Goal: Information Seeking & Learning: Check status

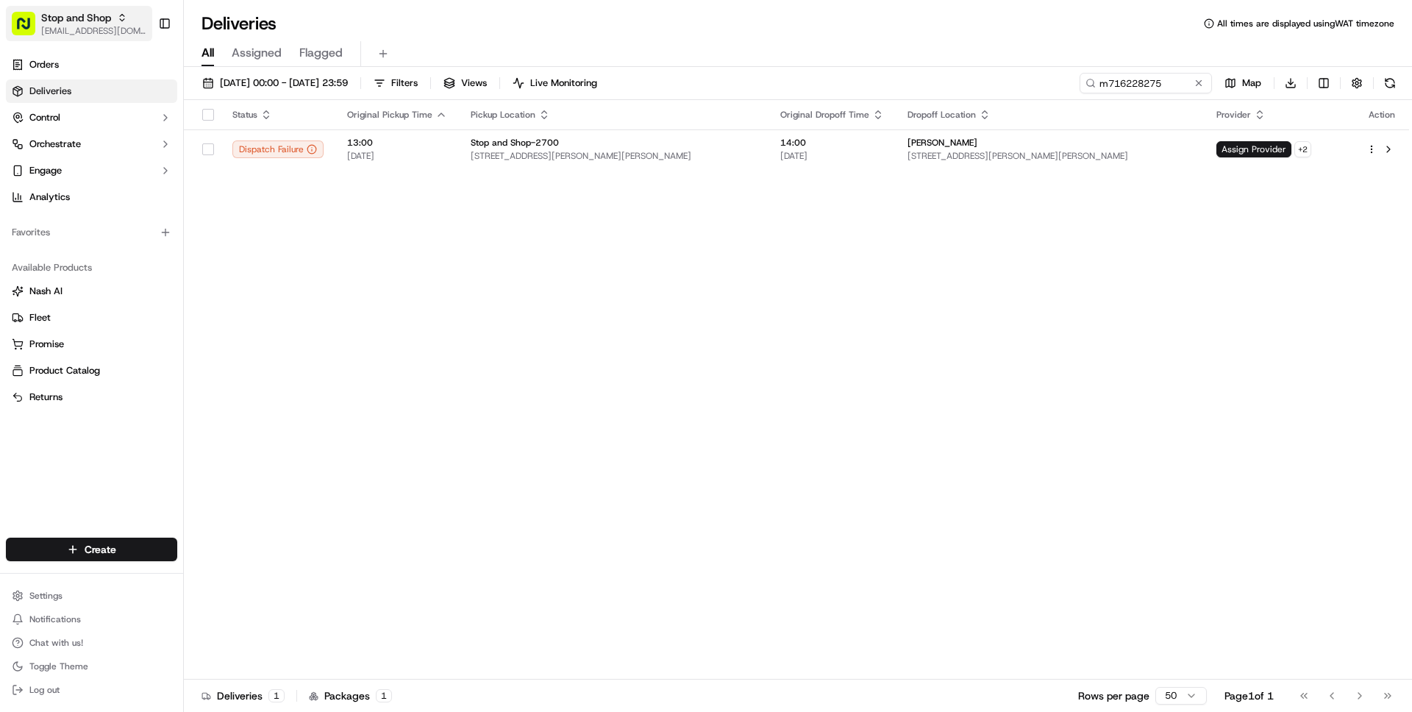
click at [78, 29] on span "[EMAIL_ADDRESS][DOMAIN_NAME]" at bounding box center [93, 31] width 105 height 12
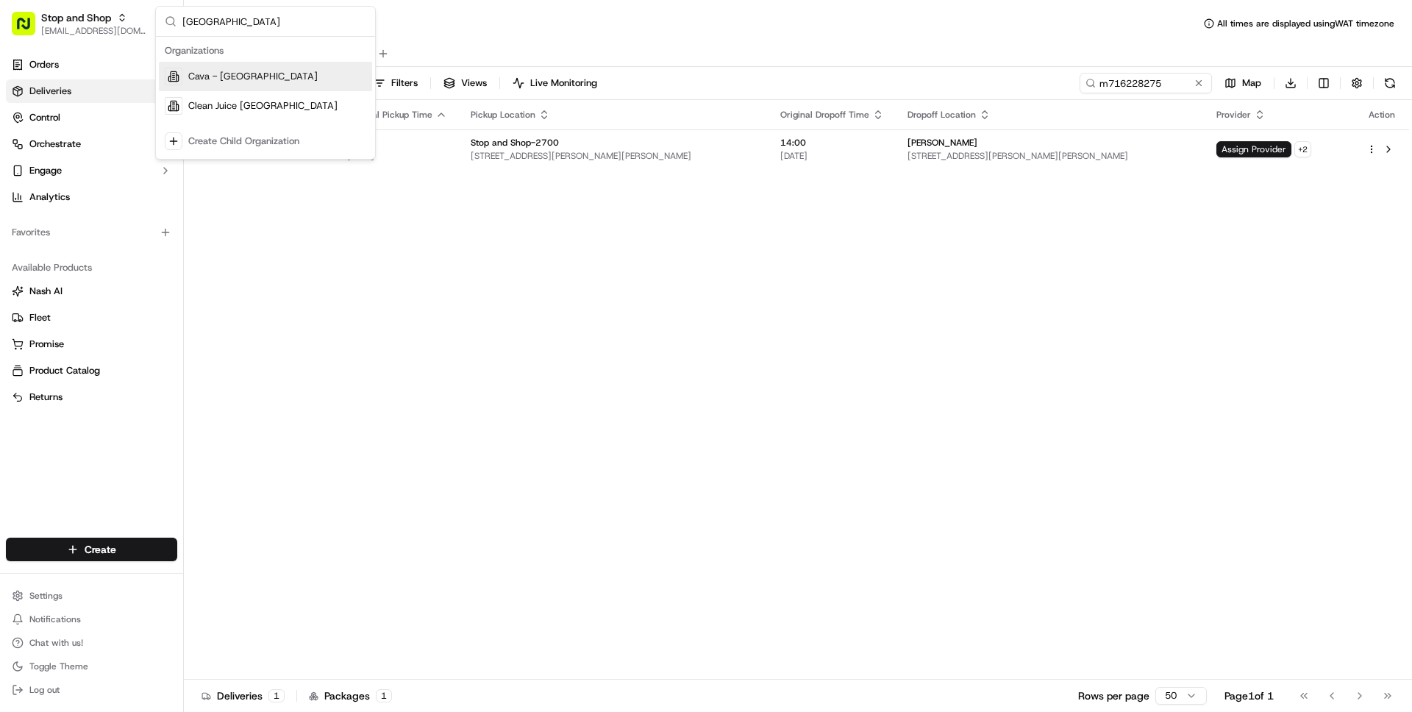
type input "germantown"
click at [249, 74] on span "Cava - [GEOGRAPHIC_DATA]" at bounding box center [252, 76] width 129 height 13
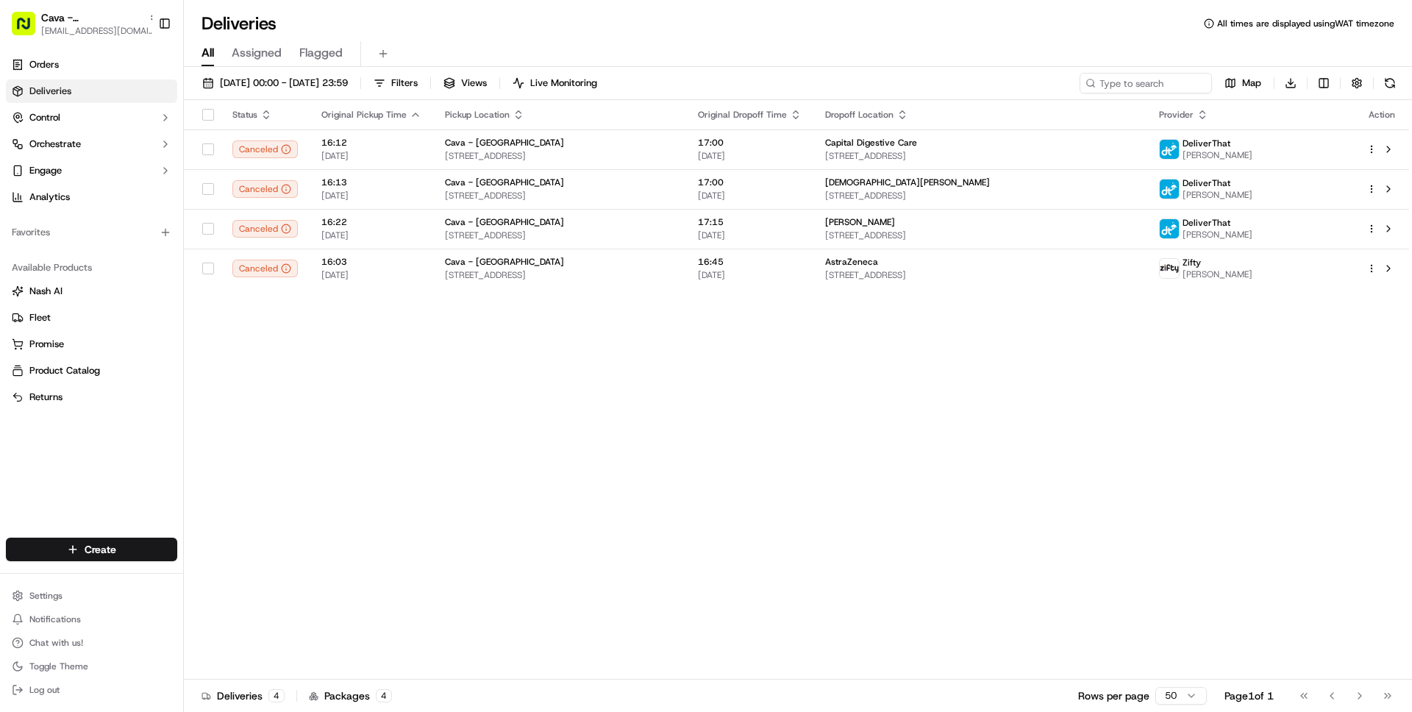
click at [249, 74] on button "20/09/2025 00:00 - 22/09/2025 23:59" at bounding box center [275, 83] width 159 height 21
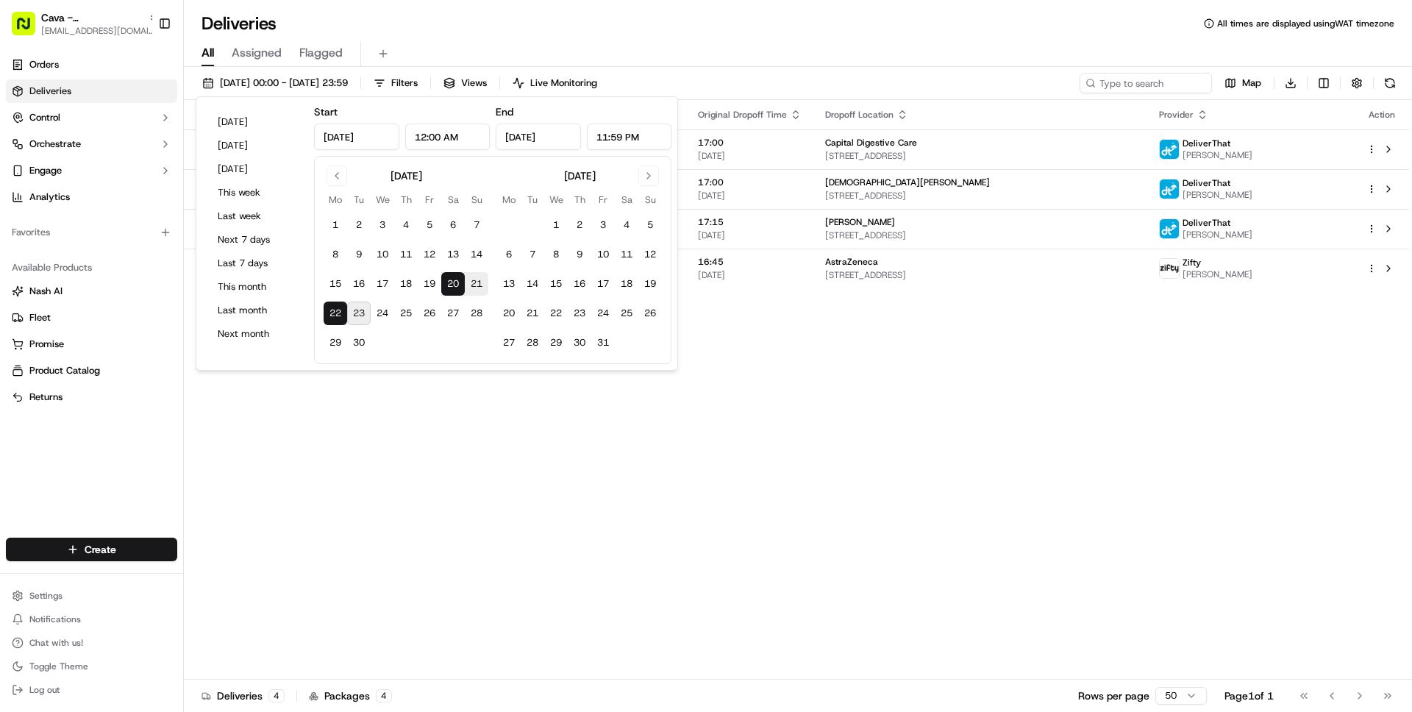
click at [451, 282] on button "20" at bounding box center [453, 284] width 24 height 24
type input "Sep 20, 2025"
click at [655, 32] on div "Deliveries All times are displayed using WAT timezone" at bounding box center [798, 24] width 1228 height 24
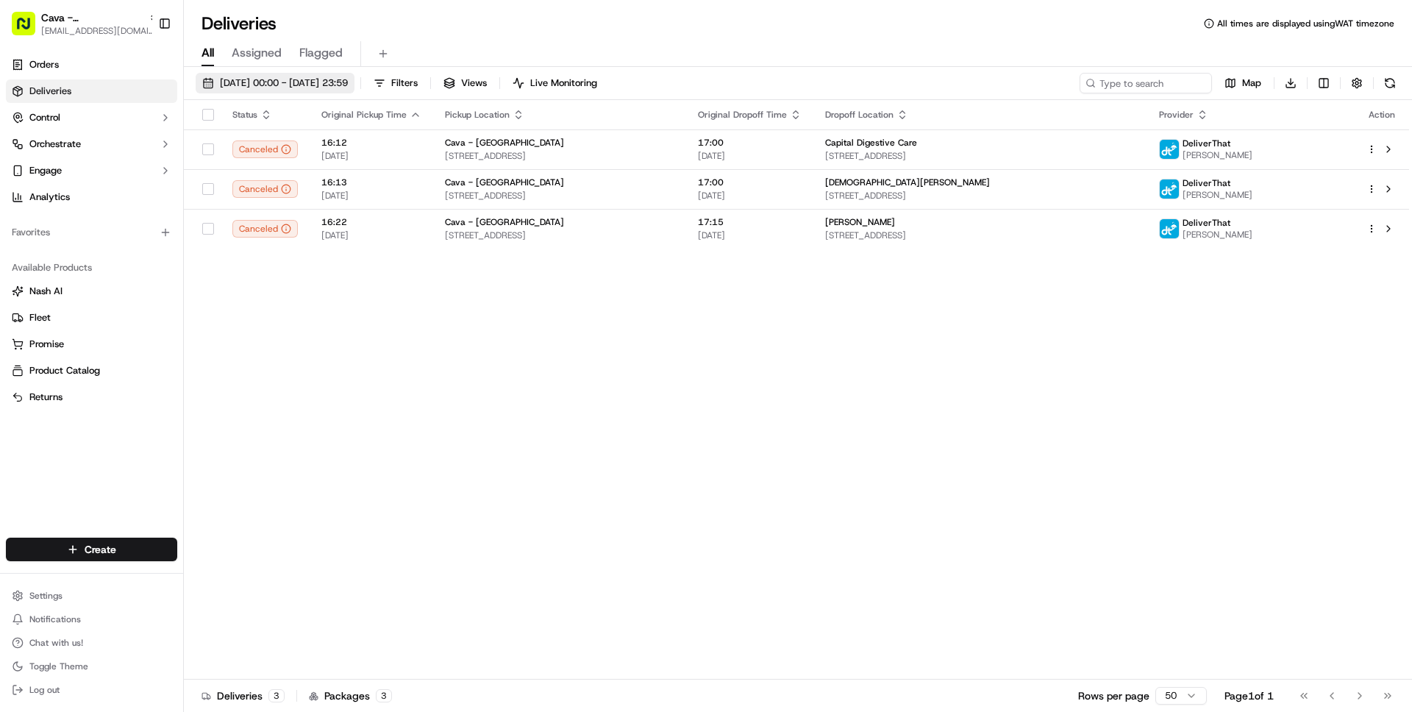
click at [300, 81] on span "20/09/2025 00:00 - 20/09/2025 23:59" at bounding box center [284, 82] width 128 height 13
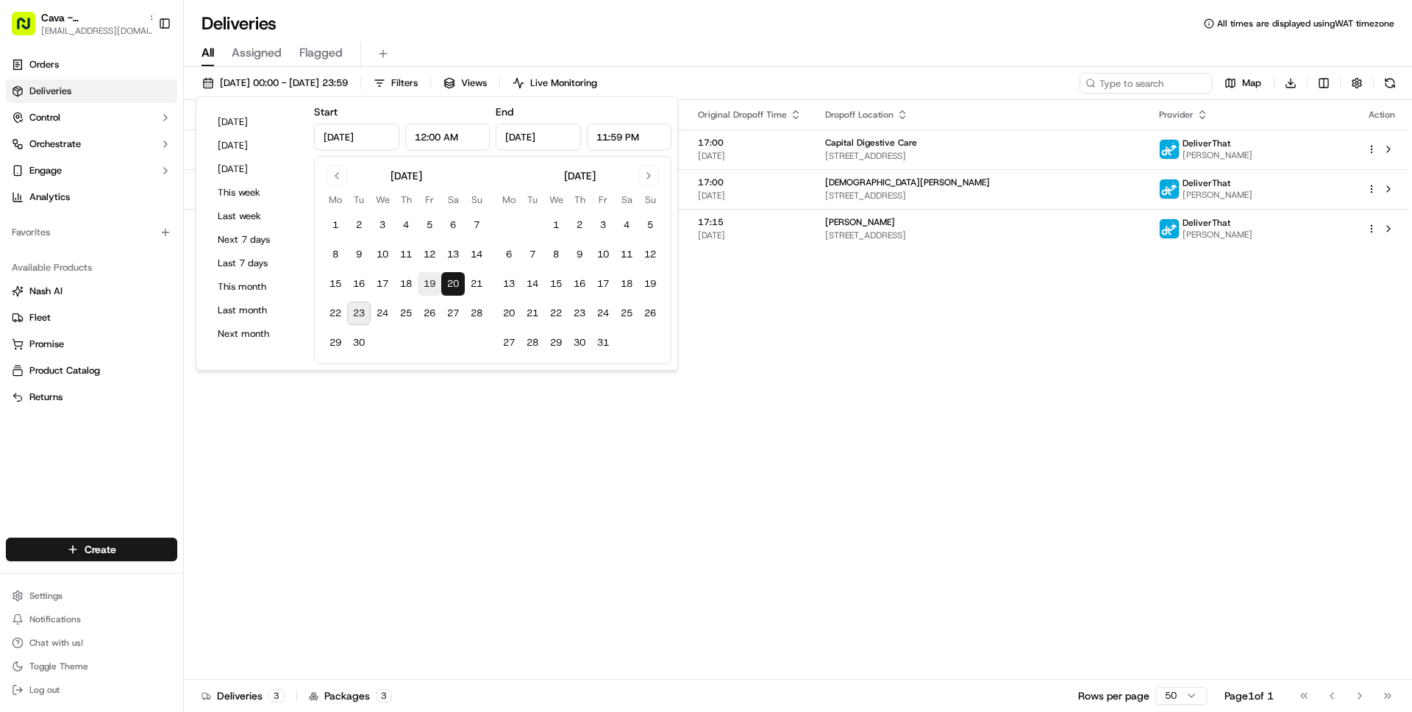
click at [435, 282] on button "19" at bounding box center [430, 284] width 24 height 24
type input "Sep 19, 2025"
click at [663, 43] on div "All Assigned Flagged" at bounding box center [798, 54] width 1228 height 26
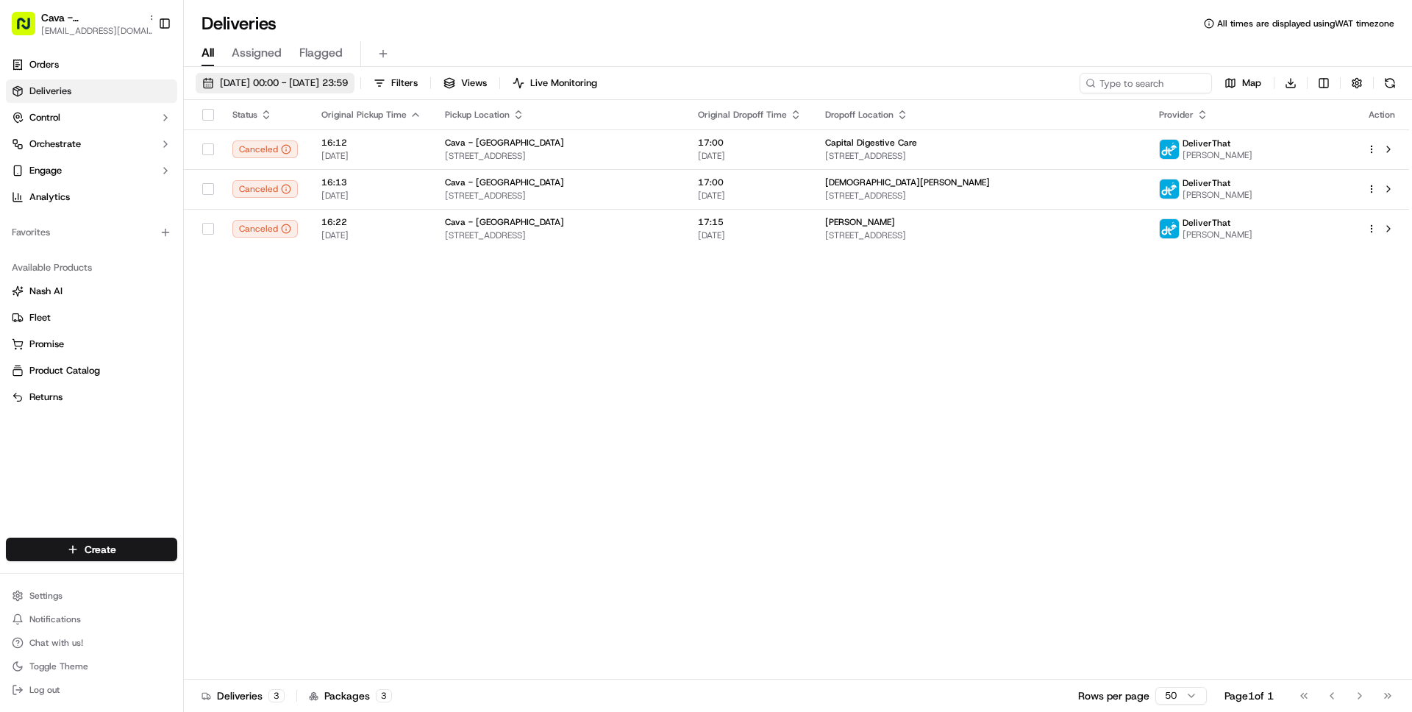
click at [310, 83] on span "19/09/2025 00:00 - 20/09/2025 23:59" at bounding box center [284, 82] width 128 height 13
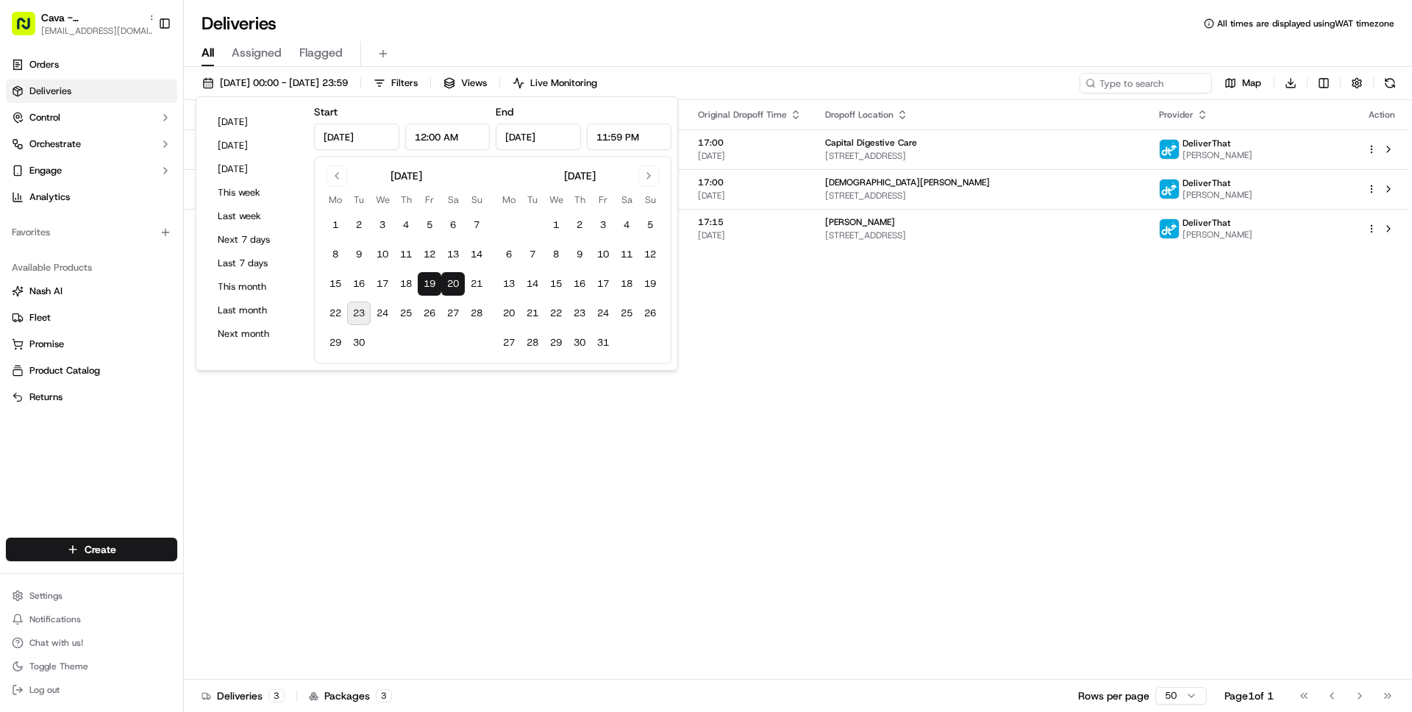
click at [425, 282] on button "19" at bounding box center [430, 284] width 24 height 24
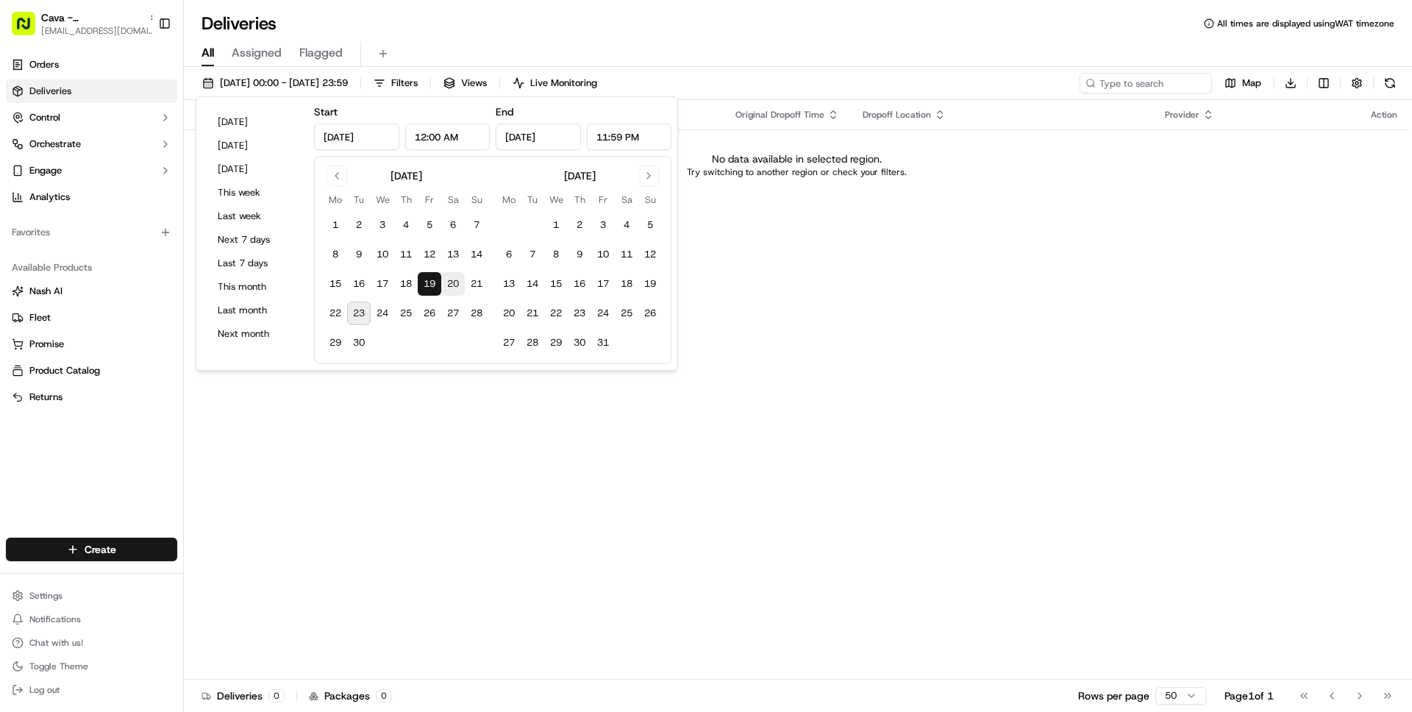
click at [446, 283] on button "20" at bounding box center [453, 284] width 24 height 24
type input "Sep 20, 2025"
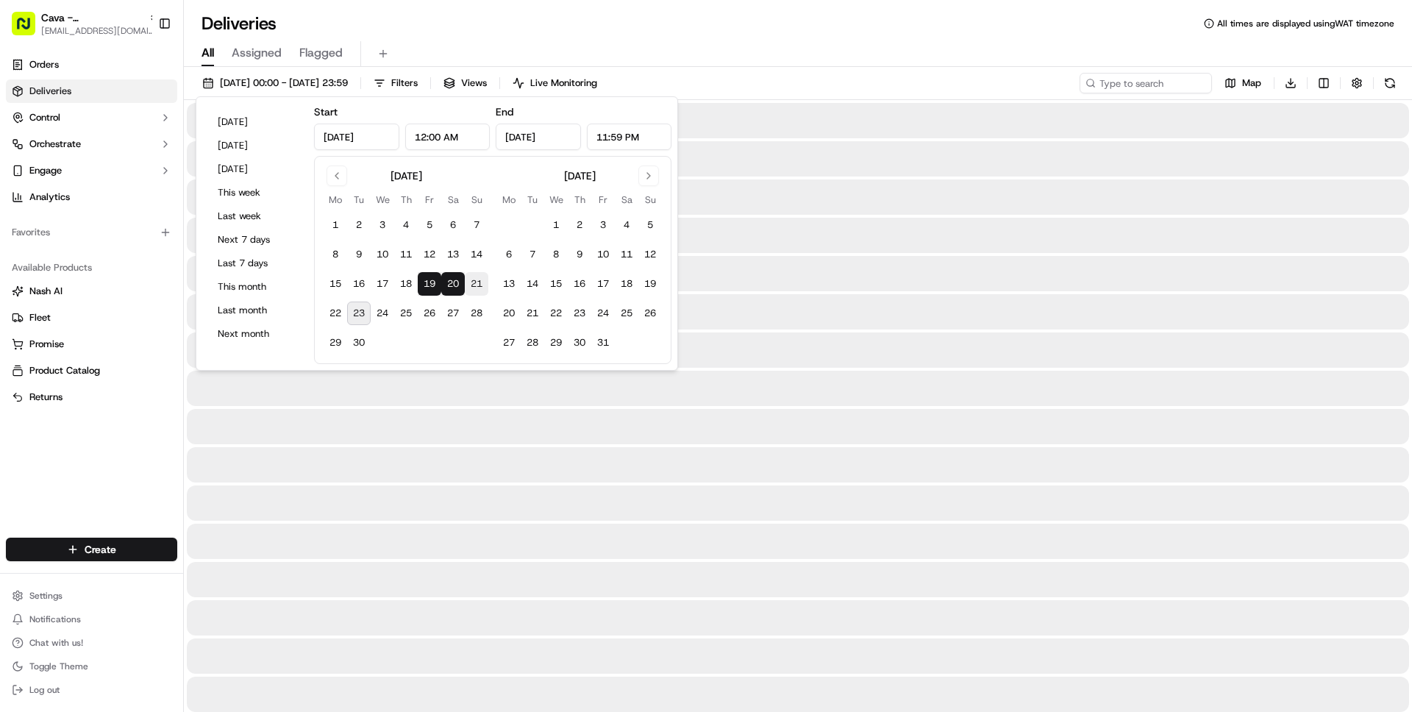
click at [465, 283] on button "21" at bounding box center [477, 284] width 24 height 24
type input "Sep 21, 2025"
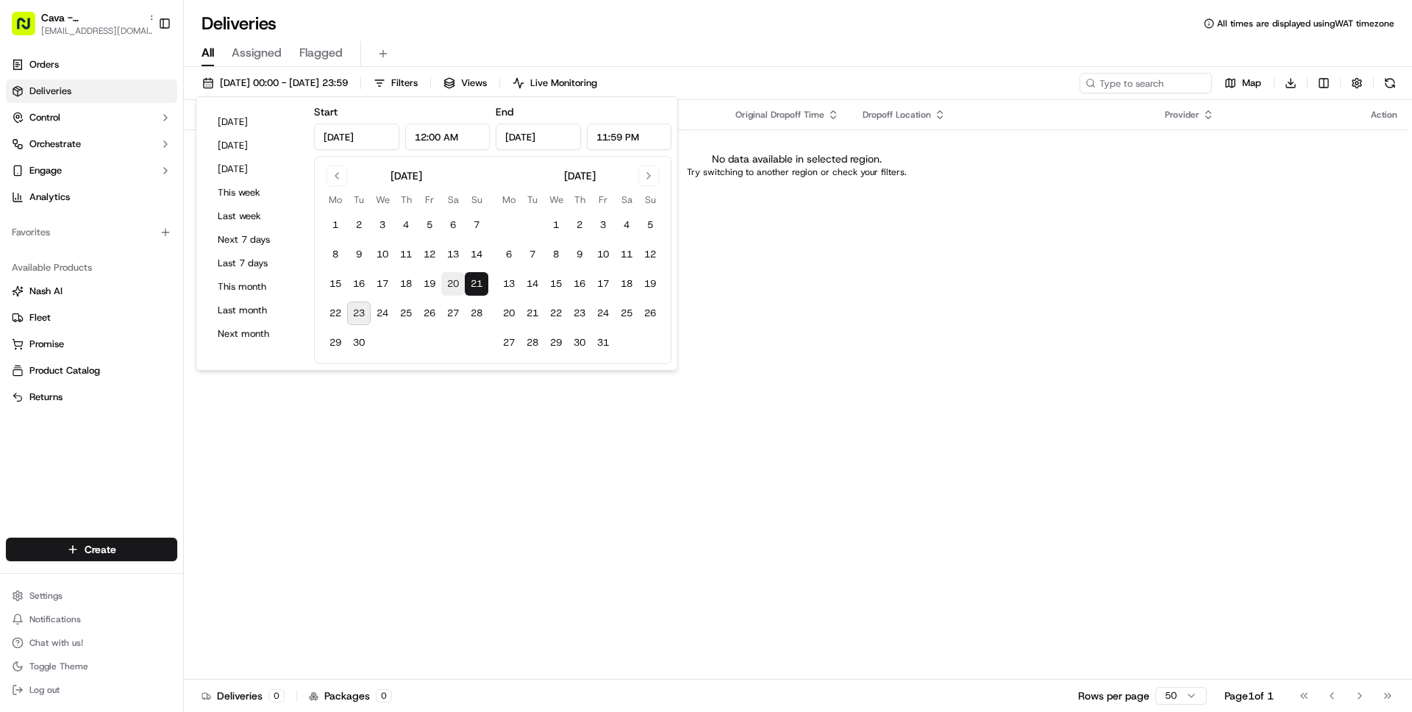
click at [450, 286] on button "20" at bounding box center [453, 284] width 24 height 24
type input "Sep 20, 2025"
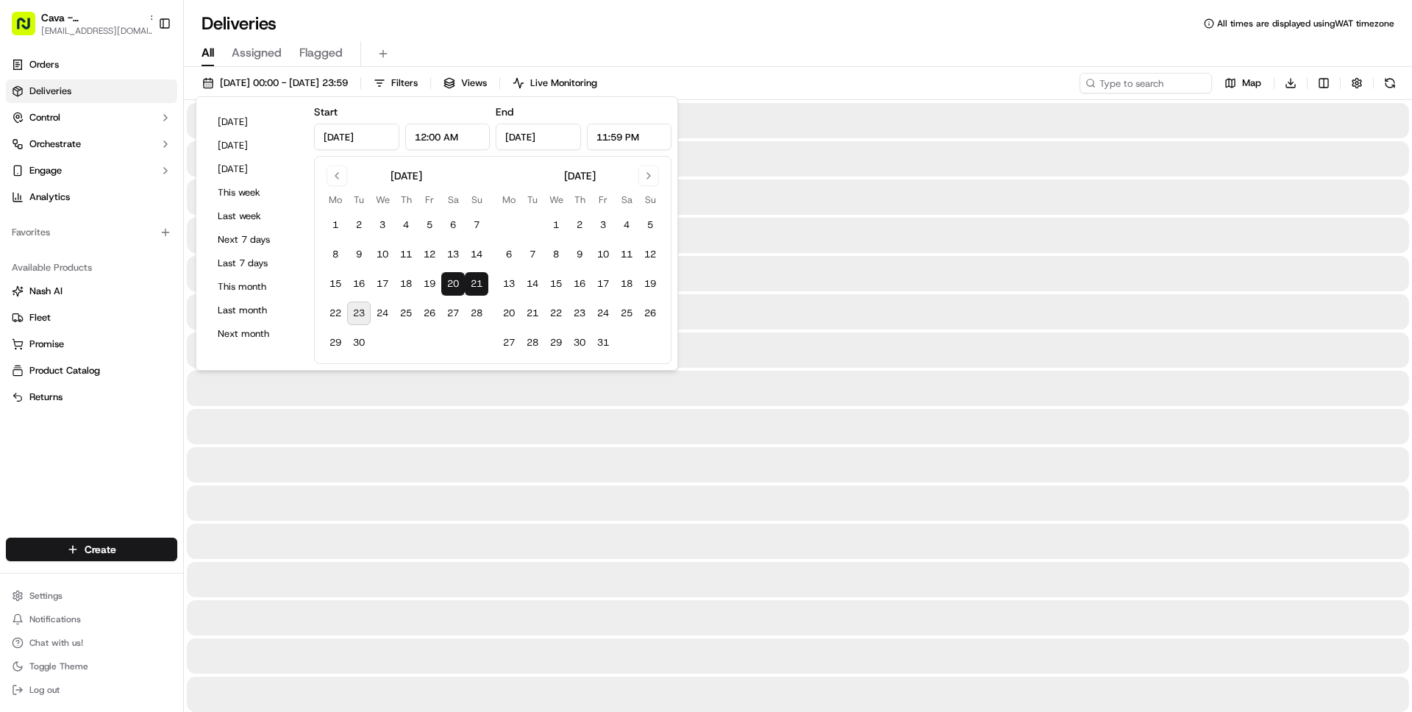
click at [644, 44] on div "All Assigned Flagged" at bounding box center [798, 54] width 1228 height 26
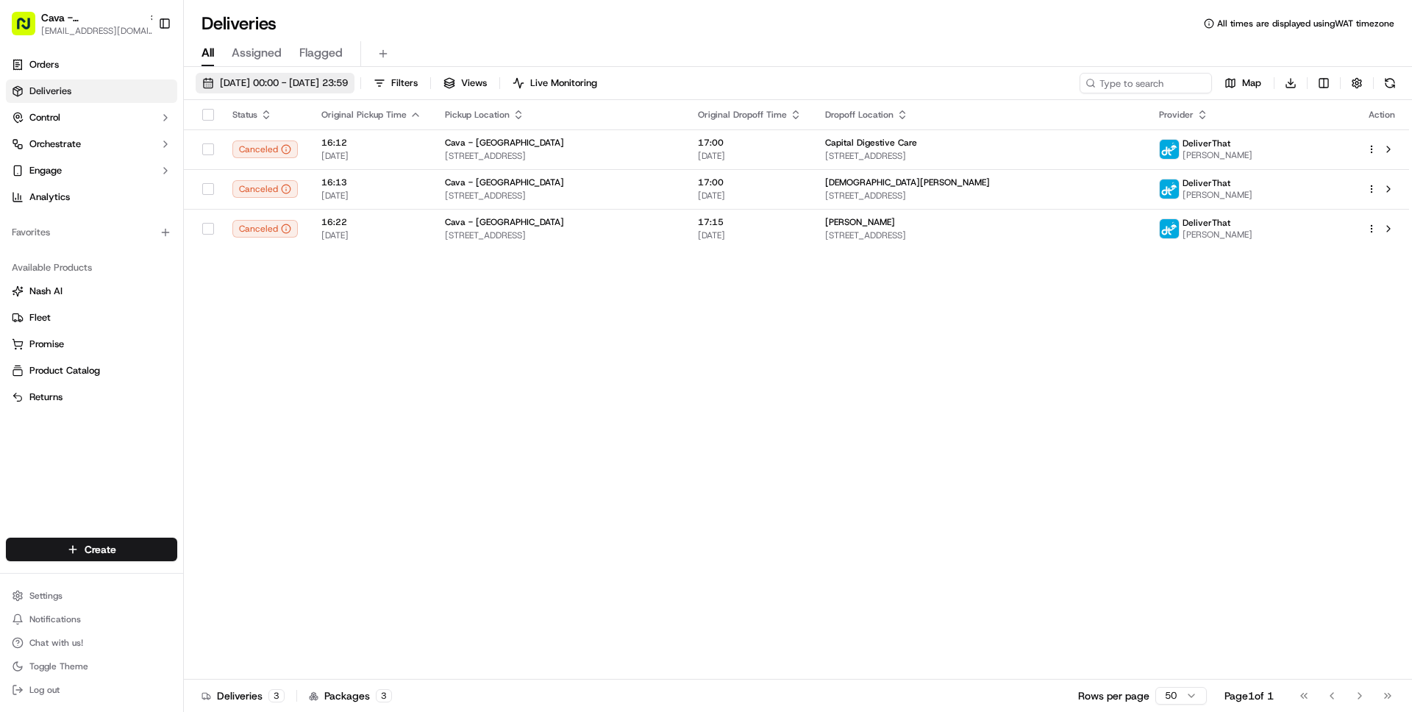
click at [298, 79] on span "20/09/2025 00:00 - 21/09/2025 23:59" at bounding box center [284, 82] width 128 height 13
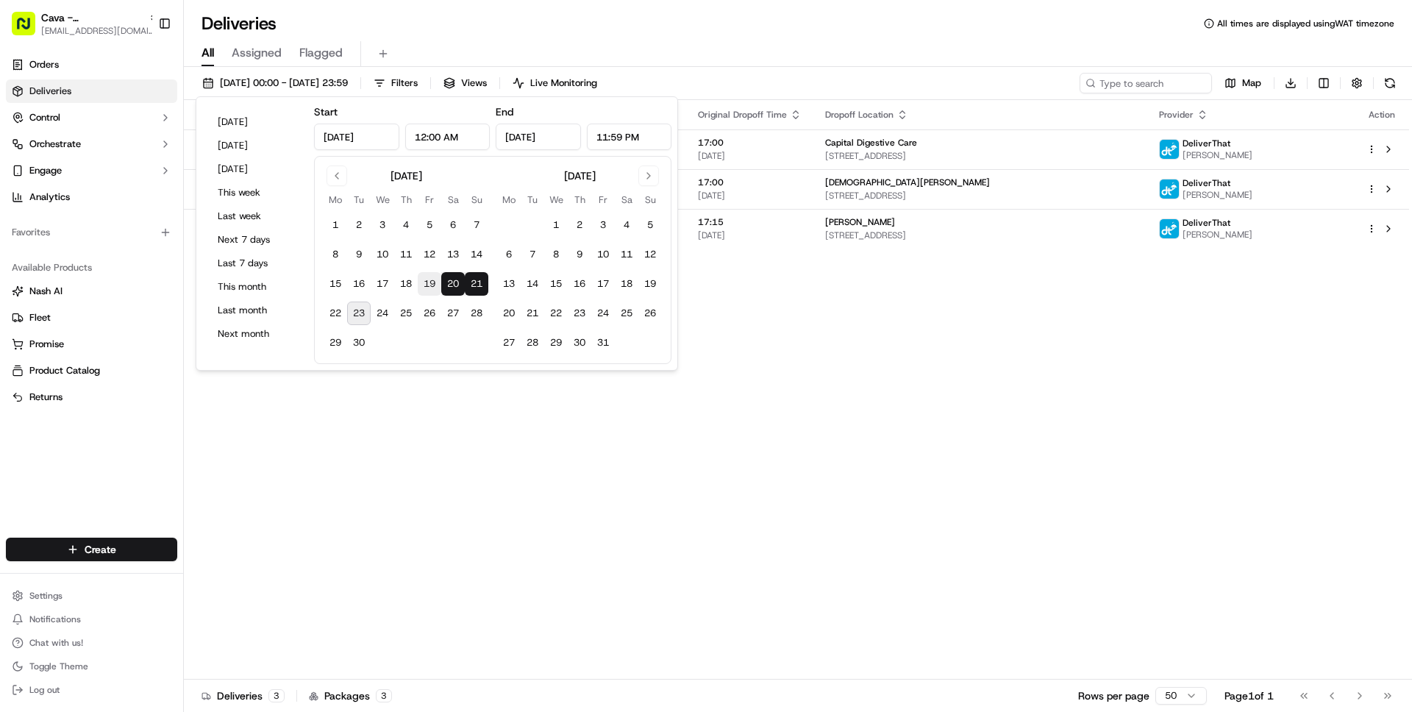
click at [427, 279] on button "19" at bounding box center [430, 284] width 24 height 24
type input "Sep 19, 2025"
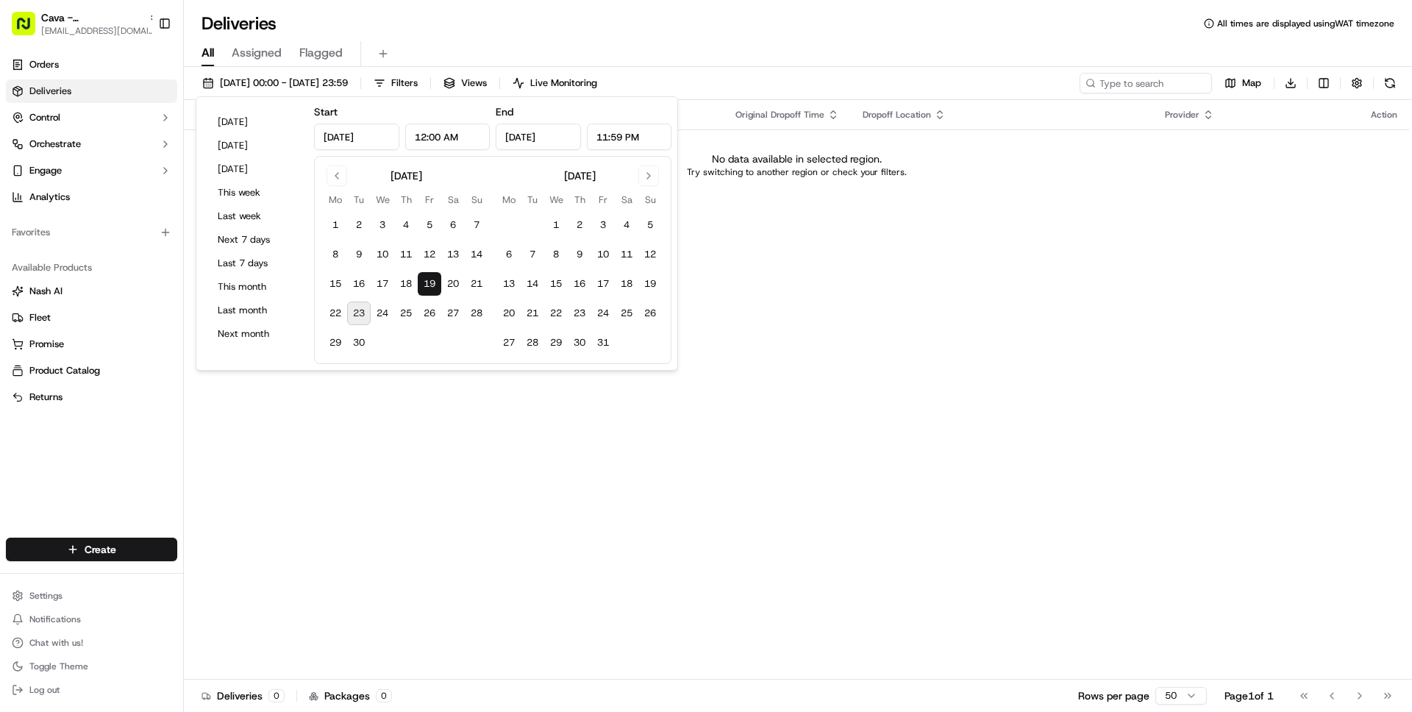
click at [358, 310] on button "23" at bounding box center [359, 314] width 24 height 24
type input "Sep 23, 2025"
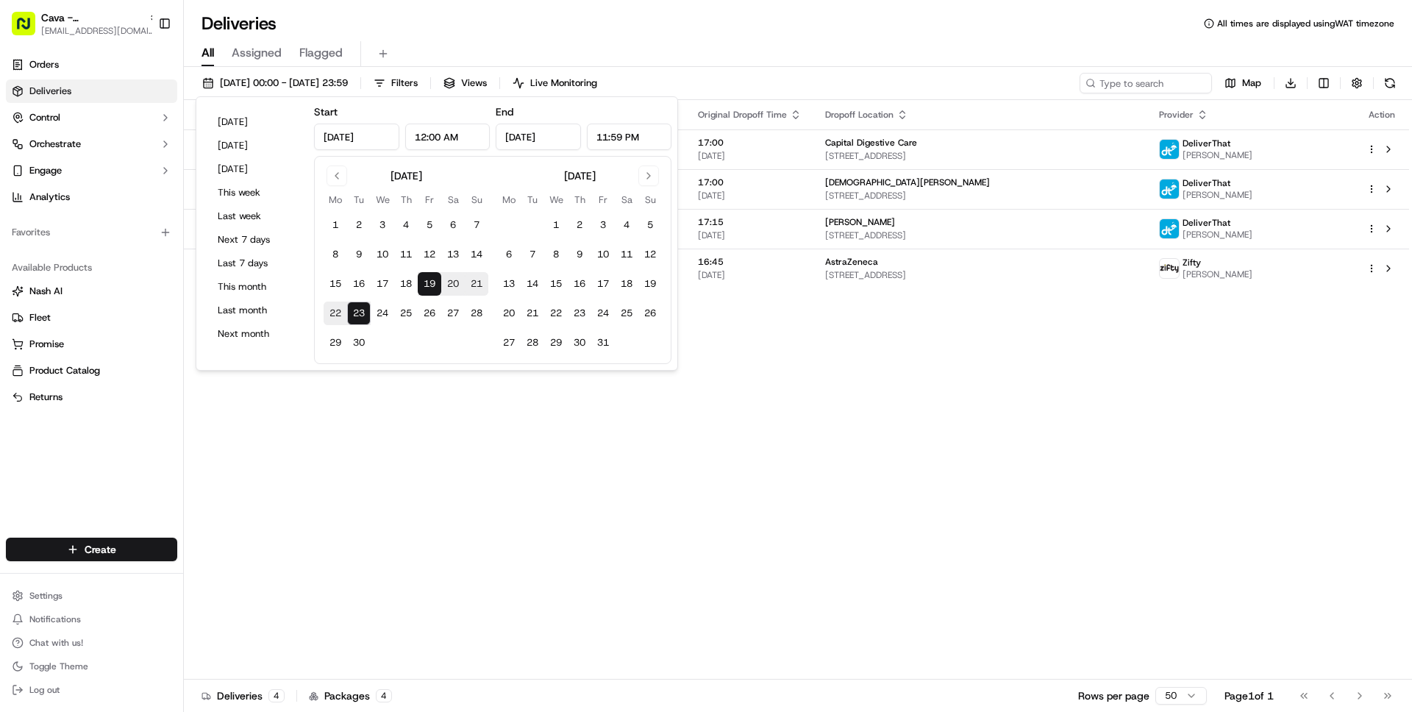
click at [718, 40] on div "All Assigned Flagged" at bounding box center [798, 51] width 1228 height 32
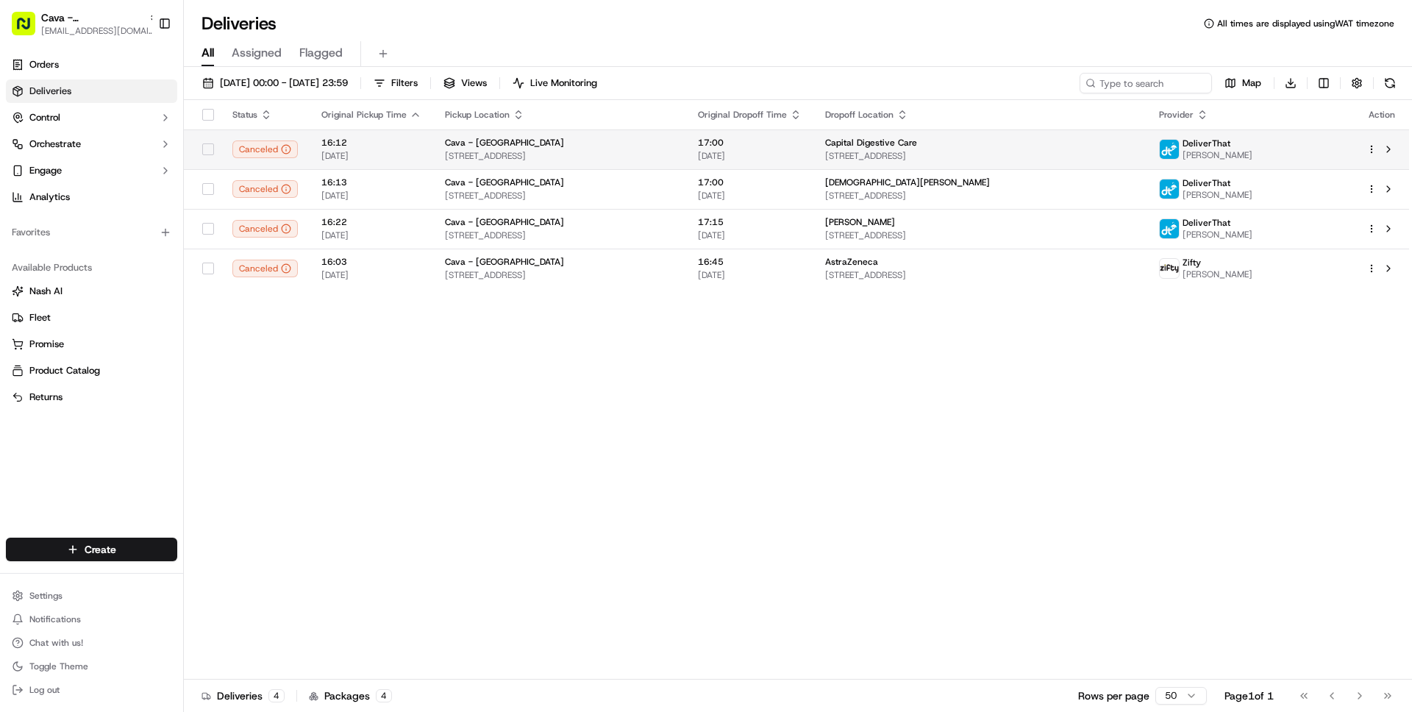
click at [389, 154] on span "20/09/2025" at bounding box center [371, 156] width 100 height 12
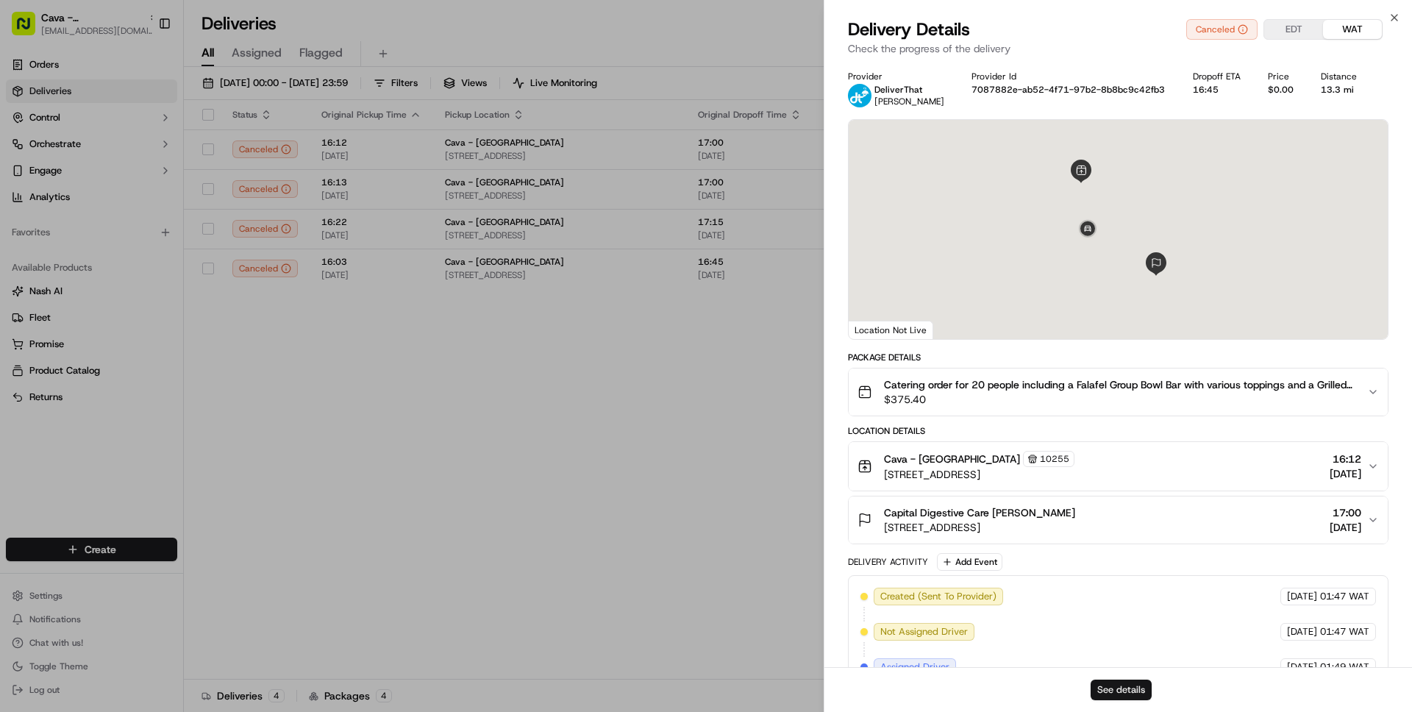
click at [1125, 691] on button "See details" at bounding box center [1121, 689] width 61 height 21
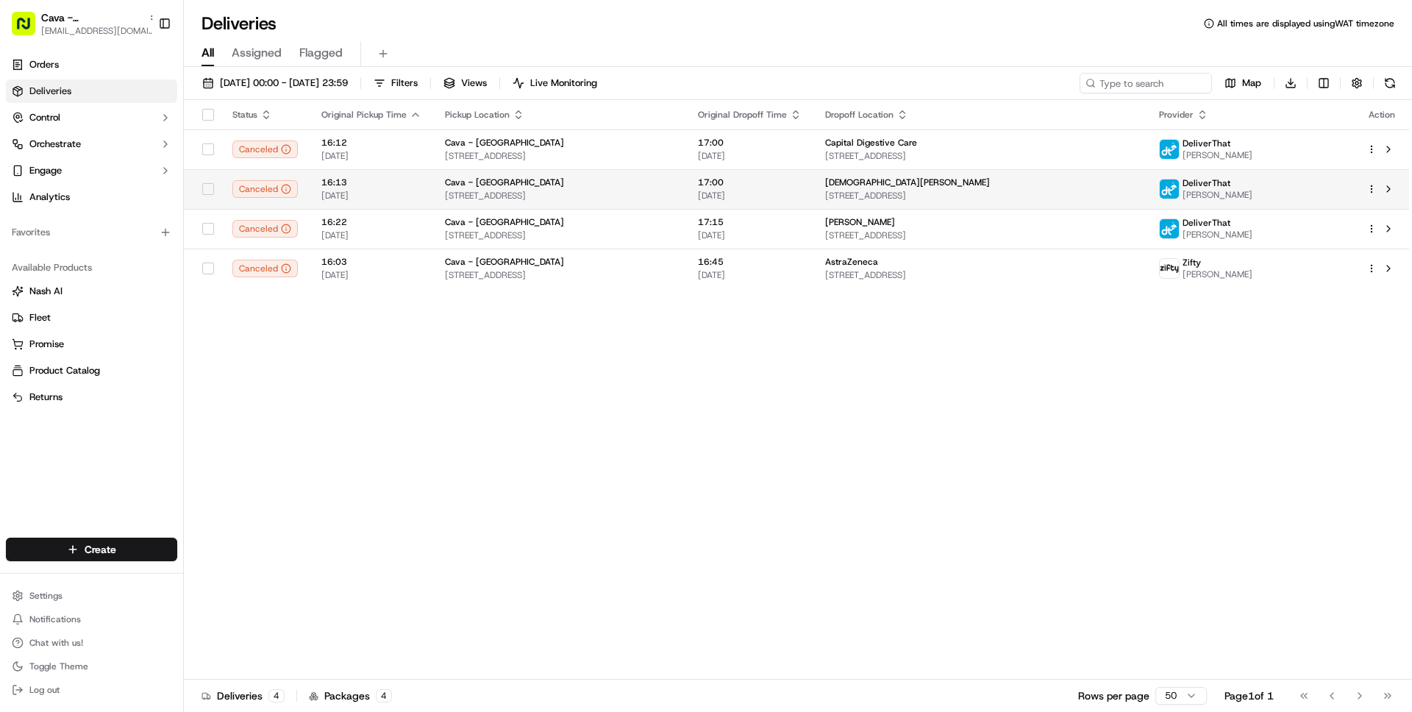
click at [407, 188] on div "16:13 20/09/2025" at bounding box center [371, 188] width 100 height 25
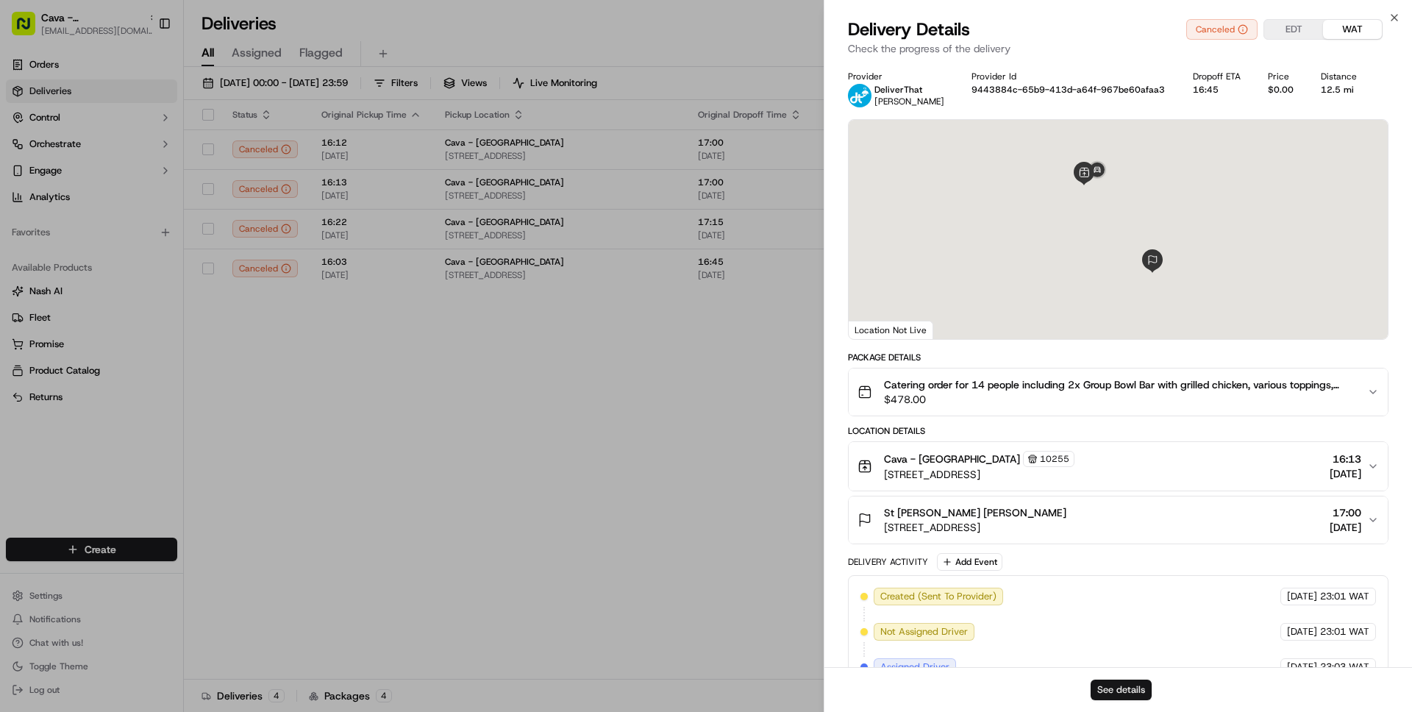
click at [1119, 697] on button "See details" at bounding box center [1121, 689] width 61 height 21
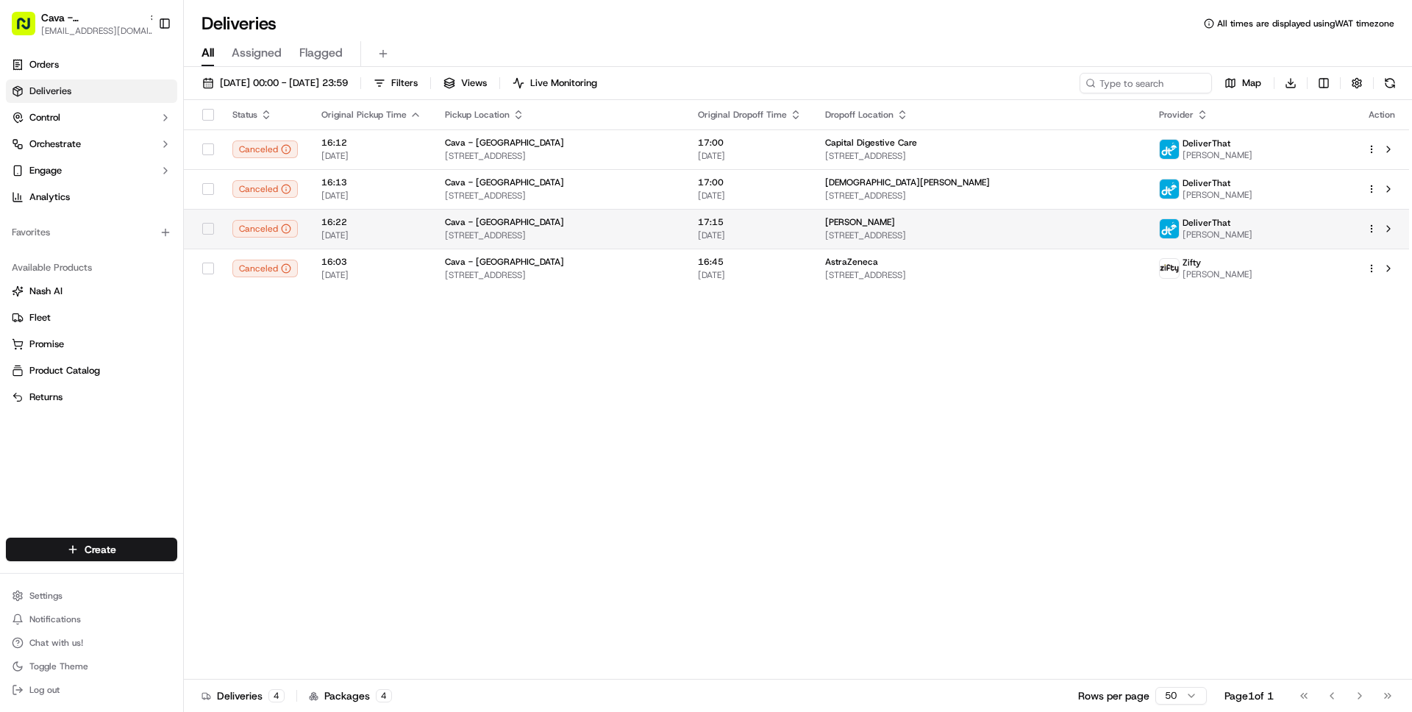
click at [406, 235] on span "20/09/2025" at bounding box center [371, 235] width 100 height 12
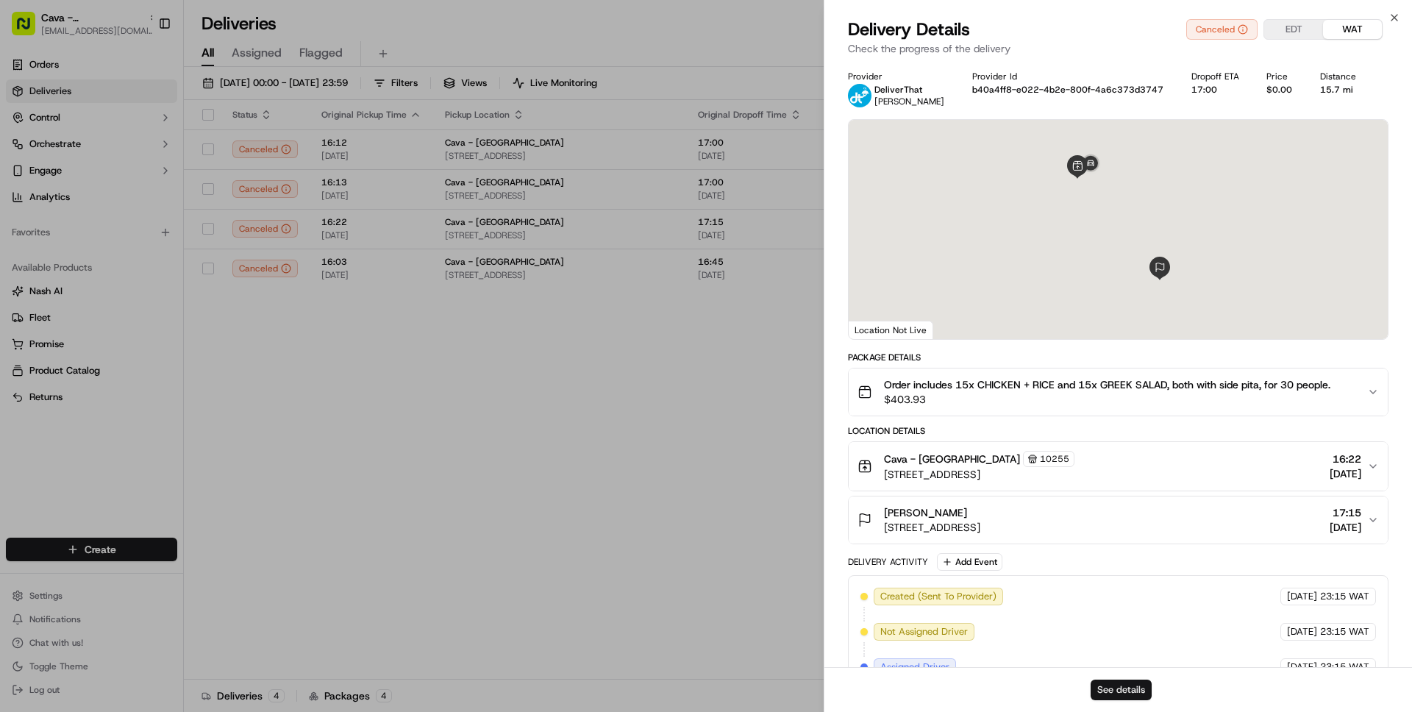
click at [1124, 691] on button "See details" at bounding box center [1121, 689] width 61 height 21
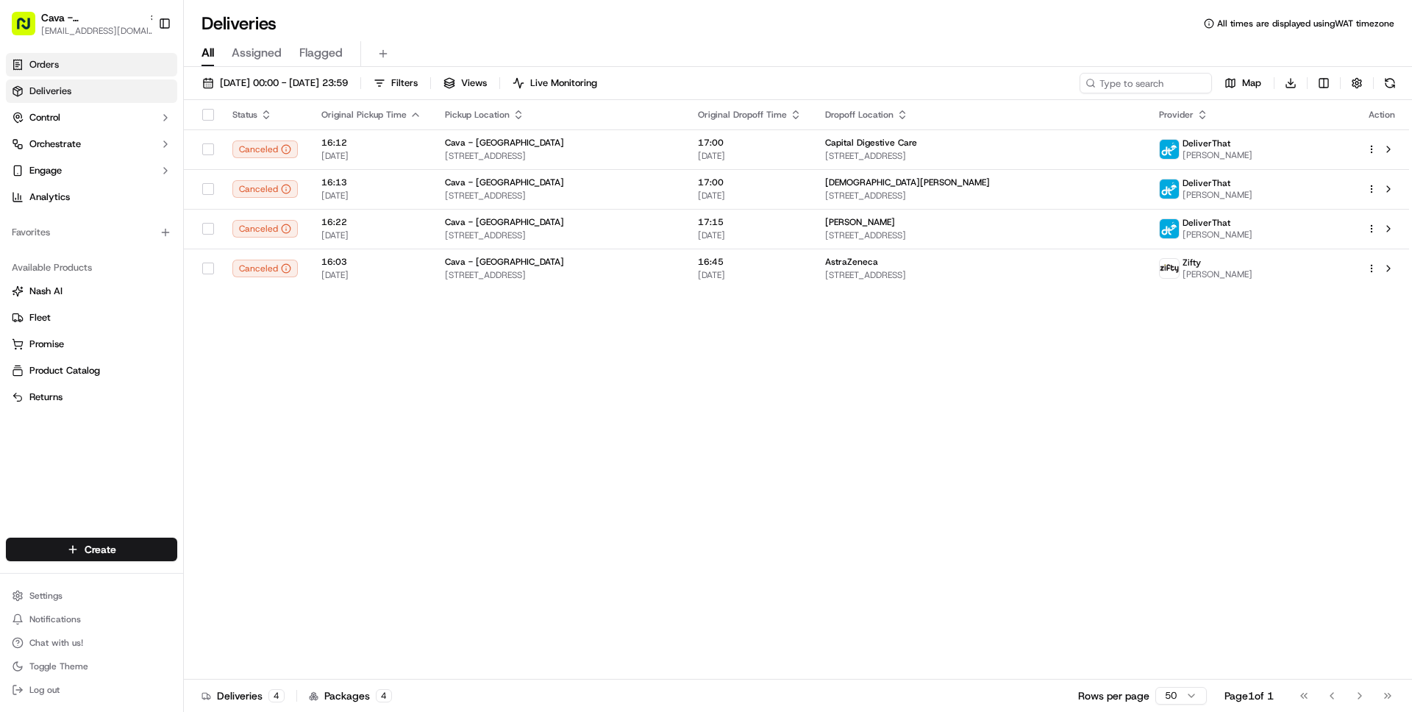
click at [34, 65] on span "Orders" at bounding box center [43, 64] width 29 height 13
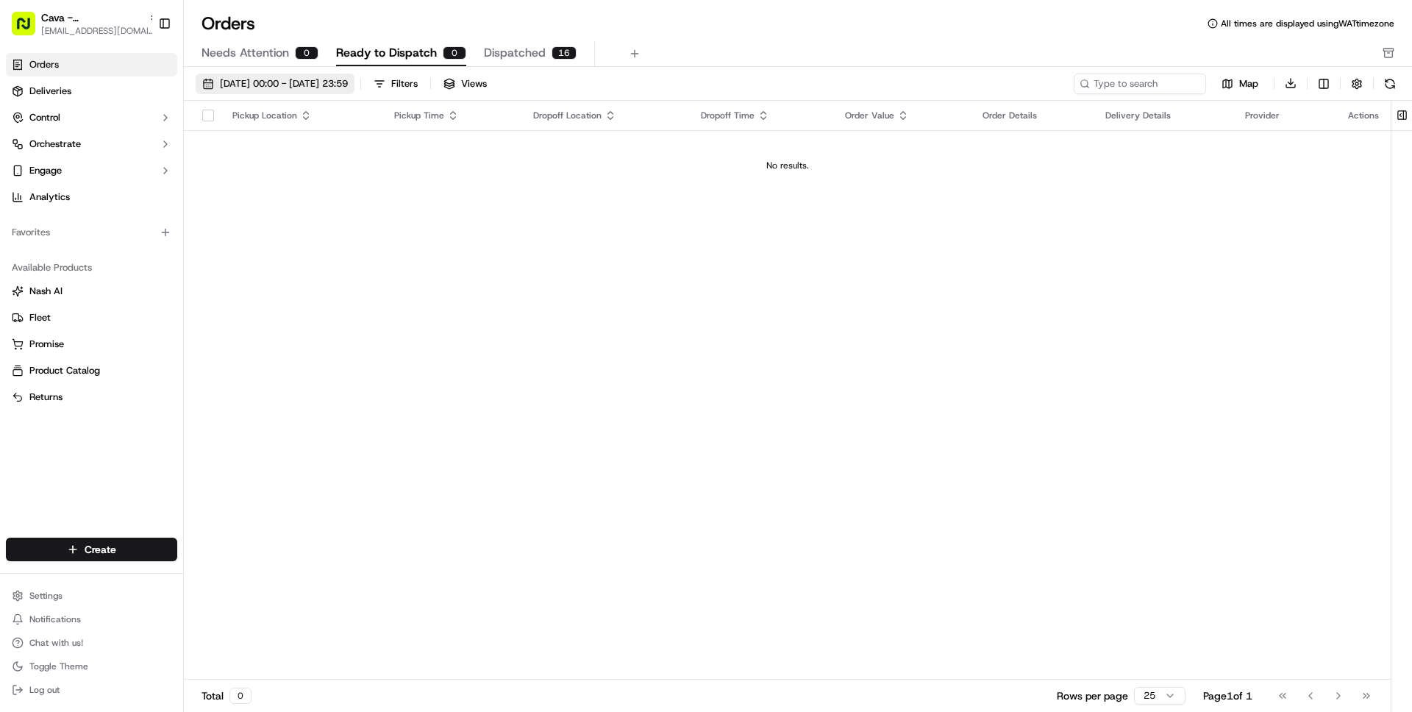
click at [348, 82] on span "01/09/2025 00:00 - 30/09/2025 23:59" at bounding box center [284, 83] width 128 height 13
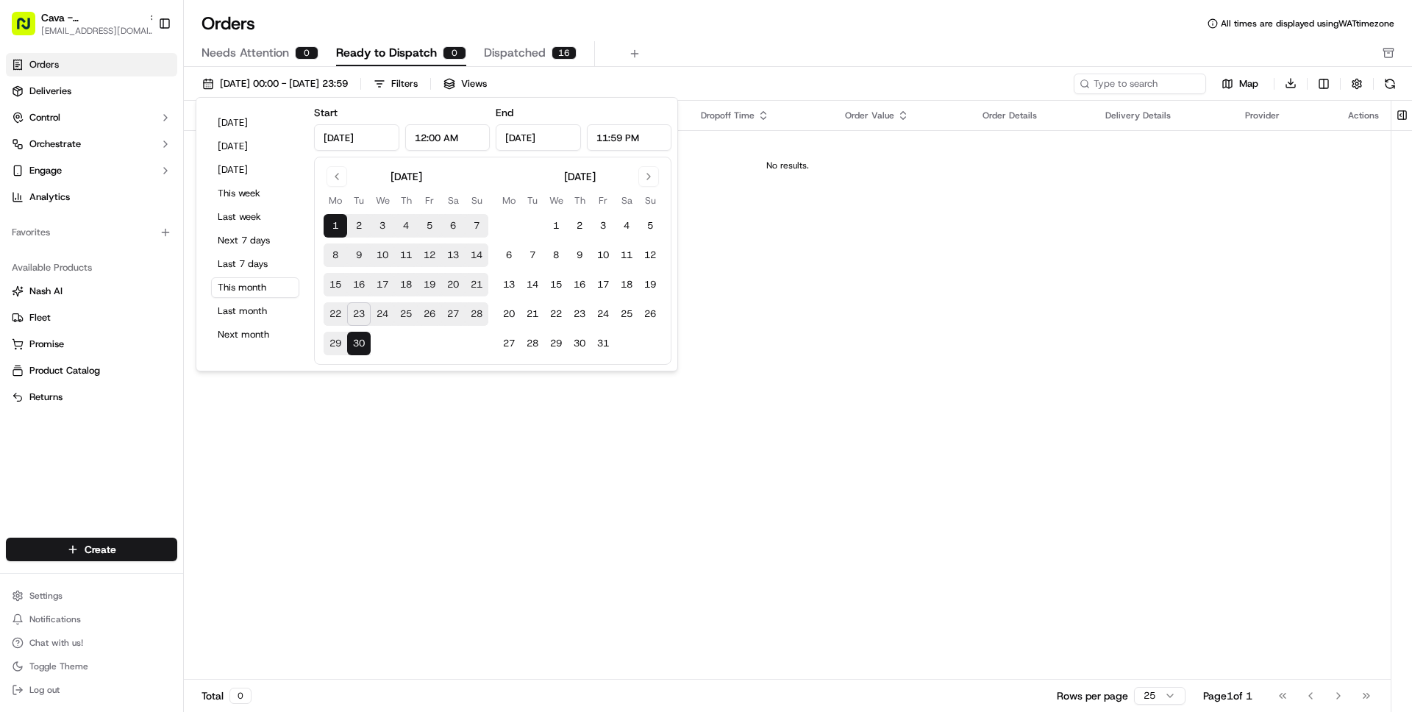
click at [450, 282] on button "20" at bounding box center [453, 285] width 24 height 24
type input "Sep 20, 2025"
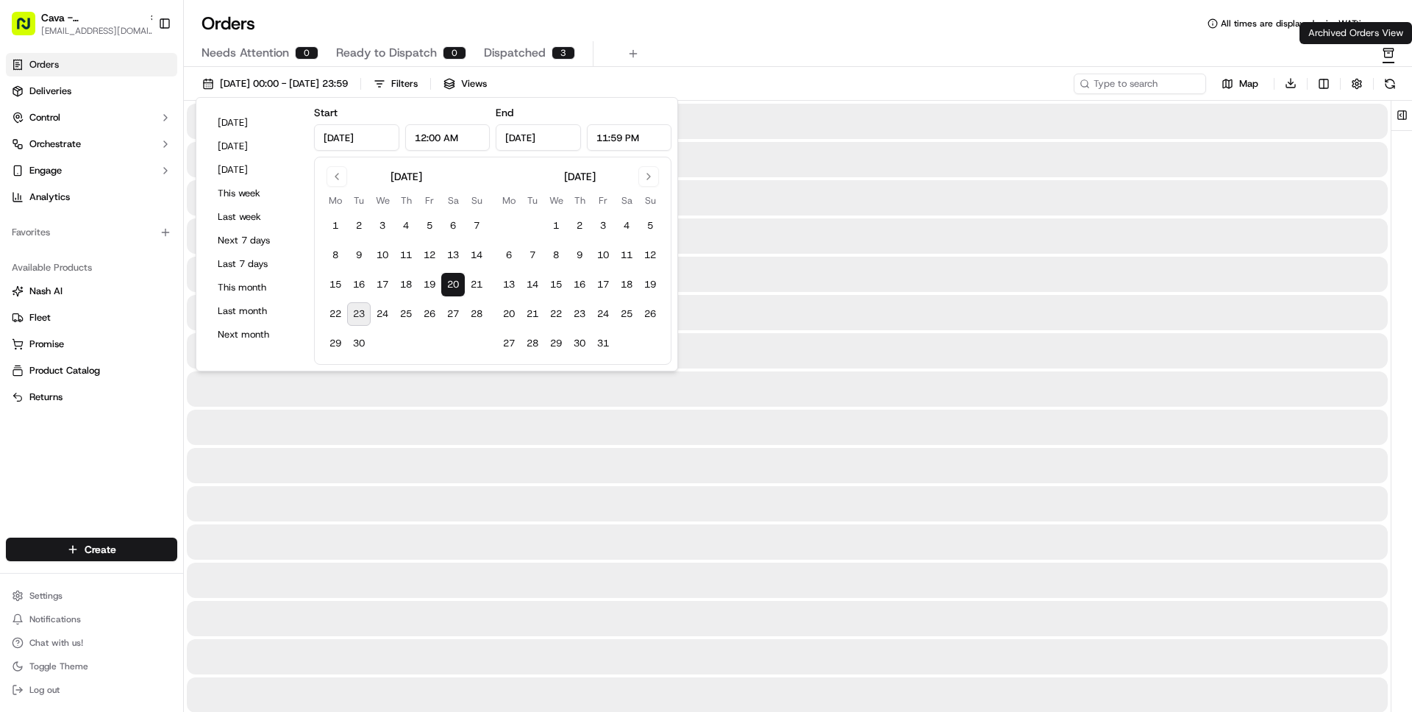
click at [1386, 51] on icon "button" at bounding box center [1388, 53] width 12 height 12
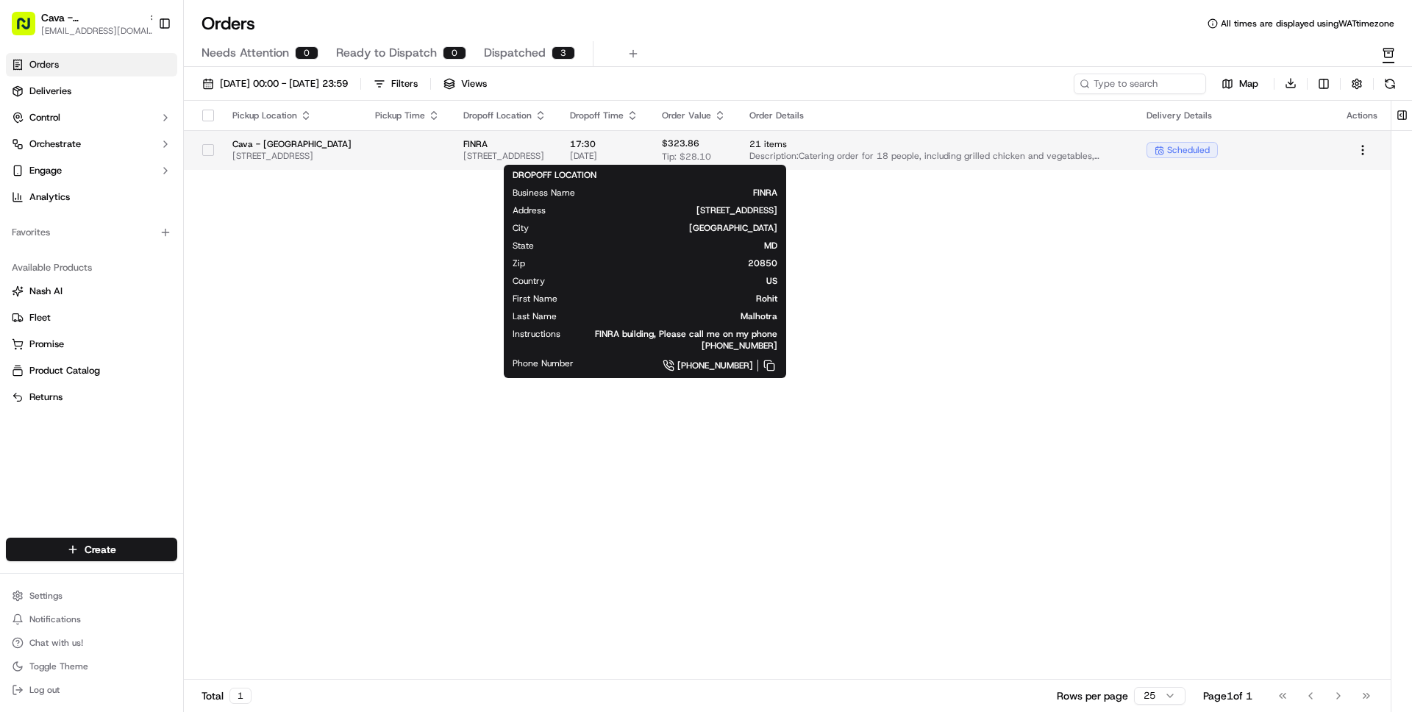
click at [546, 159] on span "9509 Key W Ave, Rockville, MD 20850, USA" at bounding box center [504, 156] width 83 height 12
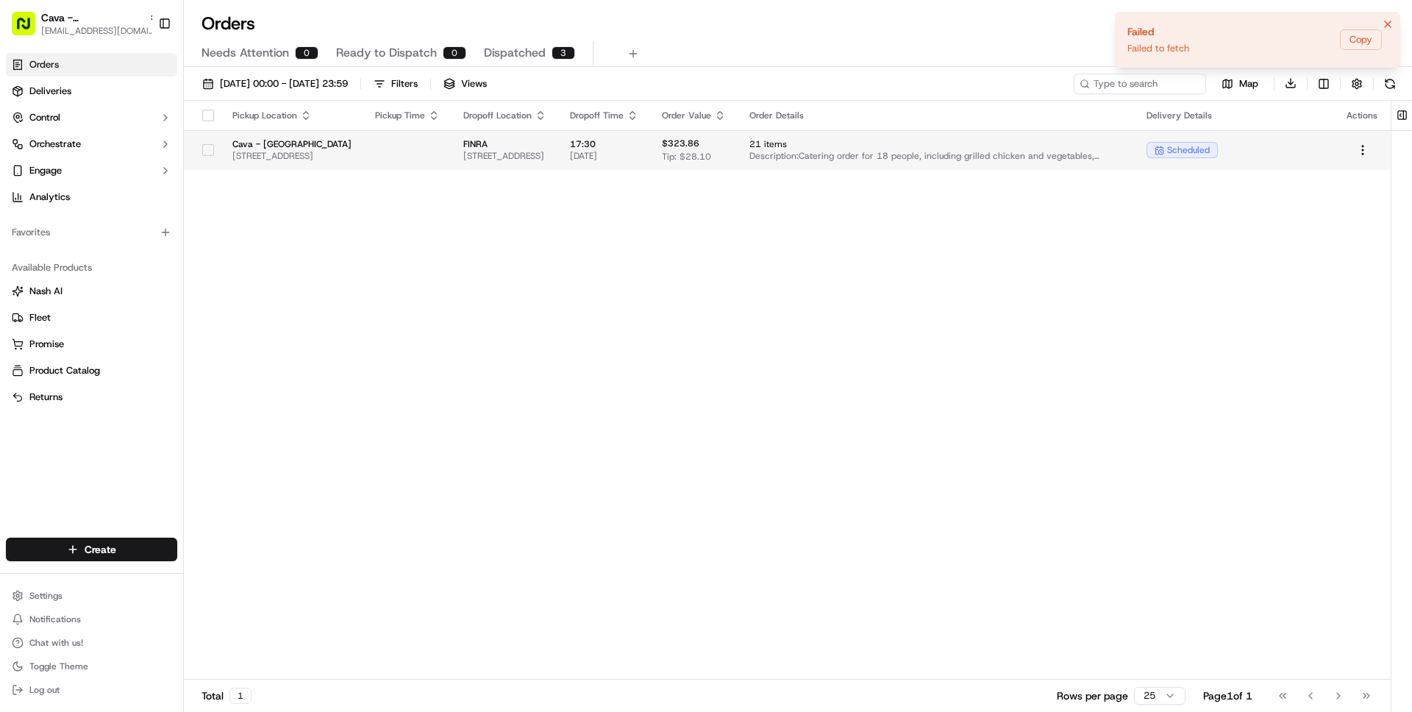
click at [650, 168] on td "17:30 20/09/2025" at bounding box center [604, 150] width 92 height 40
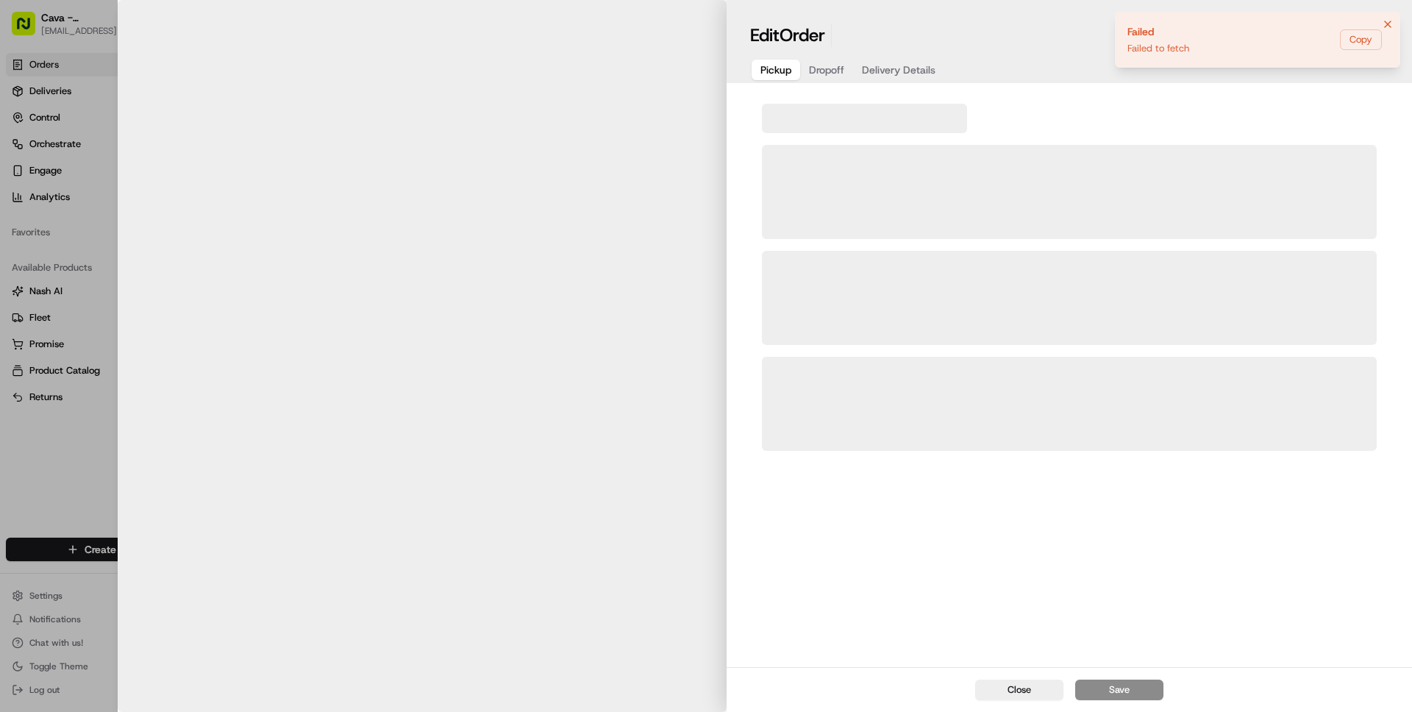
click at [1396, 24] on div "Edit Order Pickup Dropoff Delivery Details" at bounding box center [1069, 41] width 685 height 83
click at [1387, 24] on div "Edit Order" at bounding box center [1069, 36] width 638 height 24
click at [1017, 682] on button "Close" at bounding box center [1019, 689] width 88 height 21
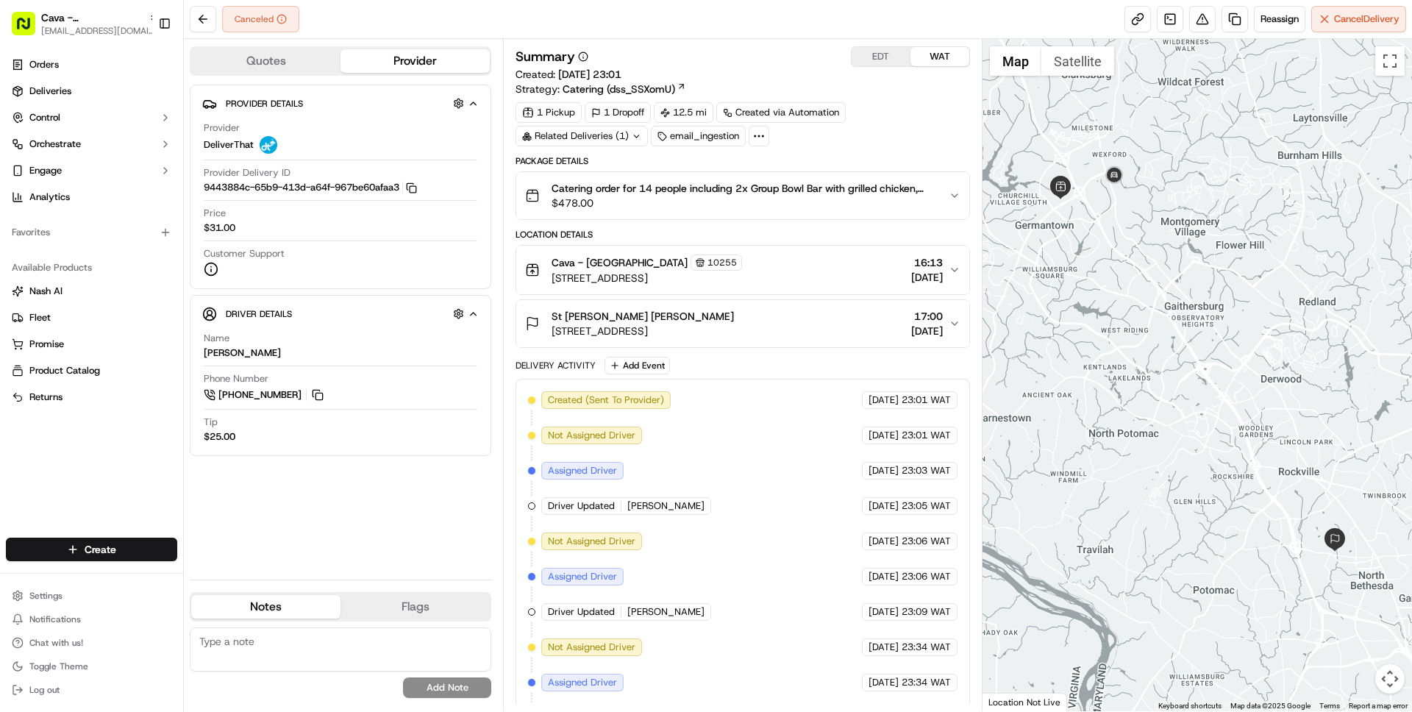
scroll to position [529, 0]
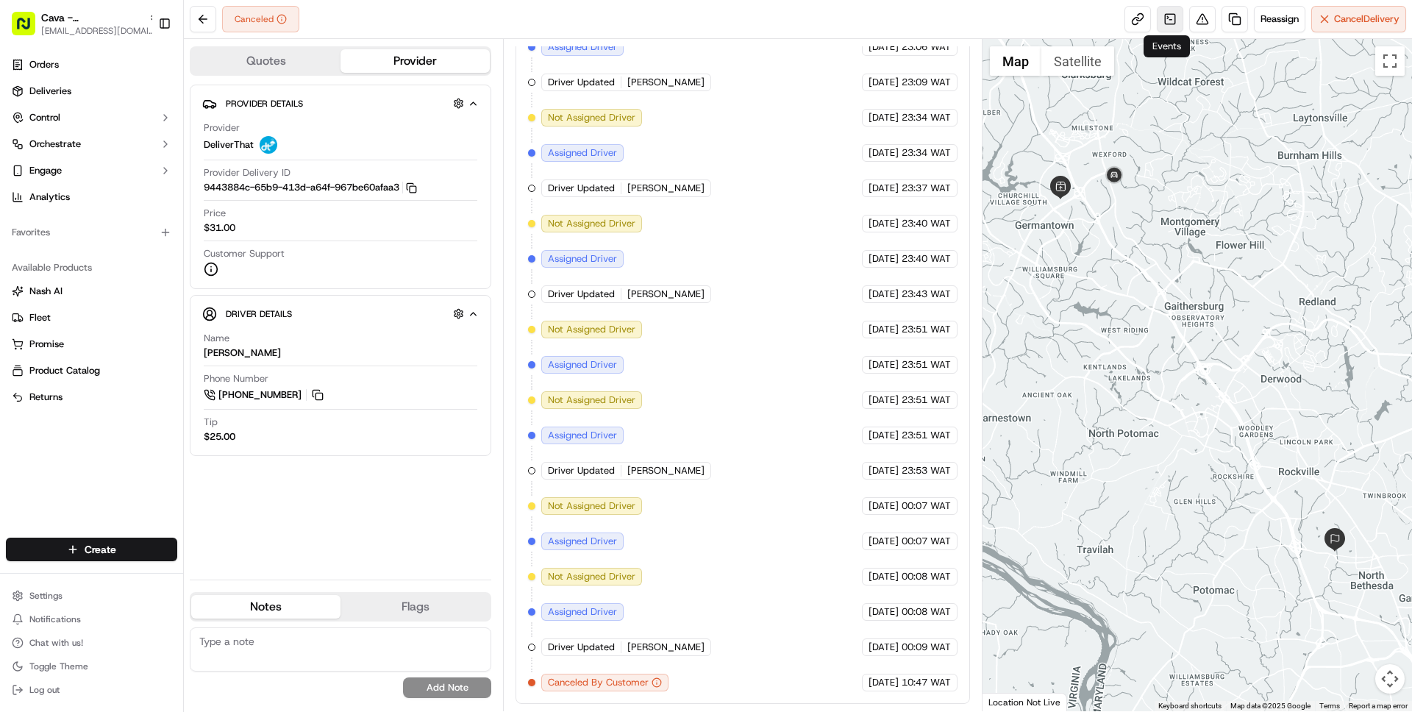
click at [1164, 16] on link at bounding box center [1170, 19] width 26 height 26
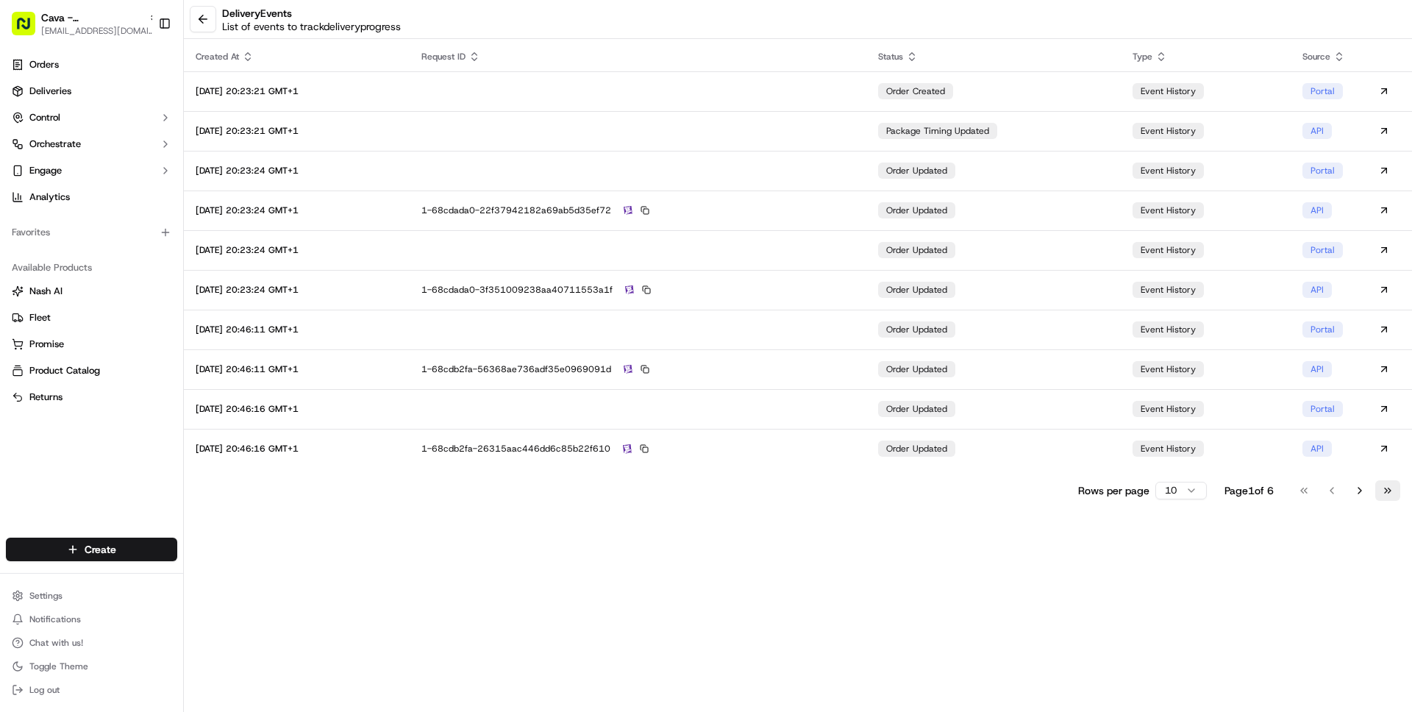
click at [1389, 489] on button "Go to last page" at bounding box center [1387, 490] width 25 height 21
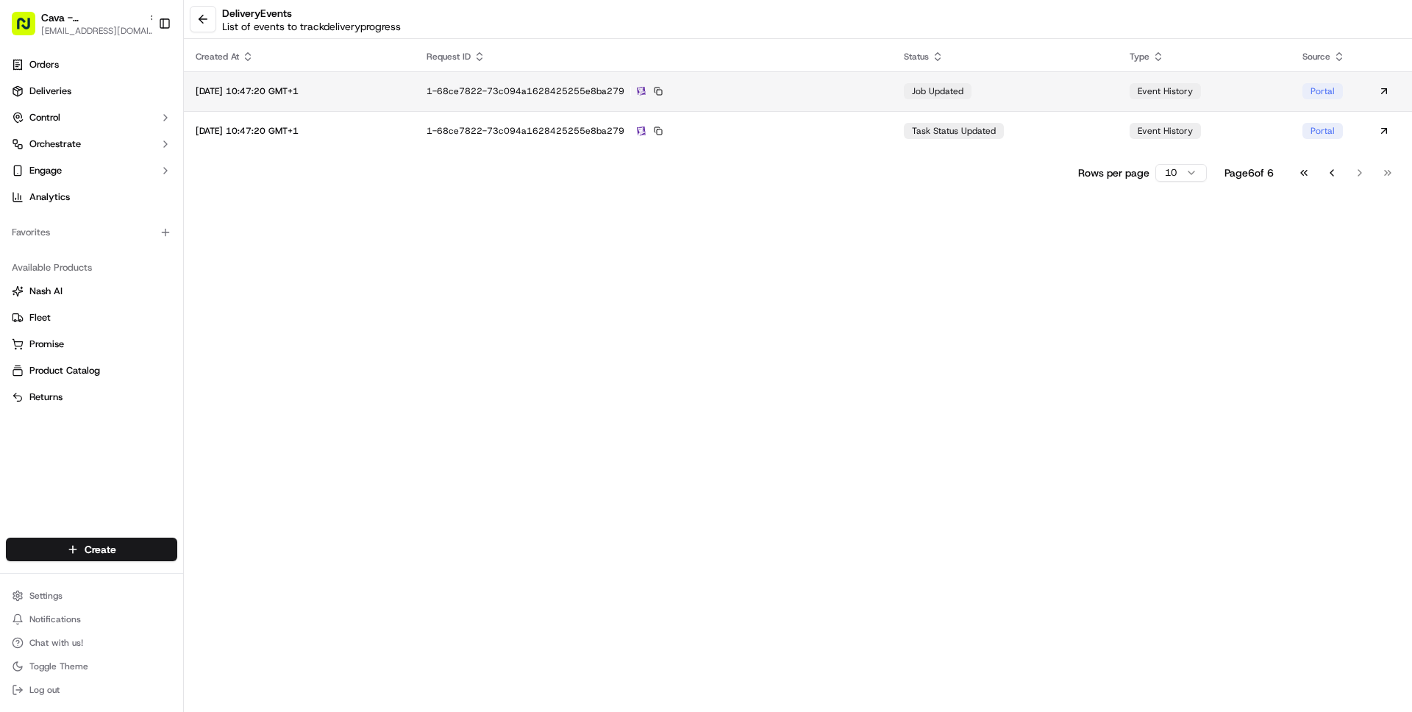
click at [880, 91] on div "1-68ce7822-73c094a1628425255e8ba279" at bounding box center [654, 91] width 454 height 13
click at [892, 89] on td "1-68ce7822-73c094a1628425255e8ba279" at bounding box center [653, 91] width 477 height 40
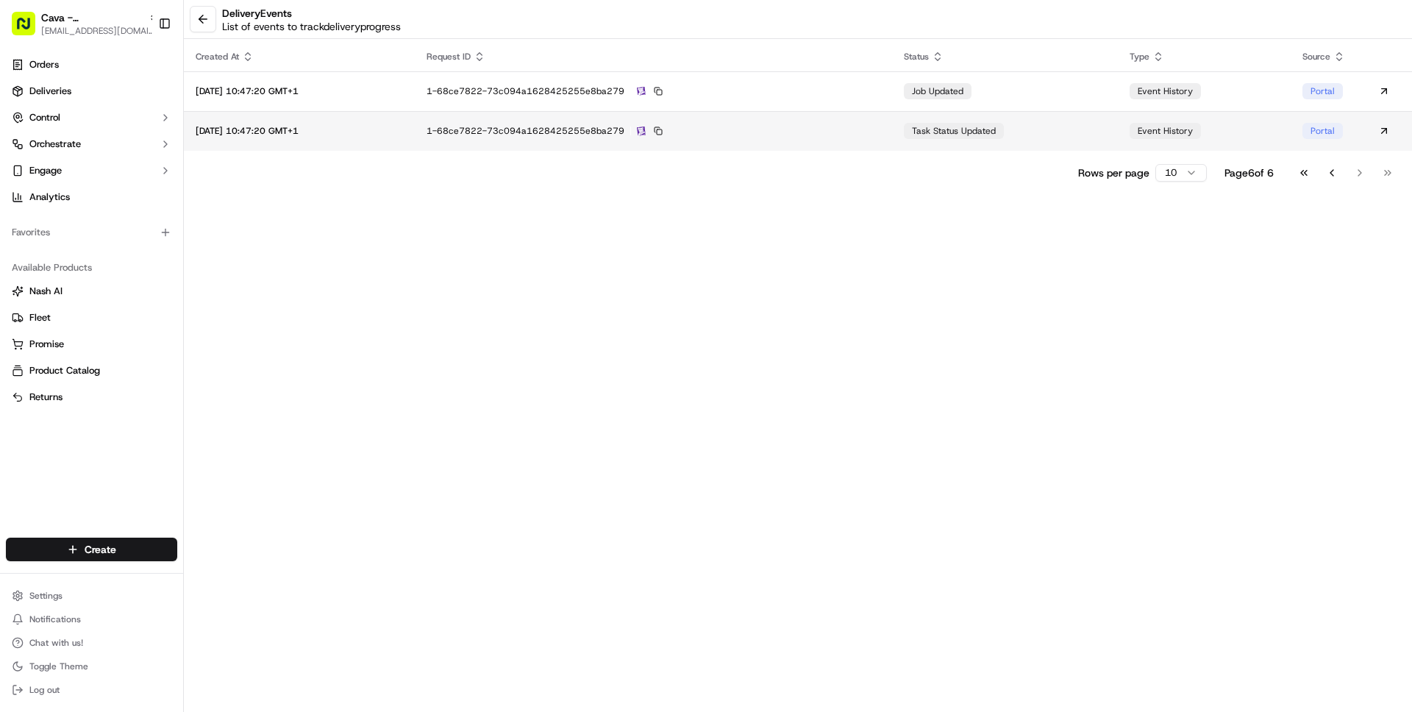
click at [875, 139] on td "1-68ce7822-73c094a1628425255e8ba279" at bounding box center [653, 131] width 477 height 40
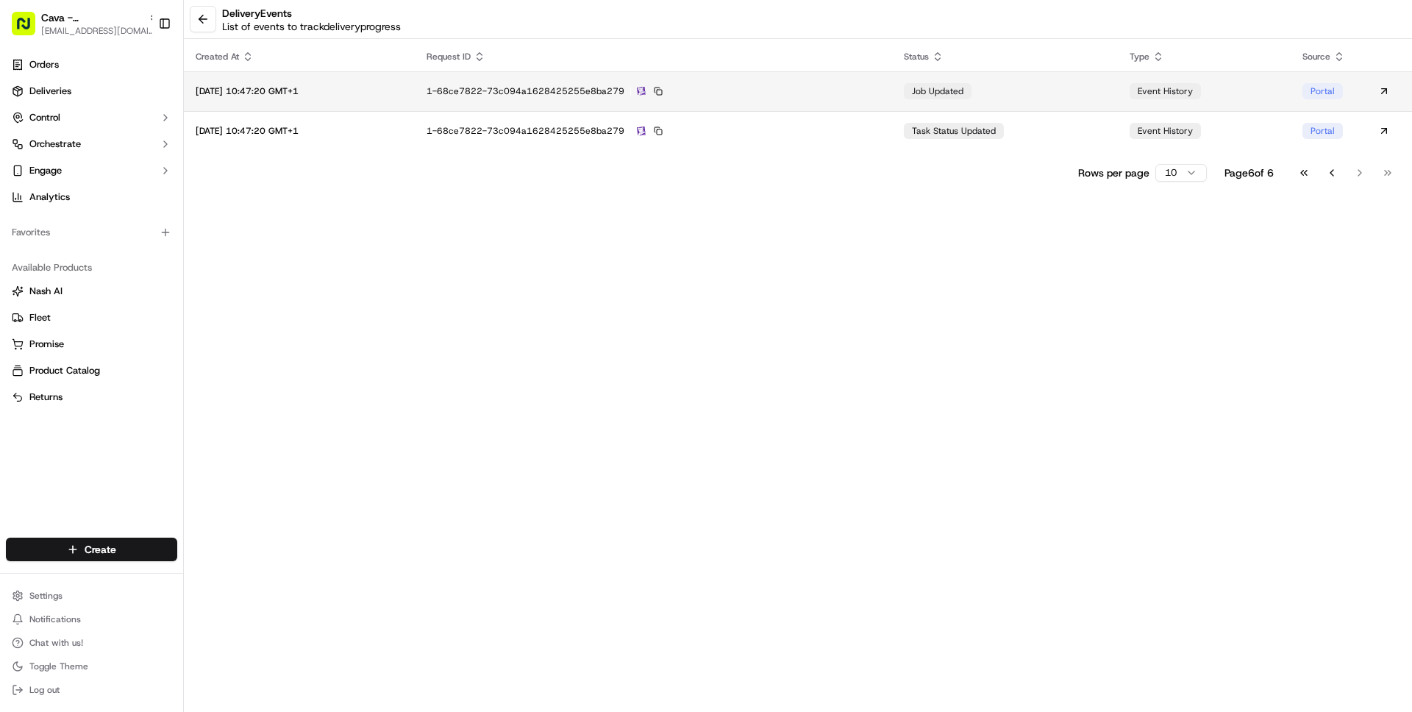
click at [838, 89] on div "1-68ce7822-73c094a1628425255e8ba279" at bounding box center [654, 91] width 454 height 13
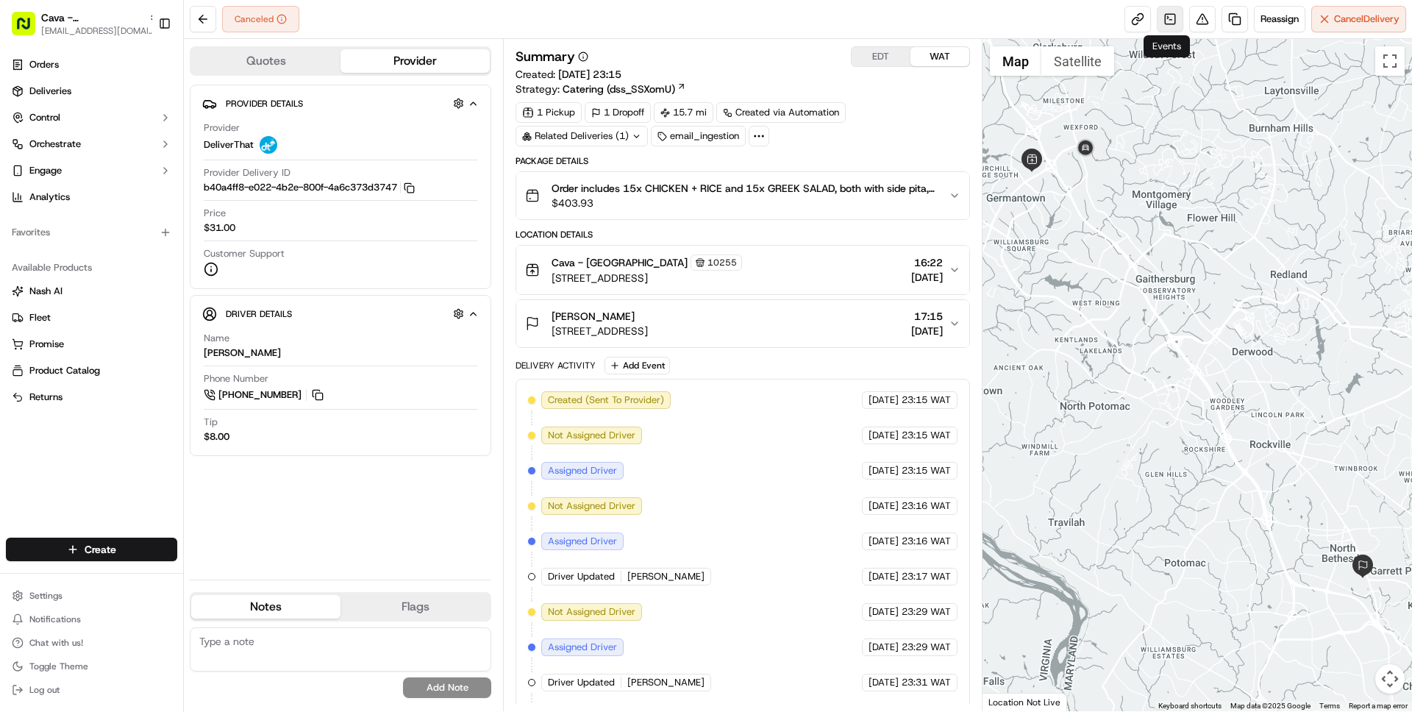
click at [1171, 24] on link at bounding box center [1170, 19] width 26 height 26
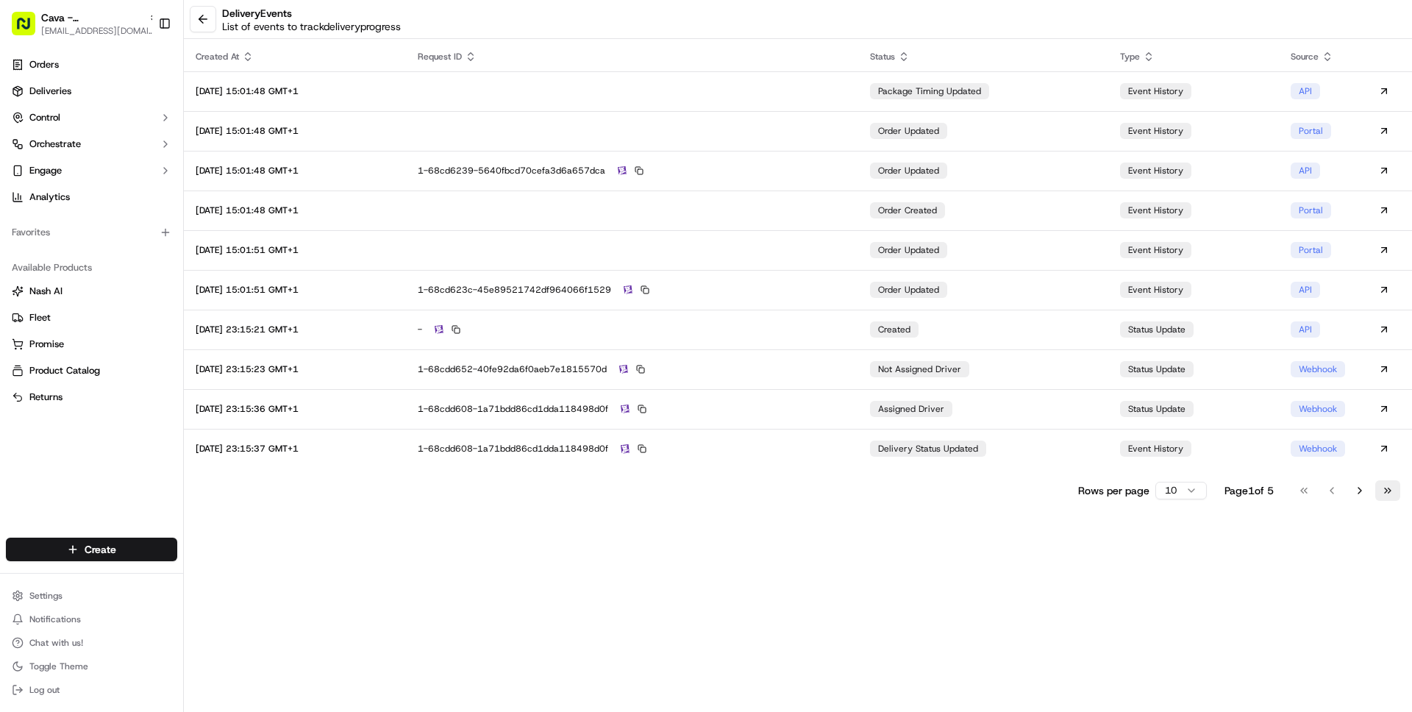
click at [1385, 488] on button "Go to last page" at bounding box center [1387, 490] width 25 height 21
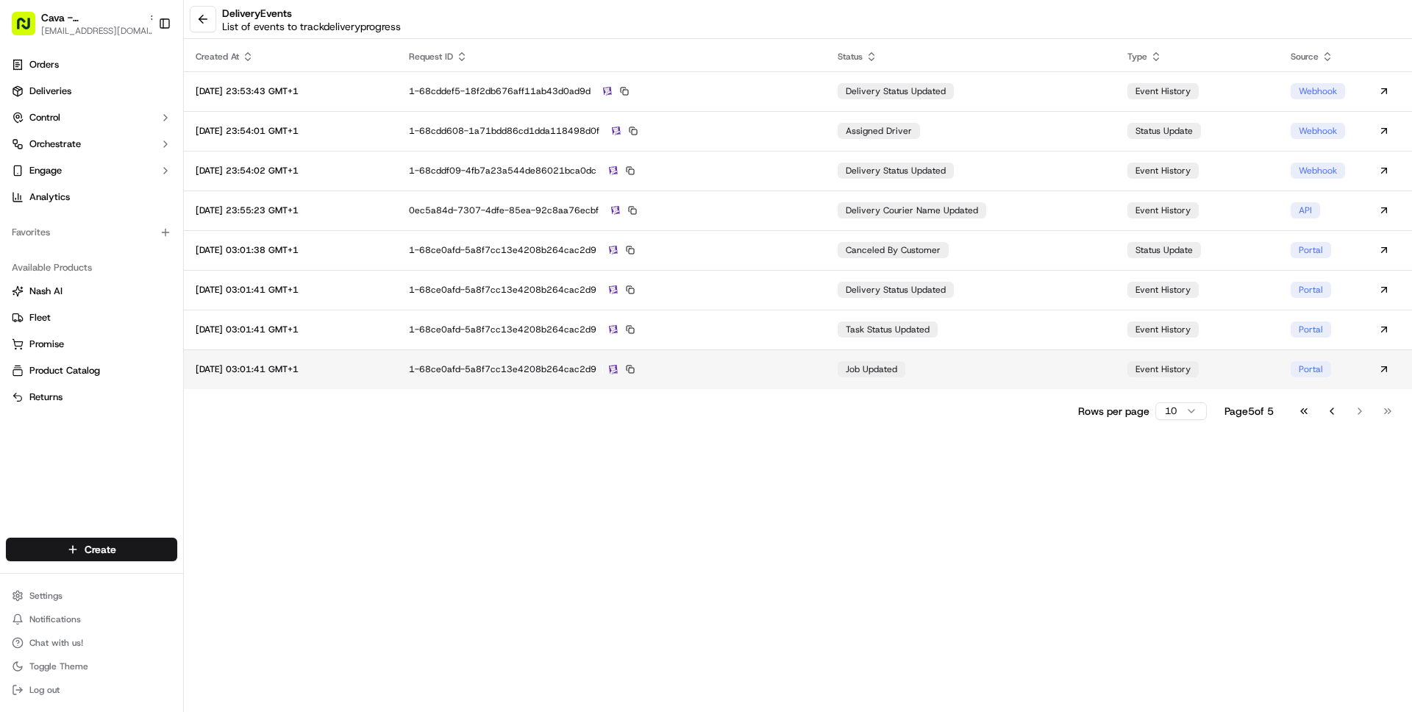
click at [804, 362] on td "1-68ce0afd-5a8f7cc13e4208b264cac2d9" at bounding box center [611, 369] width 429 height 40
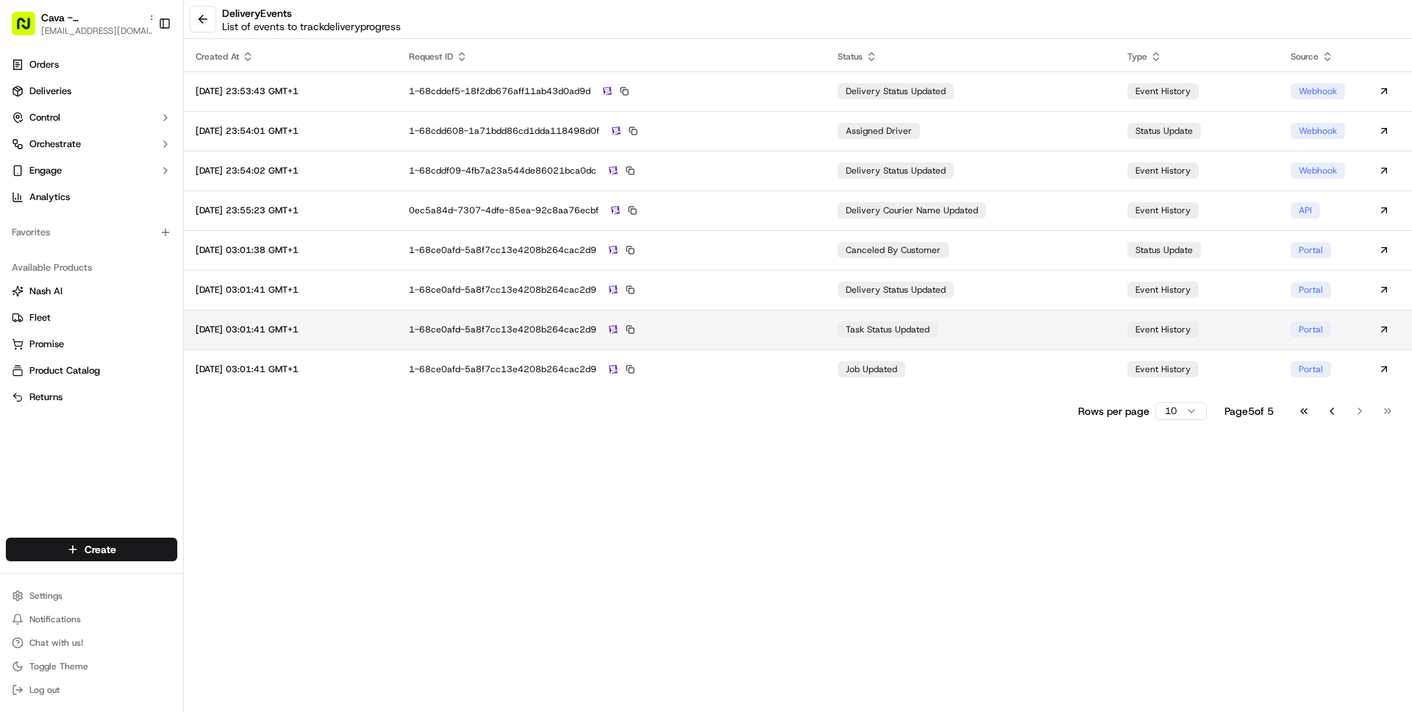
click at [799, 337] on td "1-68ce0afd-5a8f7cc13e4208b264cac2d9" at bounding box center [611, 330] width 429 height 40
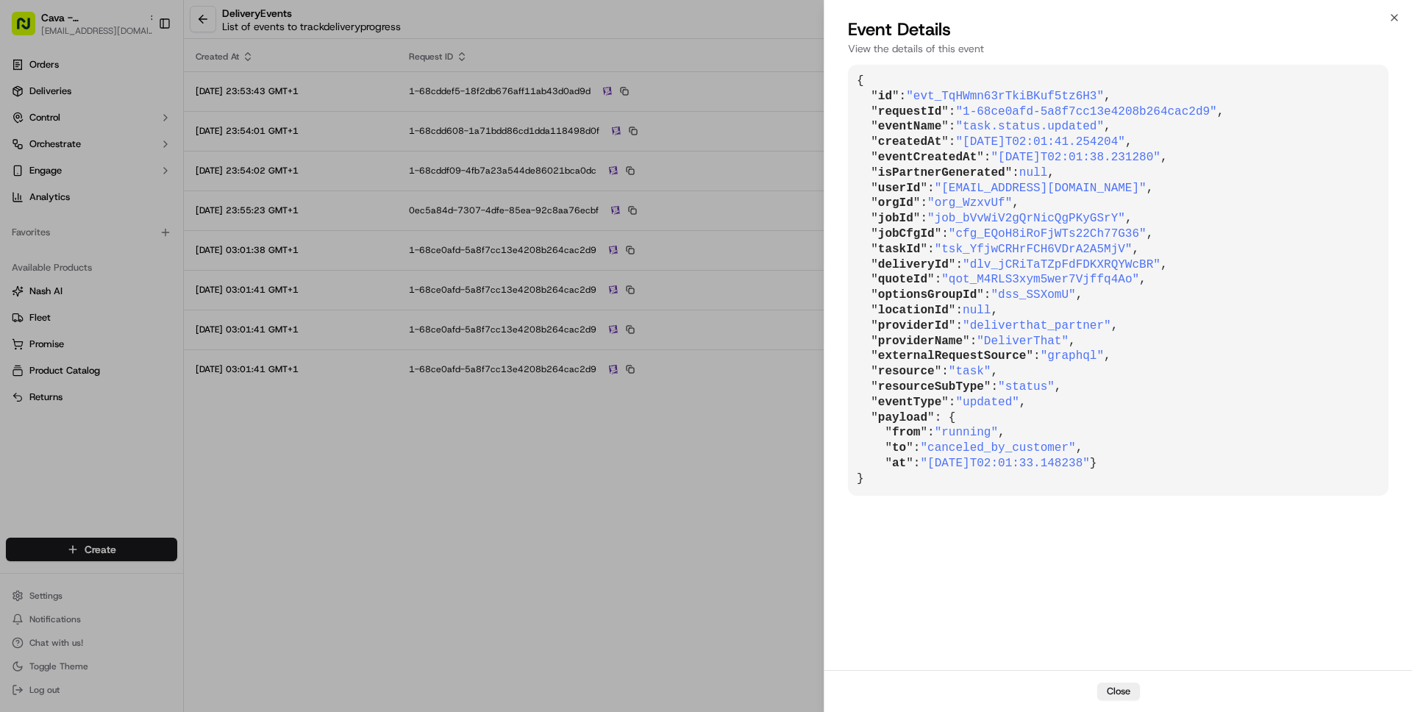
click at [966, 190] on span ""[EMAIL_ADDRESS][DOMAIN_NAME]"" at bounding box center [1041, 188] width 212 height 13
drag, startPoint x: 966, startPoint y: 190, endPoint x: 1068, endPoint y: 189, distance: 101.5
click at [1068, 189] on span ""[EMAIL_ADDRESS][DOMAIN_NAME]"" at bounding box center [1041, 188] width 212 height 13
click at [1012, 207] on span ""org_WzxvUf"" at bounding box center [969, 202] width 85 height 13
click at [1035, 188] on span ""[EMAIL_ADDRESS][DOMAIN_NAME]"" at bounding box center [1041, 188] width 212 height 13
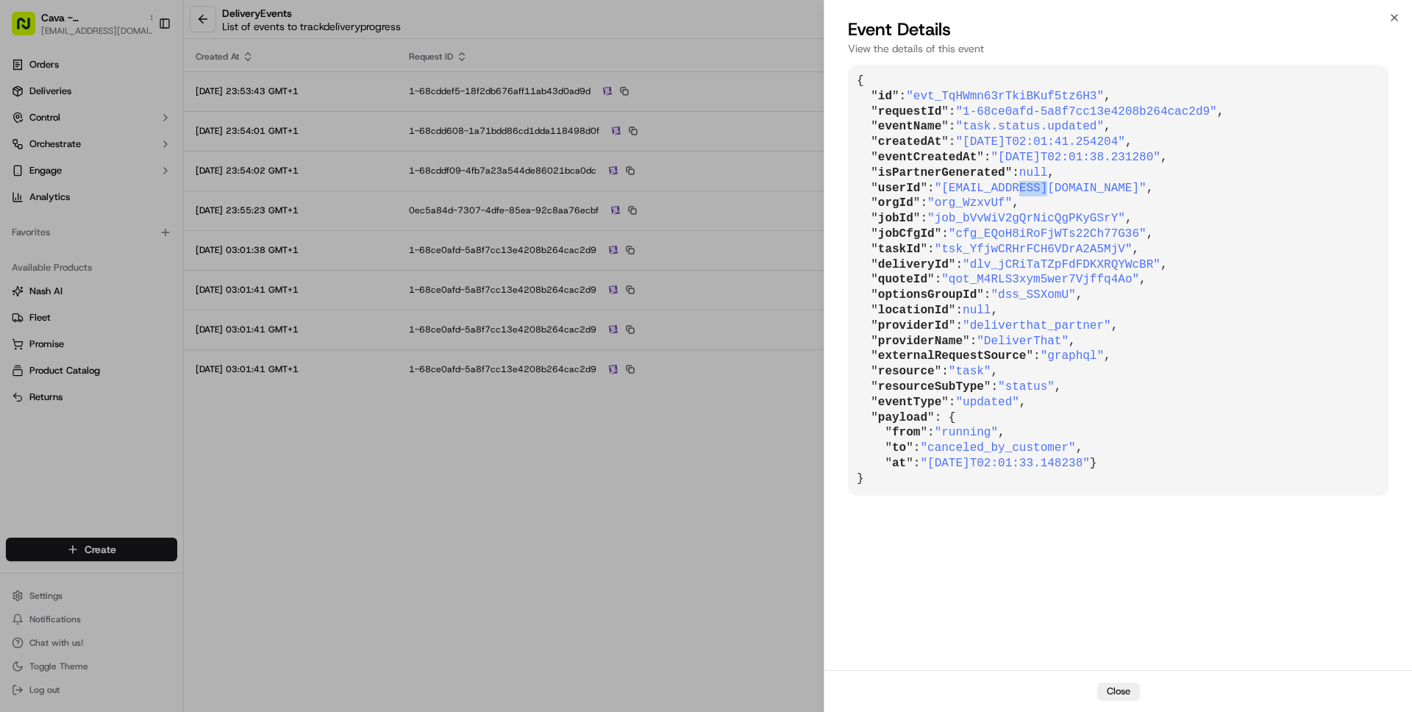
click at [1035, 188] on span ""[EMAIL_ADDRESS][DOMAIN_NAME]"" at bounding box center [1041, 188] width 212 height 13
click at [985, 189] on span ""germantown@cava.com"" at bounding box center [1041, 188] width 212 height 13
click at [984, 188] on span ""germantown@cava.com"" at bounding box center [1041, 188] width 212 height 13
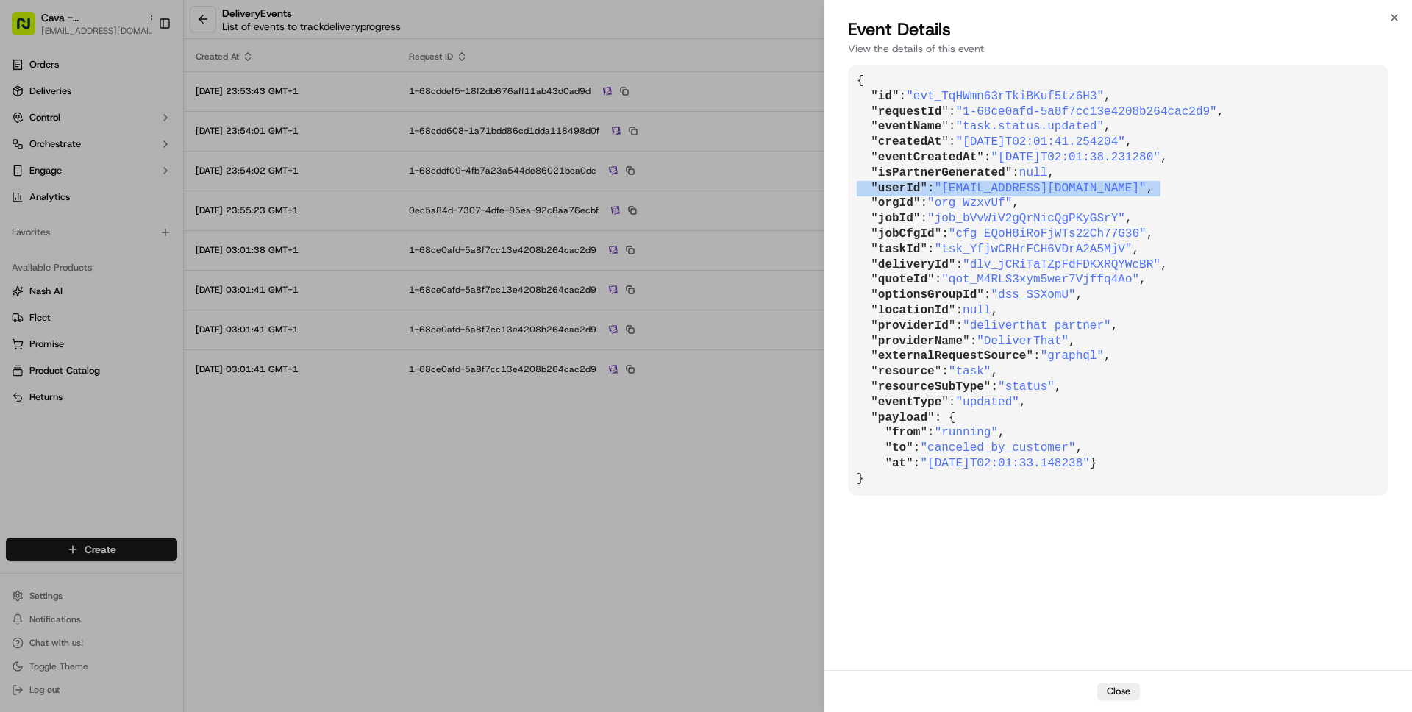
click at [984, 188] on span ""germantown@cava.com"" at bounding box center [1041, 188] width 212 height 13
click at [964, 190] on span ""germantown@cava.com"" at bounding box center [1041, 188] width 212 height 13
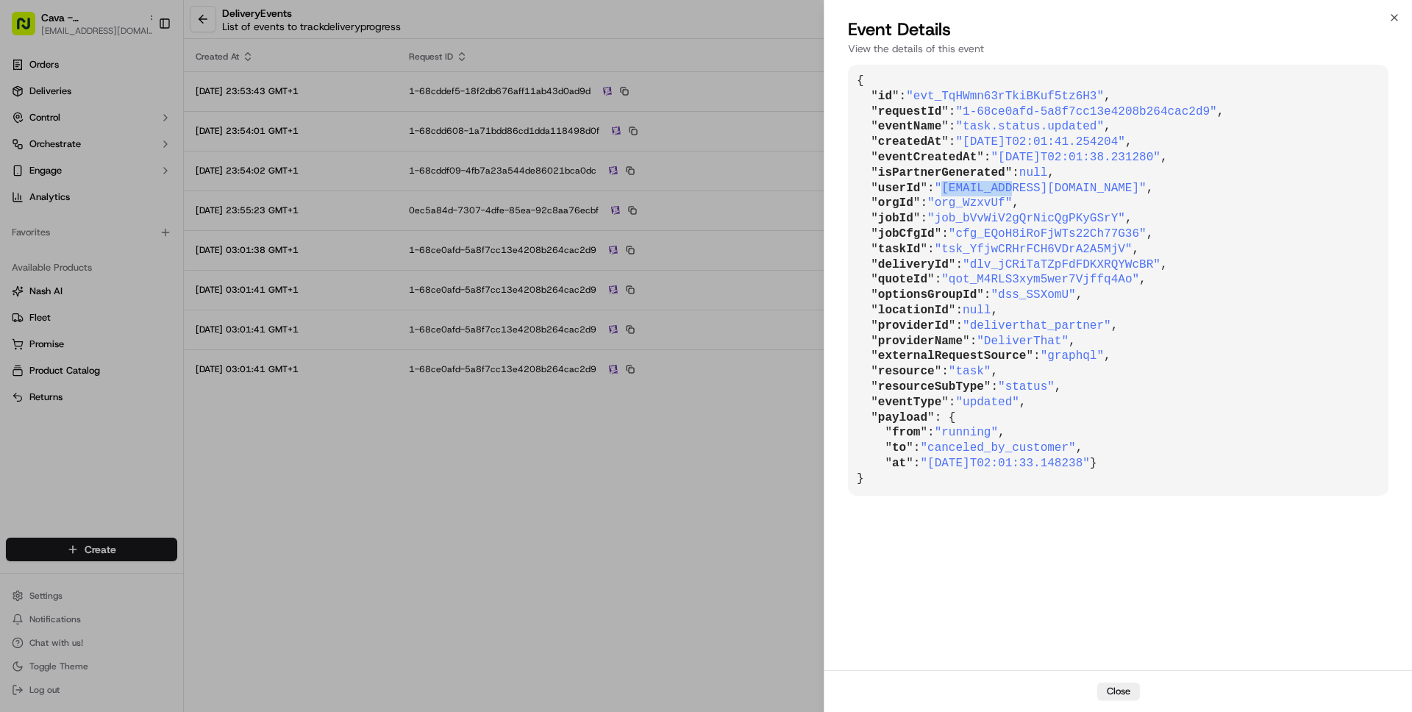
click at [964, 190] on span ""germantown@cava.com"" at bounding box center [1041, 188] width 212 height 13
drag, startPoint x: 964, startPoint y: 190, endPoint x: 1045, endPoint y: 190, distance: 80.9
click at [1045, 190] on span ""germantown@cava.com"" at bounding box center [1041, 188] width 212 height 13
click at [993, 190] on span ""germantown@cava.com"" at bounding box center [1041, 188] width 212 height 13
drag, startPoint x: 949, startPoint y: 190, endPoint x: 1081, endPoint y: 190, distance: 131.6
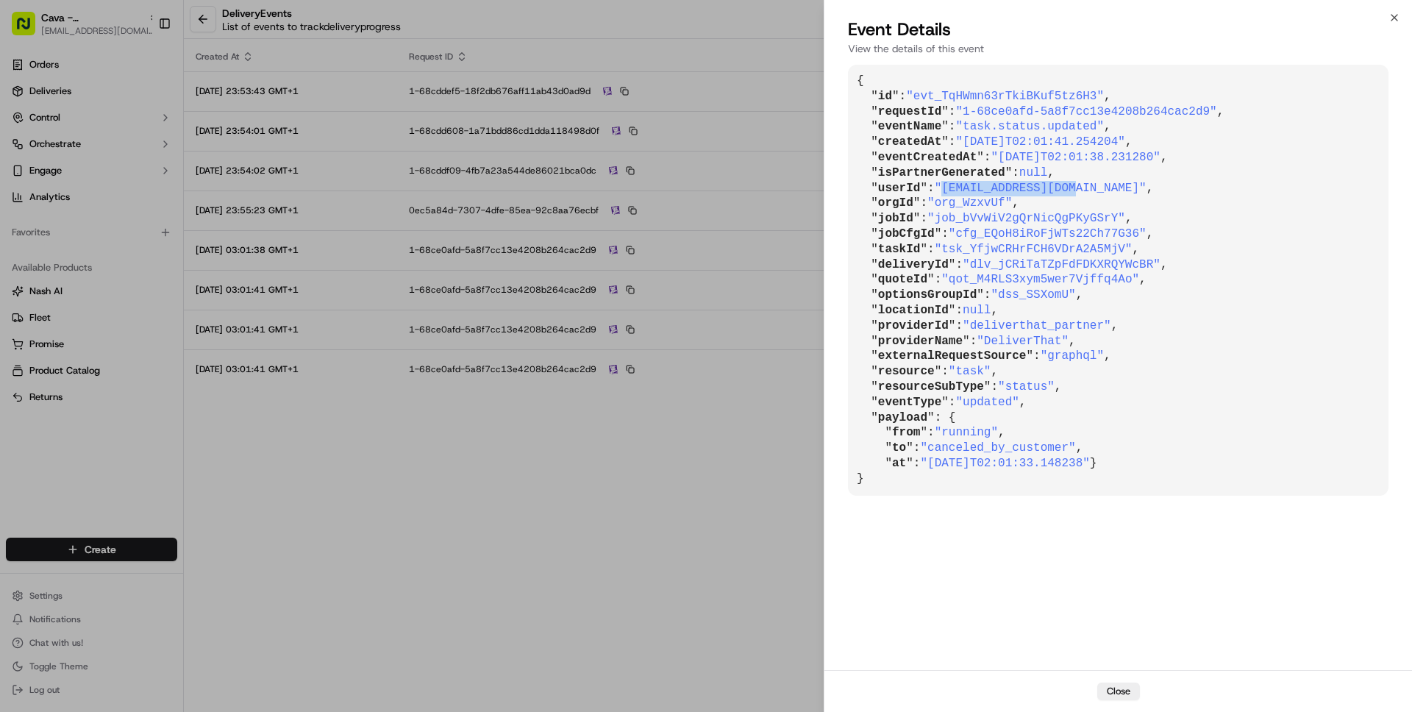
click at [1081, 190] on span ""germantown@cava.com"" at bounding box center [1041, 188] width 212 height 13
copy span "germantown@cava.com"
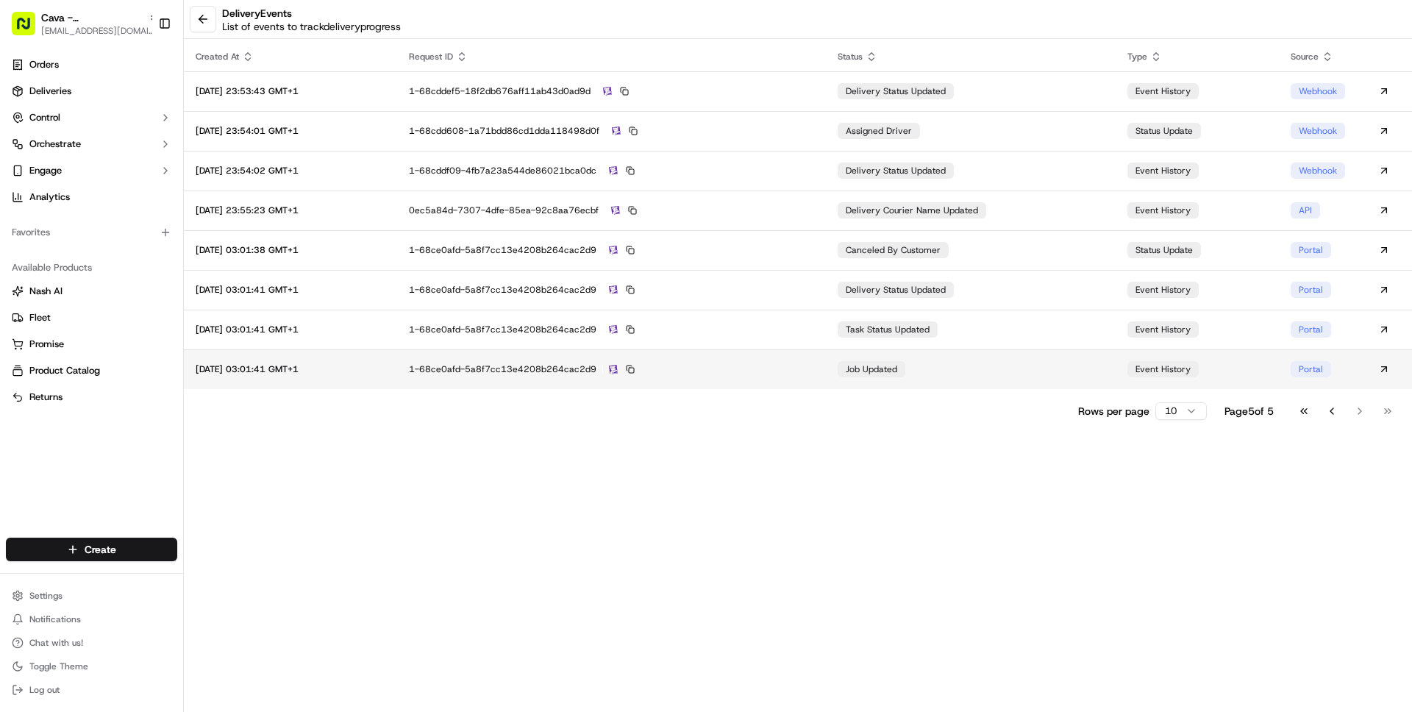
click at [814, 368] on div "1-68ce0afd-5a8f7cc13e4208b264cac2d9" at bounding box center [611, 369] width 405 height 13
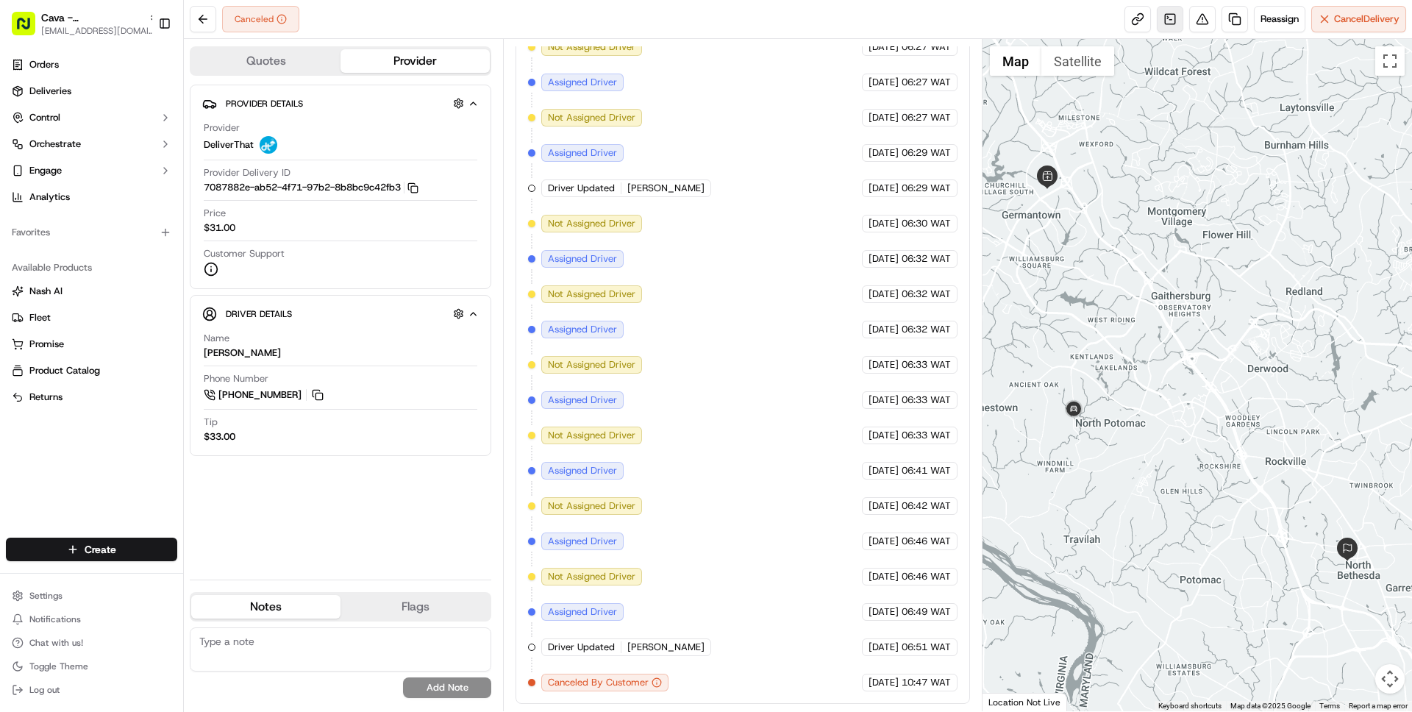
click at [1160, 24] on link at bounding box center [1170, 19] width 26 height 26
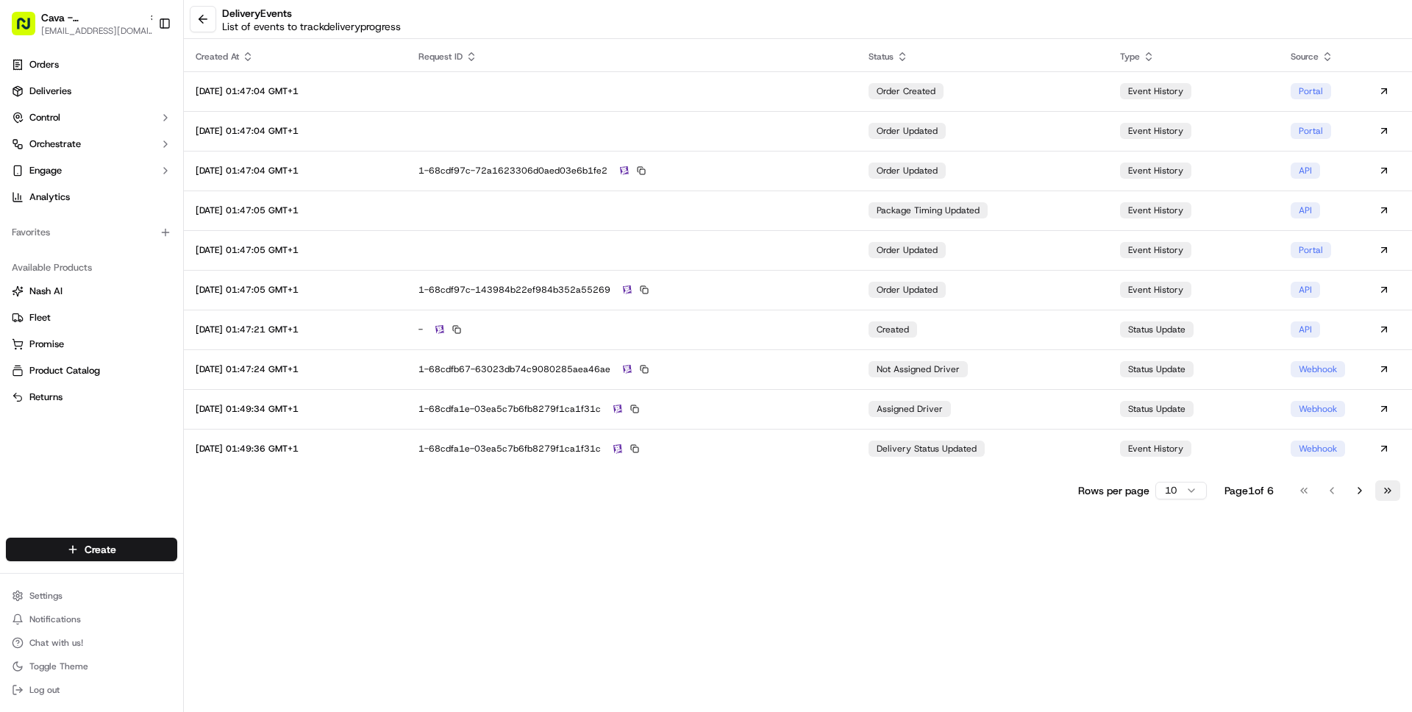
click at [1392, 490] on button "Go to last page" at bounding box center [1387, 490] width 25 height 21
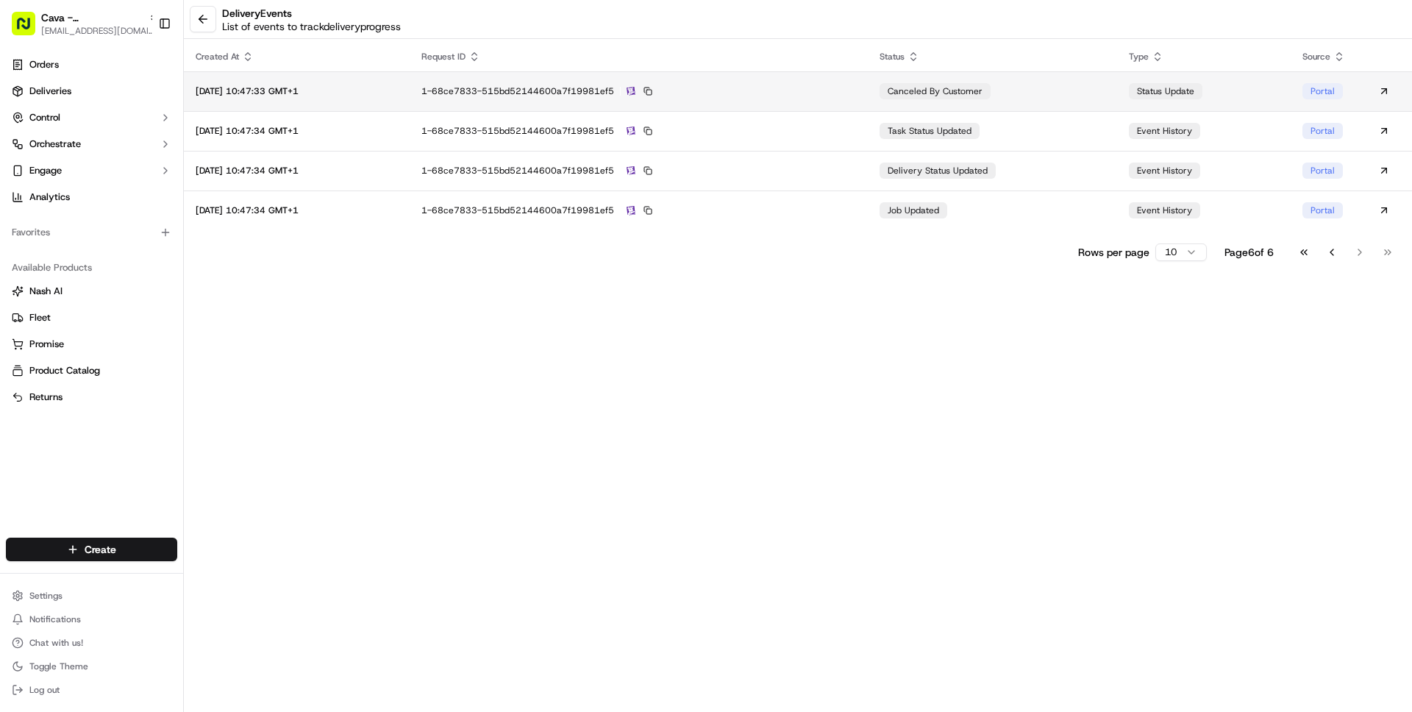
click at [846, 86] on div "1-68ce7833-515bd52144600a7f19981ef5" at bounding box center [638, 91] width 435 height 13
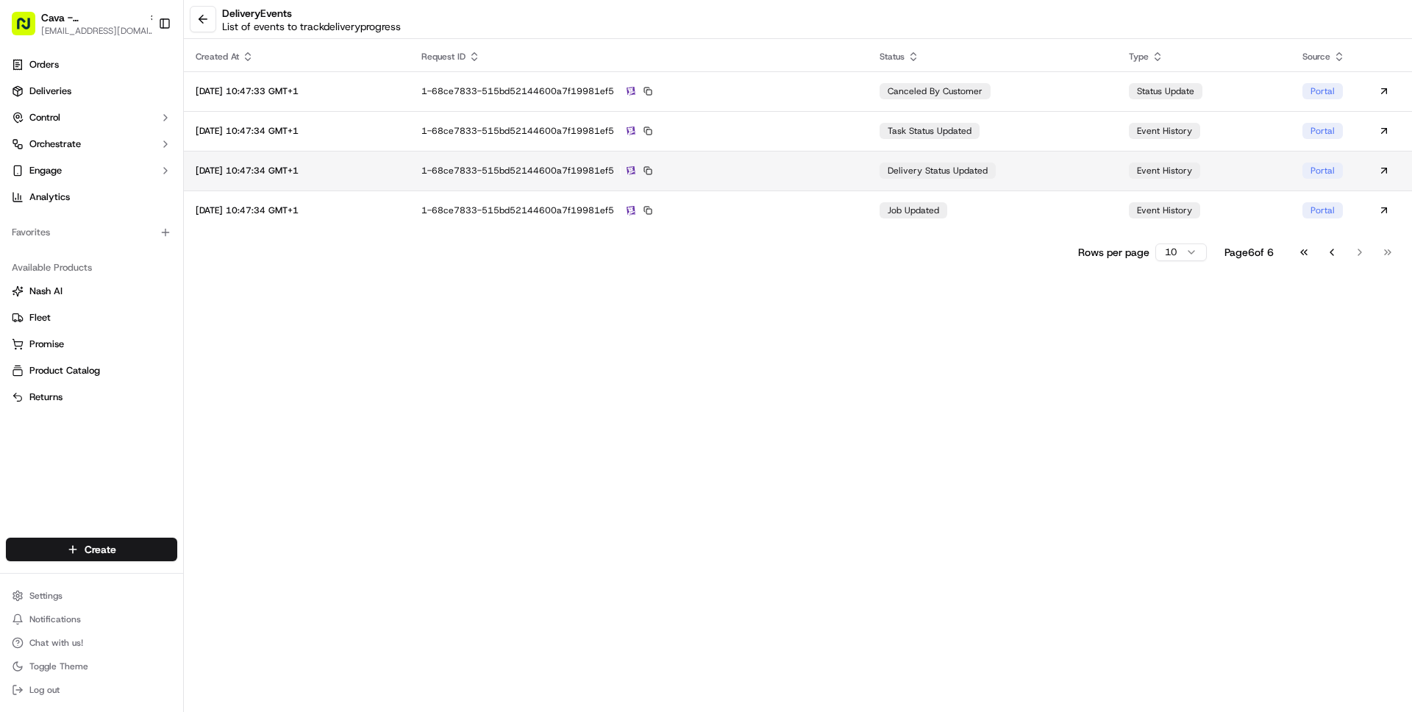
click at [802, 176] on div "1-68ce7833-515bd52144600a7f19981ef5" at bounding box center [638, 170] width 435 height 13
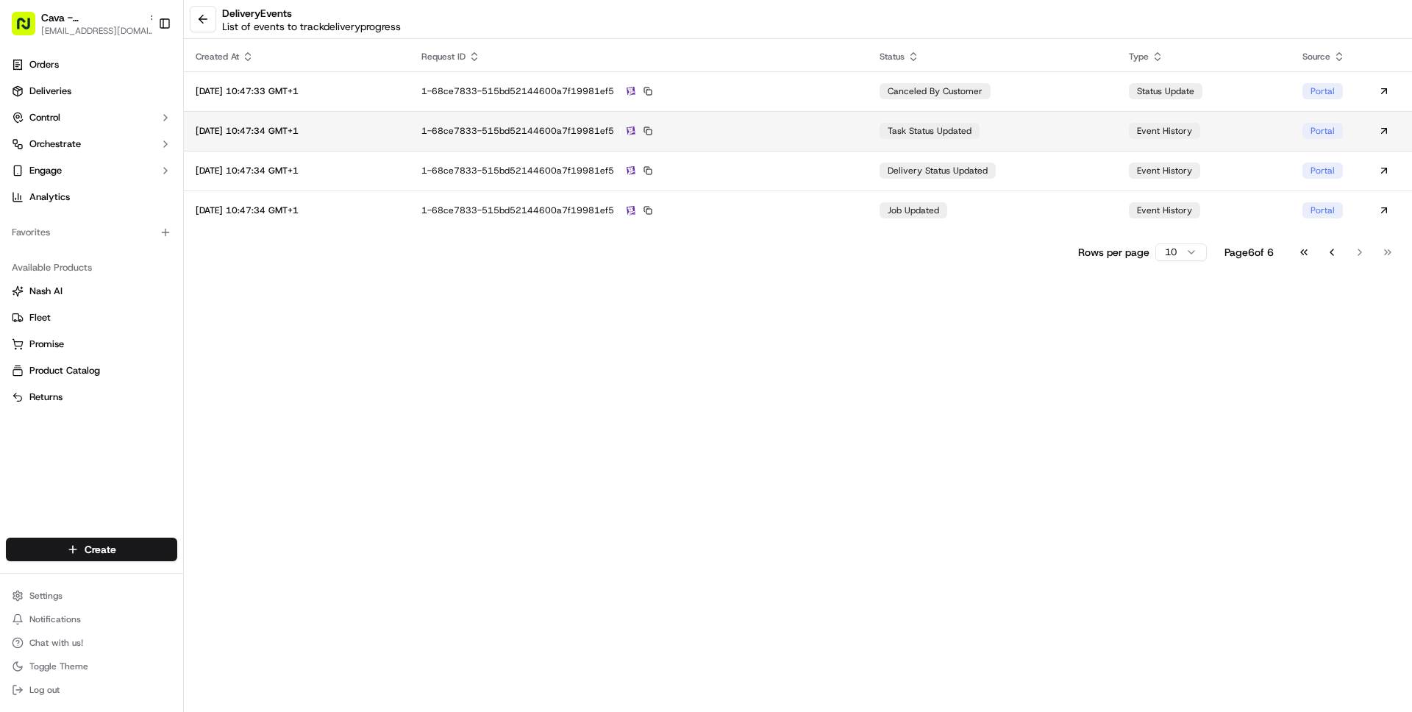
click at [852, 126] on div "1-68ce7833-515bd52144600a7f19981ef5" at bounding box center [638, 130] width 435 height 13
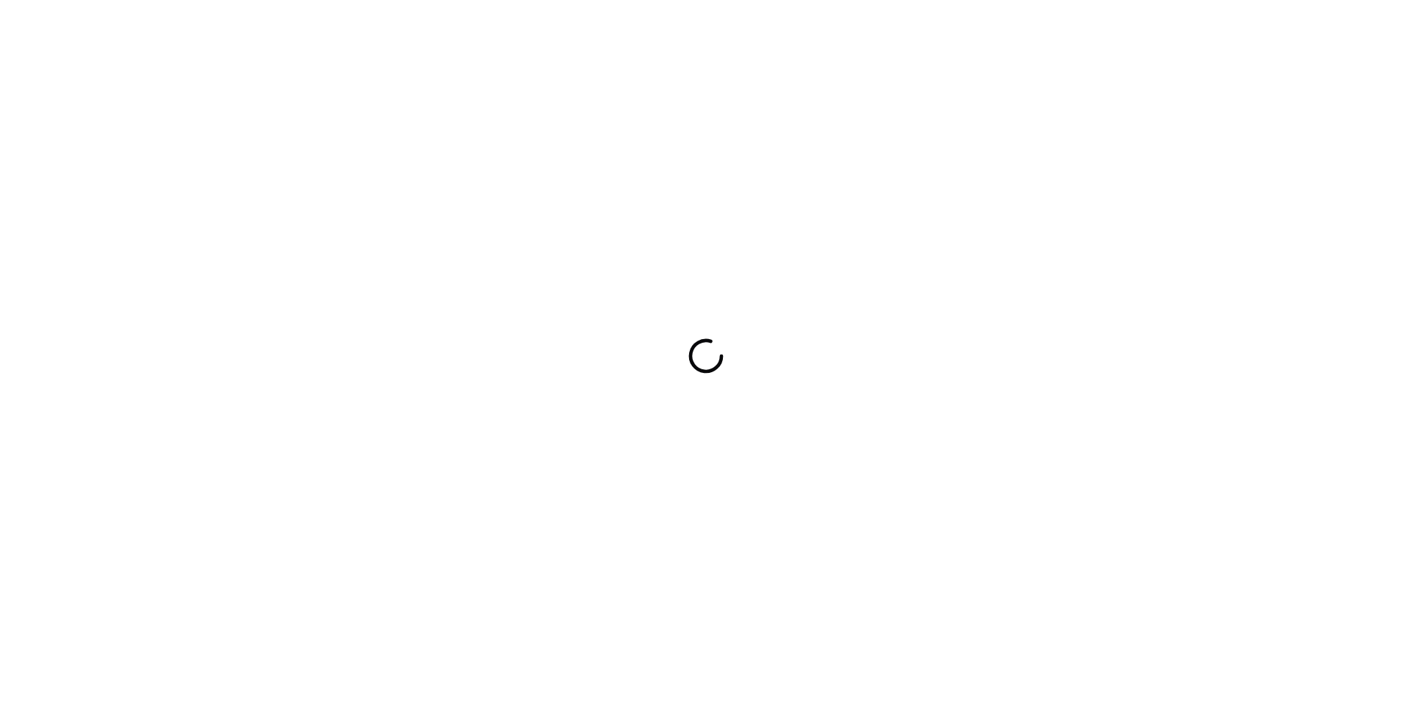
click at [832, 178] on div at bounding box center [706, 356] width 1412 height 712
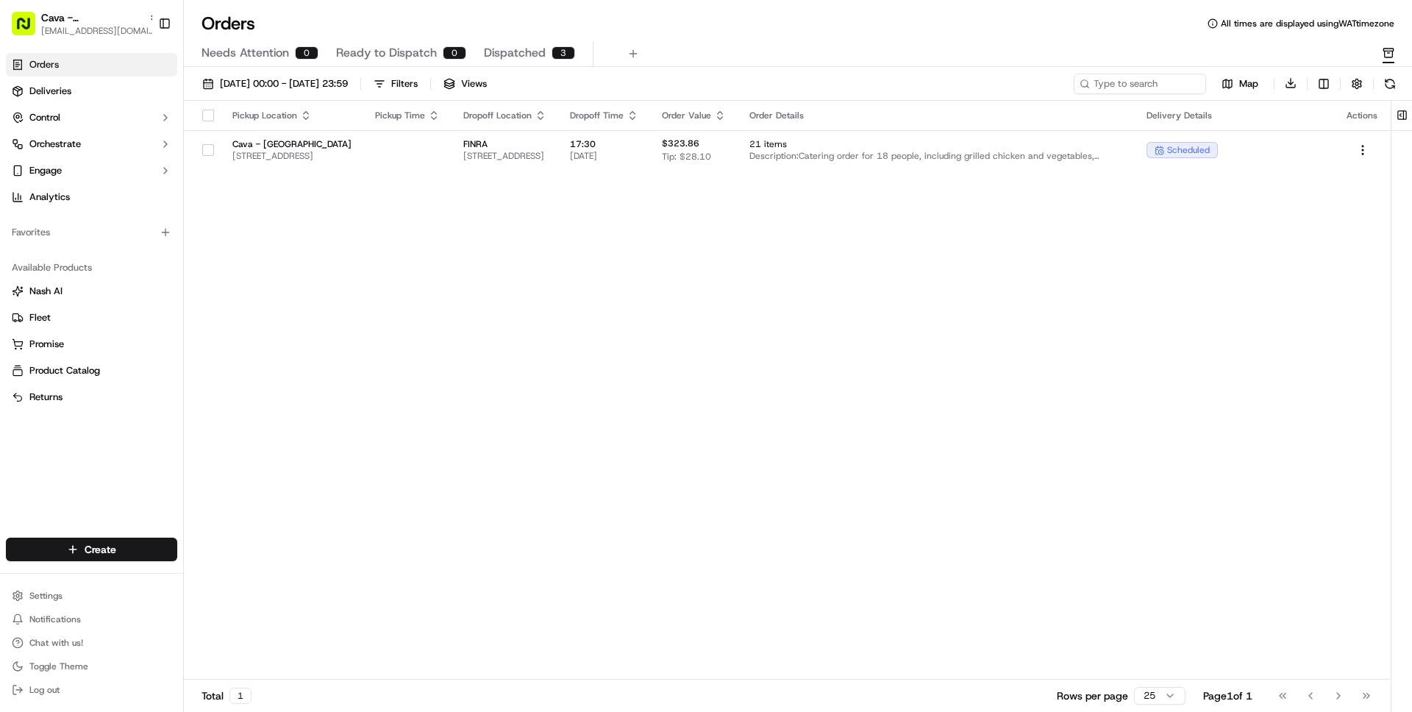
click at [552, 260] on div "Pickup Location Pickup Time Dropoff Location Dropoff Time Order Value Order Det…" at bounding box center [787, 390] width 1207 height 579
click at [72, 88] on link "Deliveries" at bounding box center [91, 91] width 171 height 24
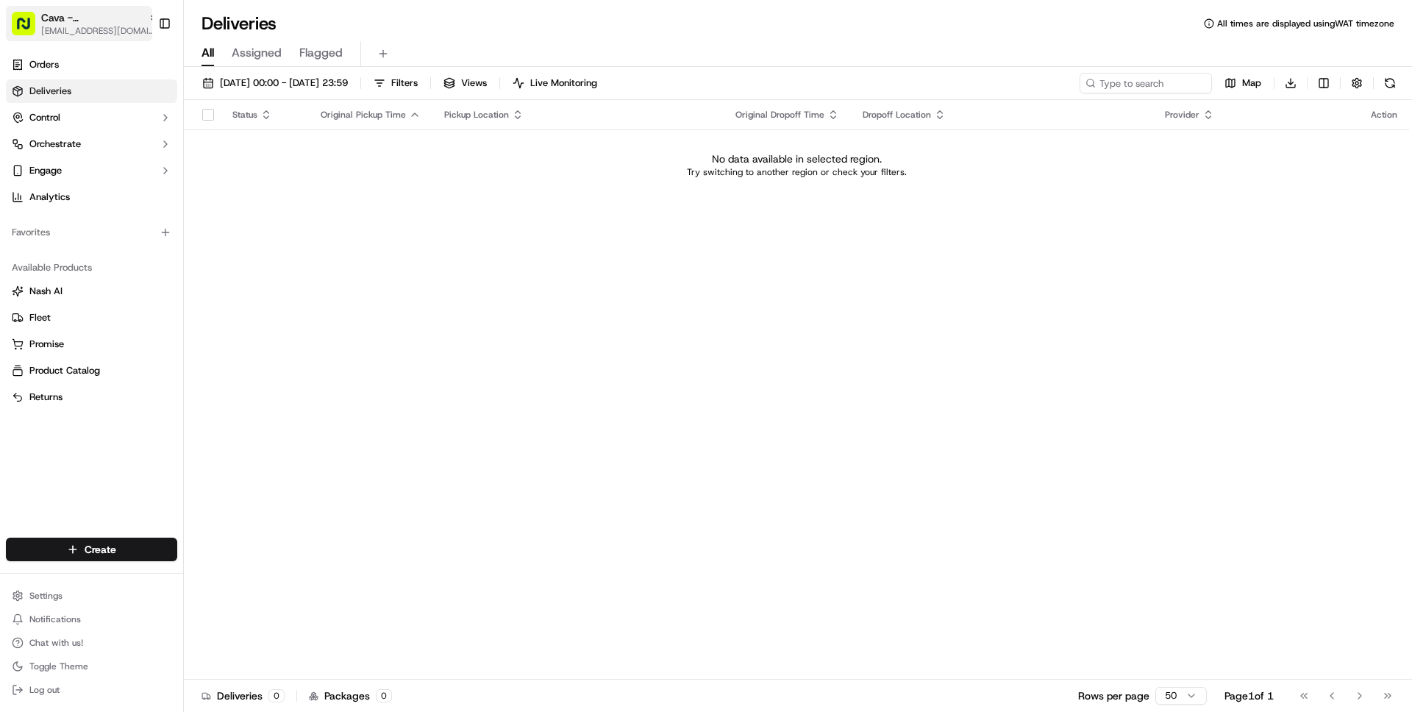
click at [62, 24] on span "Cava - [GEOGRAPHIC_DATA]" at bounding box center [91, 17] width 101 height 15
type input "job_LCGS65qEJab8D3bQwhEsTq"
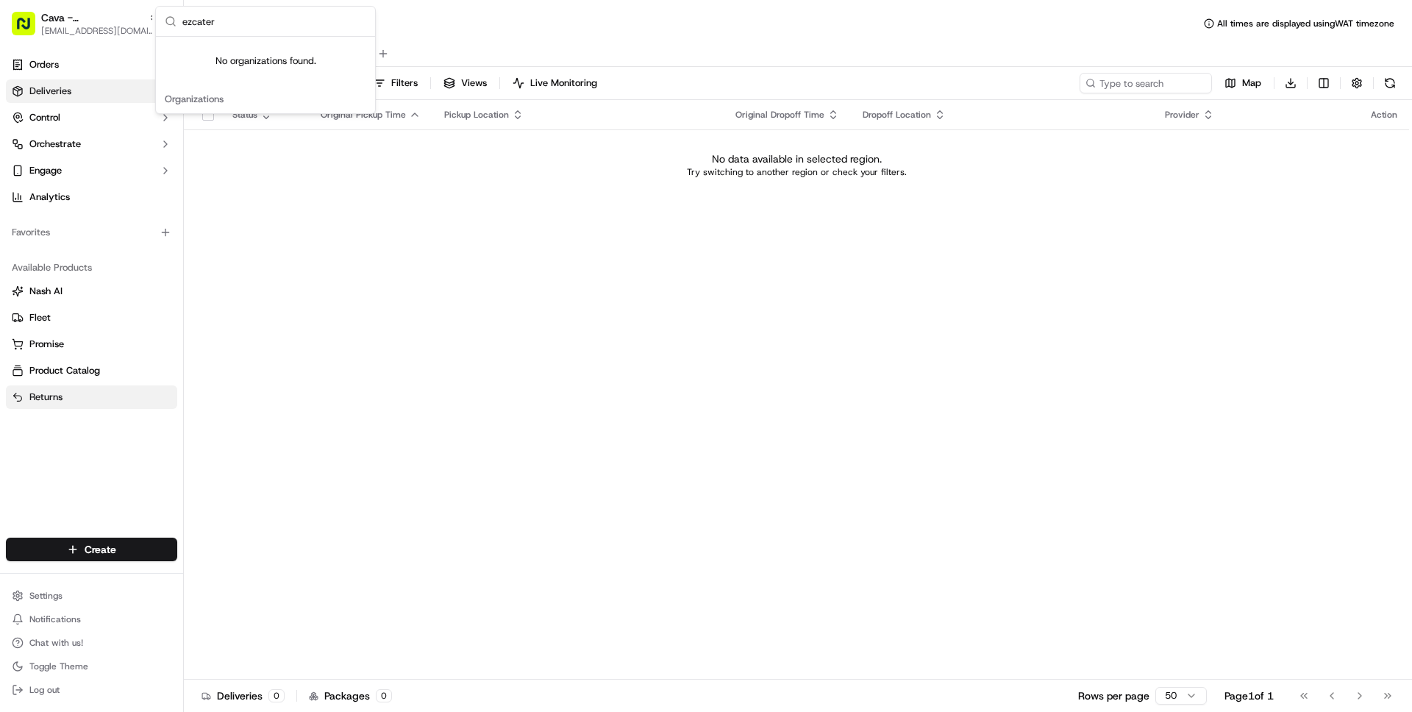
type input "ezcater"
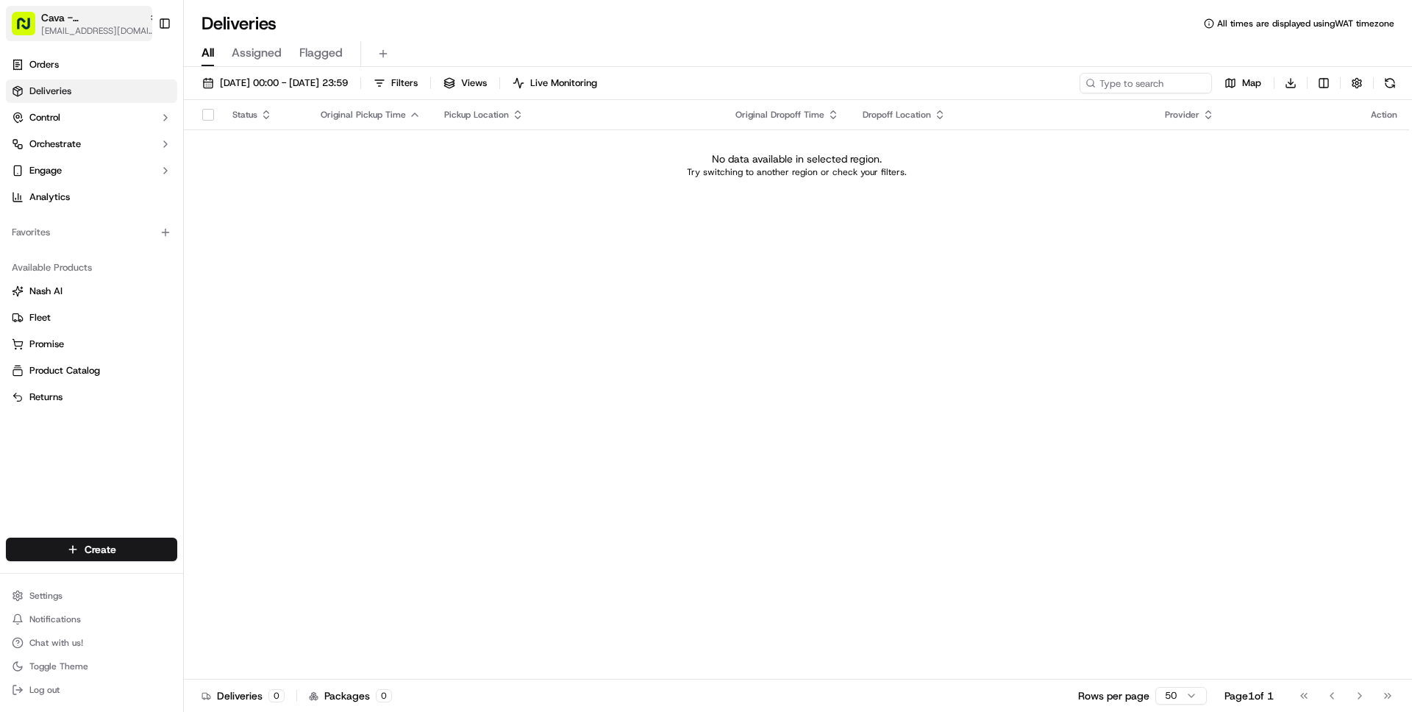
click at [74, 24] on span "Cava - [GEOGRAPHIC_DATA]" at bounding box center [91, 17] width 101 height 15
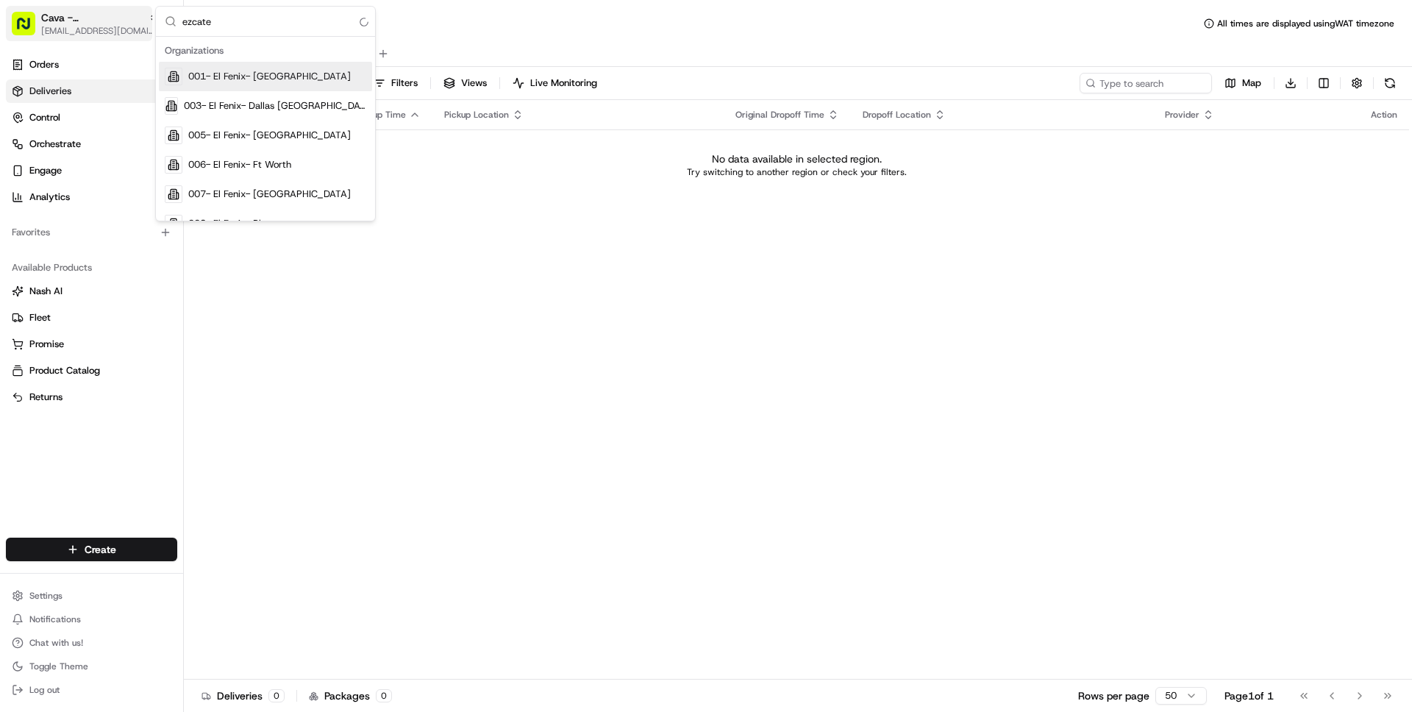
type input "ezcater"
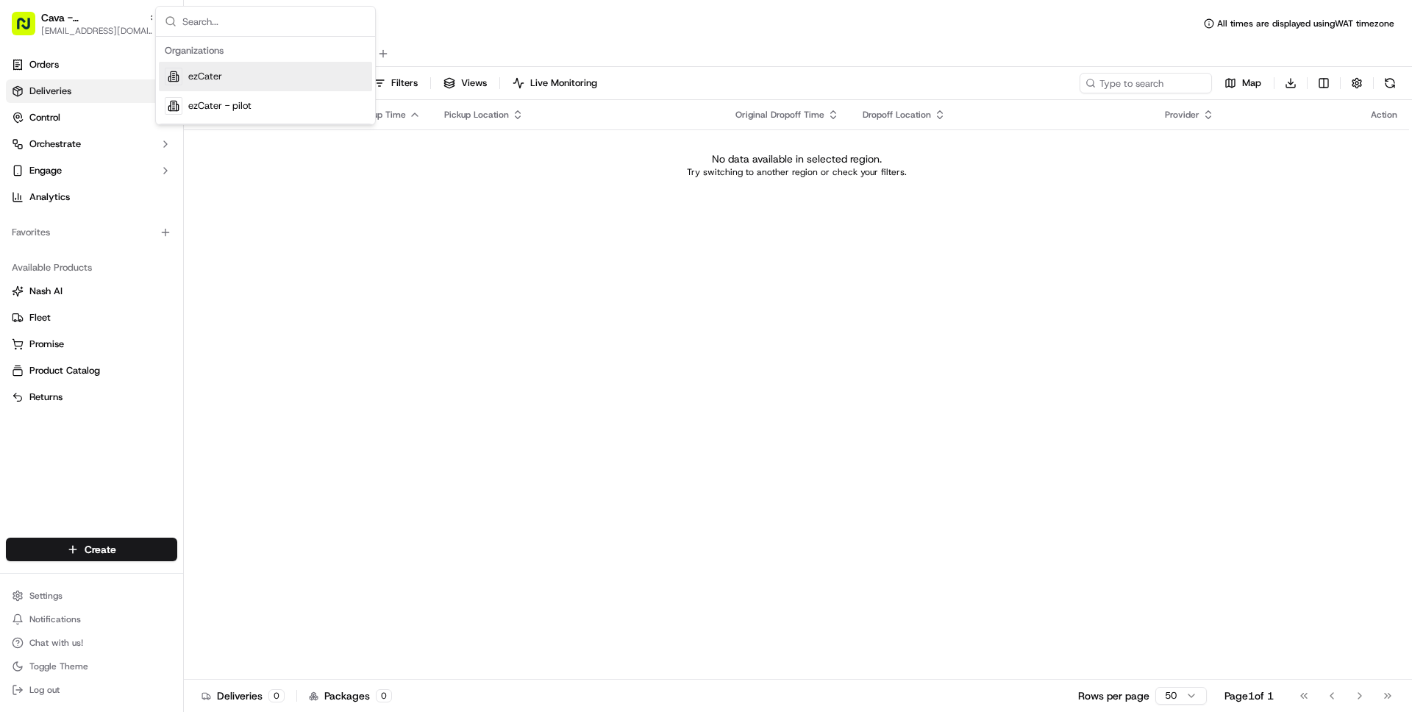
click at [892, 41] on div "All Assigned Flagged" at bounding box center [798, 54] width 1228 height 26
click at [83, 15] on span "Cava - [GEOGRAPHIC_DATA]" at bounding box center [91, 17] width 101 height 15
type input "ezcater"
click at [187, 80] on div "ezCater" at bounding box center [265, 76] width 213 height 29
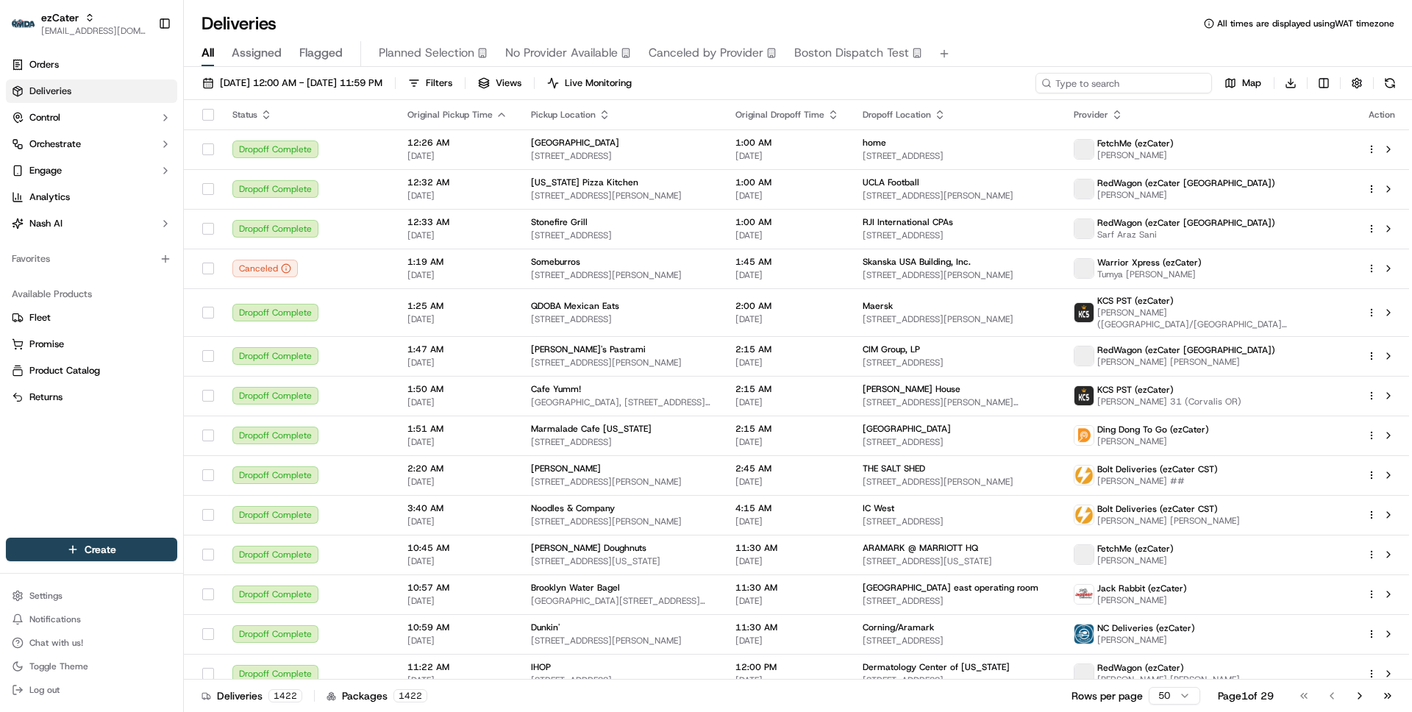
click at [1131, 80] on input at bounding box center [1123, 83] width 176 height 21
paste input "job_LCGS65qEJab8D3bQwhEsTq"
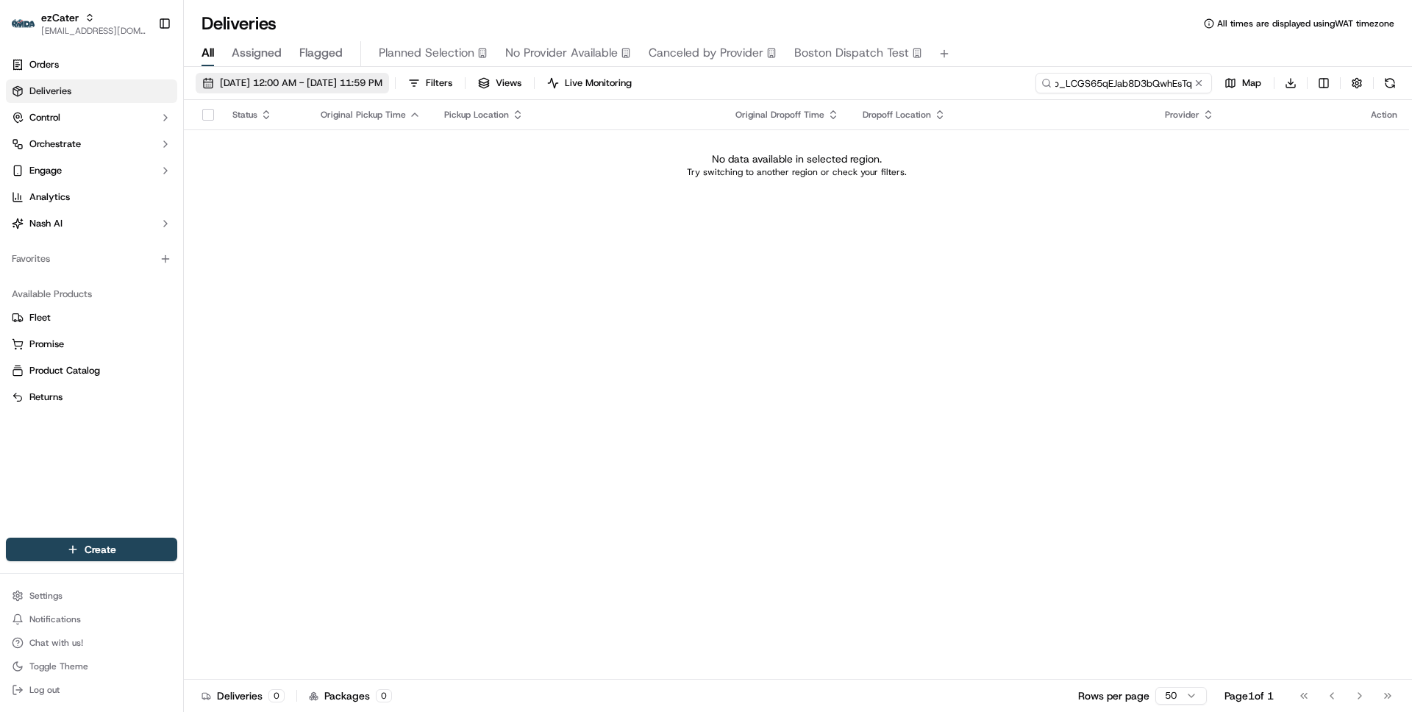
type input "job_LCGS65qEJab8D3bQwhEsTq"
click at [284, 82] on span "09/23/2025 12:00 AM - 09/23/2025 11:59 PM" at bounding box center [301, 82] width 163 height 13
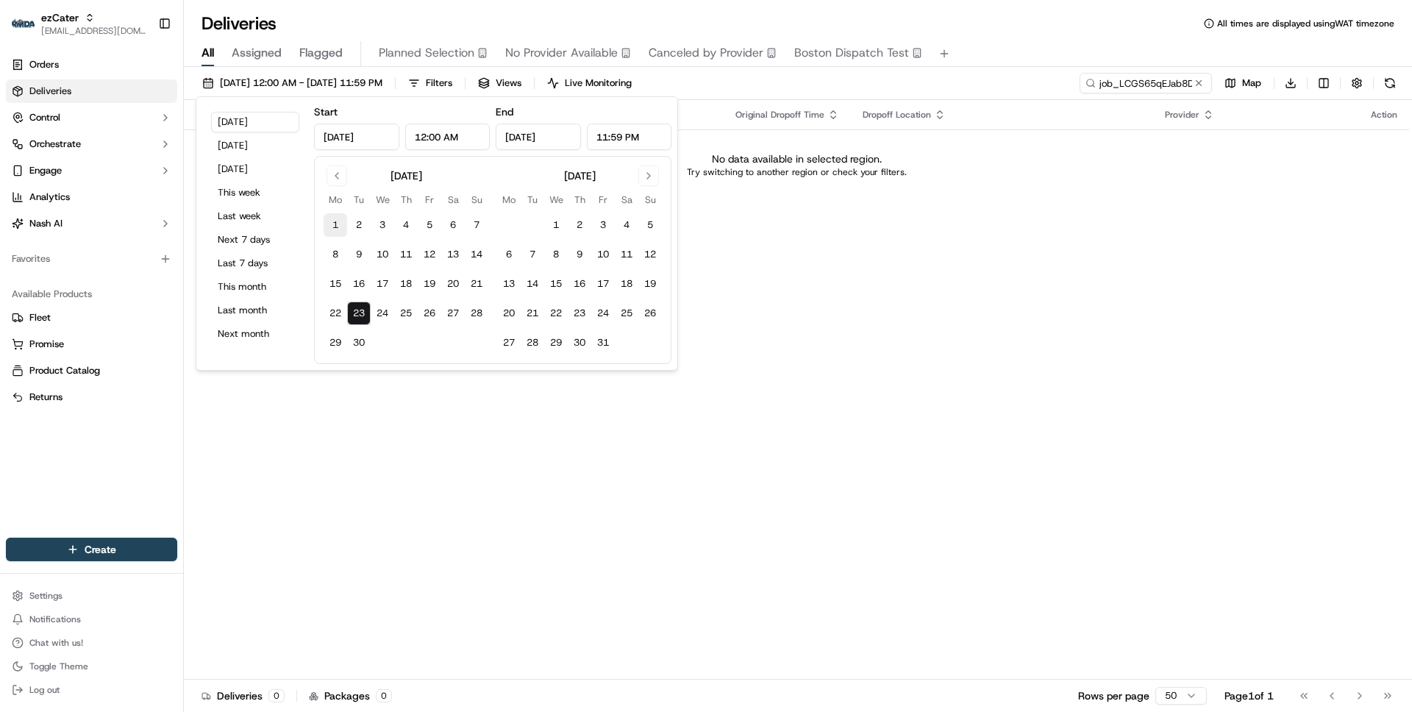
click at [339, 235] on button "1" at bounding box center [336, 225] width 24 height 24
type input "Sep 1, 2025"
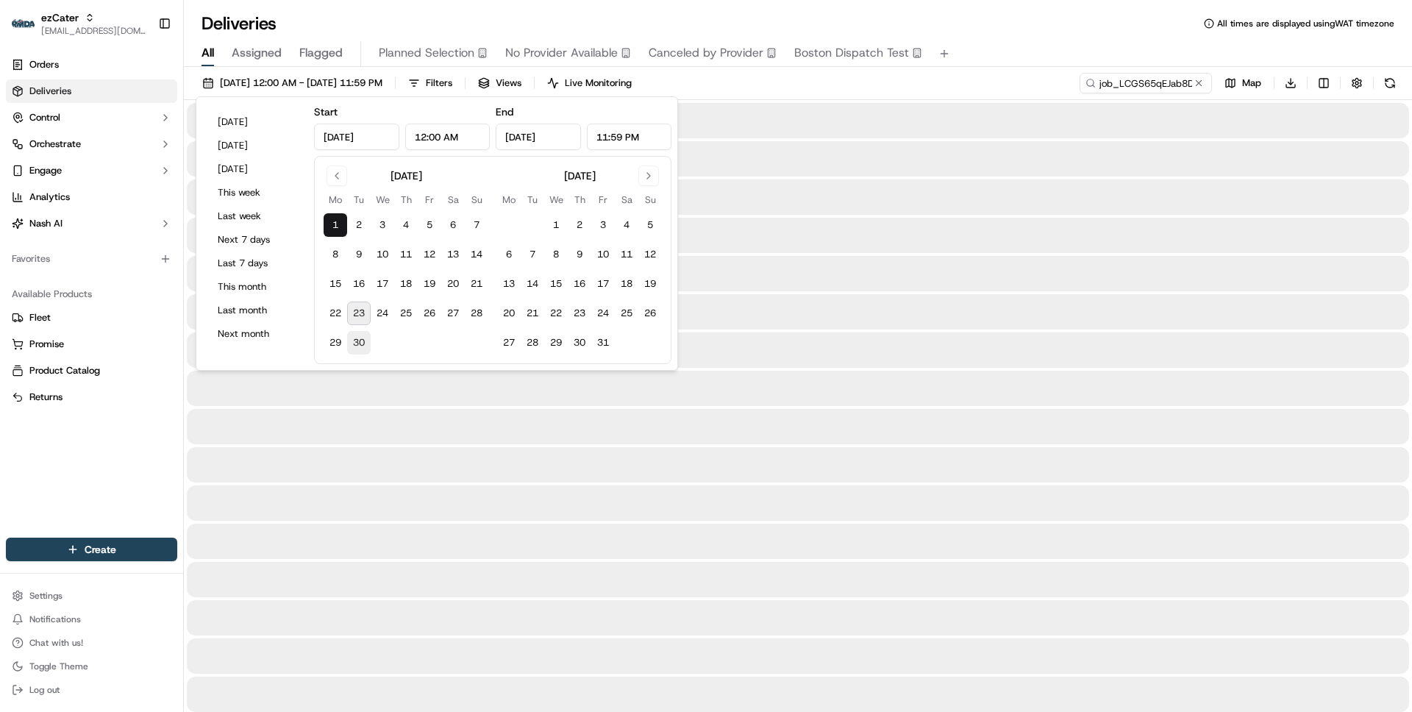
click at [360, 338] on button "30" at bounding box center [359, 343] width 24 height 24
type input "Sep 30, 2025"
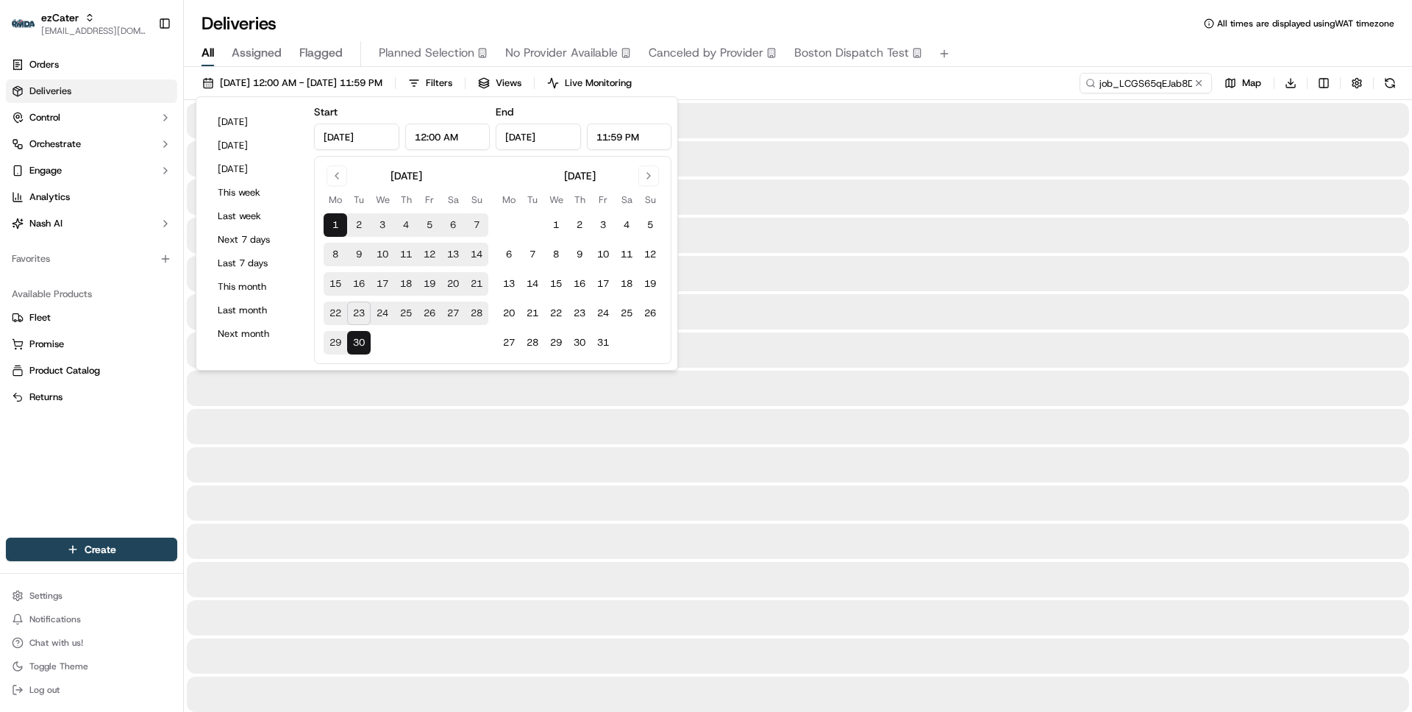
click at [956, 17] on div "Deliveries All times are displayed using WAT timezone" at bounding box center [798, 24] width 1228 height 24
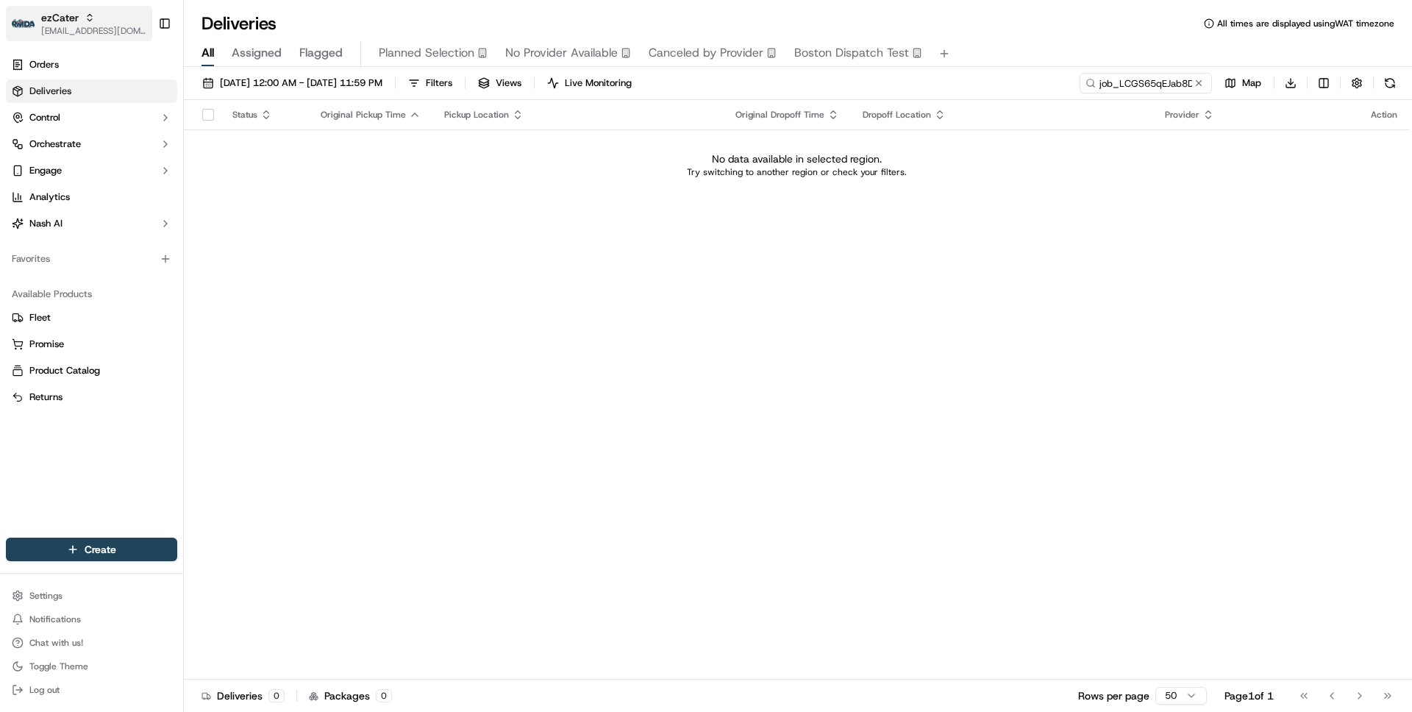
click at [75, 18] on span "ezCater" at bounding box center [60, 17] width 38 height 15
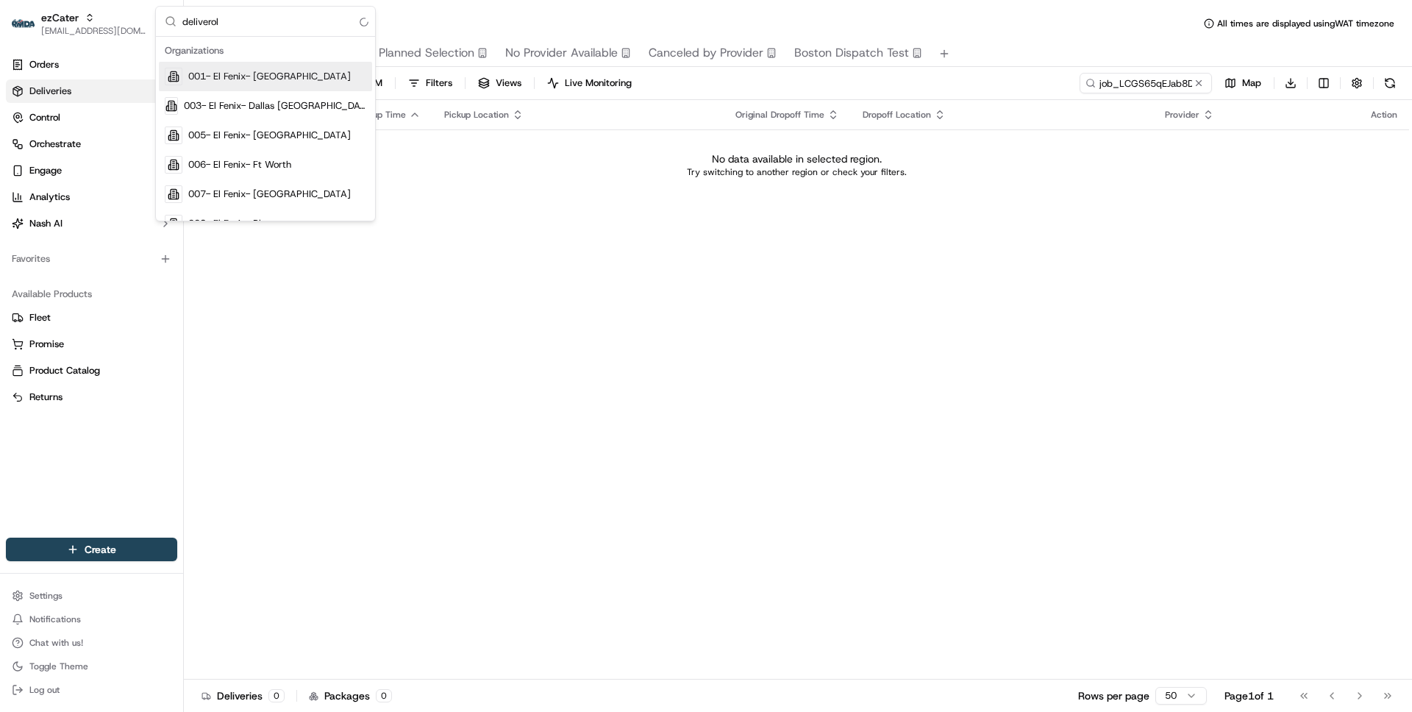
type input "deliverol"
type input "adusa"
click at [1199, 81] on button at bounding box center [1198, 83] width 15 height 15
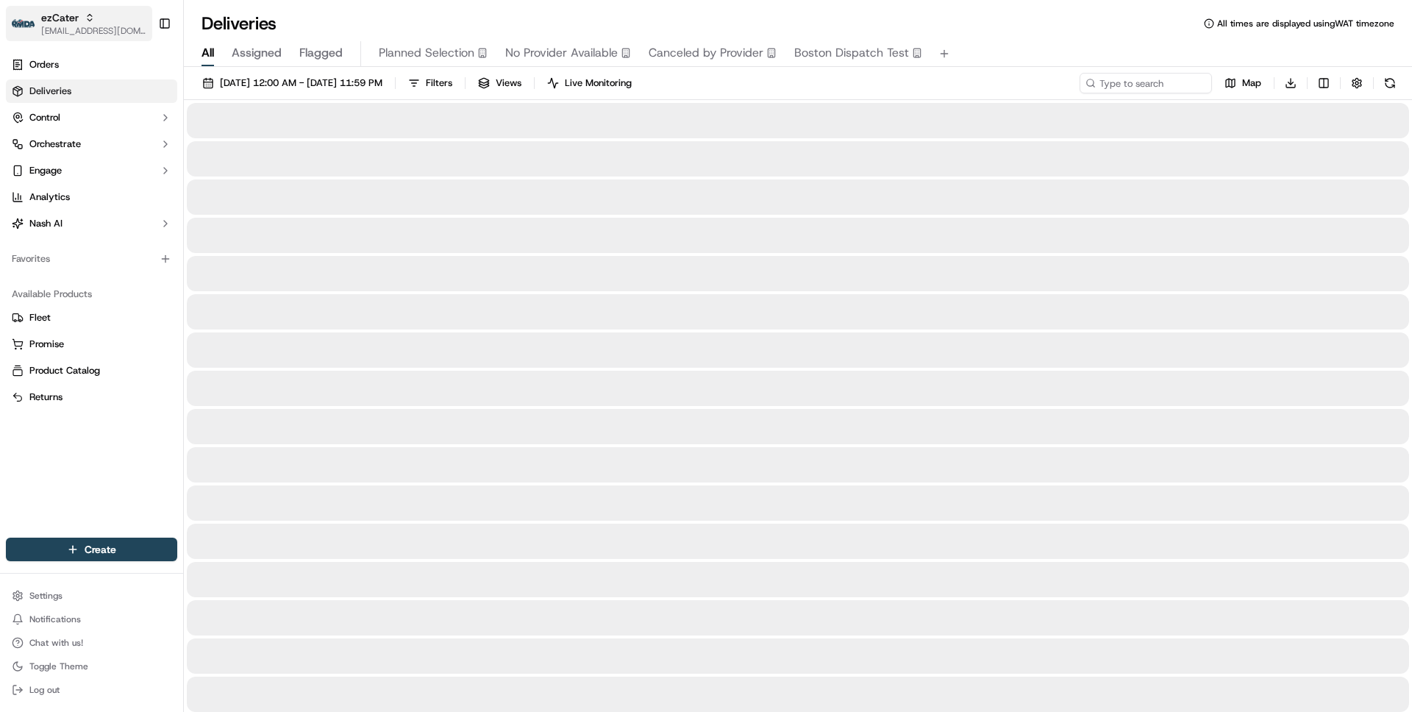
click at [76, 11] on span "ezCater" at bounding box center [60, 17] width 38 height 15
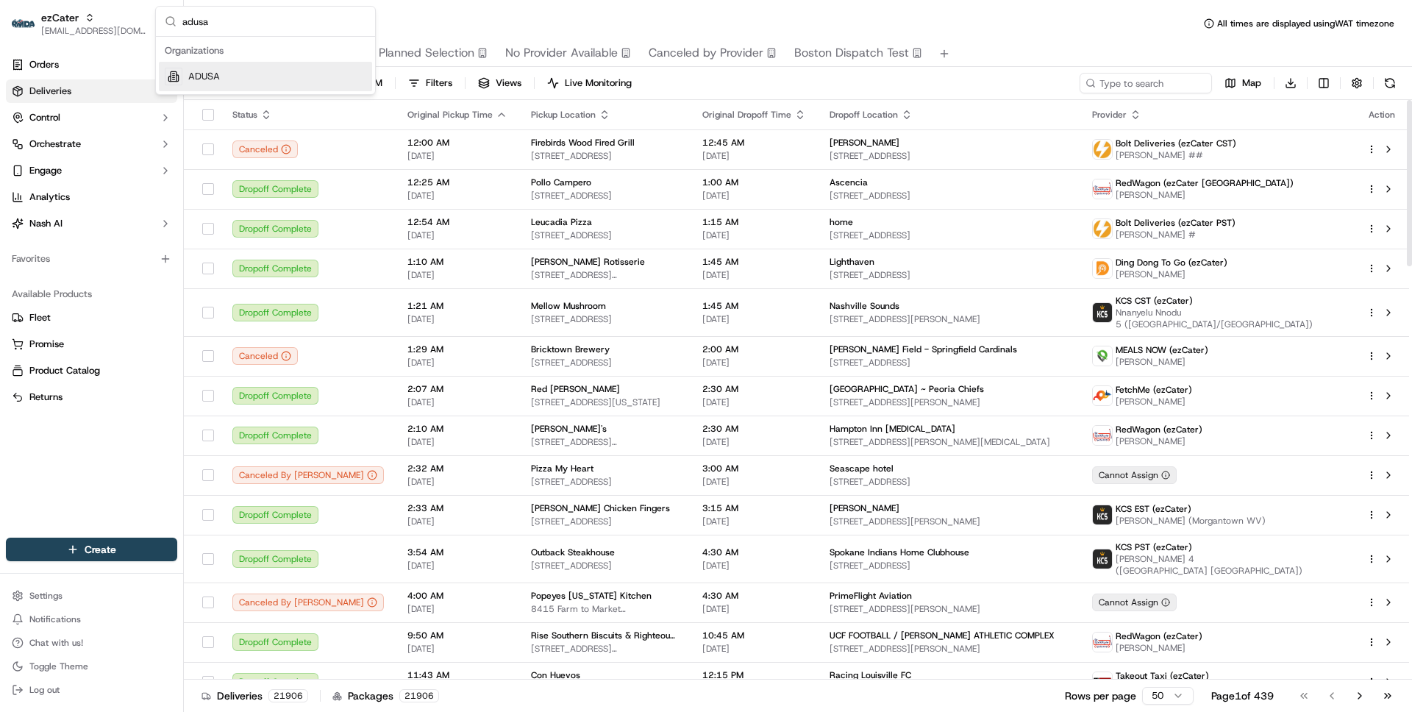
type input "adusa"
click at [282, 76] on div "ADUSA" at bounding box center [265, 76] width 213 height 29
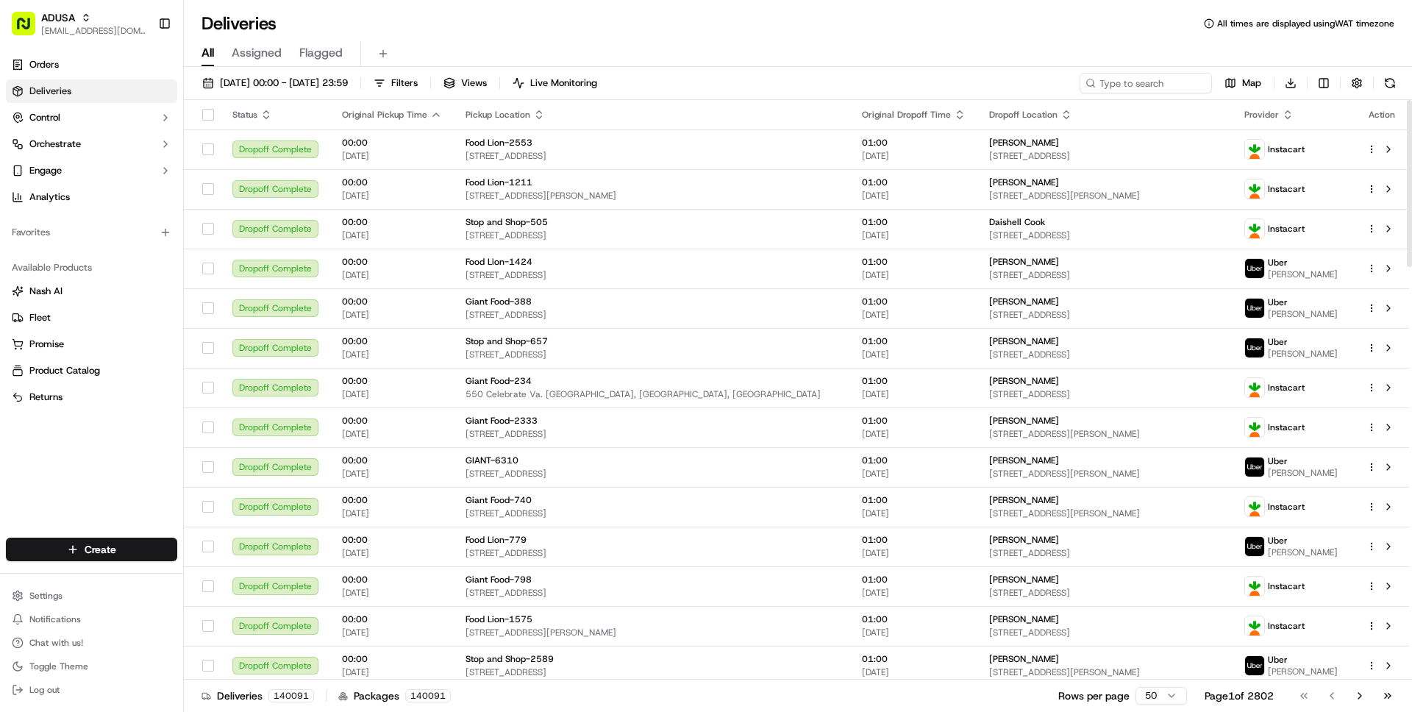
click at [1136, 71] on div "01/09/2025 00:00 - 30/09/2025 23:59 Filters Views Live Monitoring Map Download …" at bounding box center [798, 391] width 1228 height 648
click at [1131, 81] on input at bounding box center [1123, 83] width 176 height 21
paste input "m715740599"
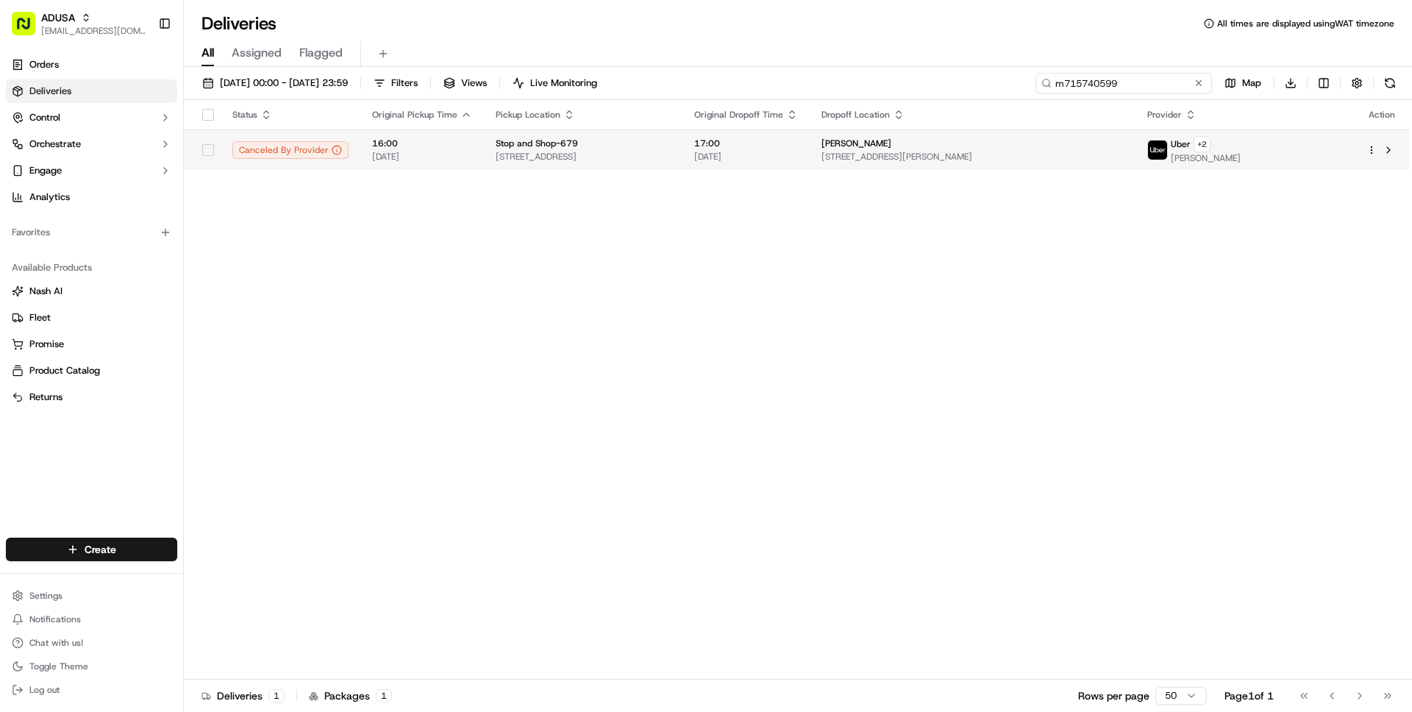
type input "m715740599"
click at [671, 153] on span "240 Chase Ave, Waterbury, CT 06704, US" at bounding box center [583, 157] width 175 height 12
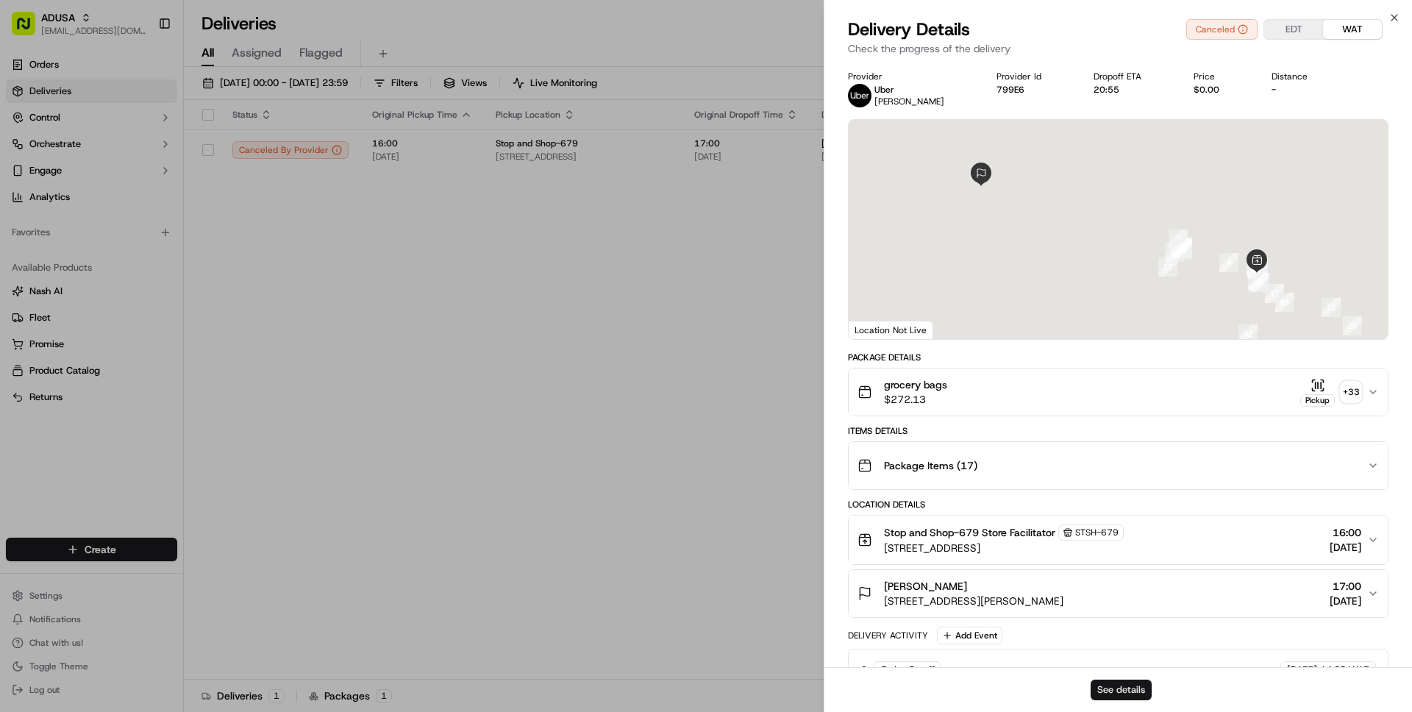
click at [1132, 689] on button "See details" at bounding box center [1121, 689] width 61 height 21
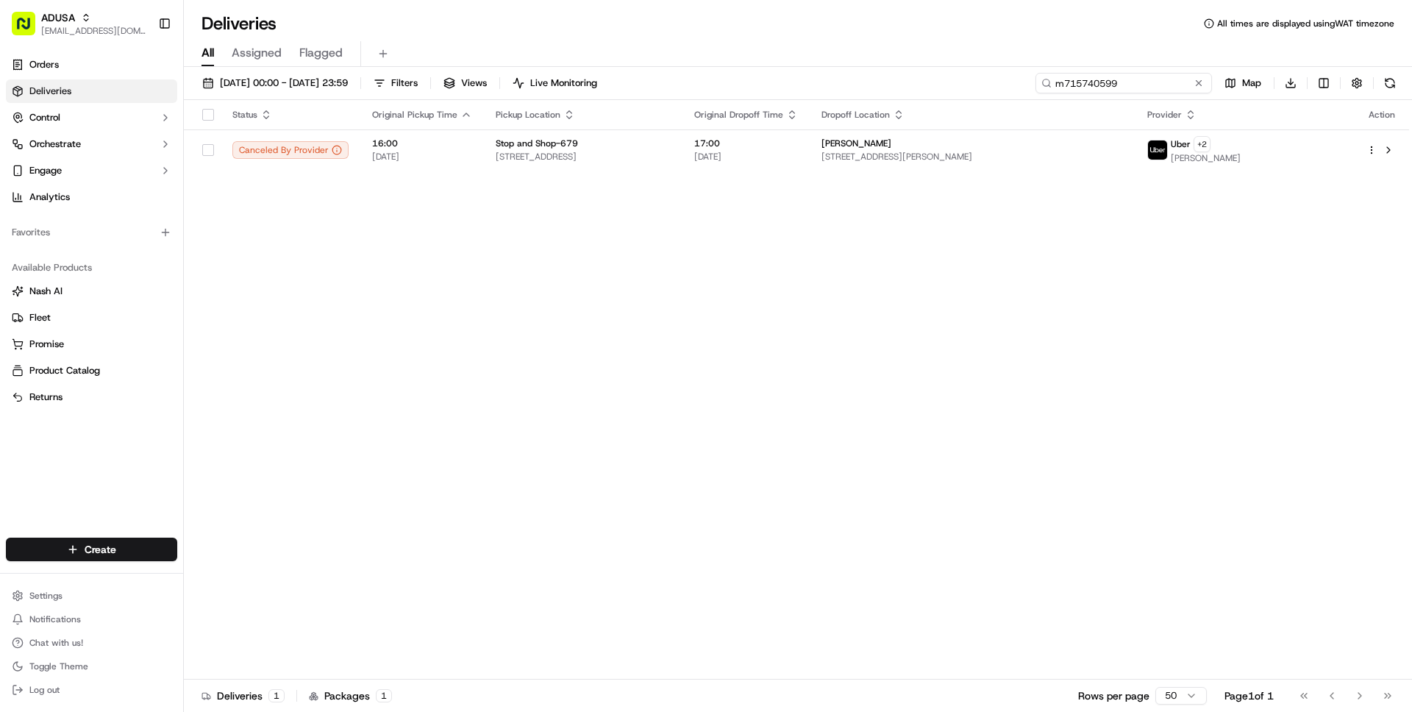
click at [1134, 85] on input "m715740599" at bounding box center [1123, 83] width 176 height 21
paste input "7260714"
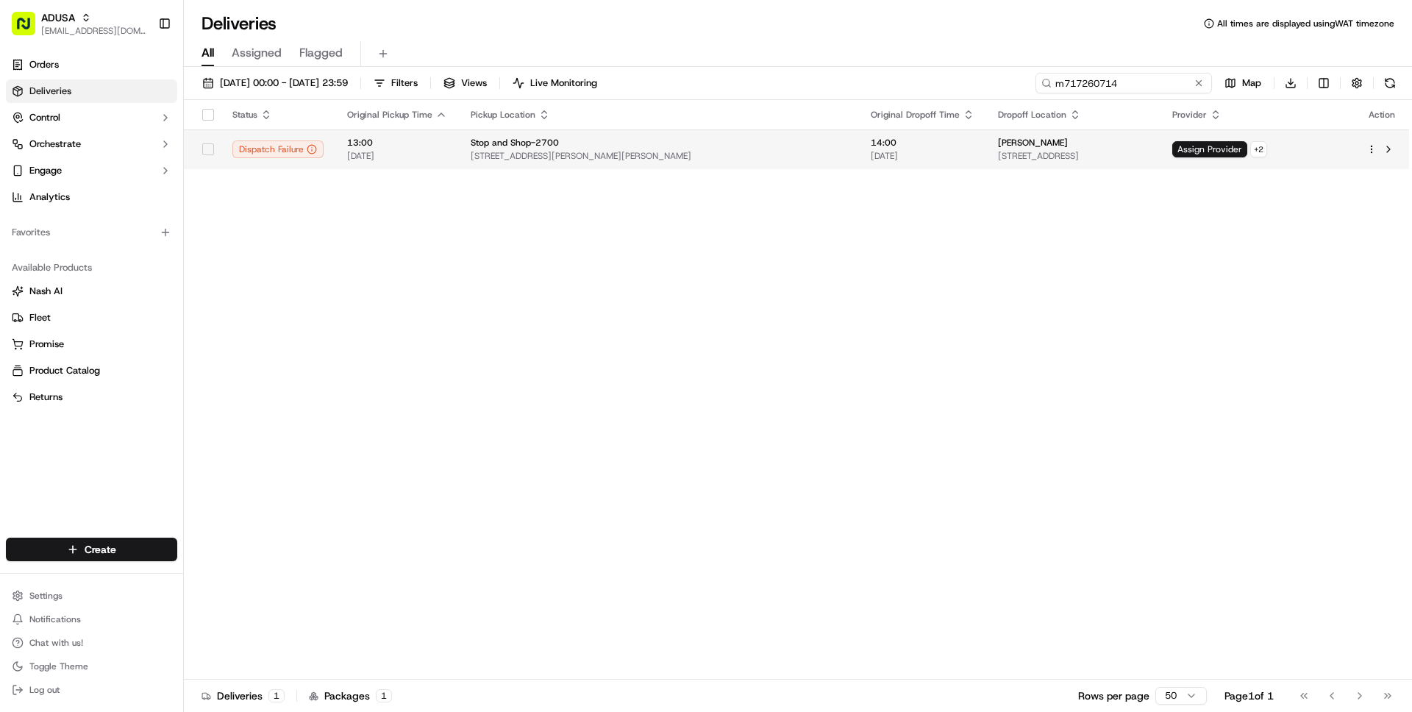
type input "m717260714"
click at [693, 146] on div "Stop and Shop-2700" at bounding box center [659, 143] width 377 height 12
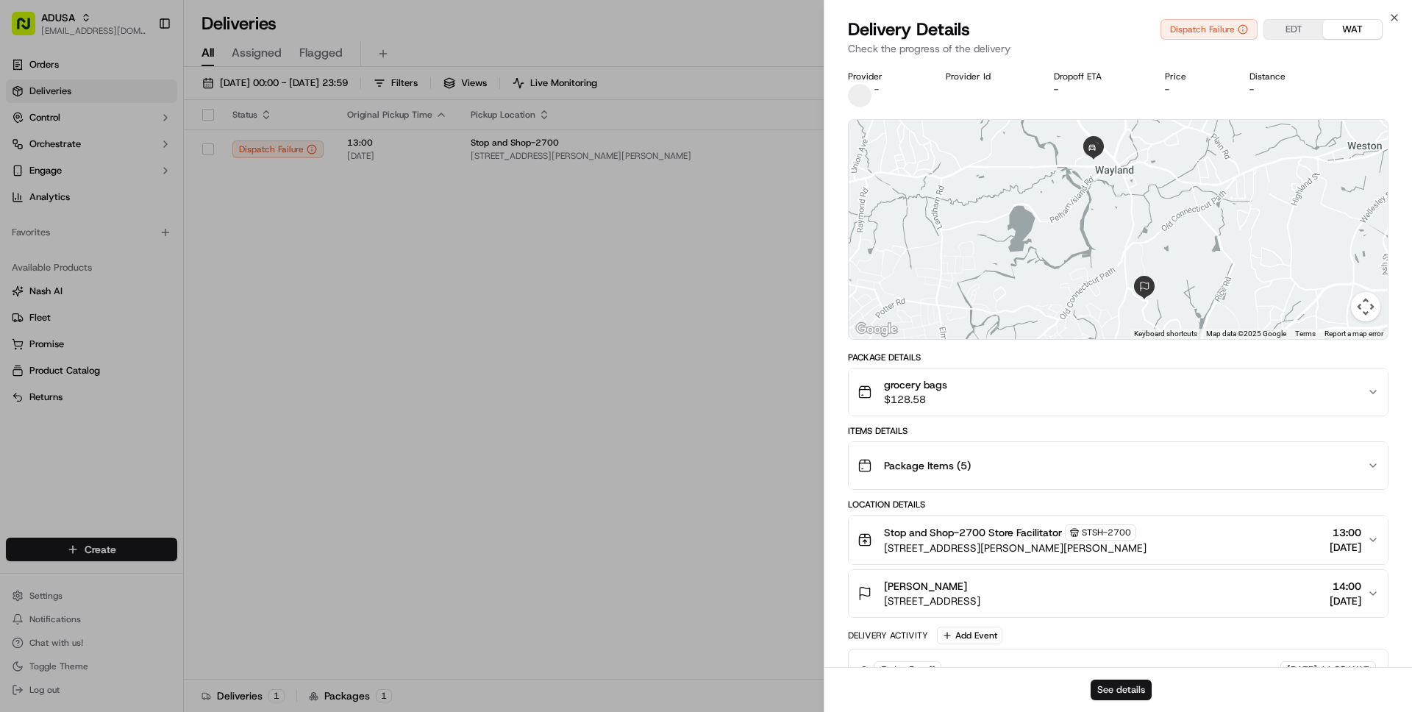
click at [1119, 685] on button "See details" at bounding box center [1121, 689] width 61 height 21
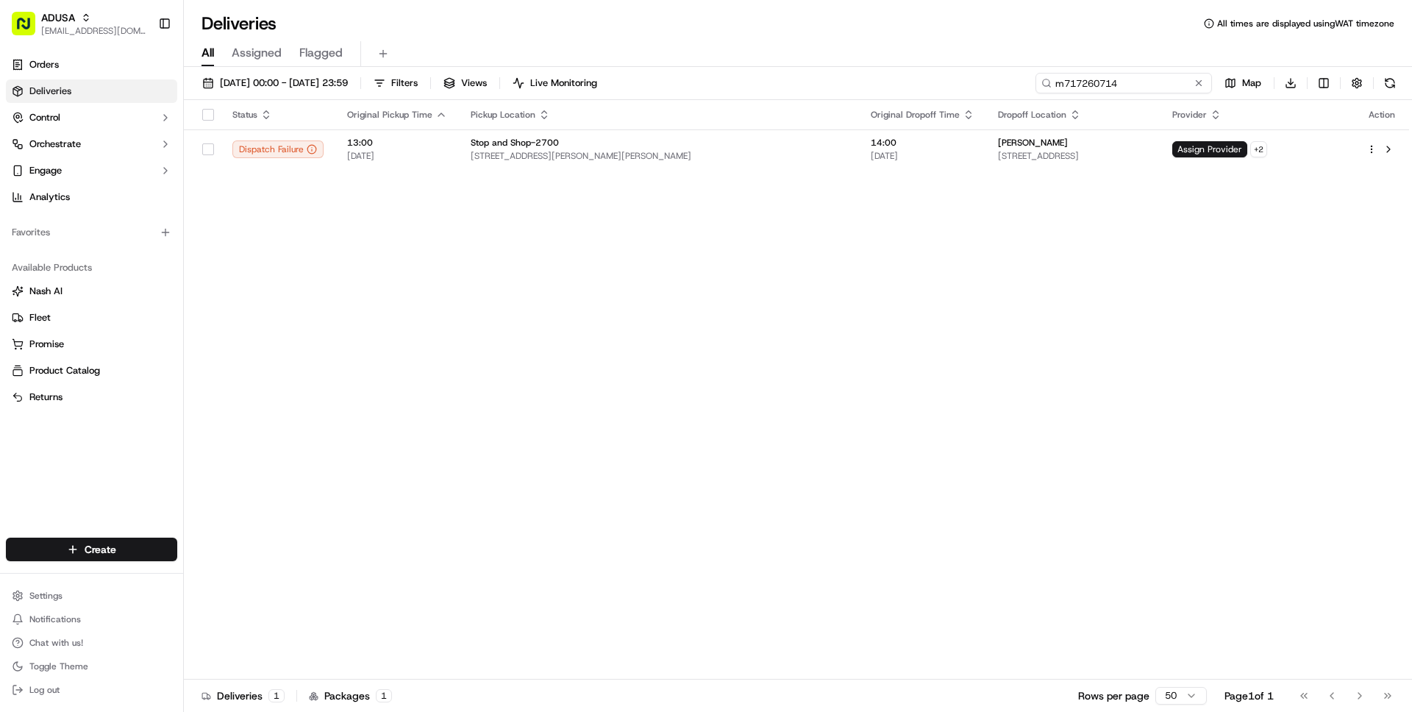
click at [1124, 89] on input "m717260714" at bounding box center [1123, 83] width 176 height 21
paste input "6228275"
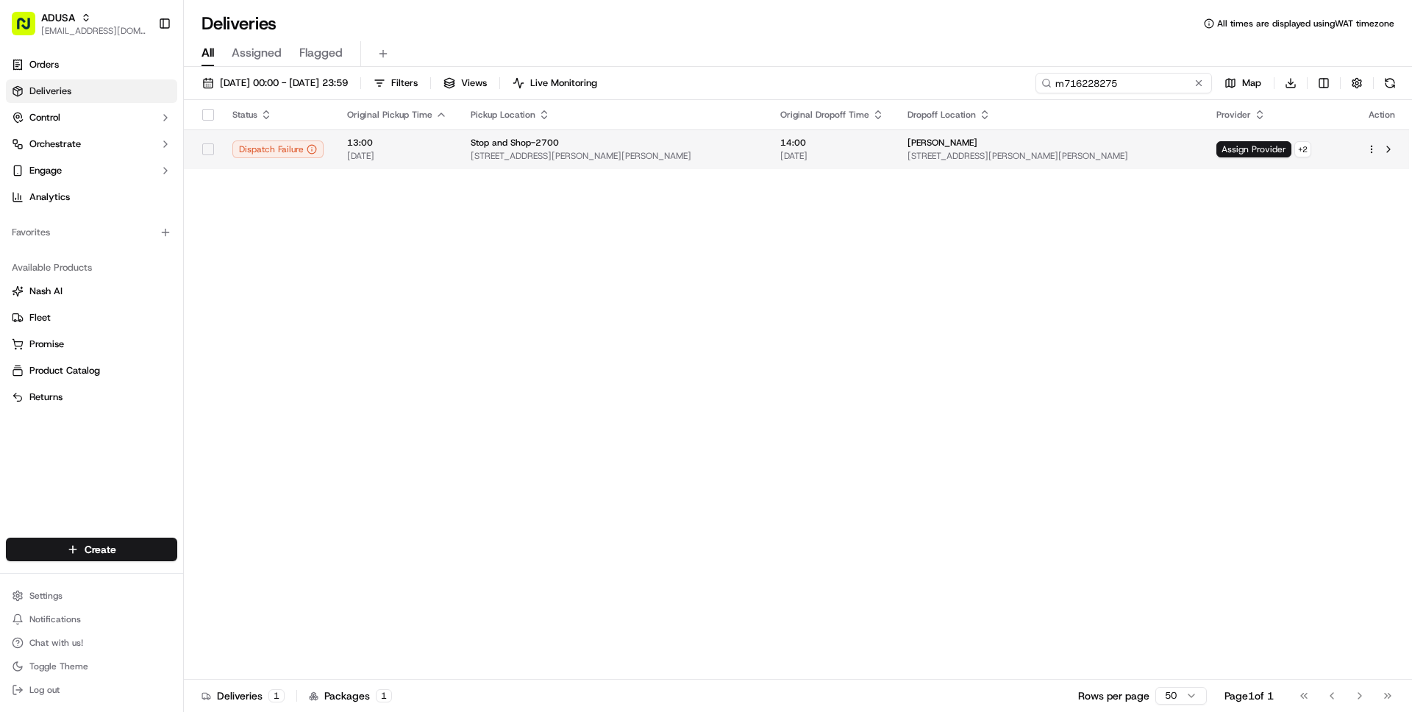
type input "m716228275"
click at [625, 147] on div "Stop and Shop-2700" at bounding box center [614, 143] width 286 height 12
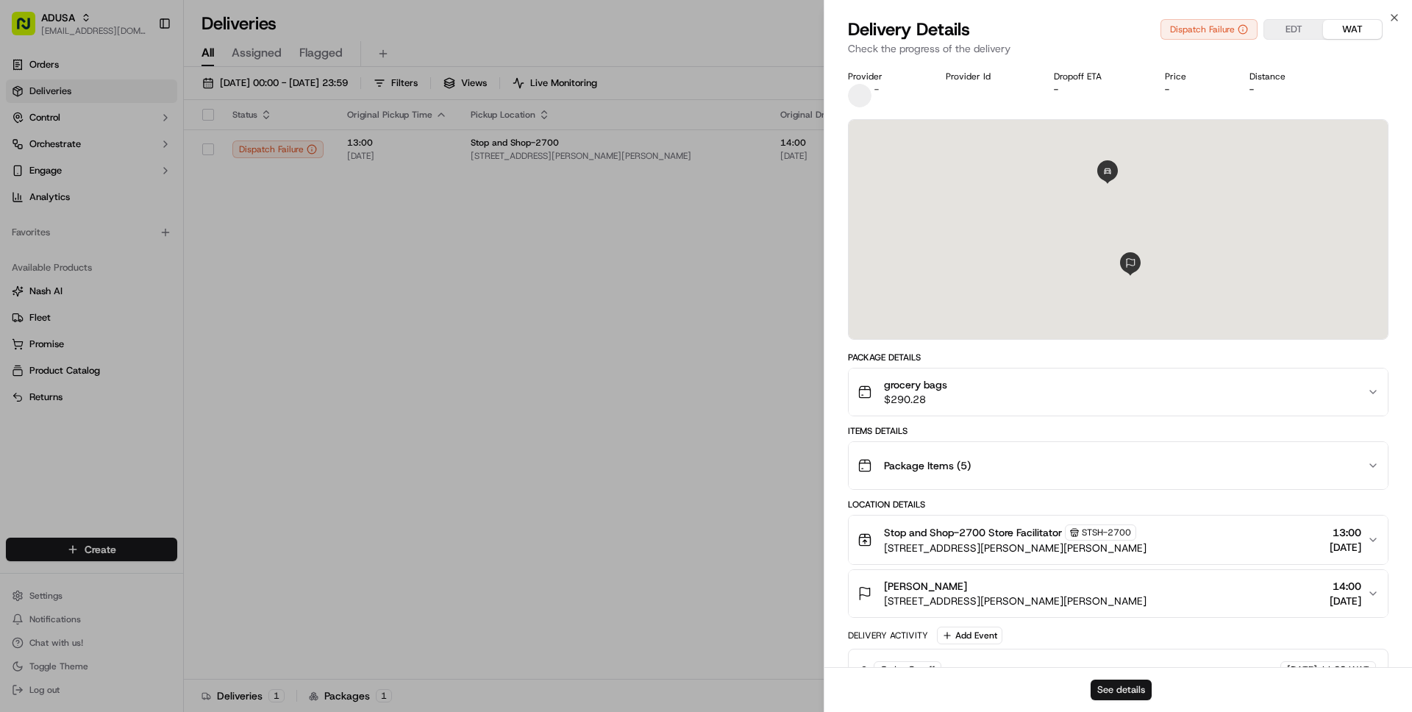
click at [1110, 685] on button "See details" at bounding box center [1121, 689] width 61 height 21
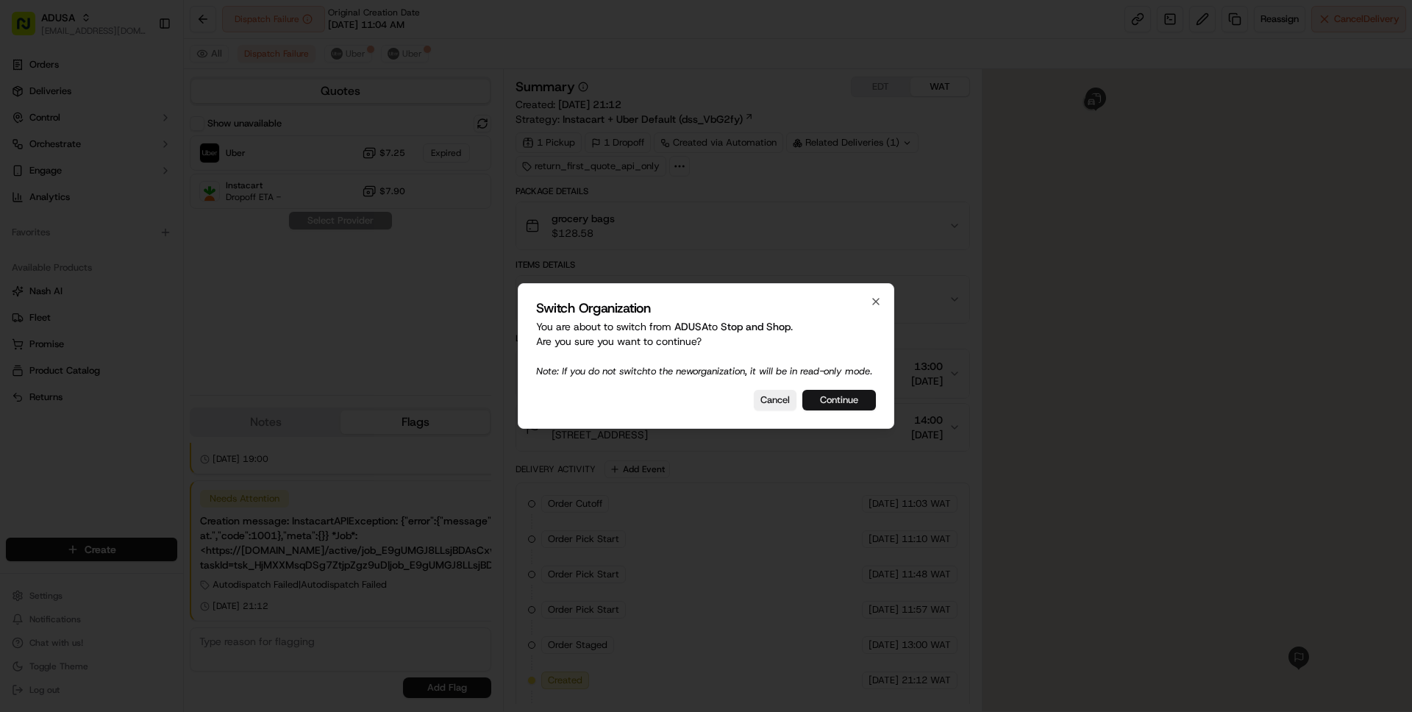
click at [841, 410] on button "Continue" at bounding box center [839, 400] width 74 height 21
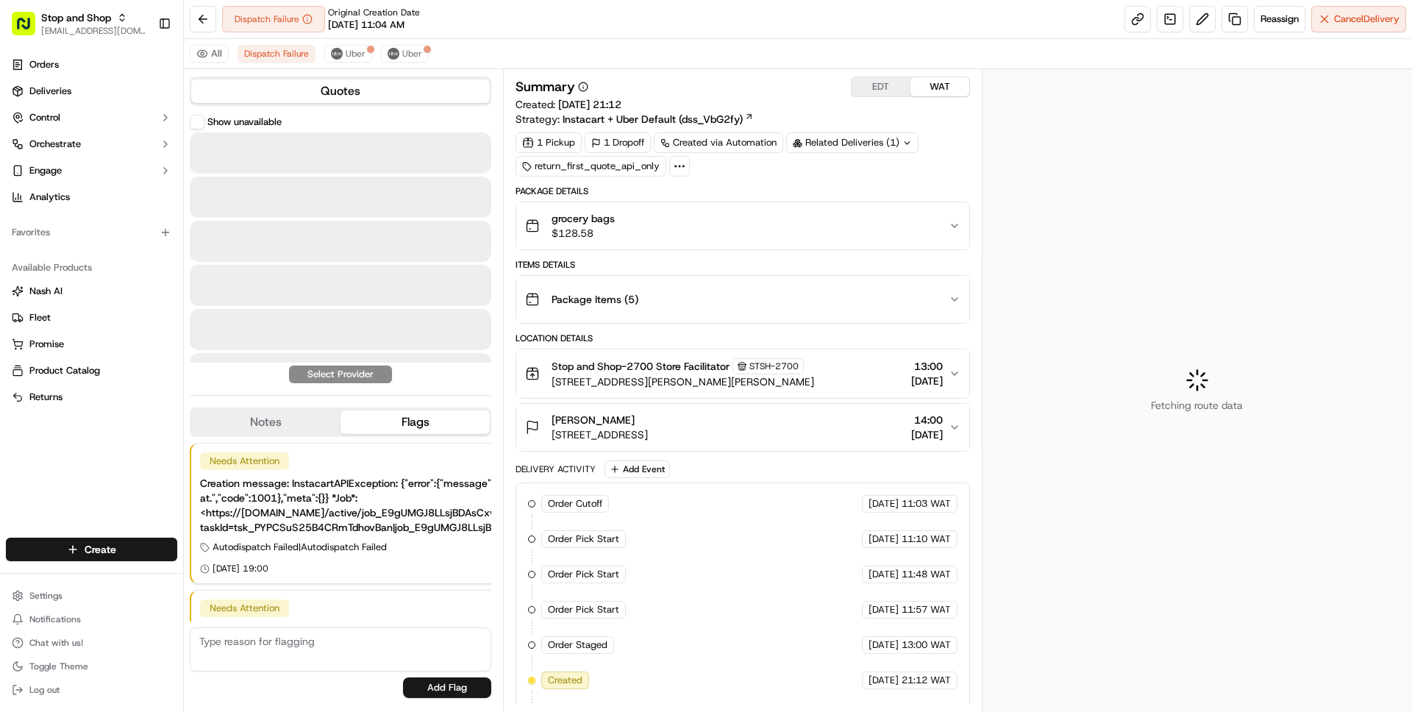
scroll to position [110, 0]
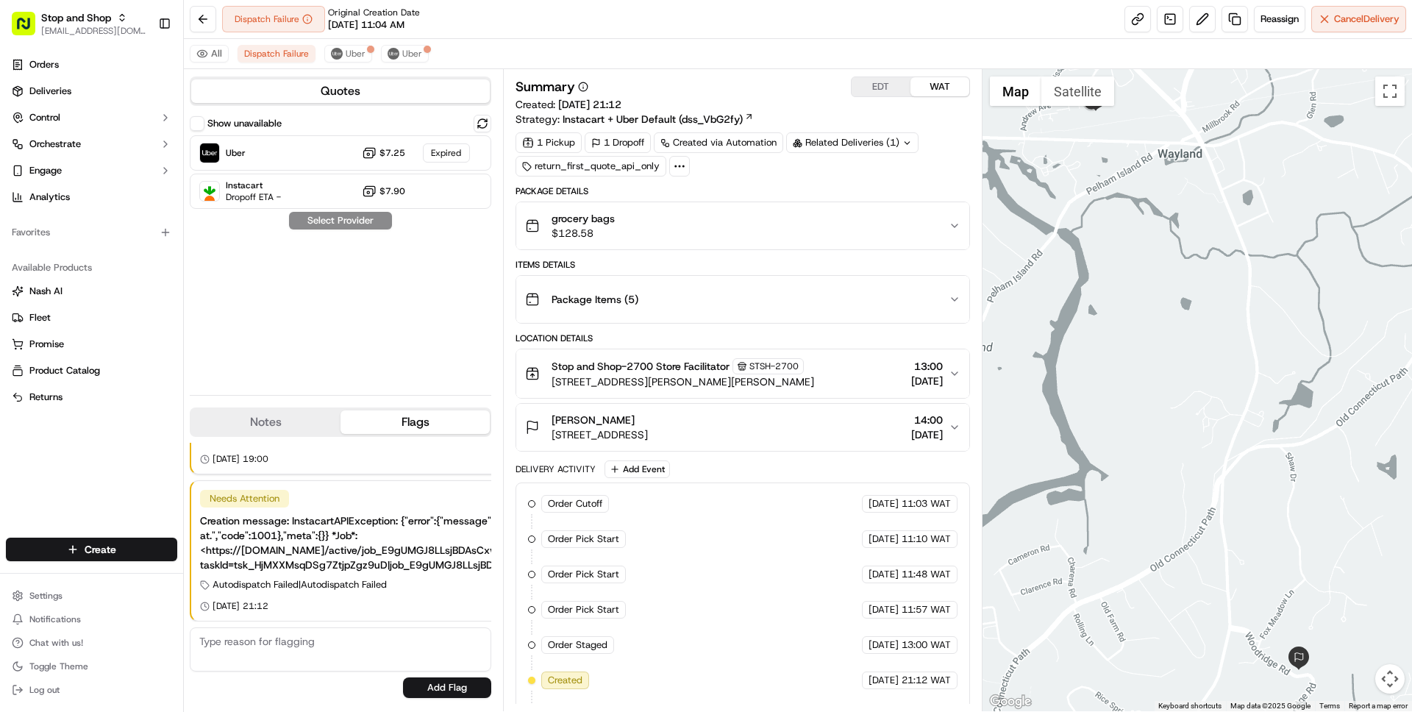
click at [776, 224] on div "grocery bags $128.58" at bounding box center [736, 225] width 423 height 29
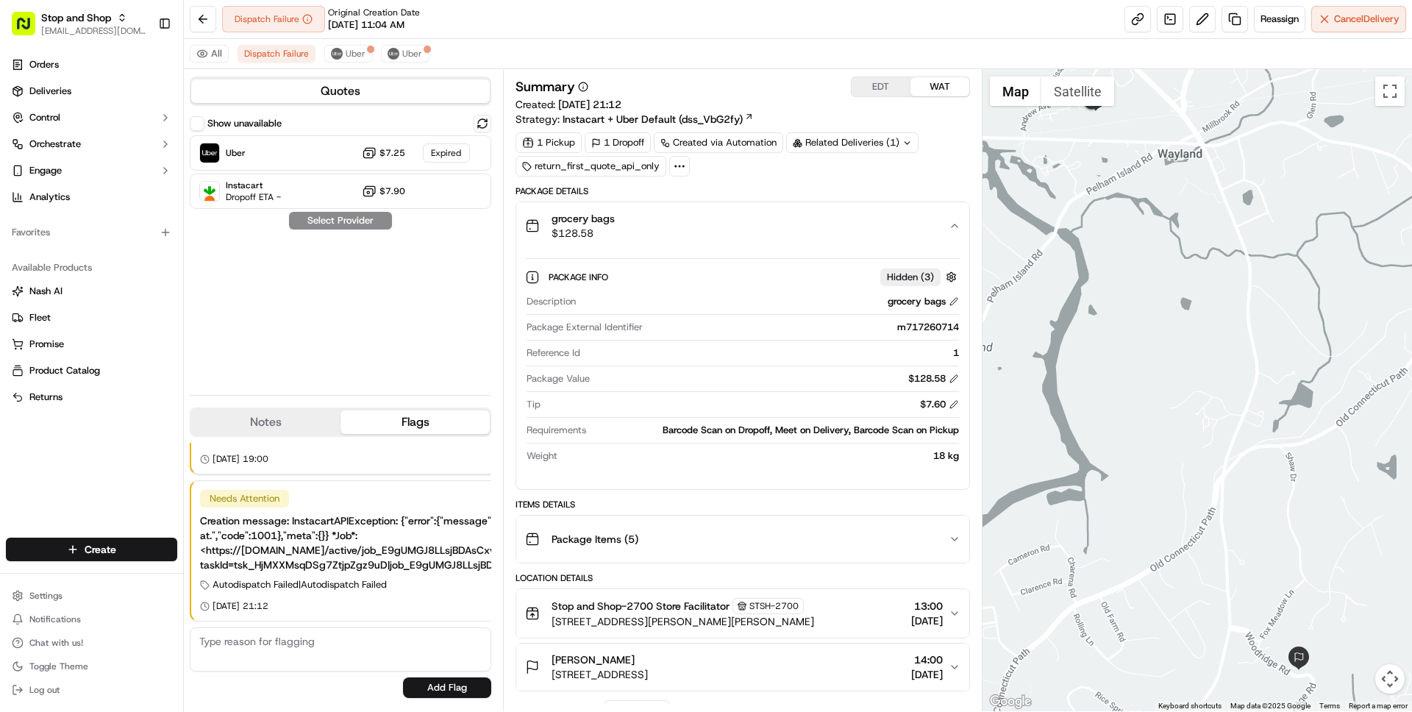
click at [776, 224] on div "grocery bags $128.58" at bounding box center [736, 225] width 423 height 29
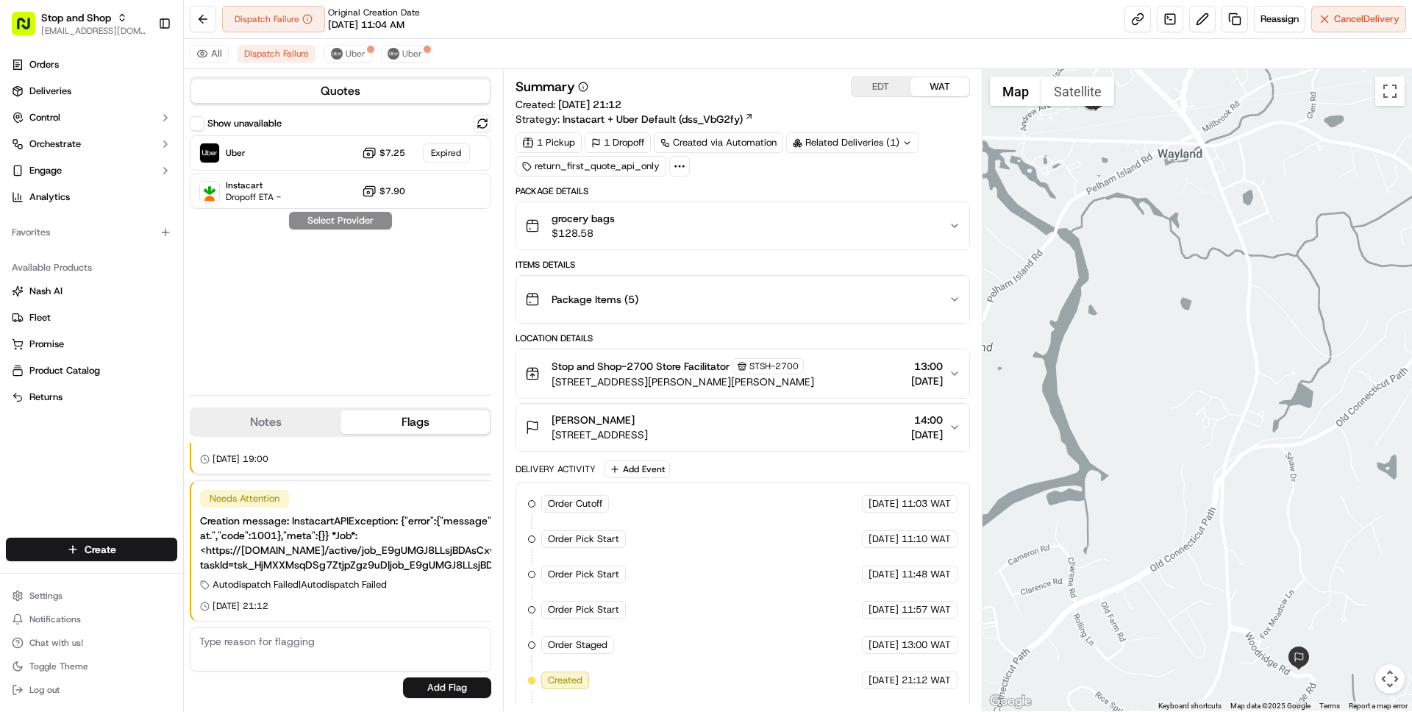
click at [691, 223] on div "grocery bags $128.58" at bounding box center [736, 225] width 423 height 29
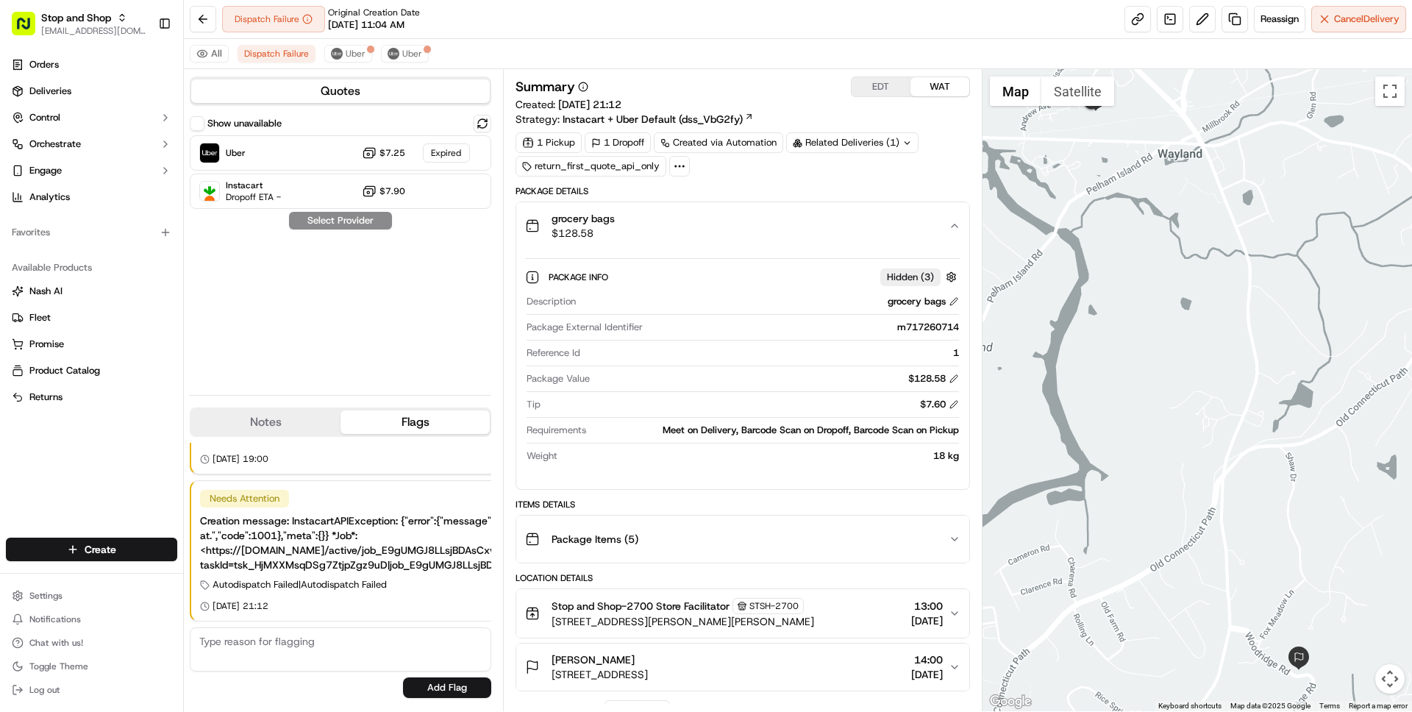
click at [691, 223] on div "grocery bags $128.58" at bounding box center [736, 225] width 423 height 29
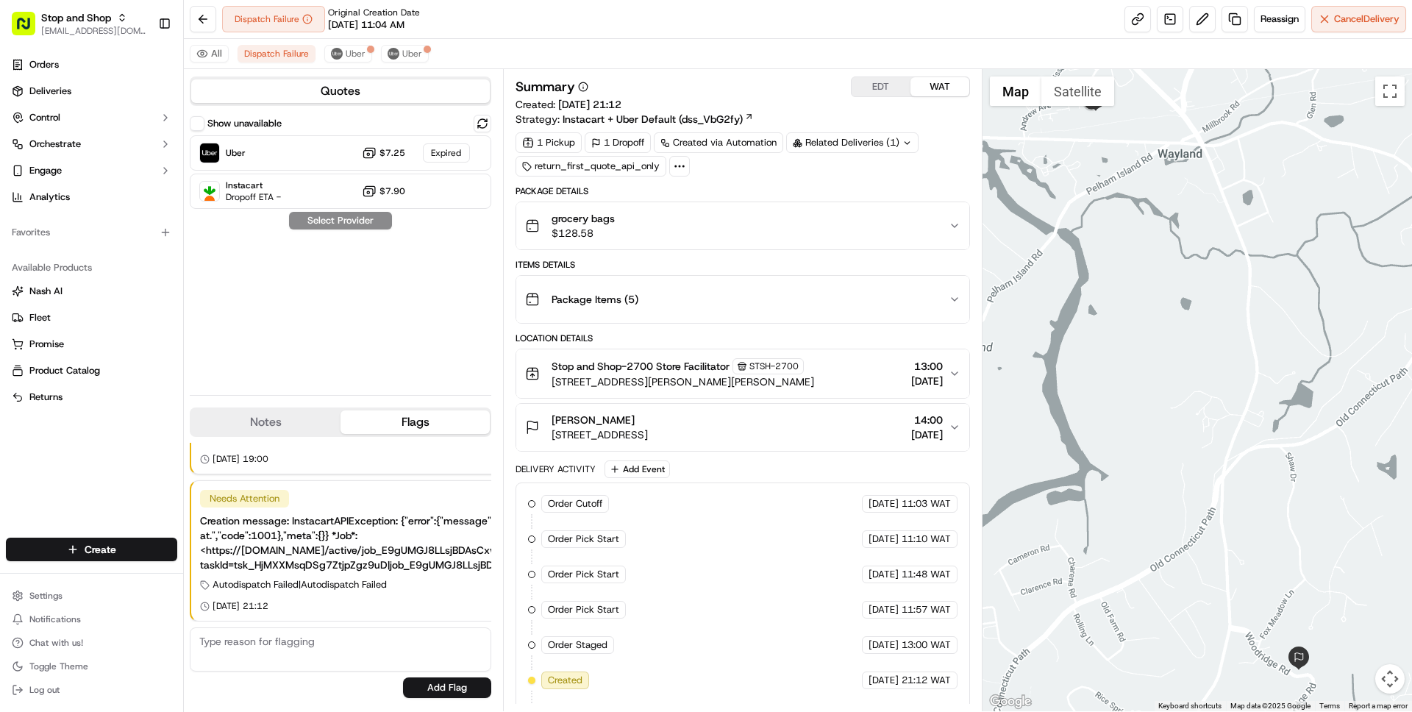
scroll to position [68, 0]
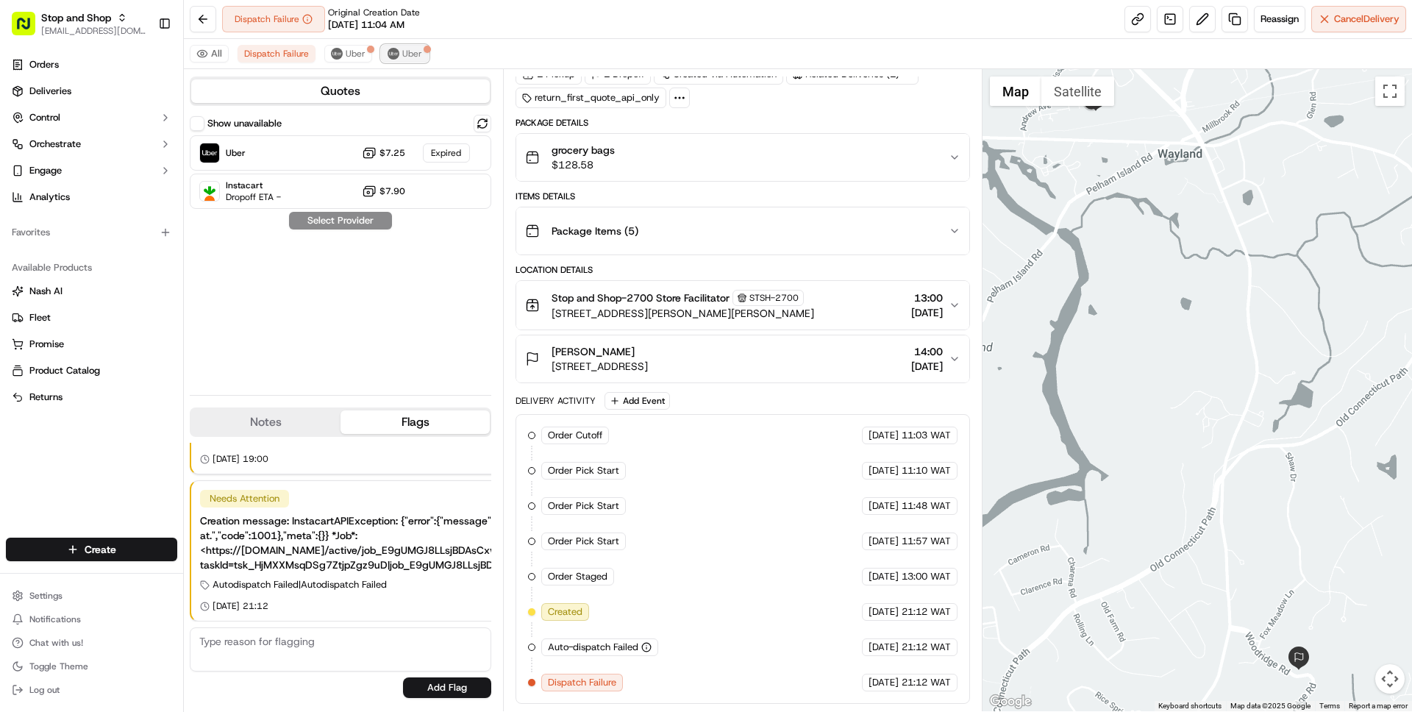
click at [404, 50] on span "Uber" at bounding box center [412, 54] width 20 height 12
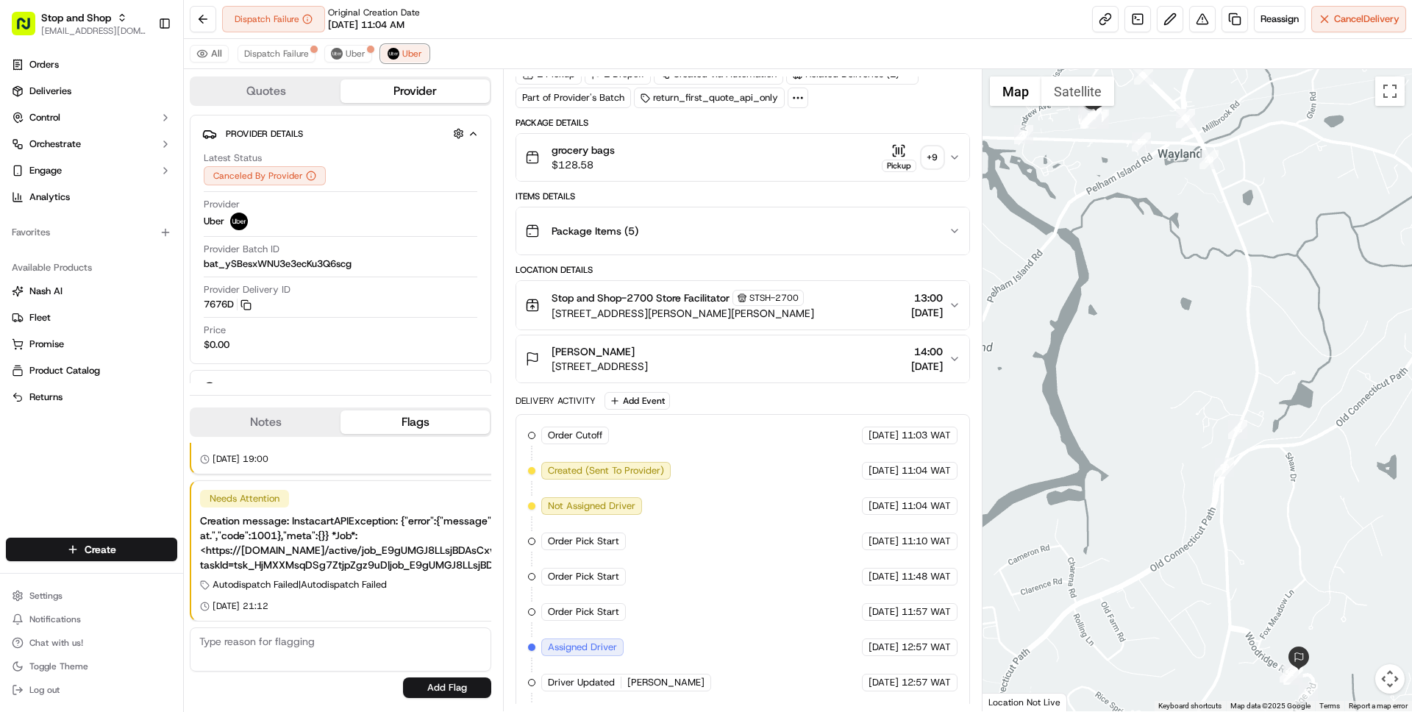
scroll to position [210, 0]
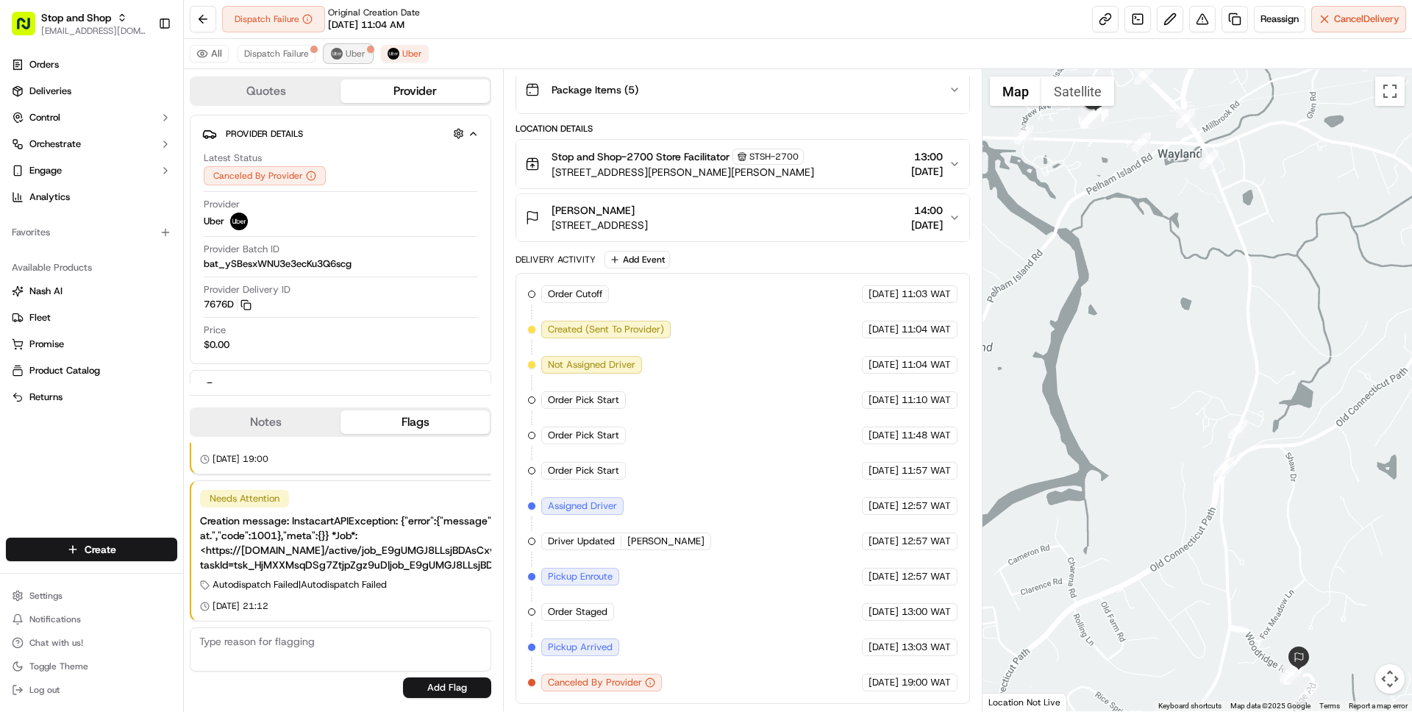
click at [346, 52] on span "Uber" at bounding box center [356, 54] width 20 height 12
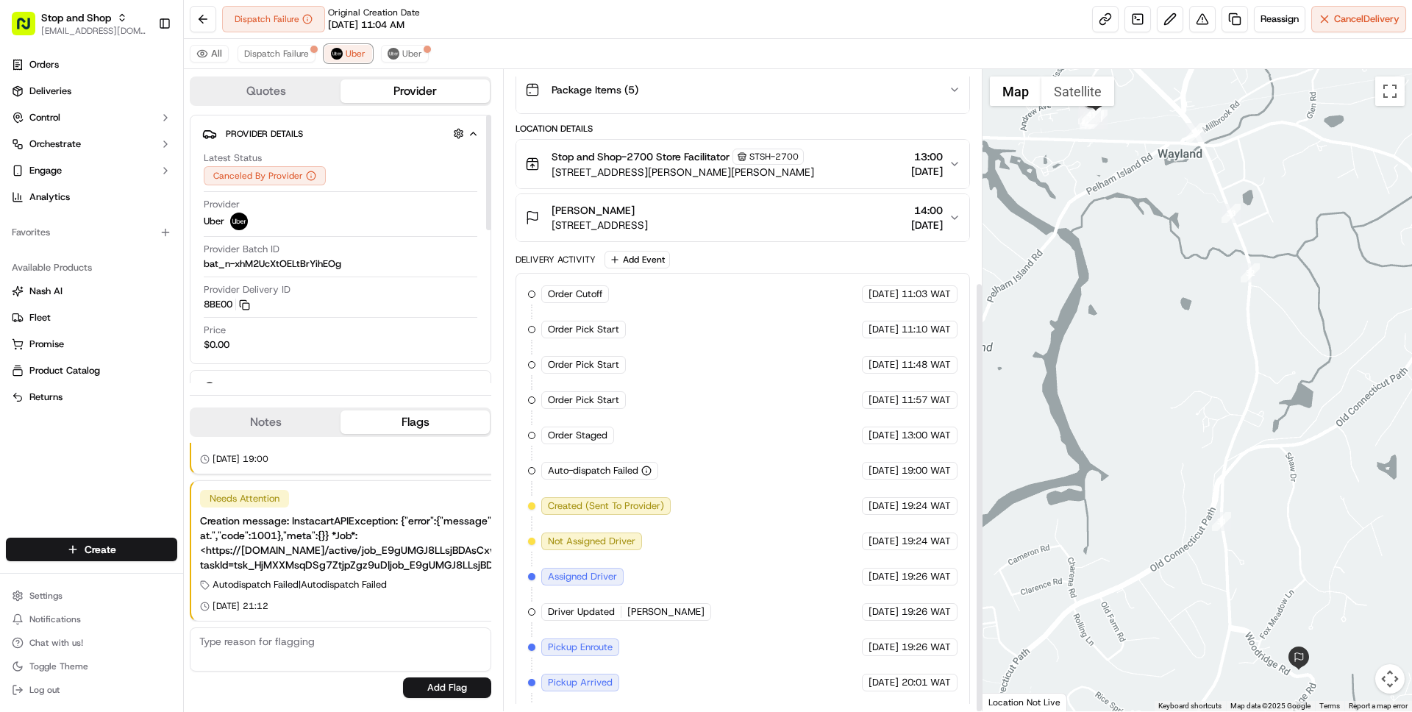
scroll to position [315, 0]
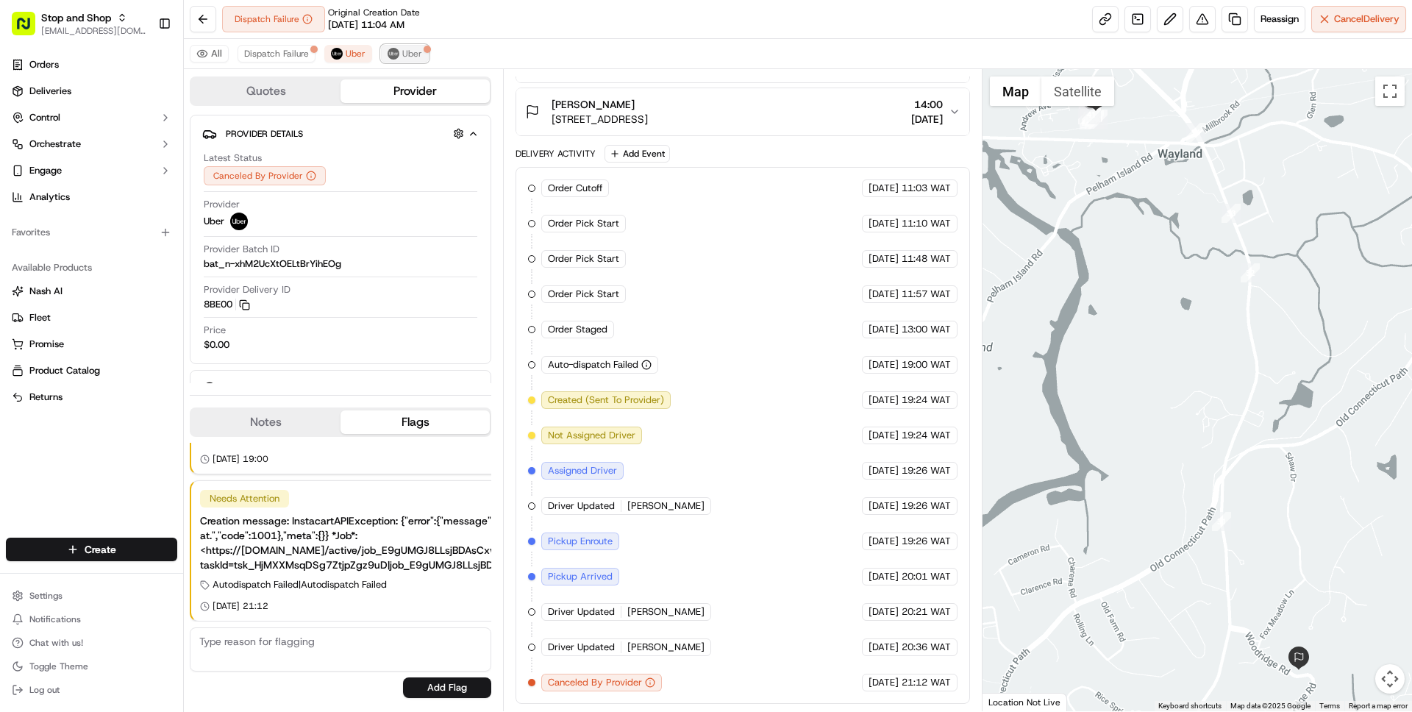
click at [402, 59] on span "Uber" at bounding box center [412, 54] width 20 height 12
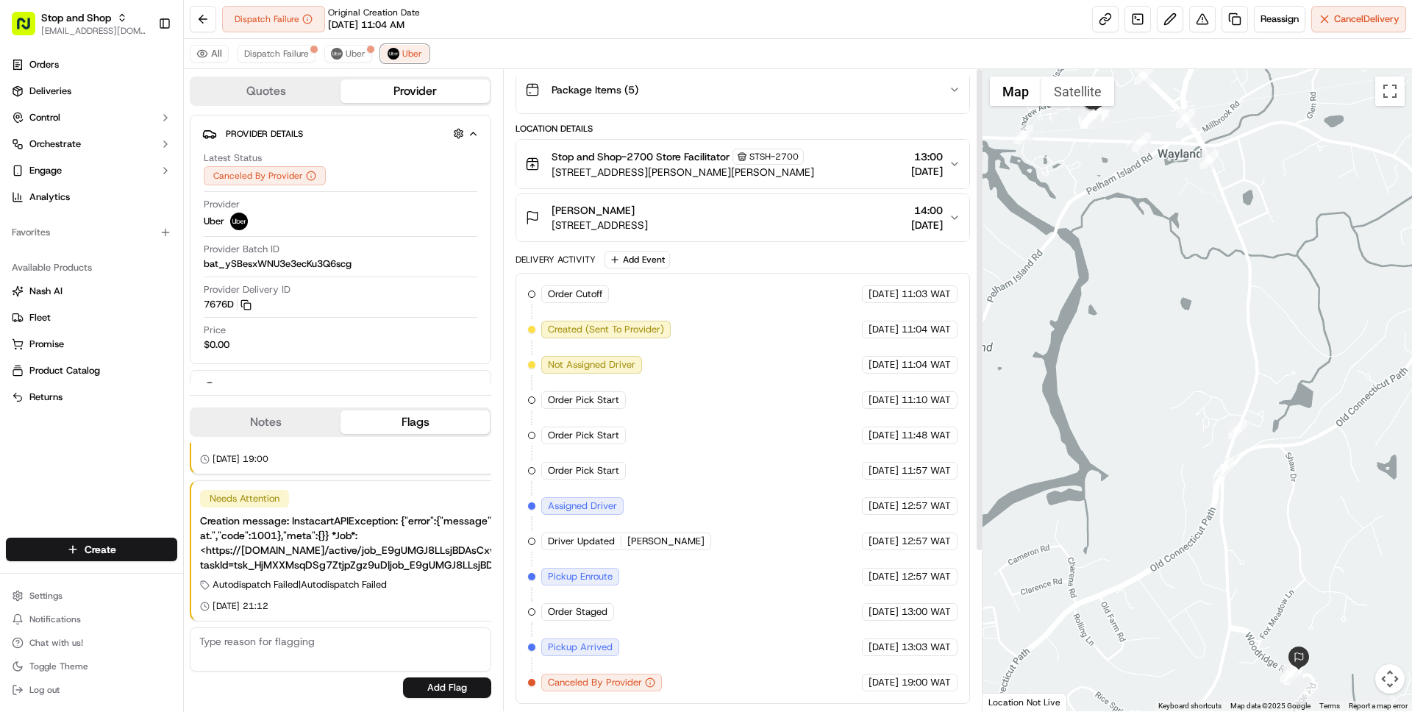
scroll to position [0, 0]
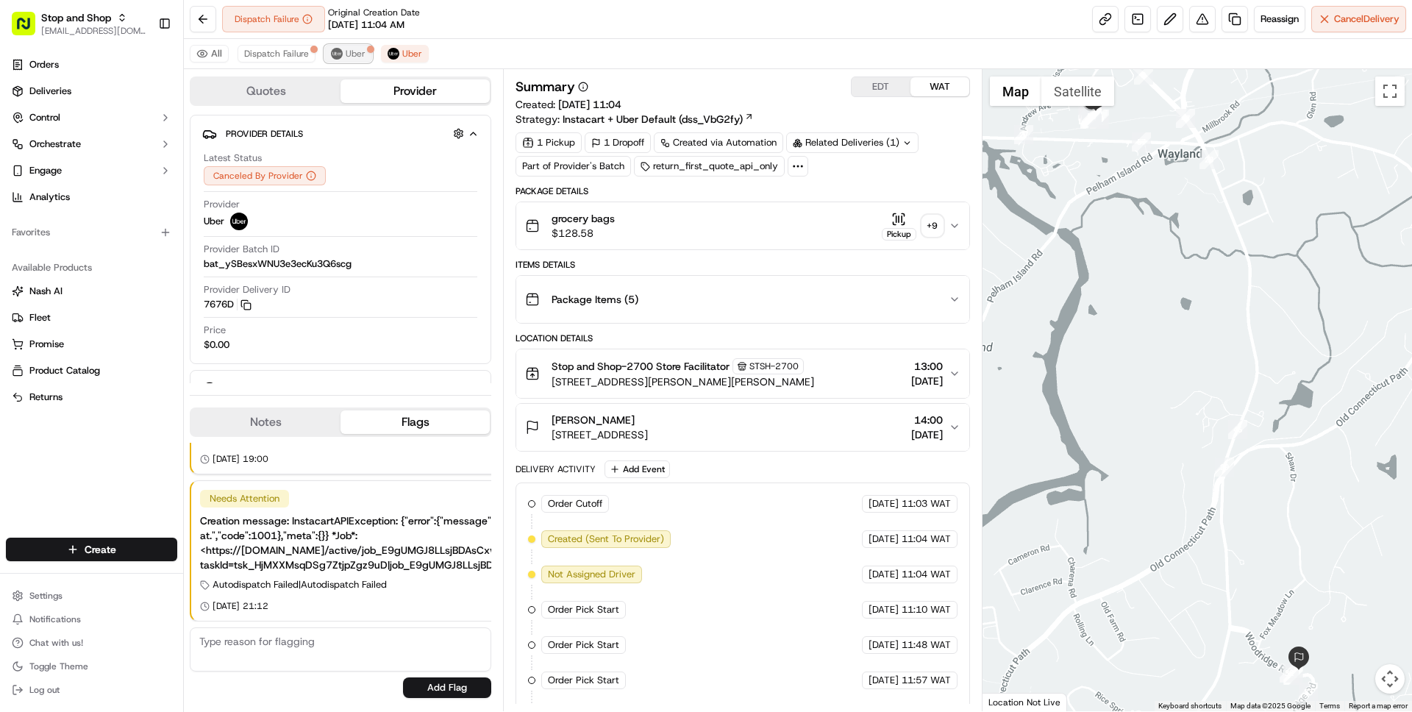
click at [346, 57] on span "Uber" at bounding box center [356, 54] width 20 height 12
click at [288, 46] on button "Dispatch Failure" at bounding box center [277, 54] width 78 height 18
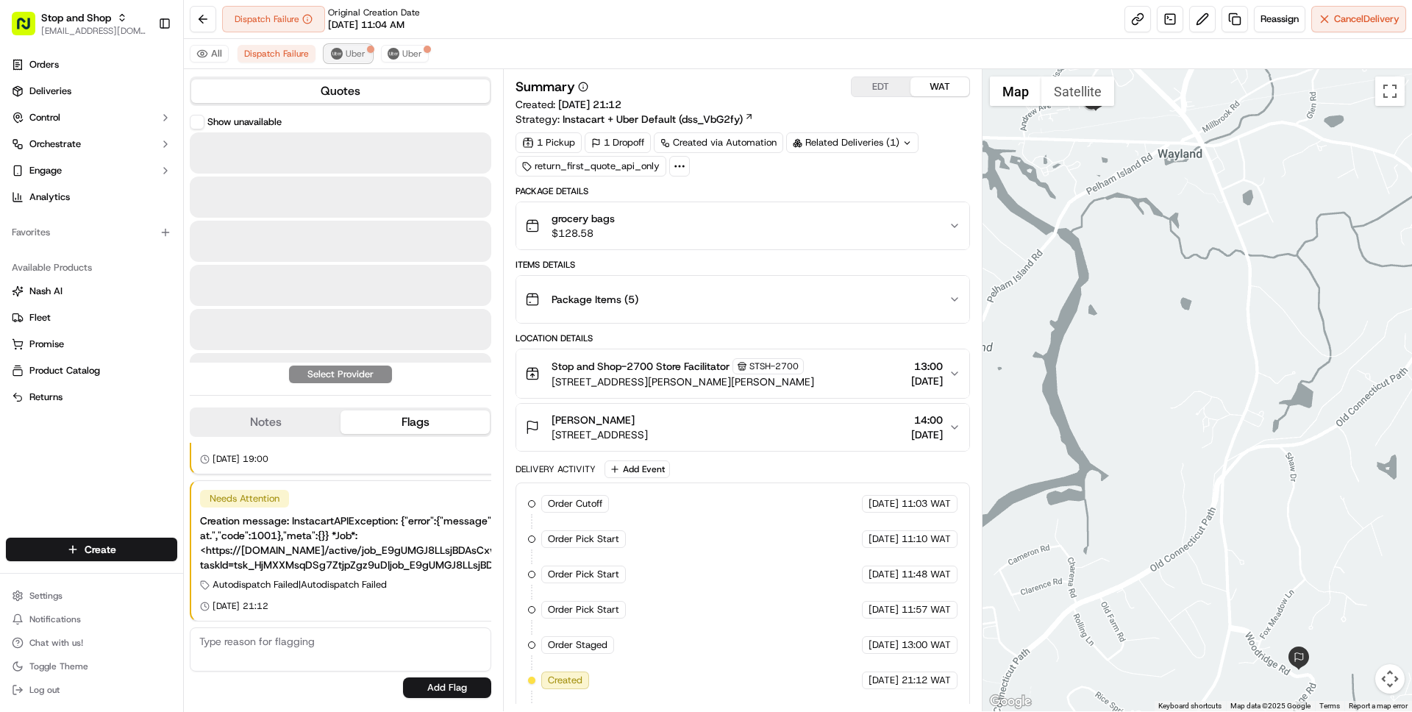
click at [346, 54] on span "Uber" at bounding box center [356, 54] width 20 height 12
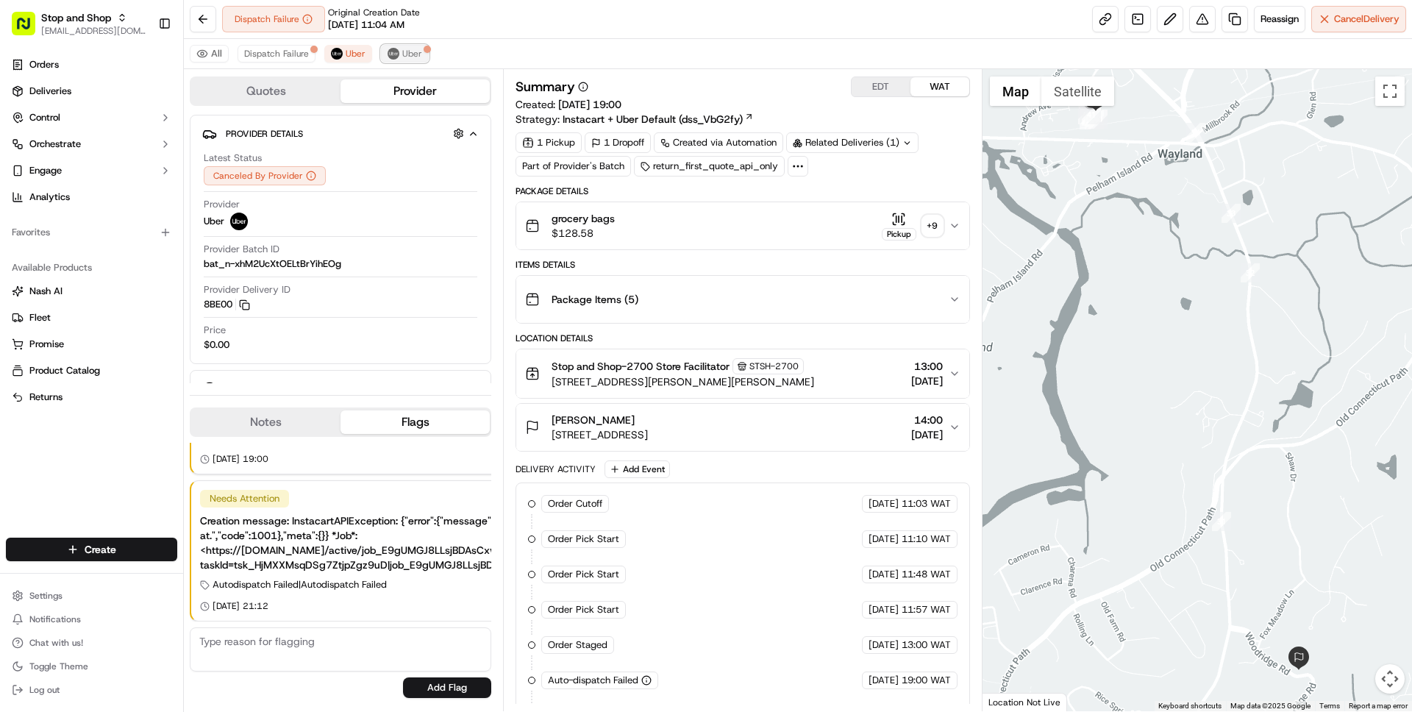
click at [398, 54] on button "Uber" at bounding box center [405, 54] width 48 height 18
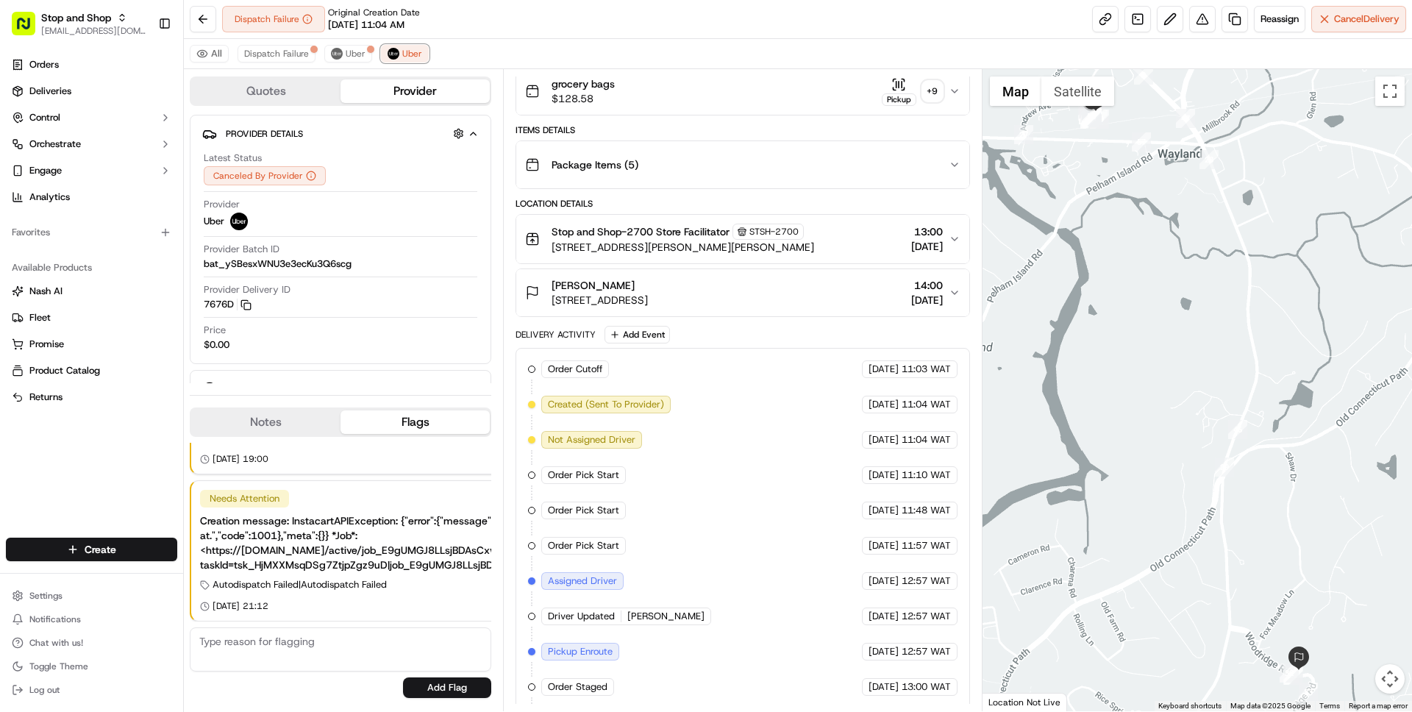
scroll to position [210, 0]
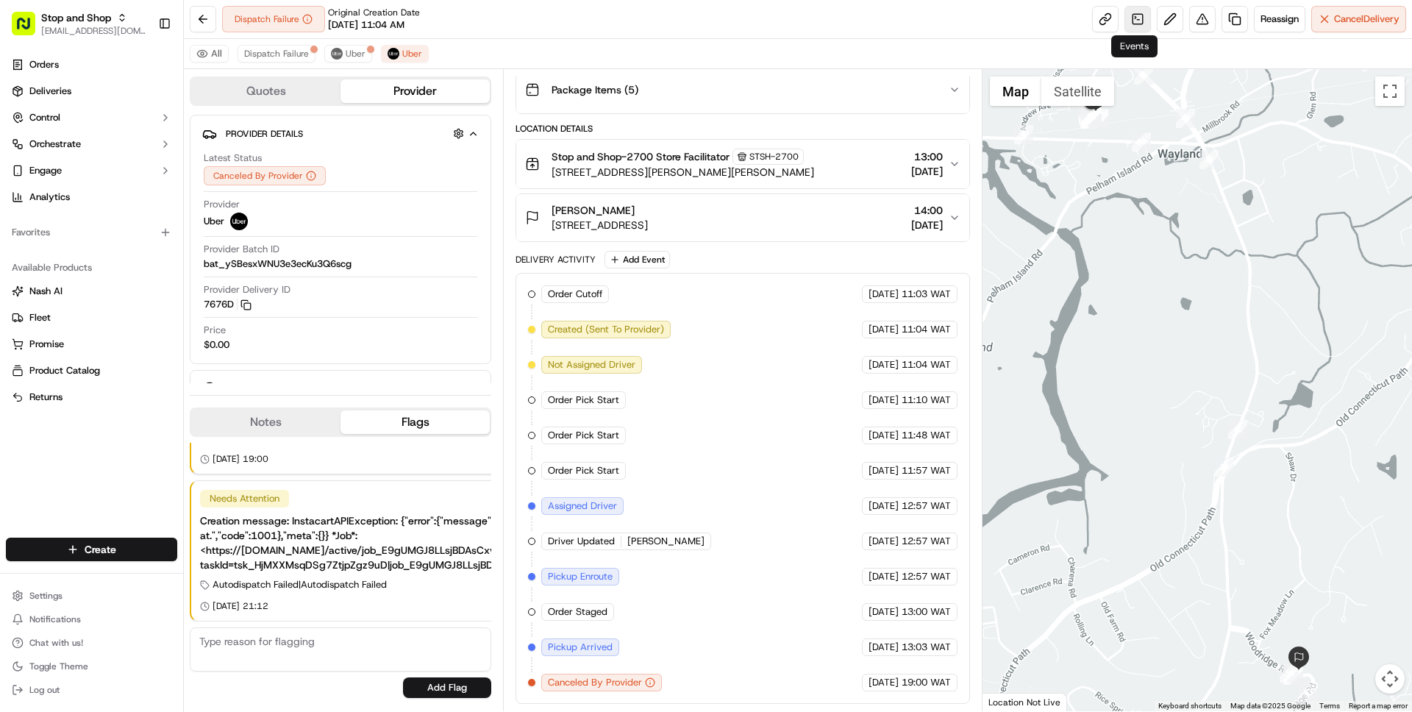
click at [1134, 17] on link at bounding box center [1137, 19] width 26 height 26
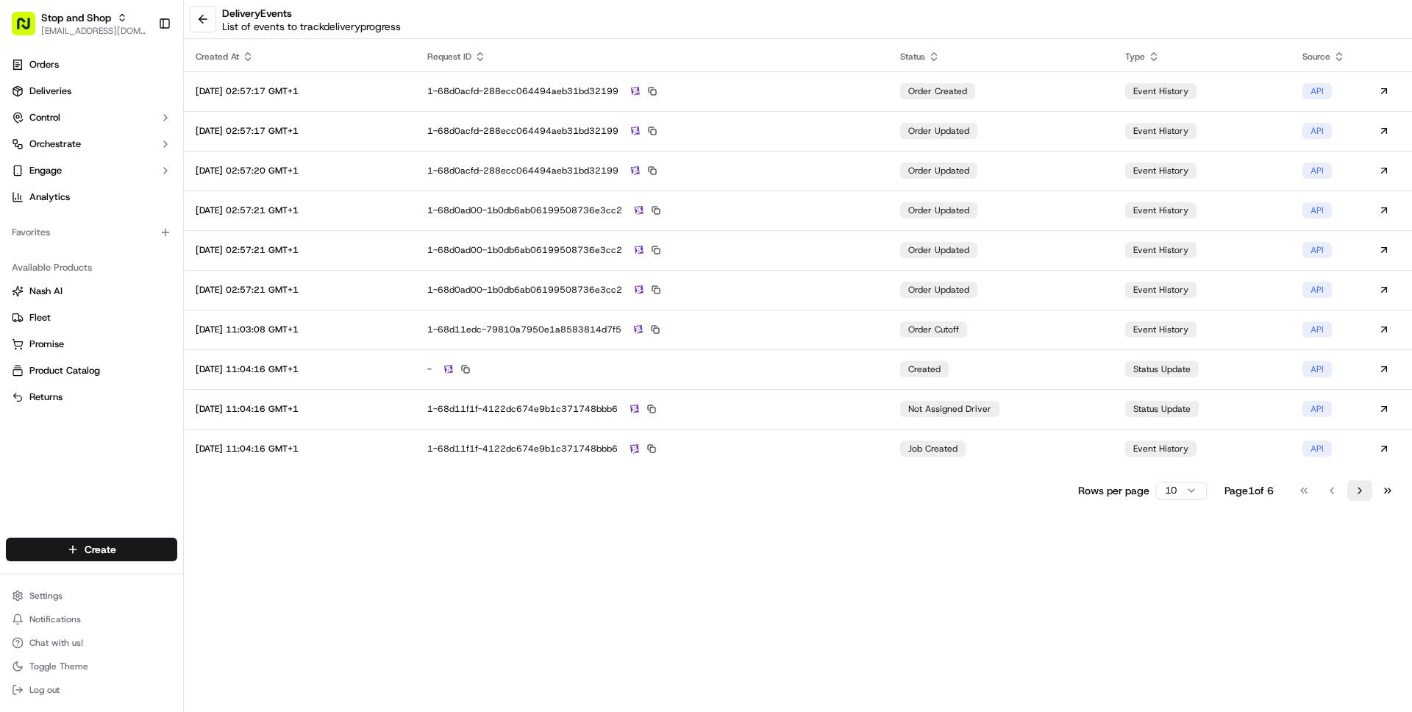
click at [1363, 494] on button "Go to next page" at bounding box center [1359, 490] width 25 height 21
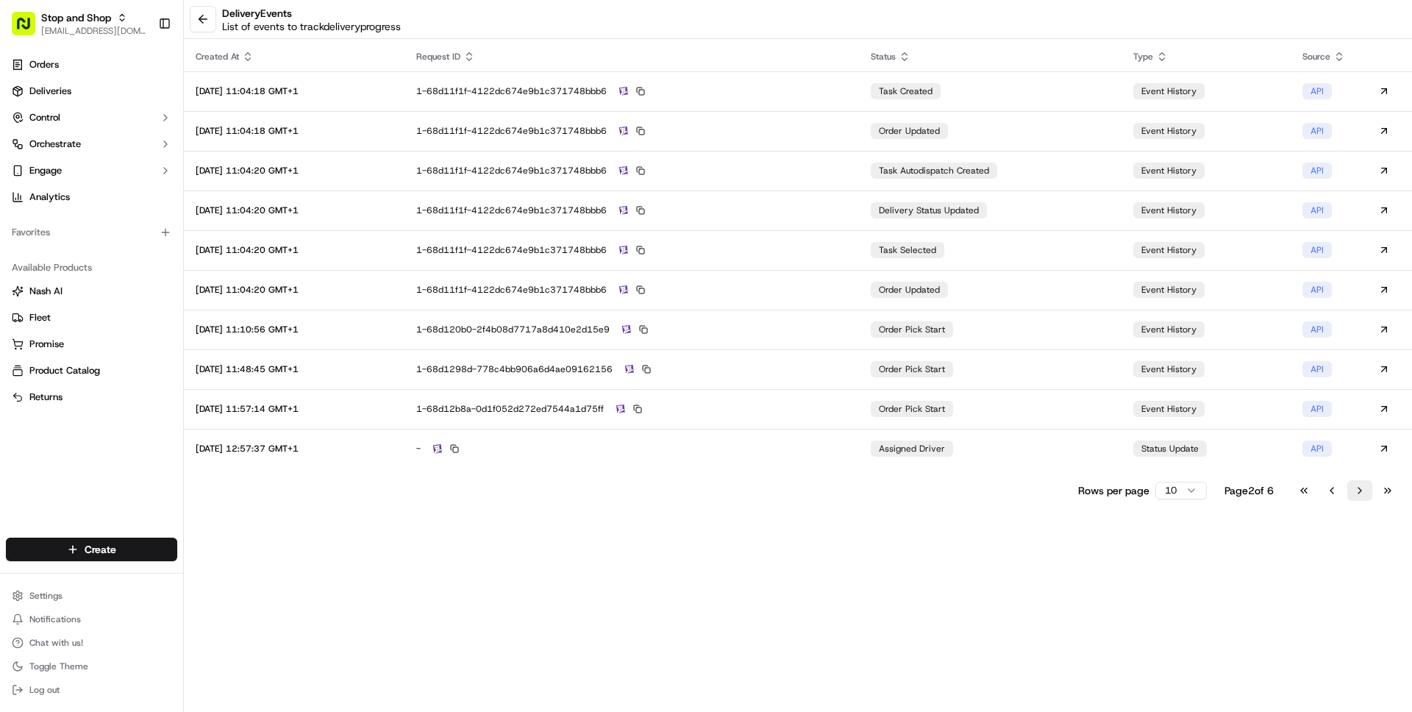
click at [1364, 495] on button "Go to next page" at bounding box center [1359, 490] width 25 height 21
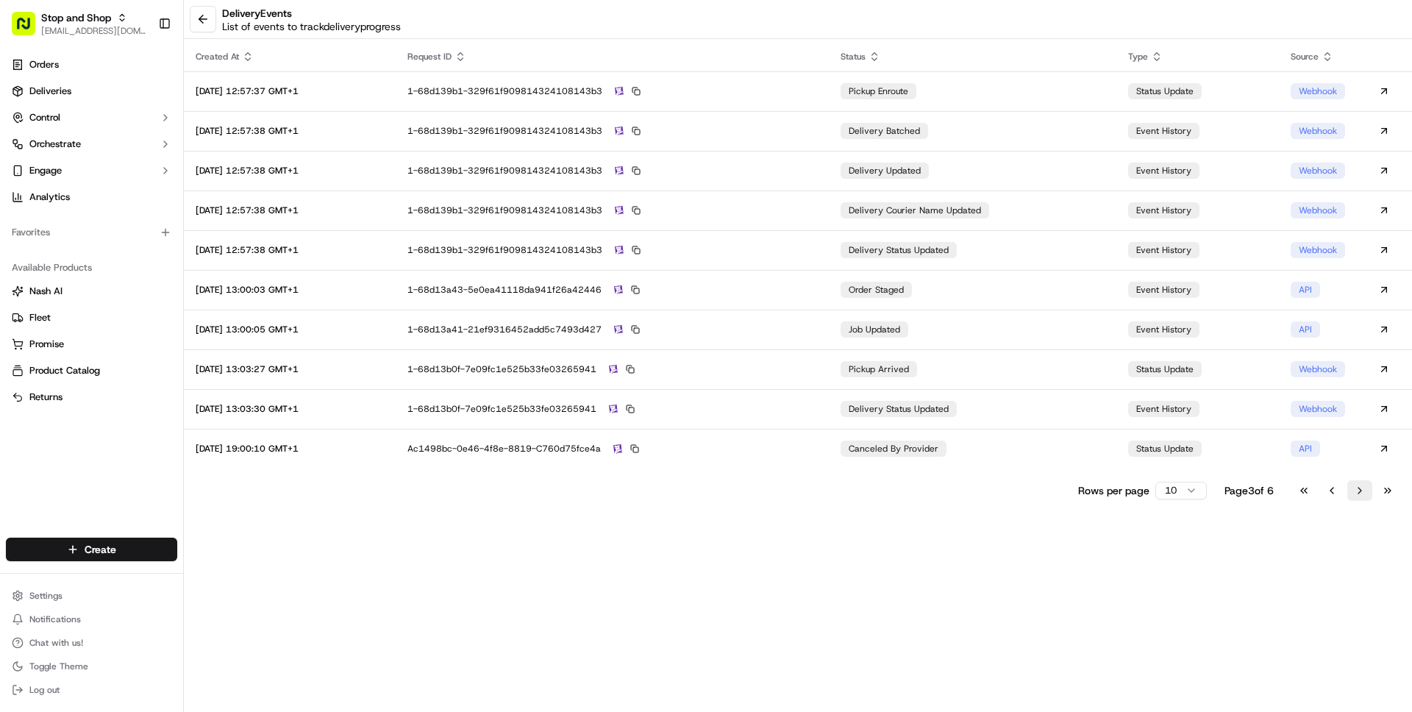
click at [1347, 486] on button "Go to next page" at bounding box center [1359, 490] width 25 height 21
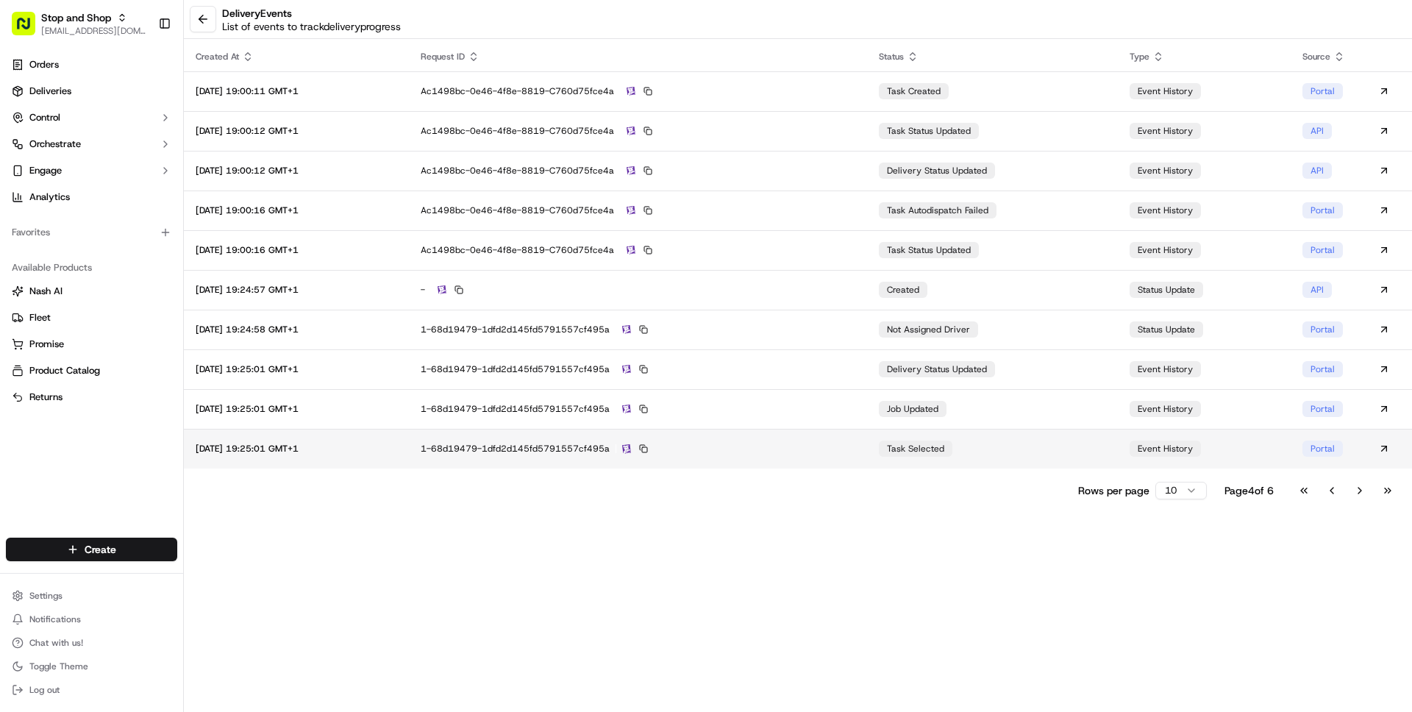
click at [885, 453] on td "task selected" at bounding box center [992, 449] width 251 height 40
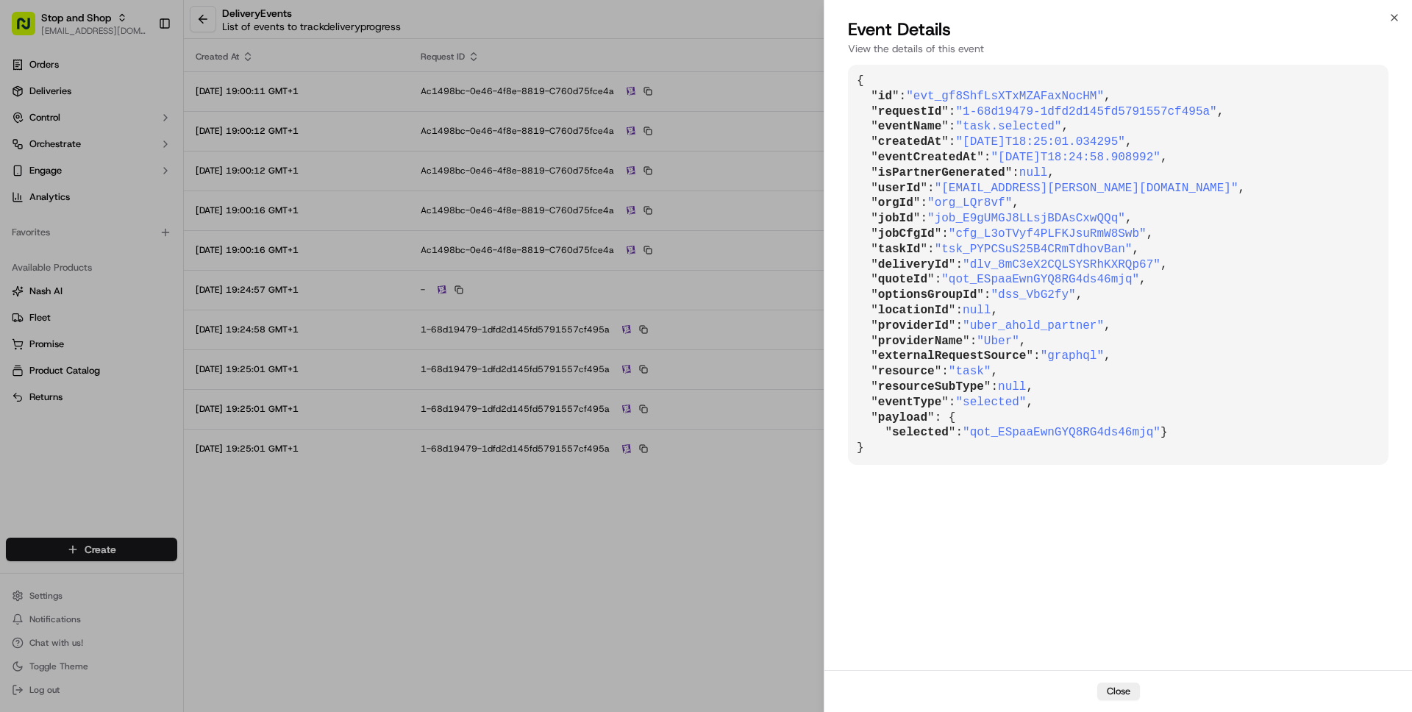
click at [964, 190] on span ""[EMAIL_ADDRESS][PERSON_NAME][DOMAIN_NAME]"" at bounding box center [1087, 188] width 304 height 13
drag, startPoint x: 964, startPoint y: 190, endPoint x: 1113, endPoint y: 192, distance: 149.3
click at [1113, 192] on span ""[EMAIL_ADDRESS][PERSON_NAME][DOMAIN_NAME]"" at bounding box center [1087, 188] width 304 height 13
click at [973, 188] on span ""[EMAIL_ADDRESS][PERSON_NAME][DOMAIN_NAME]"" at bounding box center [1087, 188] width 304 height 13
drag, startPoint x: 973, startPoint y: 188, endPoint x: 1126, endPoint y: 191, distance: 153.0
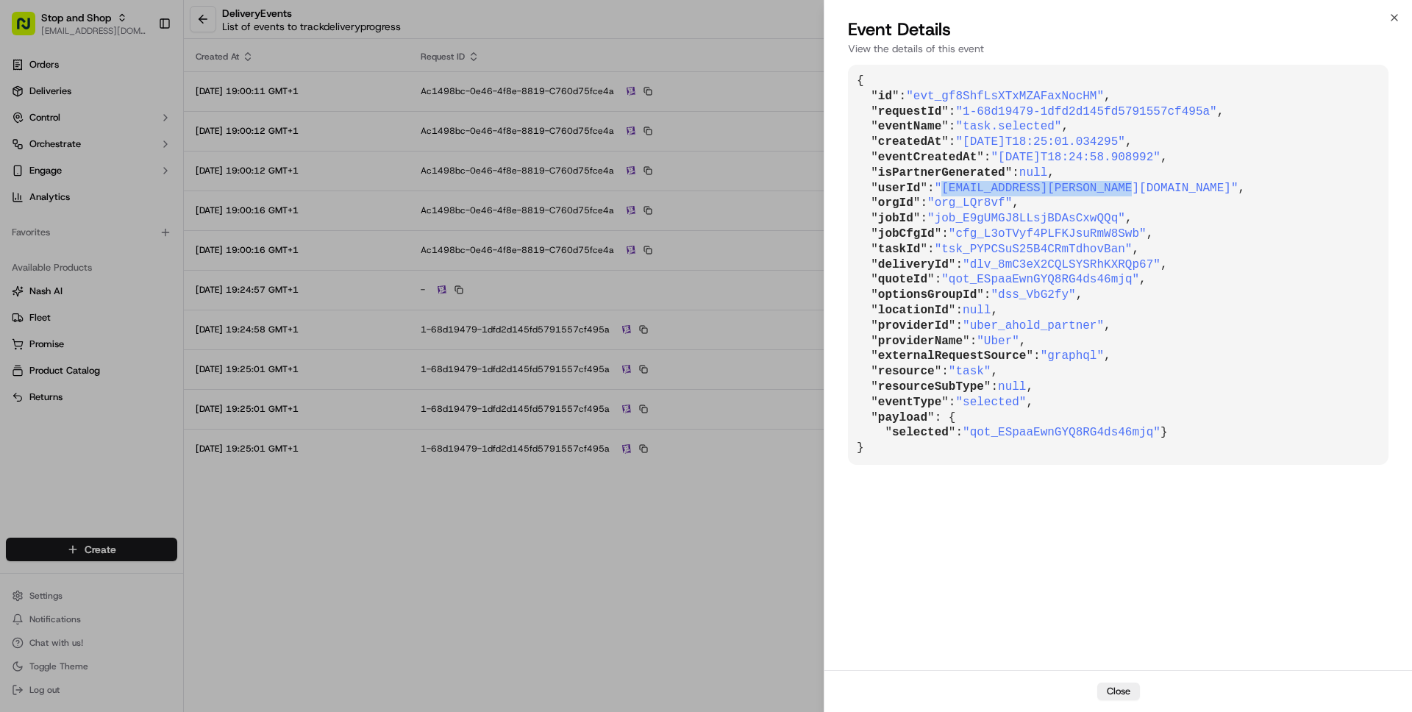
click at [1126, 191] on span ""[EMAIL_ADDRESS][PERSON_NAME][DOMAIN_NAME]"" at bounding box center [1087, 188] width 304 height 13
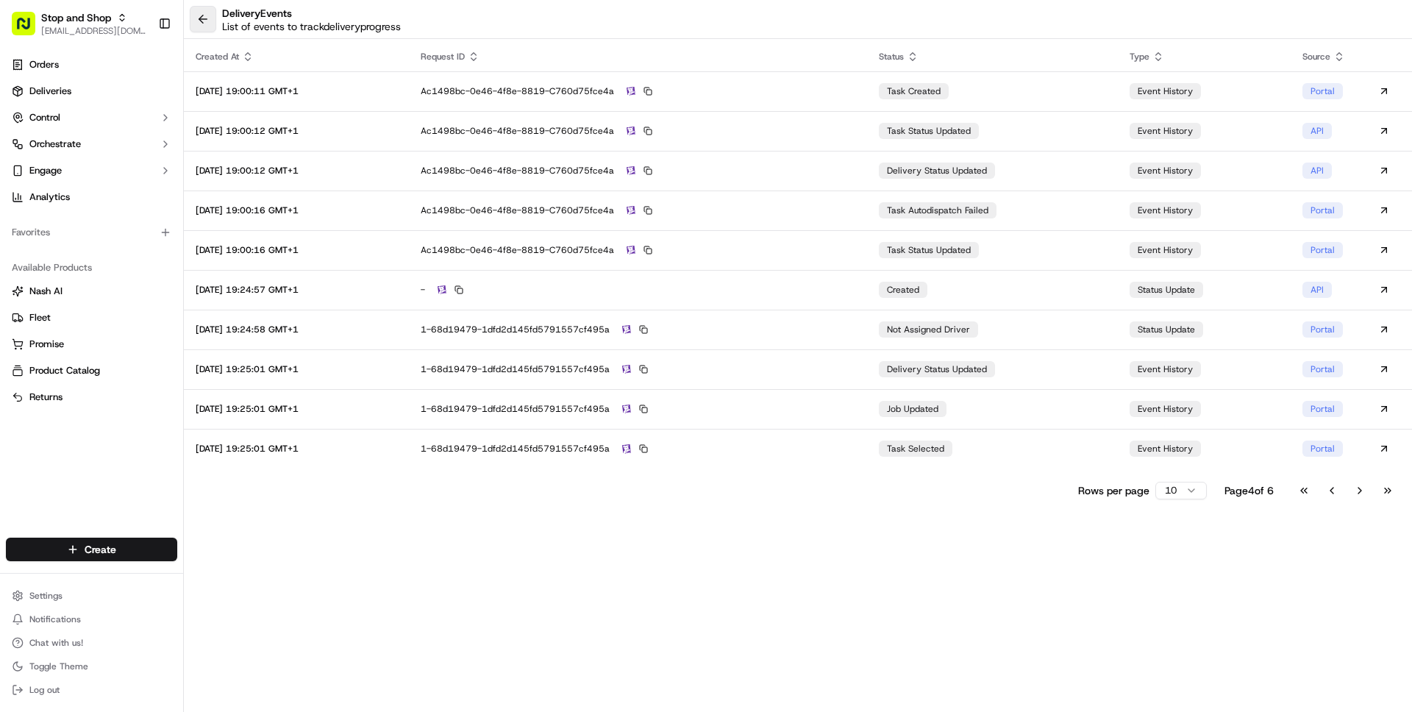
click at [208, 24] on button at bounding box center [203, 19] width 26 height 26
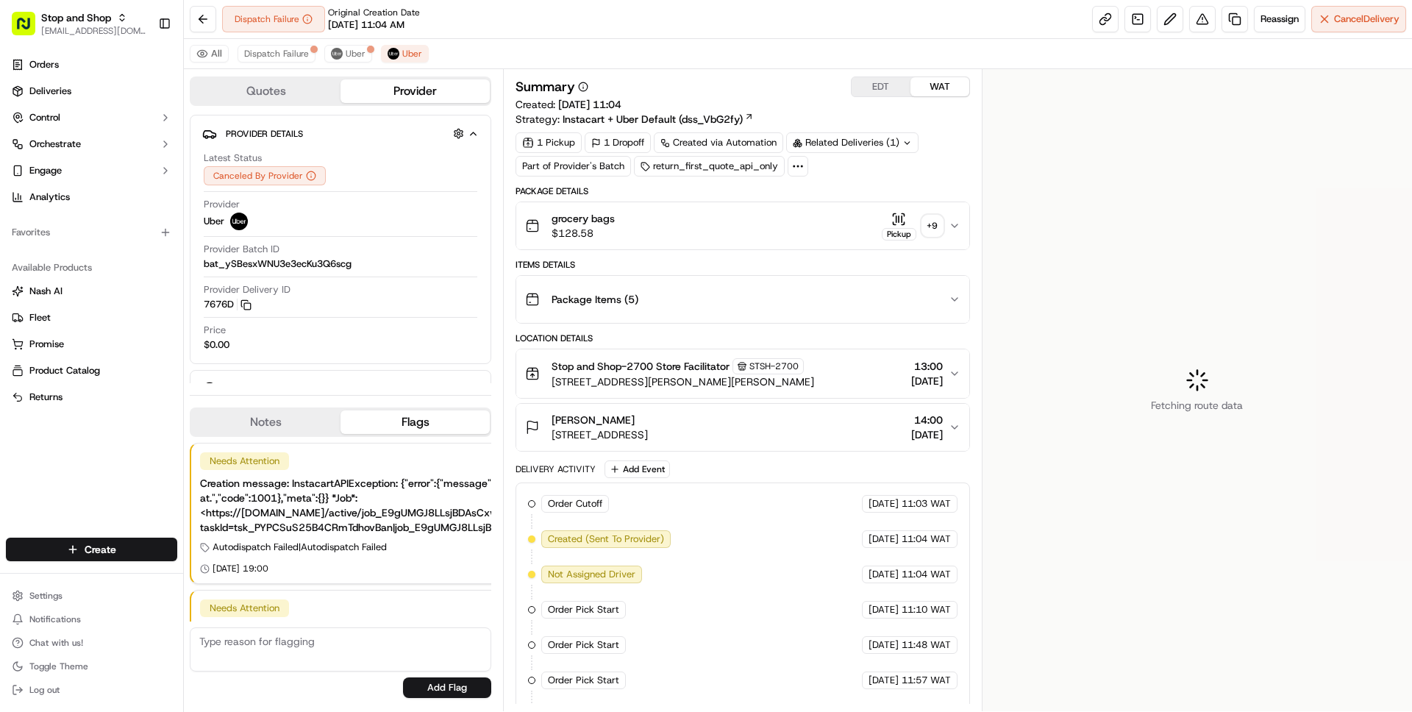
scroll to position [110, 0]
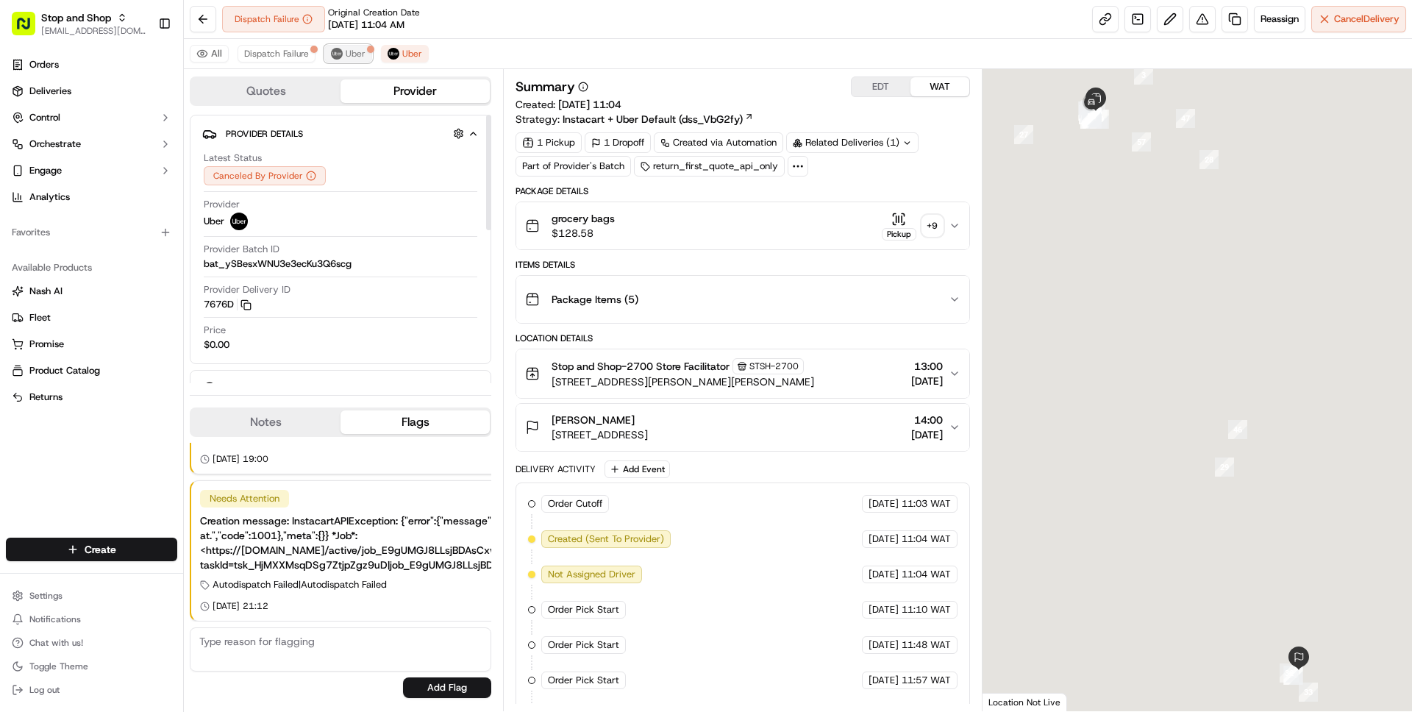
click at [352, 59] on span "Uber" at bounding box center [356, 54] width 20 height 12
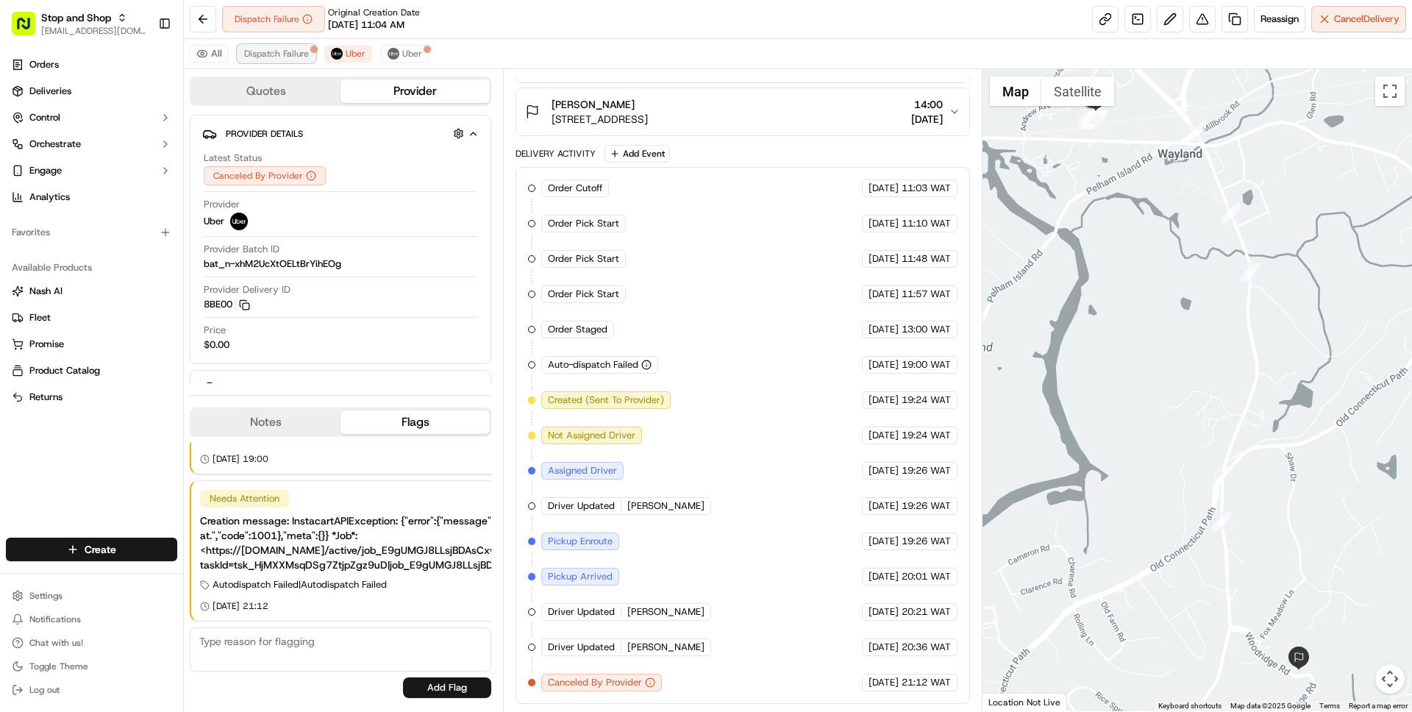
click at [273, 55] on span "Dispatch Failure" at bounding box center [276, 54] width 65 height 12
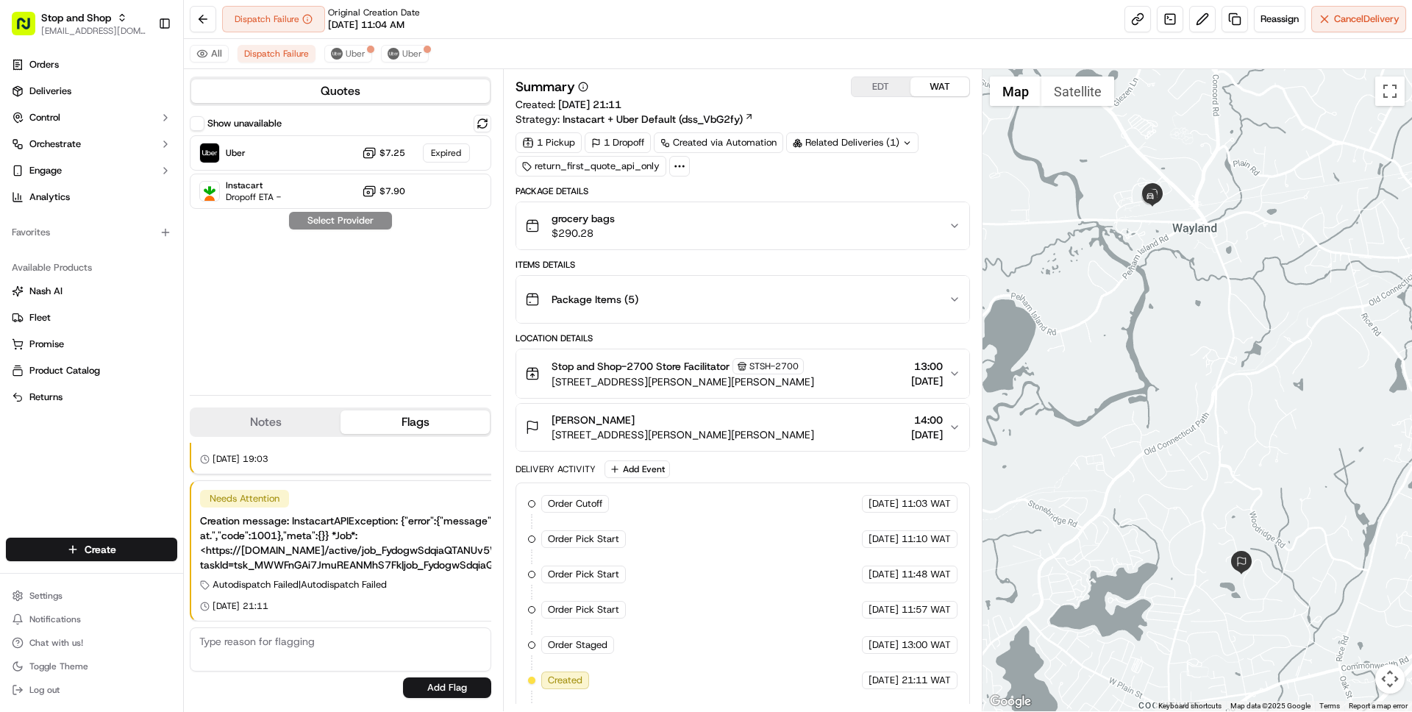
click at [763, 221] on div "grocery bags $290.28" at bounding box center [736, 225] width 423 height 29
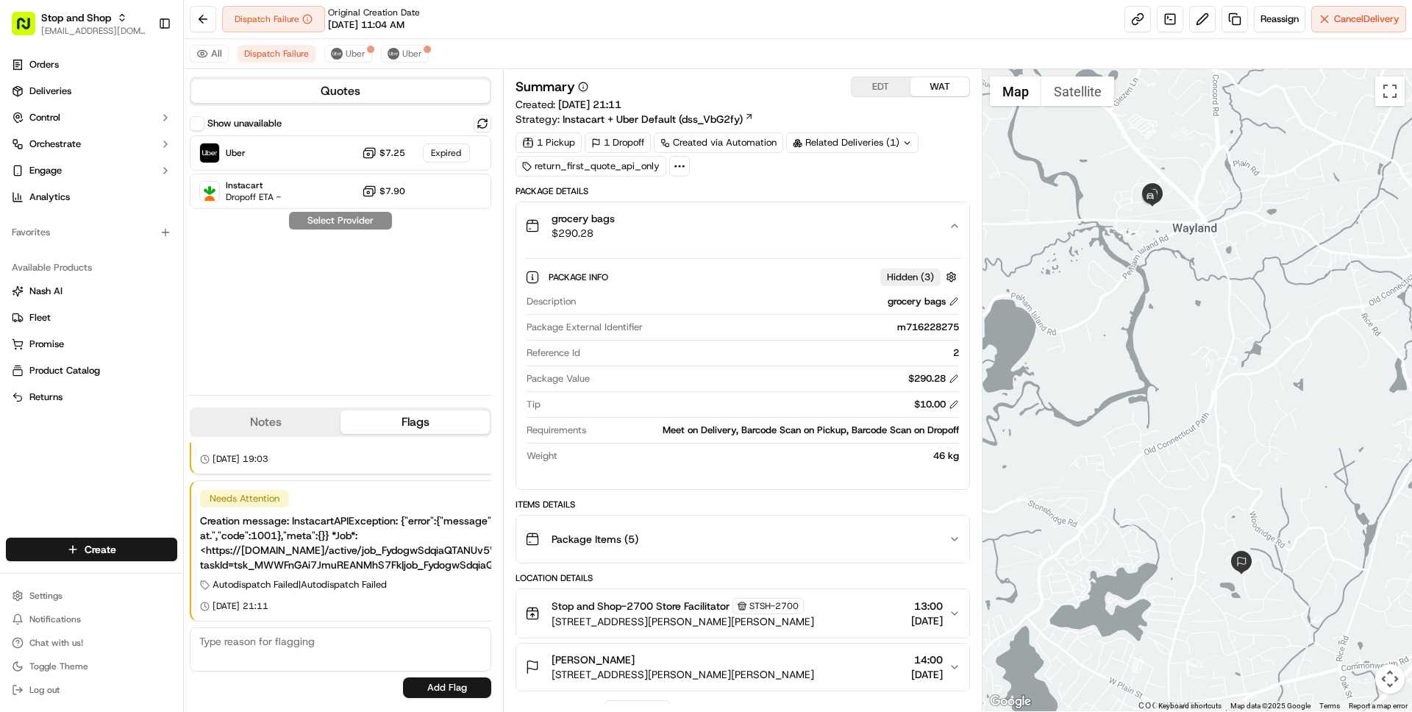
click at [820, 224] on div "grocery bags $290.28" at bounding box center [736, 225] width 423 height 29
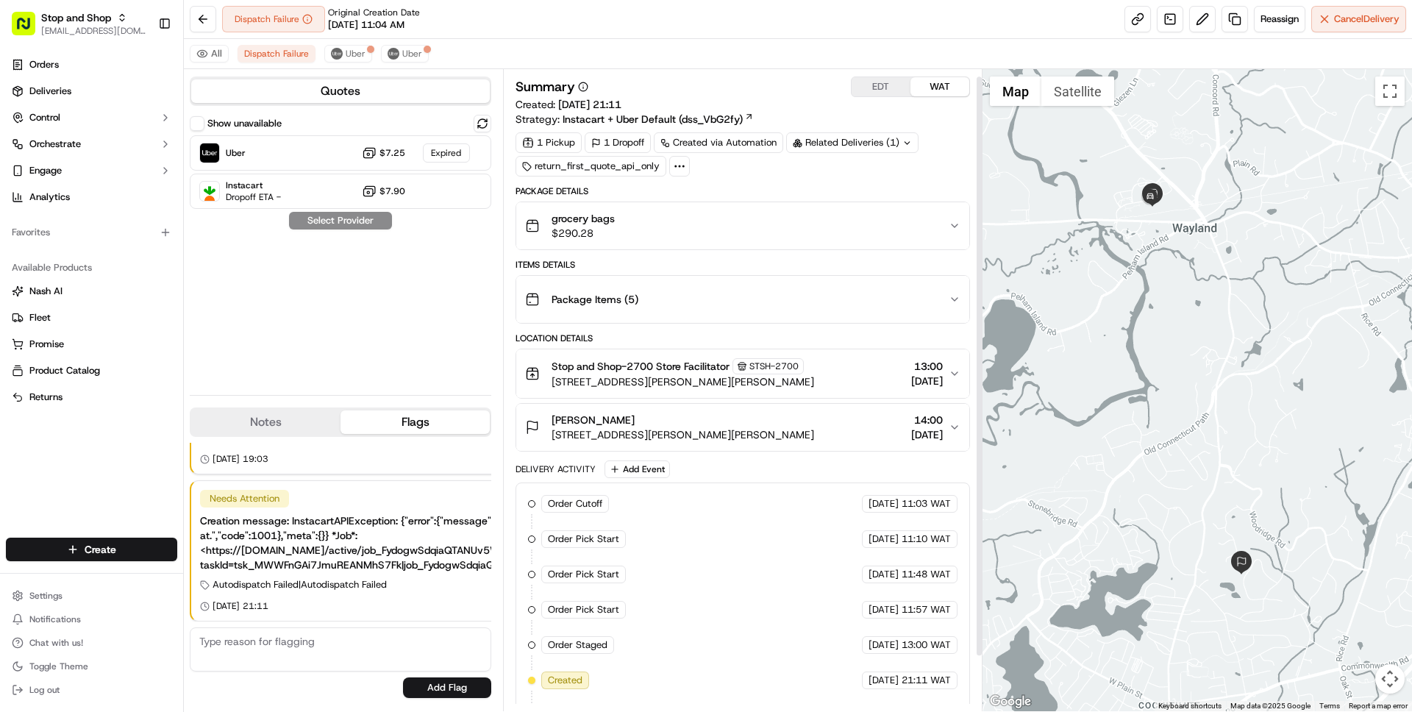
scroll to position [68, 0]
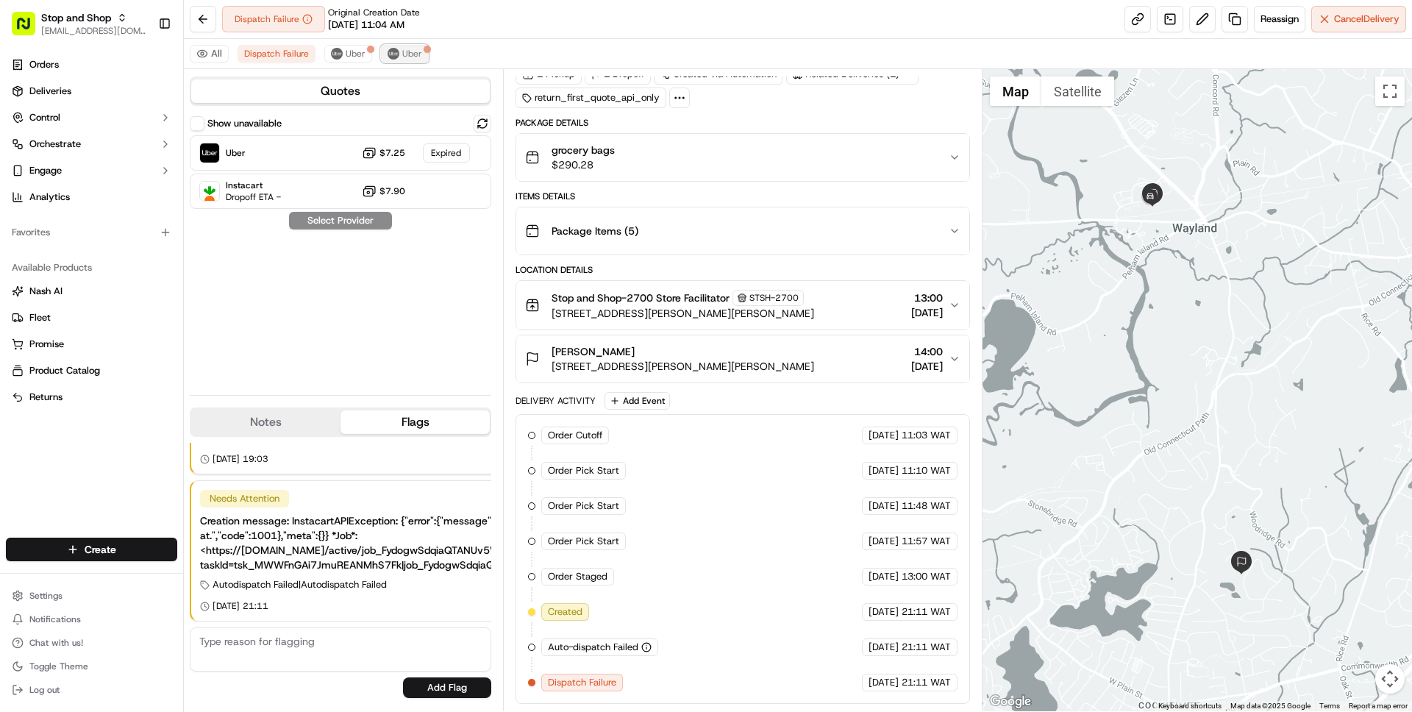
click at [412, 53] on span "Uber" at bounding box center [412, 54] width 20 height 12
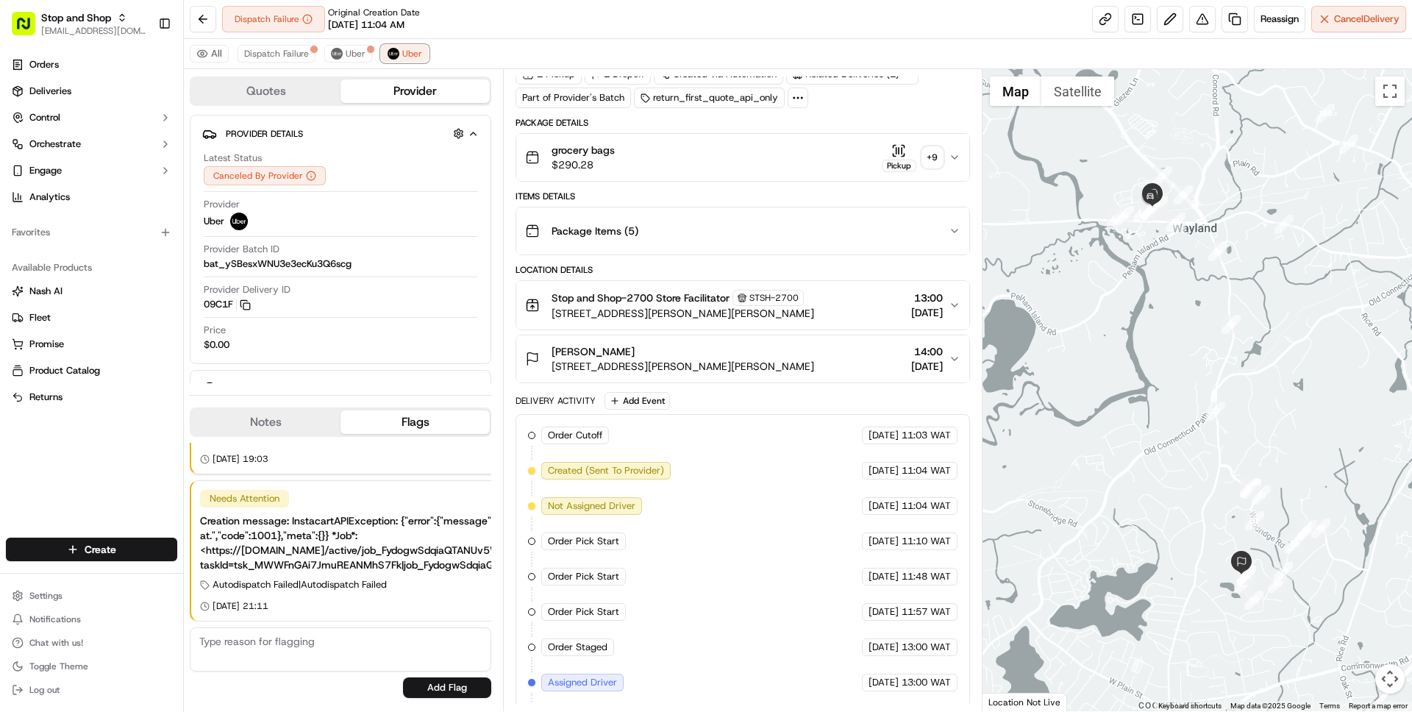
scroll to position [210, 0]
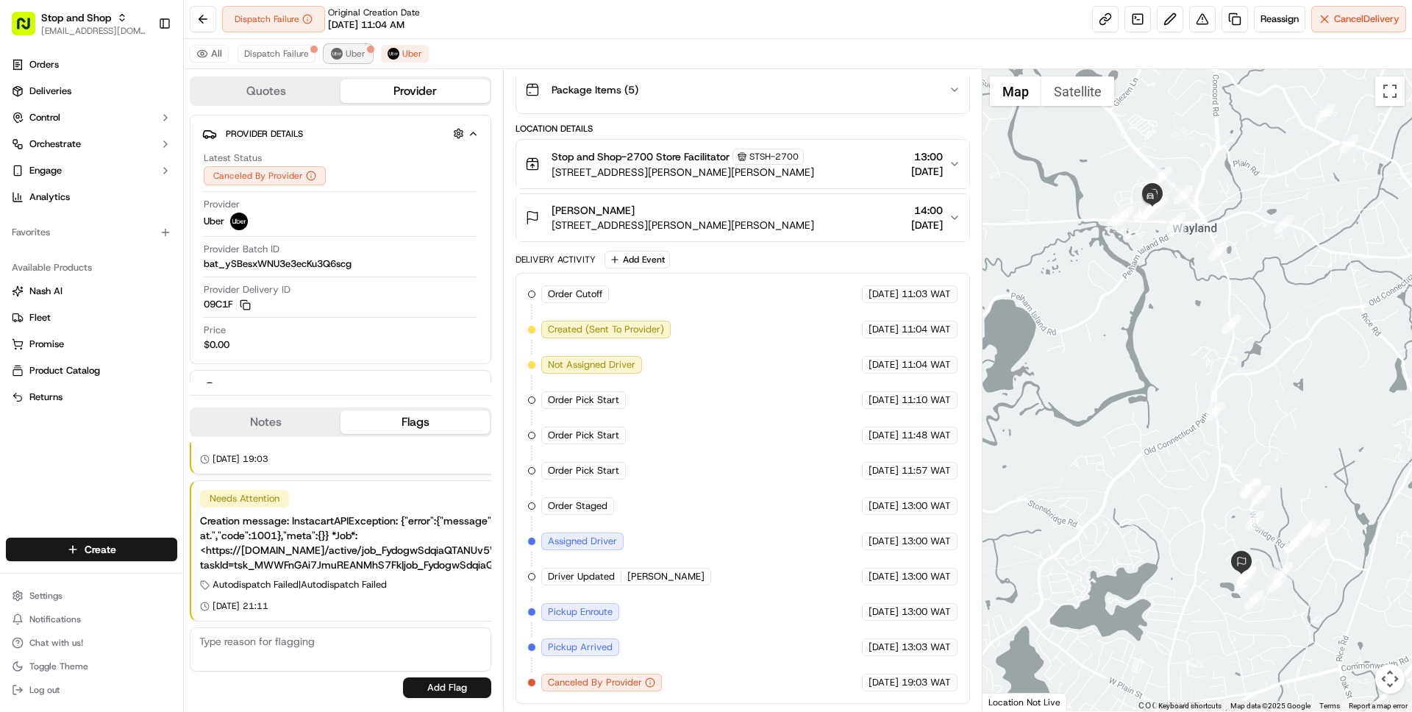
click at [355, 55] on span "Uber" at bounding box center [356, 54] width 20 height 12
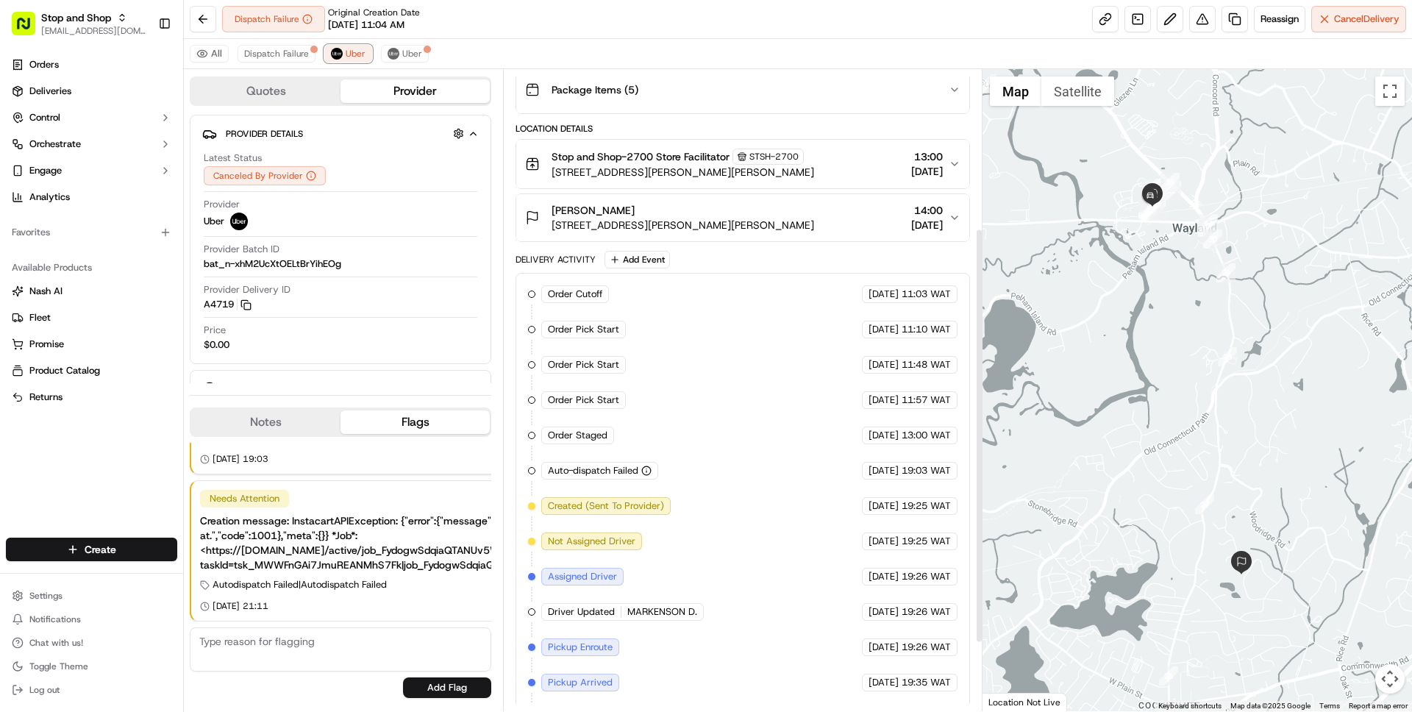
scroll to position [351, 0]
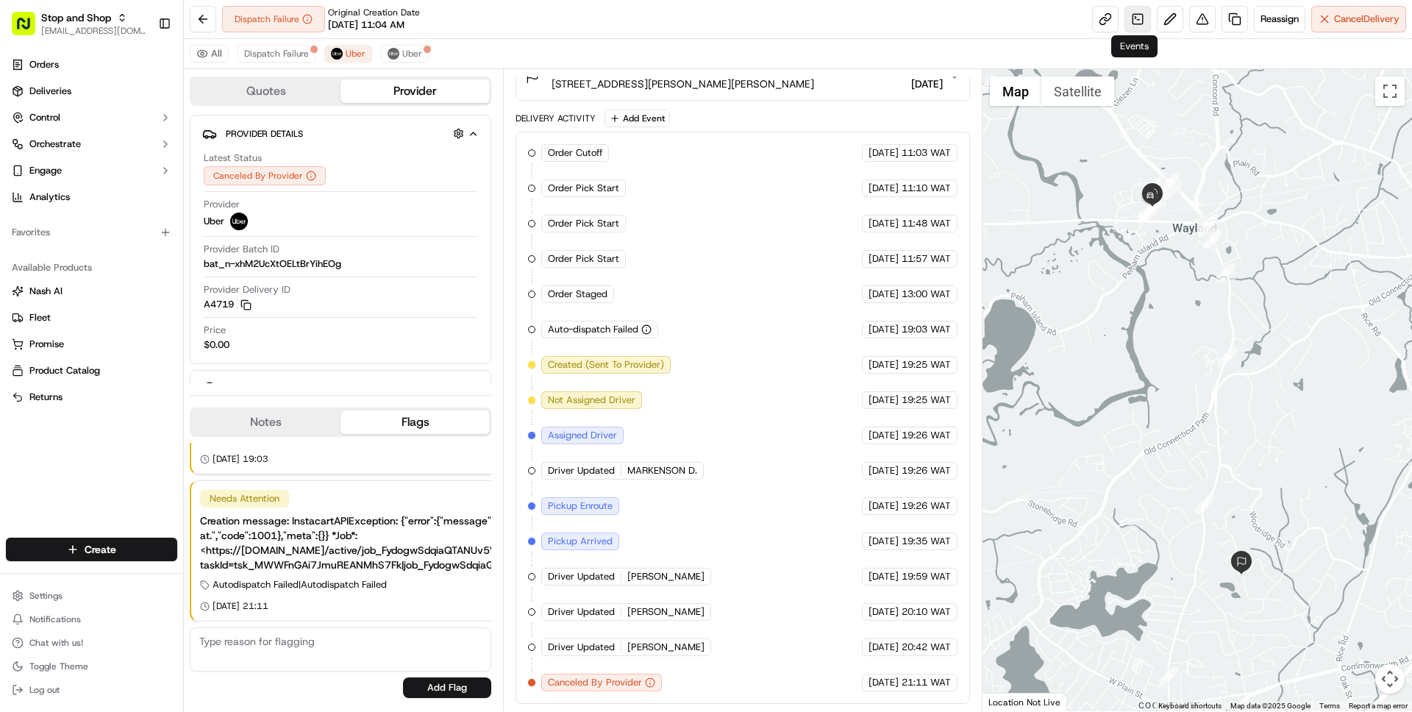
click at [1137, 16] on link at bounding box center [1137, 19] width 26 height 26
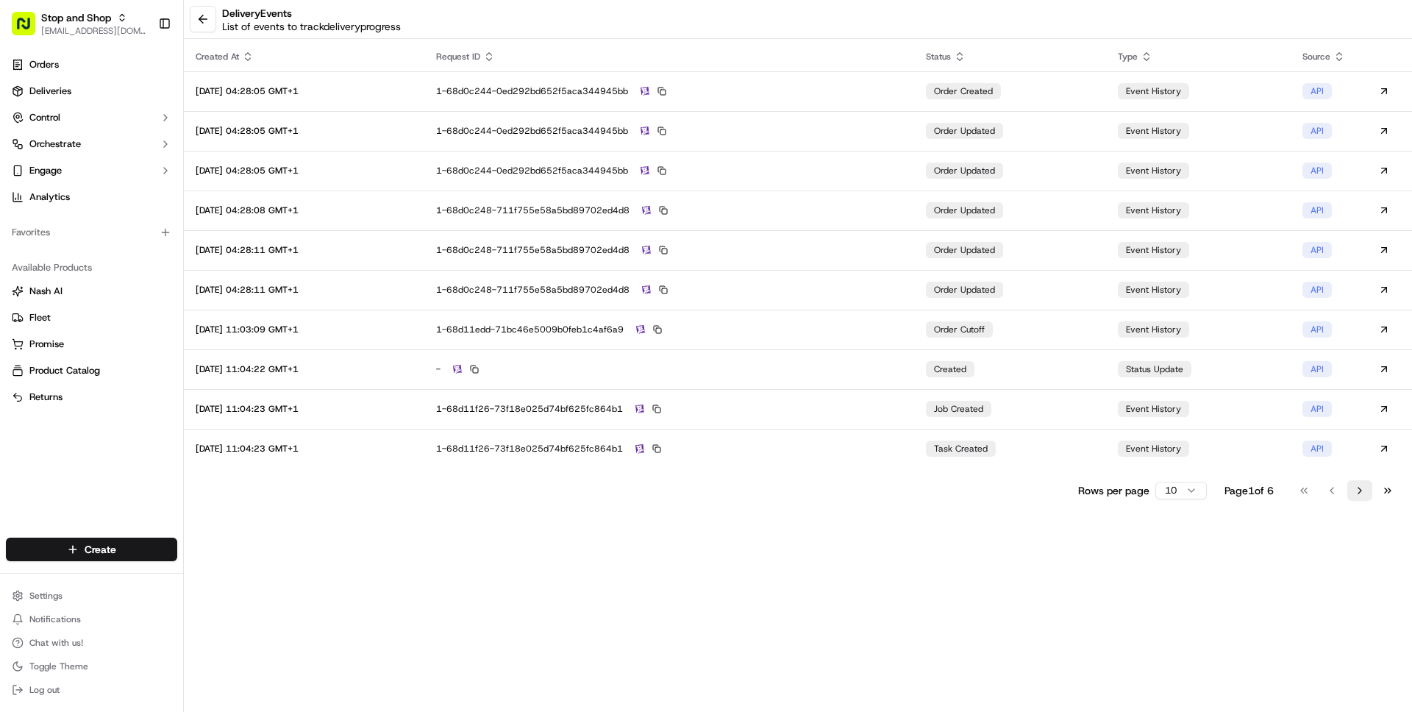
click at [1363, 494] on button "Go to next page" at bounding box center [1359, 490] width 25 height 21
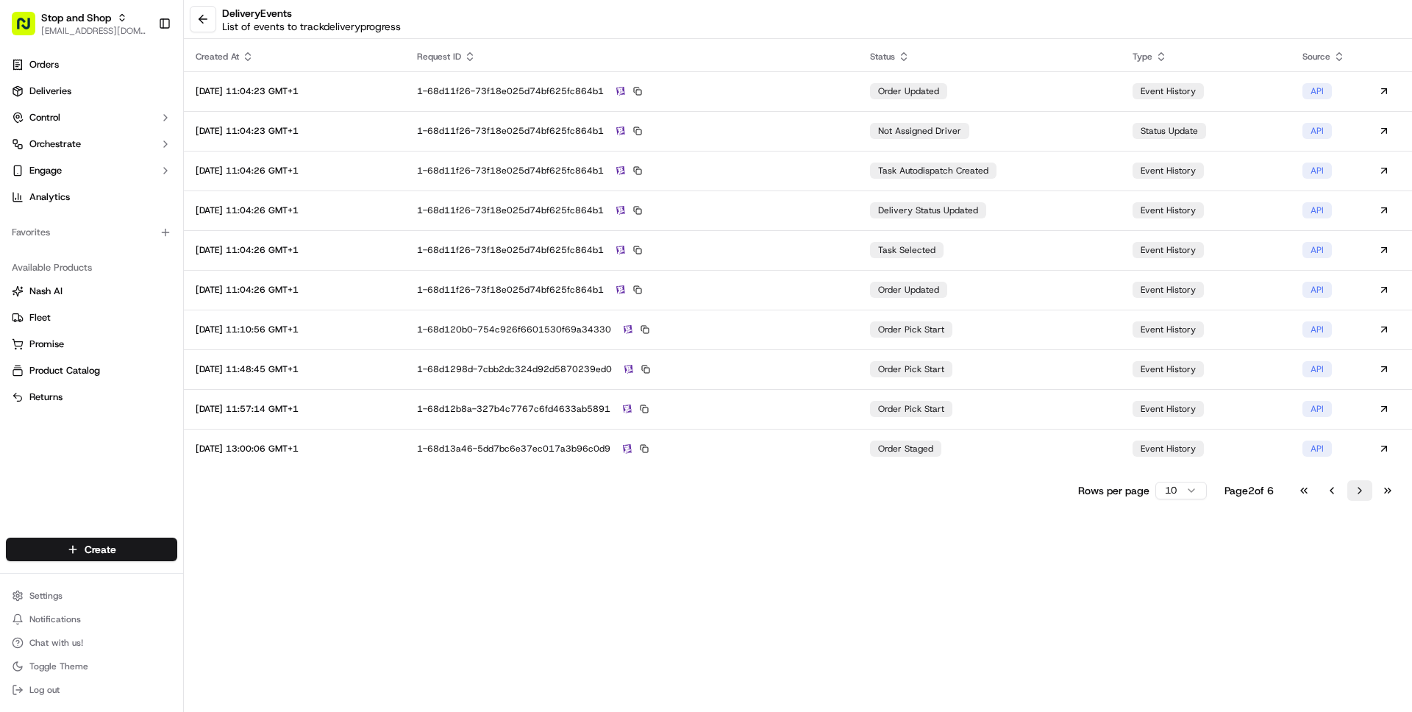
click at [1363, 495] on button "Go to next page" at bounding box center [1359, 490] width 25 height 21
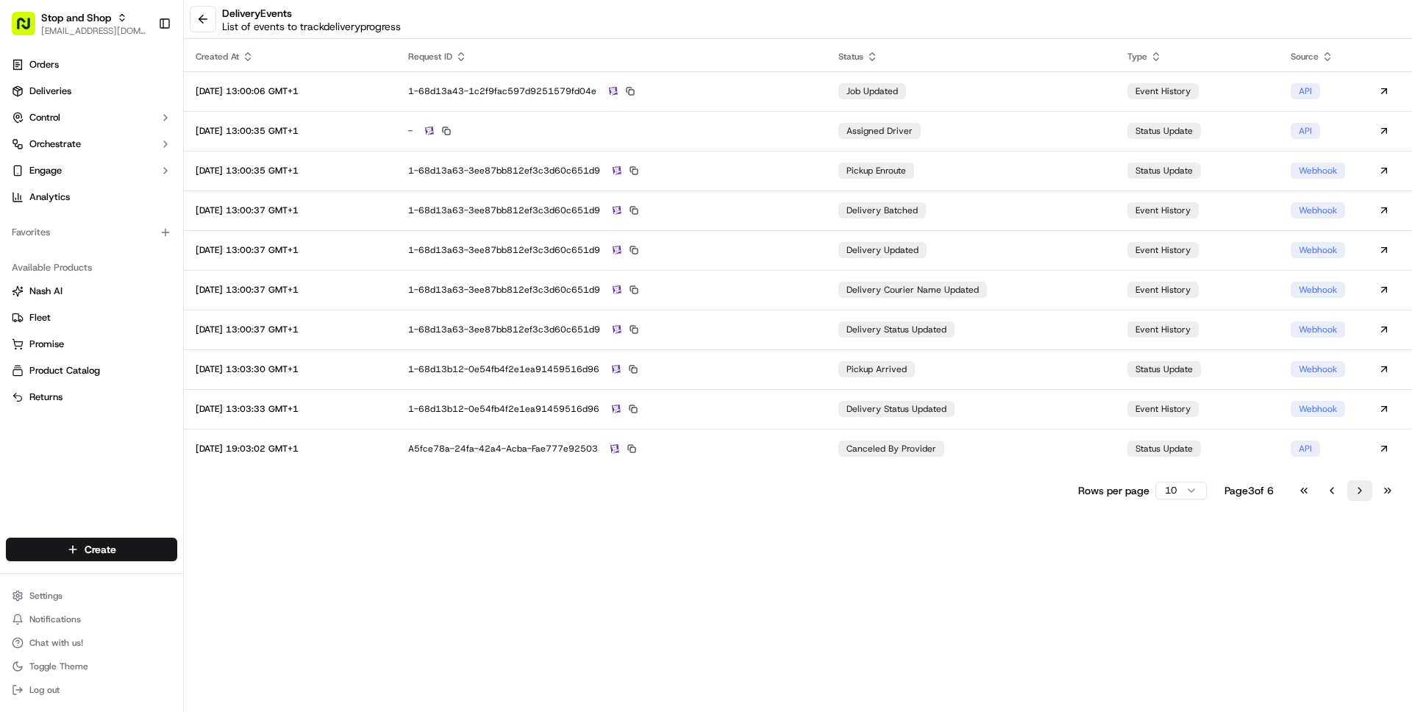
click at [1363, 495] on button "Go to next page" at bounding box center [1359, 490] width 25 height 21
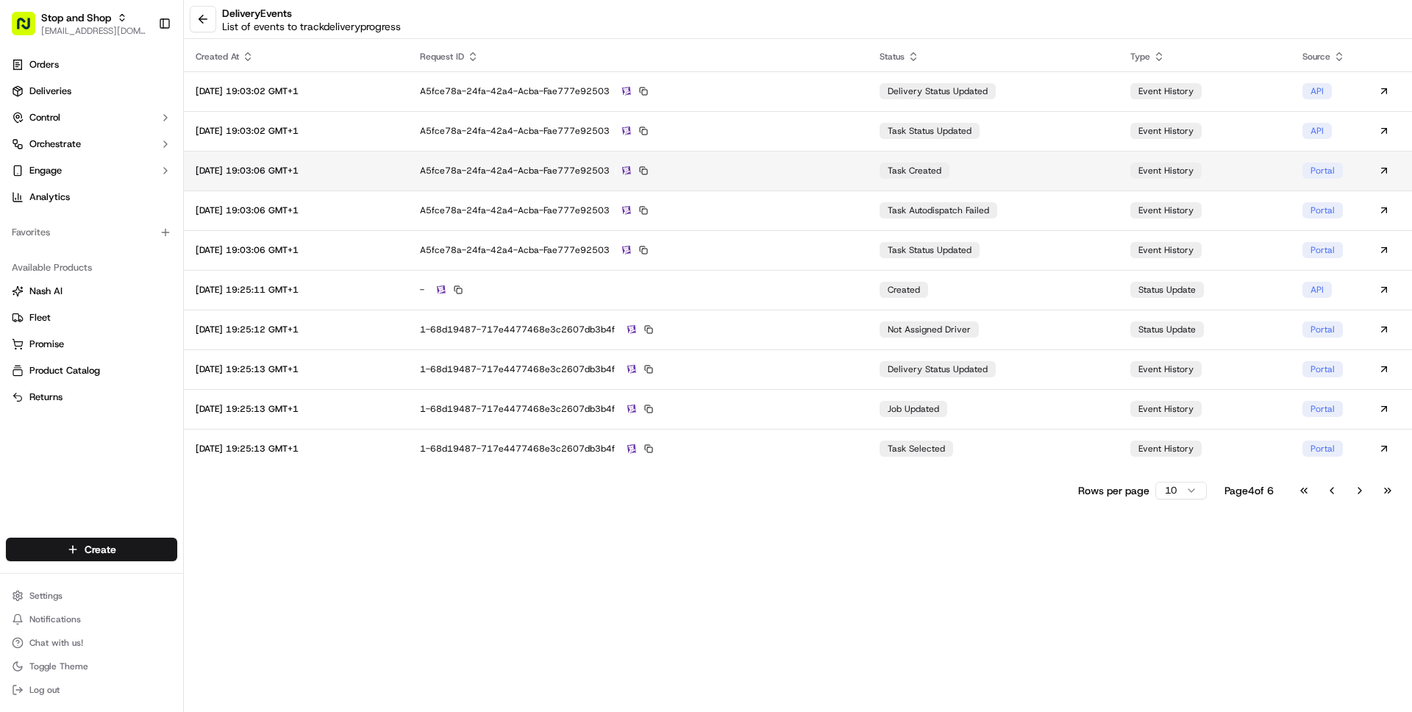
click at [868, 169] on td "a5fce78a-24fa-42a4-acba-fae777e92503" at bounding box center [638, 171] width 460 height 40
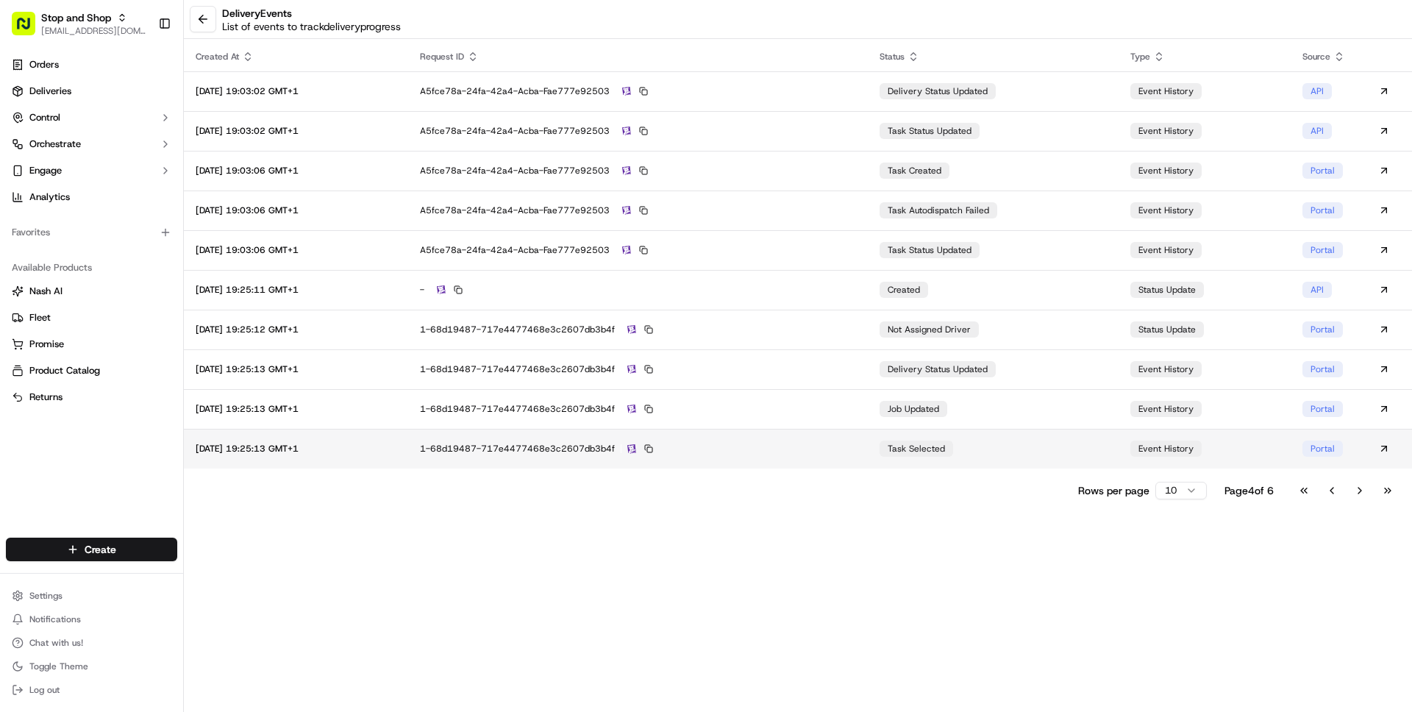
click at [863, 457] on td "1-68d19487-717e4477468e3c2607db3b4f" at bounding box center [638, 449] width 460 height 40
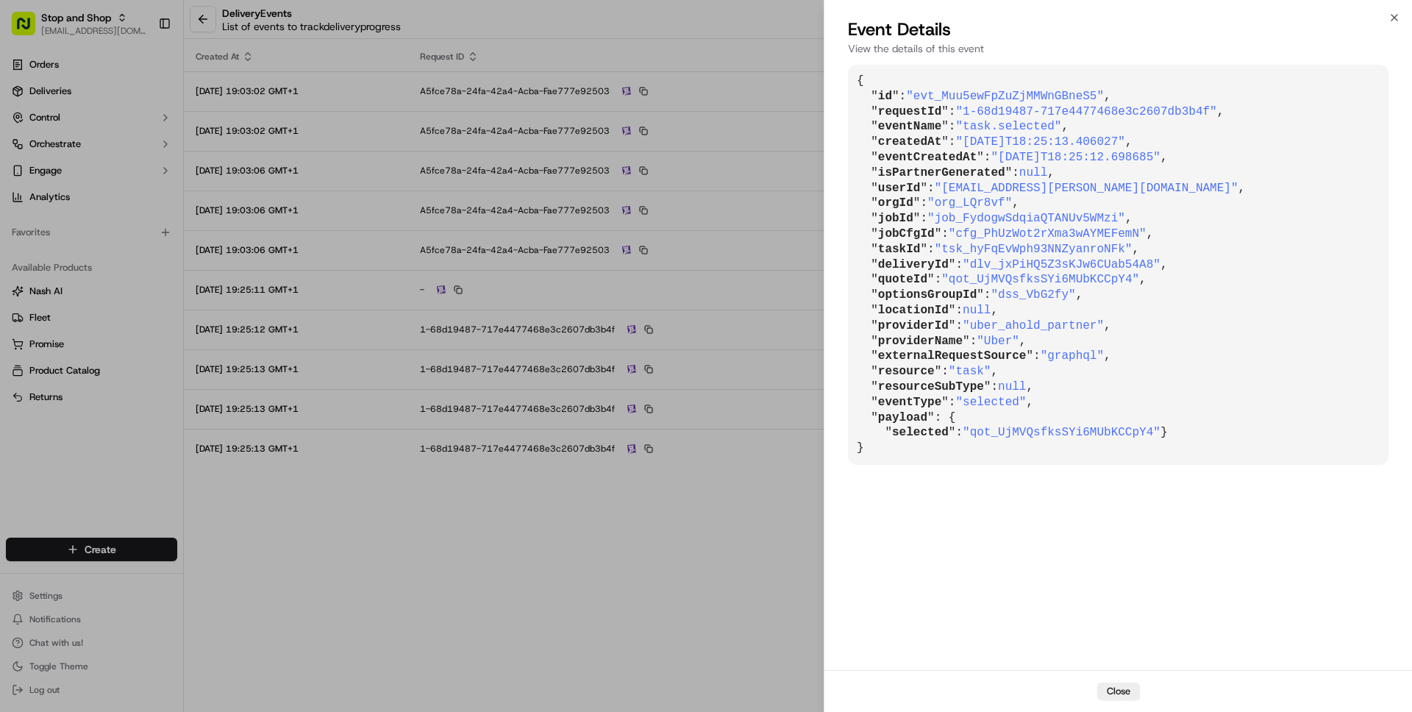
click at [969, 190] on span ""[EMAIL_ADDRESS][PERSON_NAME][DOMAIN_NAME]"" at bounding box center [1087, 188] width 304 height 13
drag, startPoint x: 969, startPoint y: 190, endPoint x: 1119, endPoint y: 188, distance: 150.0
click at [1119, 188] on span ""[EMAIL_ADDRESS][PERSON_NAME][DOMAIN_NAME]"" at bounding box center [1087, 188] width 304 height 13
copy span "[EMAIL_ADDRESS][PERSON_NAME][DOMAIN_NAME]"
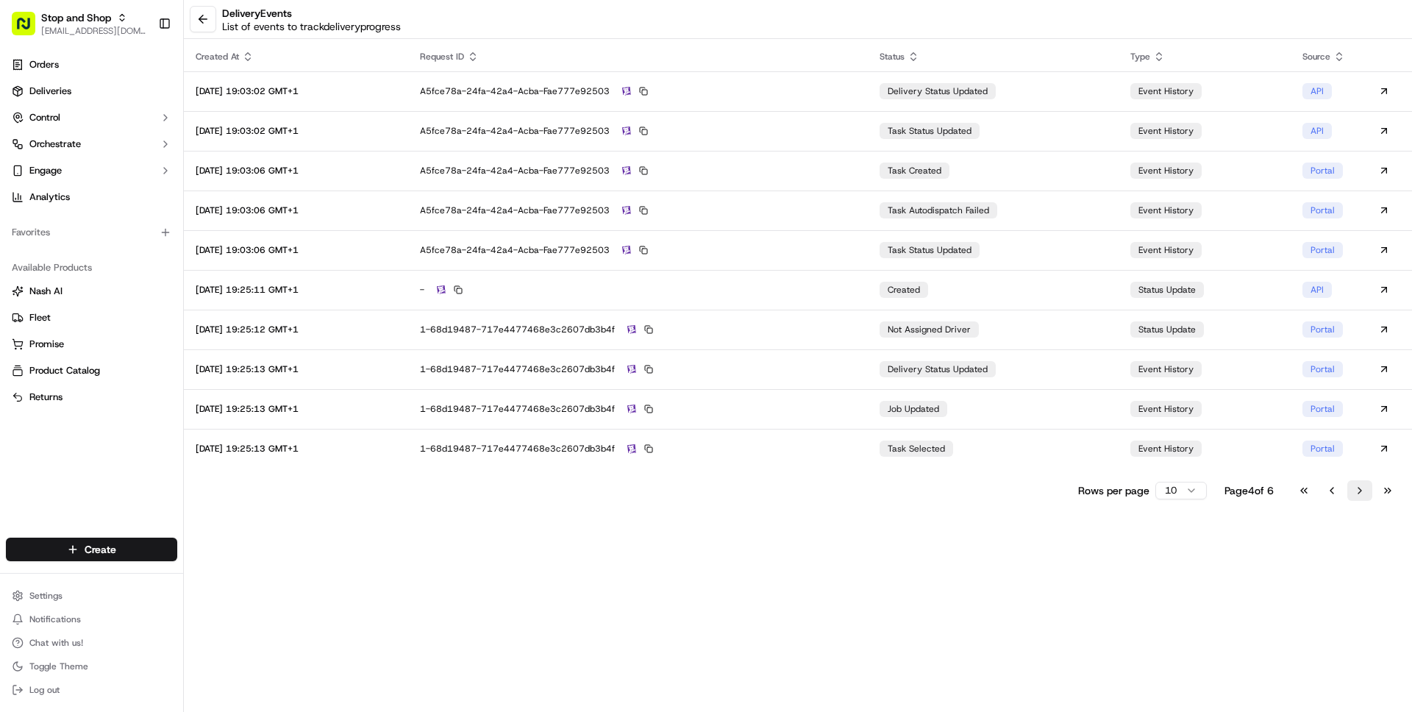
click at [1357, 488] on button "Go to next page" at bounding box center [1359, 490] width 25 height 21
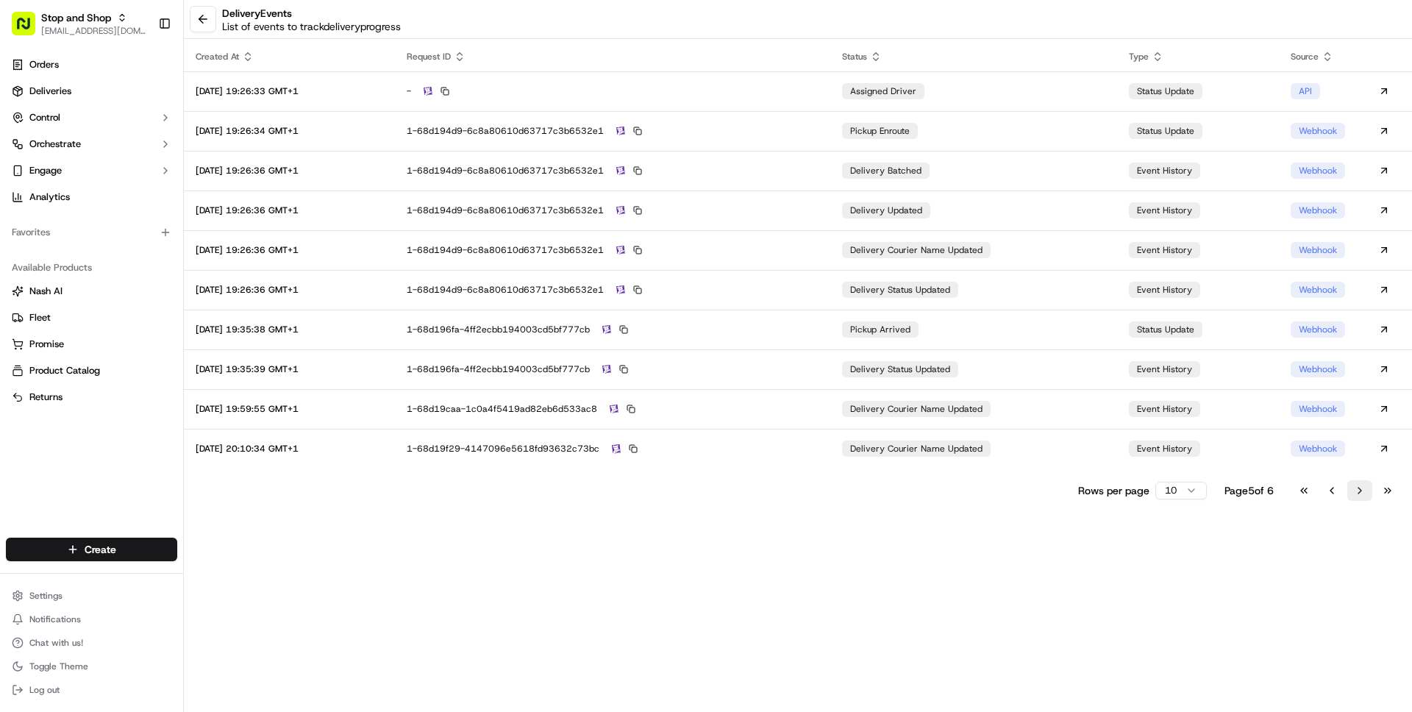
click at [1357, 488] on button "Go to next page" at bounding box center [1359, 490] width 25 height 21
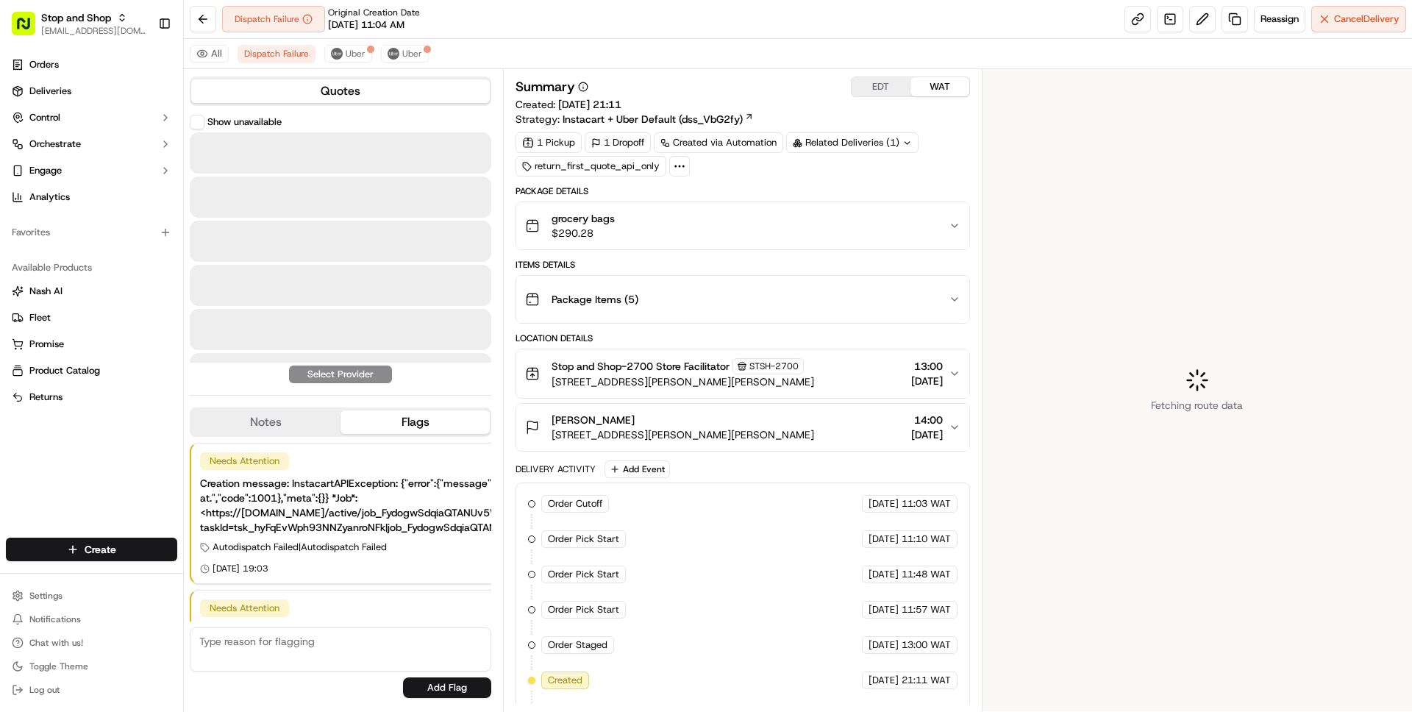
scroll to position [110, 0]
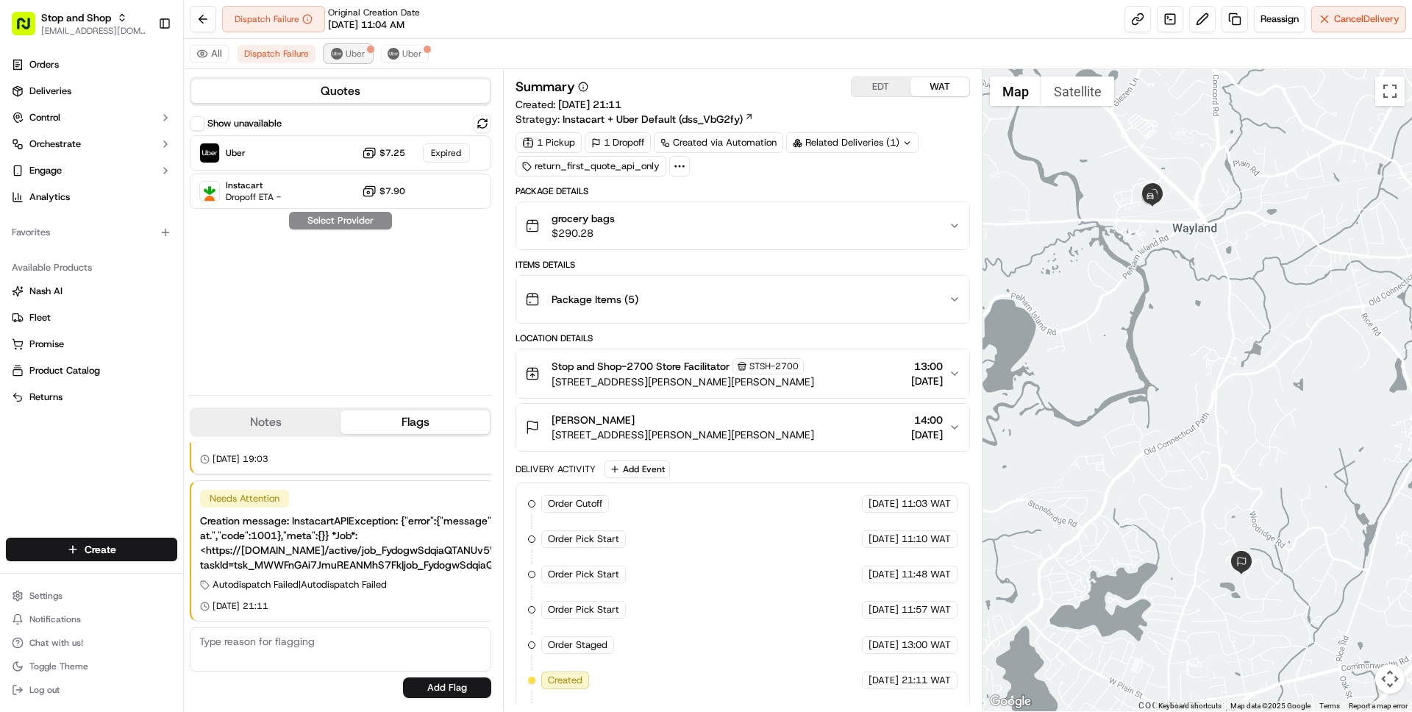
click at [336, 46] on button "Uber" at bounding box center [348, 54] width 48 height 18
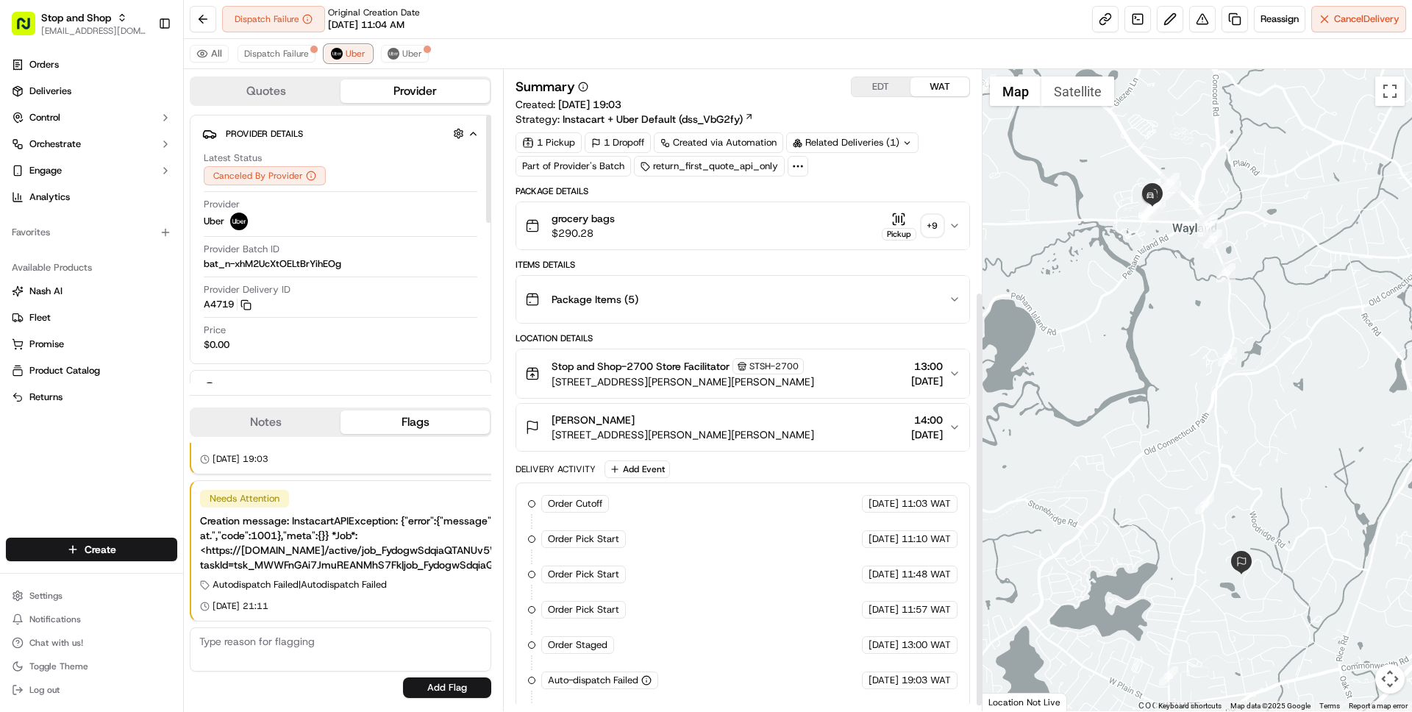
scroll to position [351, 0]
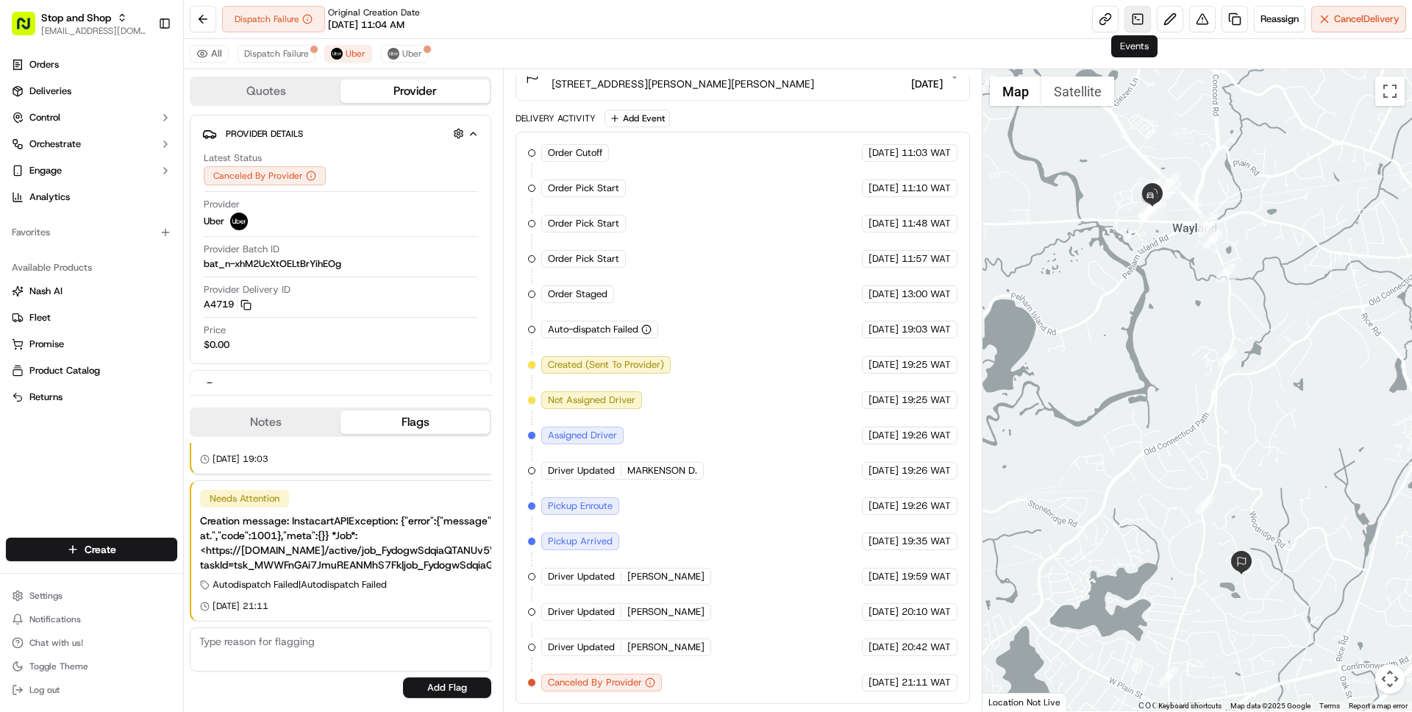
click at [1134, 13] on link at bounding box center [1137, 19] width 26 height 26
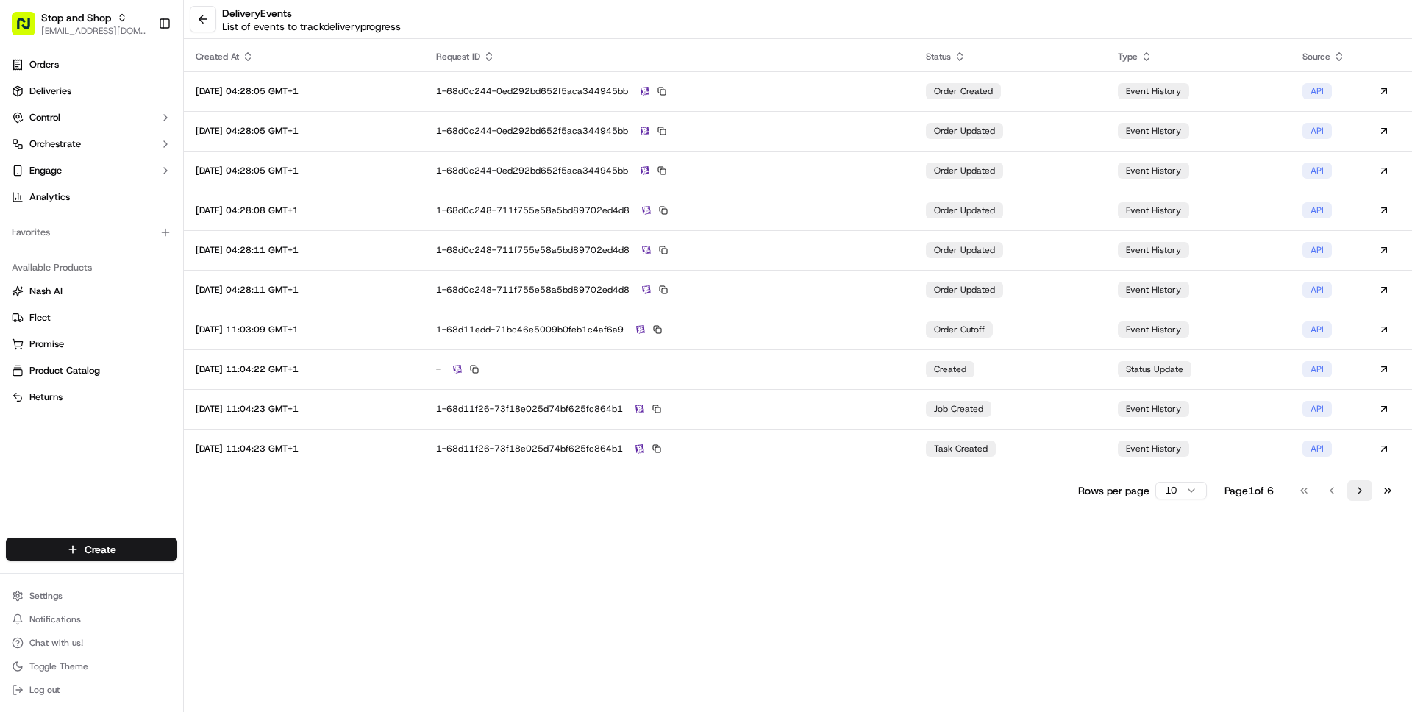
click at [1359, 487] on button "Go to next page" at bounding box center [1359, 490] width 25 height 21
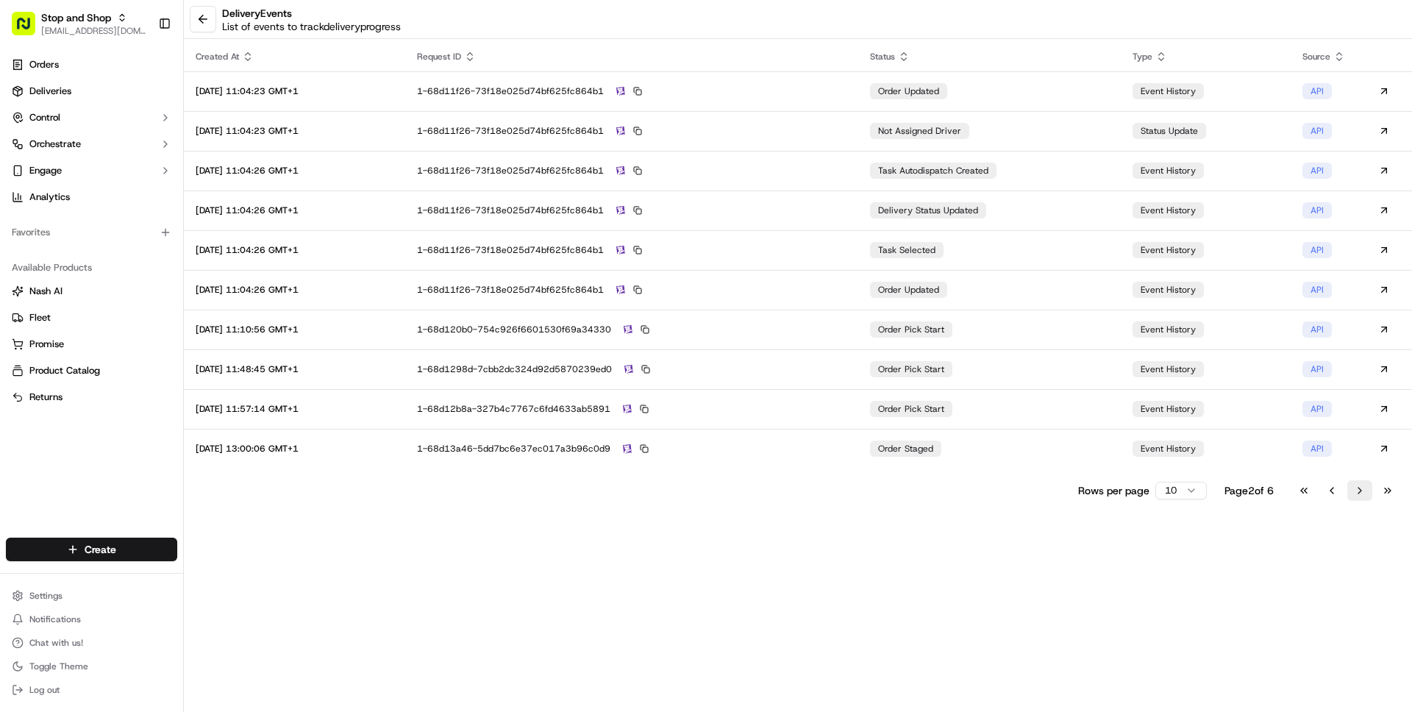
click at [1359, 487] on button "Go to next page" at bounding box center [1359, 490] width 25 height 21
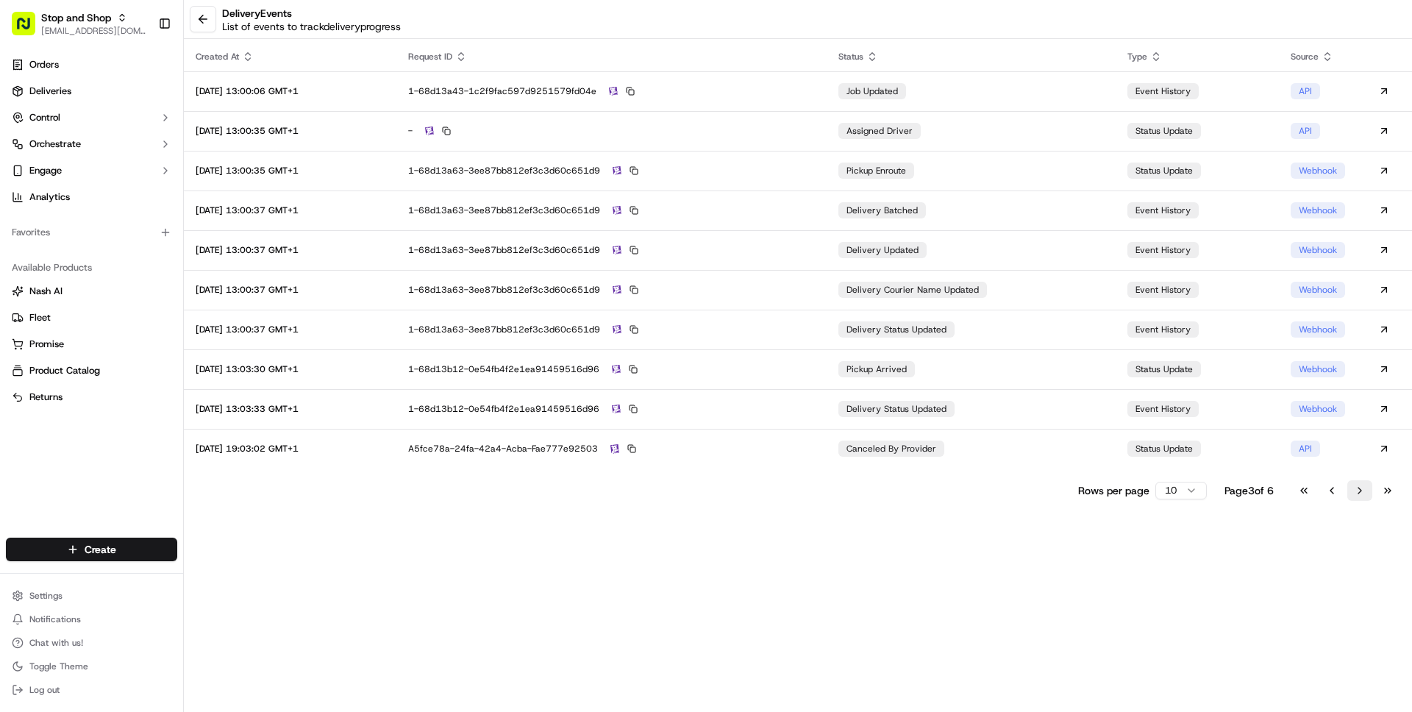
click at [1360, 487] on button "Go to next page" at bounding box center [1359, 490] width 25 height 21
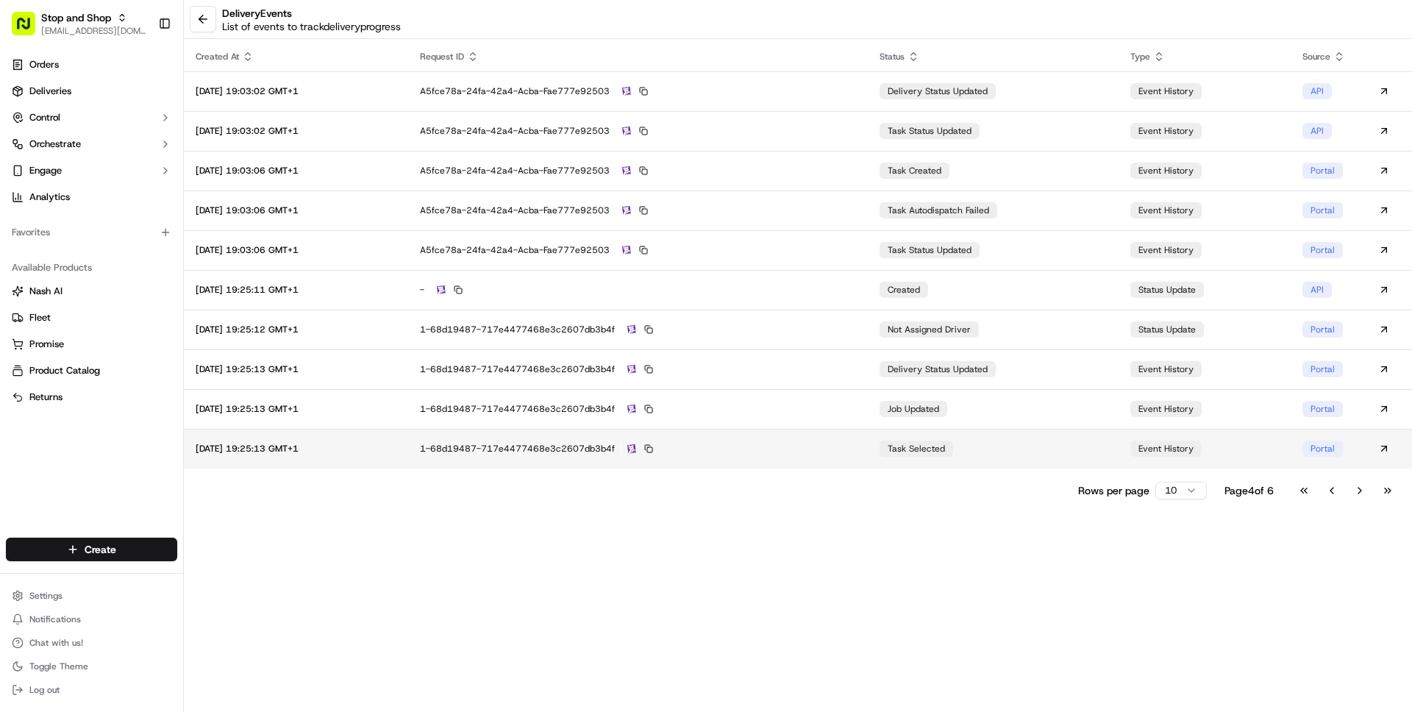
click at [856, 450] on div "1-68d19487-717e4477468e3c2607db3b4f" at bounding box center [638, 448] width 436 height 13
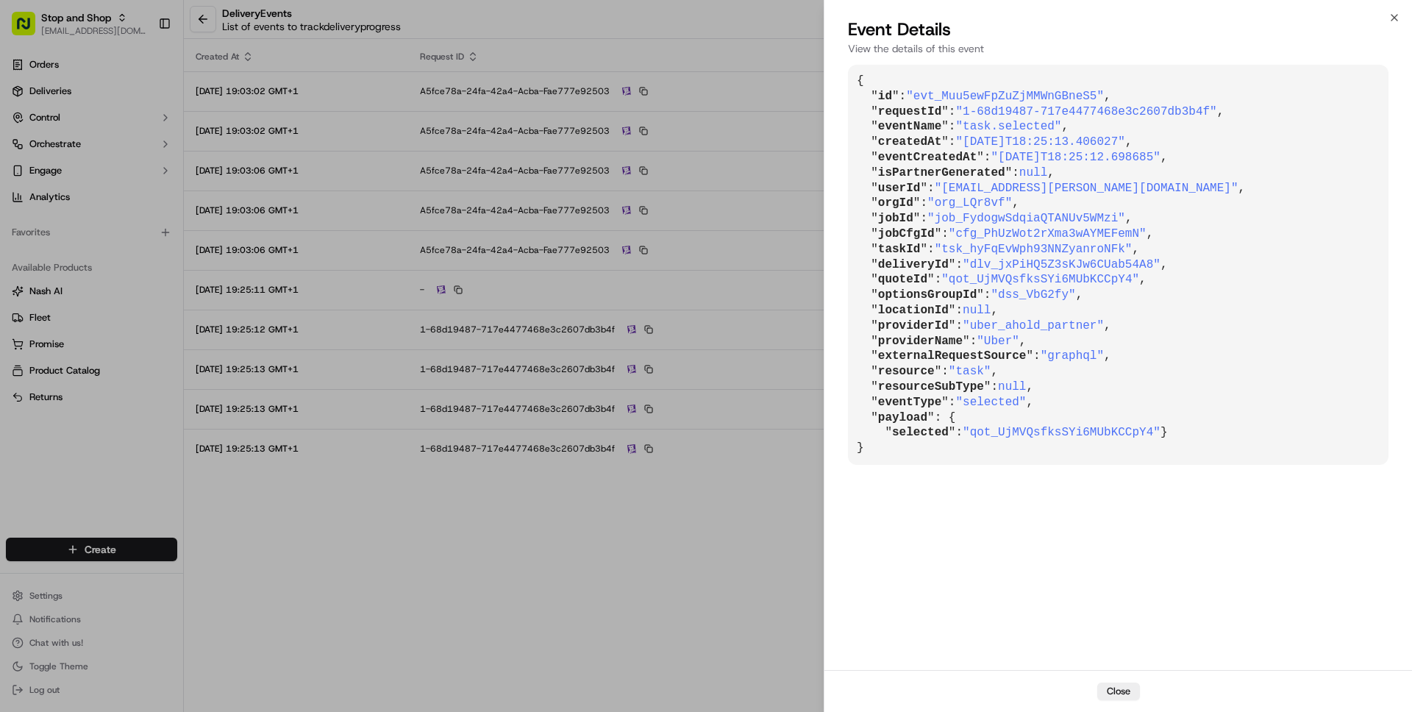
click at [961, 188] on span ""[EMAIL_ADDRESS][PERSON_NAME][DOMAIN_NAME]"" at bounding box center [1087, 188] width 304 height 13
drag, startPoint x: 961, startPoint y: 188, endPoint x: 1129, endPoint y: 189, distance: 167.7
click at [1129, 189] on span ""[EMAIL_ADDRESS][PERSON_NAME][DOMAIN_NAME]"" at bounding box center [1087, 188] width 304 height 13
copy span "[EMAIL_ADDRESS][PERSON_NAME][DOMAIN_NAME]"
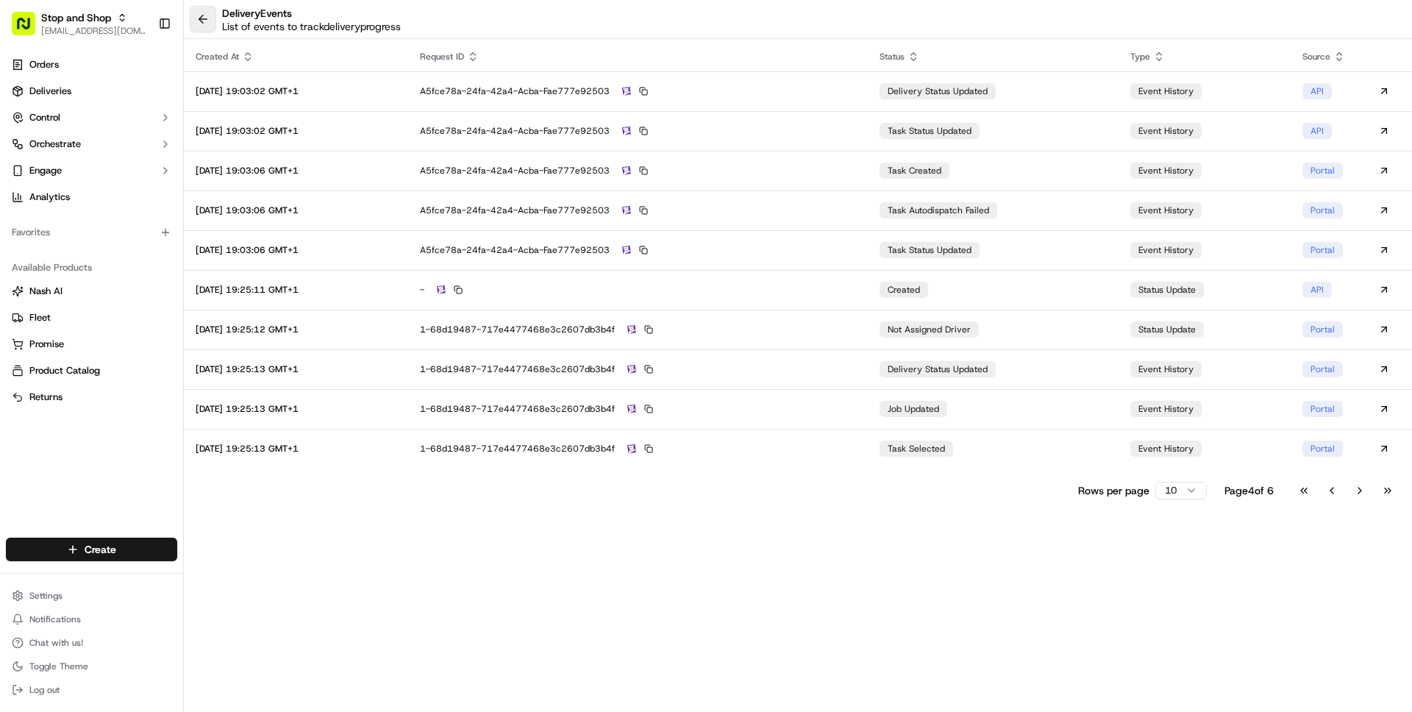
click at [200, 21] on button at bounding box center [203, 19] width 26 height 26
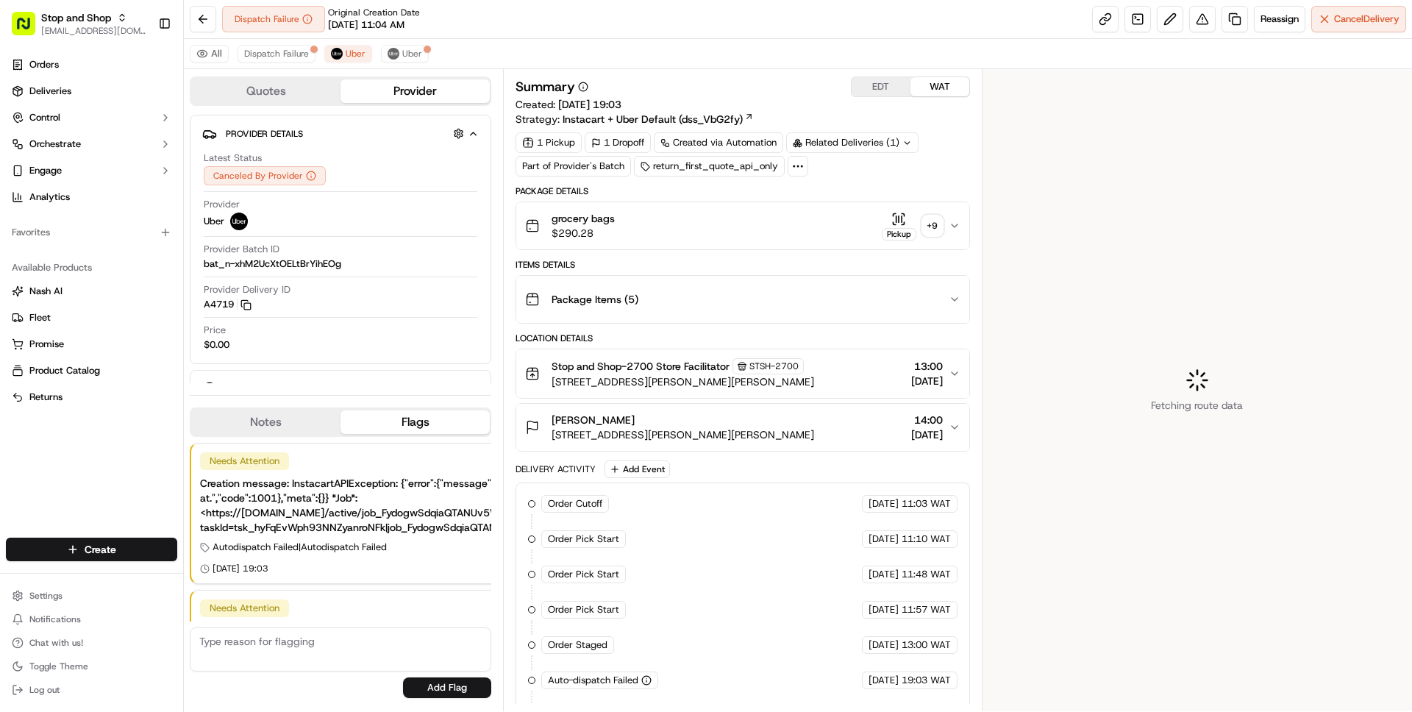
scroll to position [110, 0]
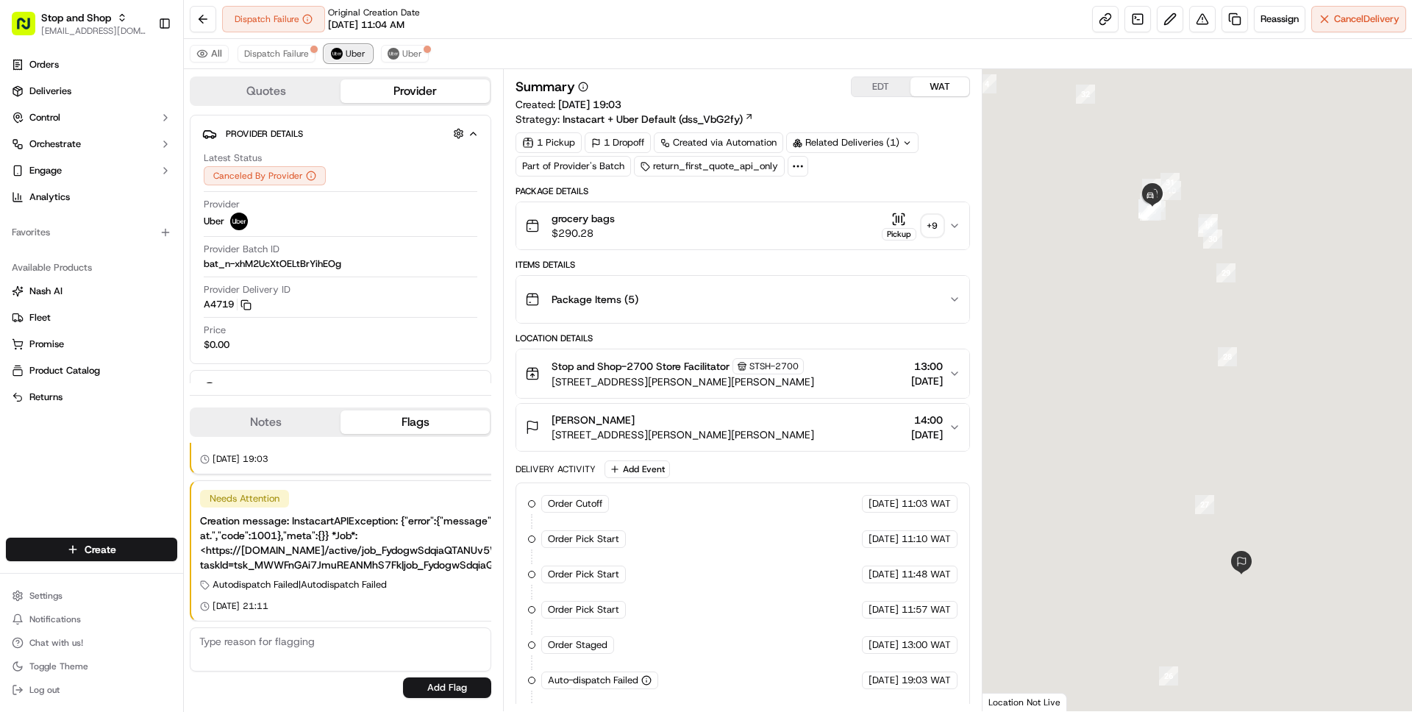
click at [346, 58] on span "Uber" at bounding box center [356, 54] width 20 height 12
click at [404, 57] on span "Uber" at bounding box center [412, 54] width 20 height 12
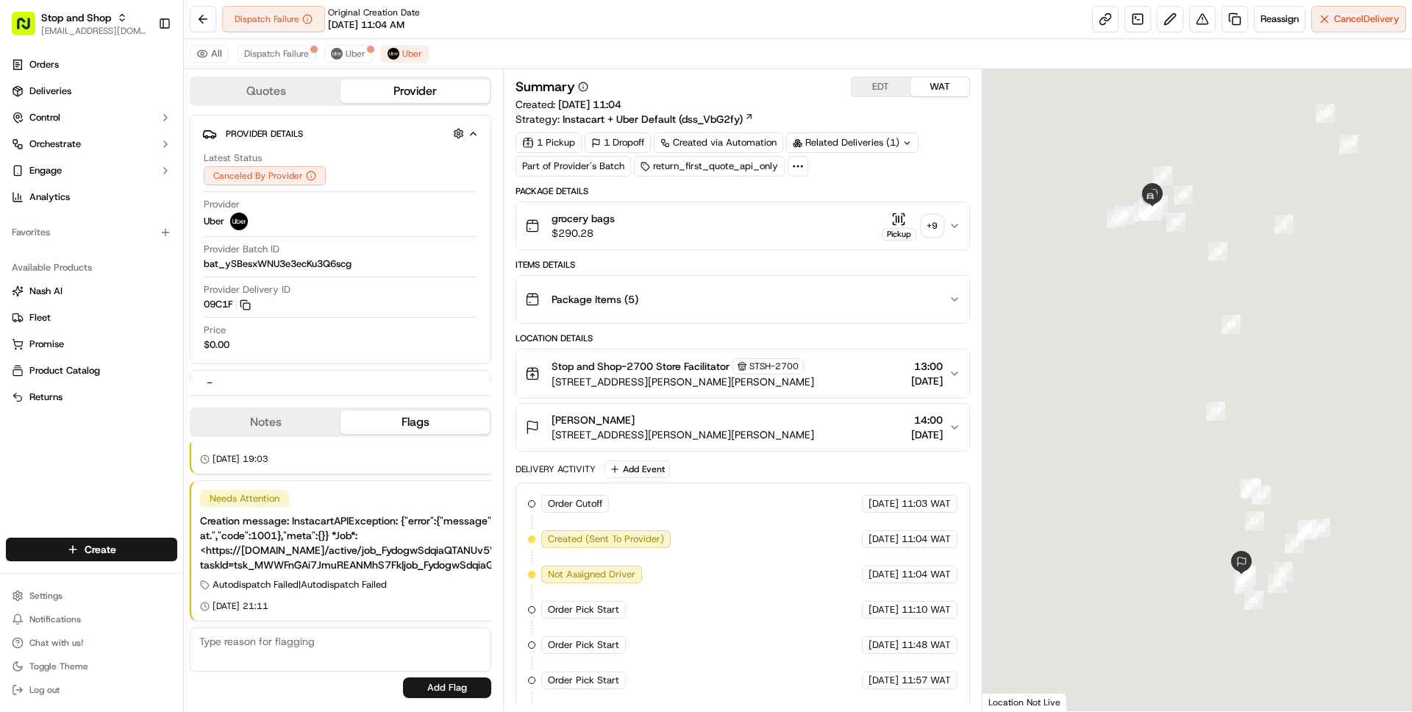
click at [658, 218] on div "grocery bags $290.28 Pickup + 9" at bounding box center [736, 225] width 423 height 29
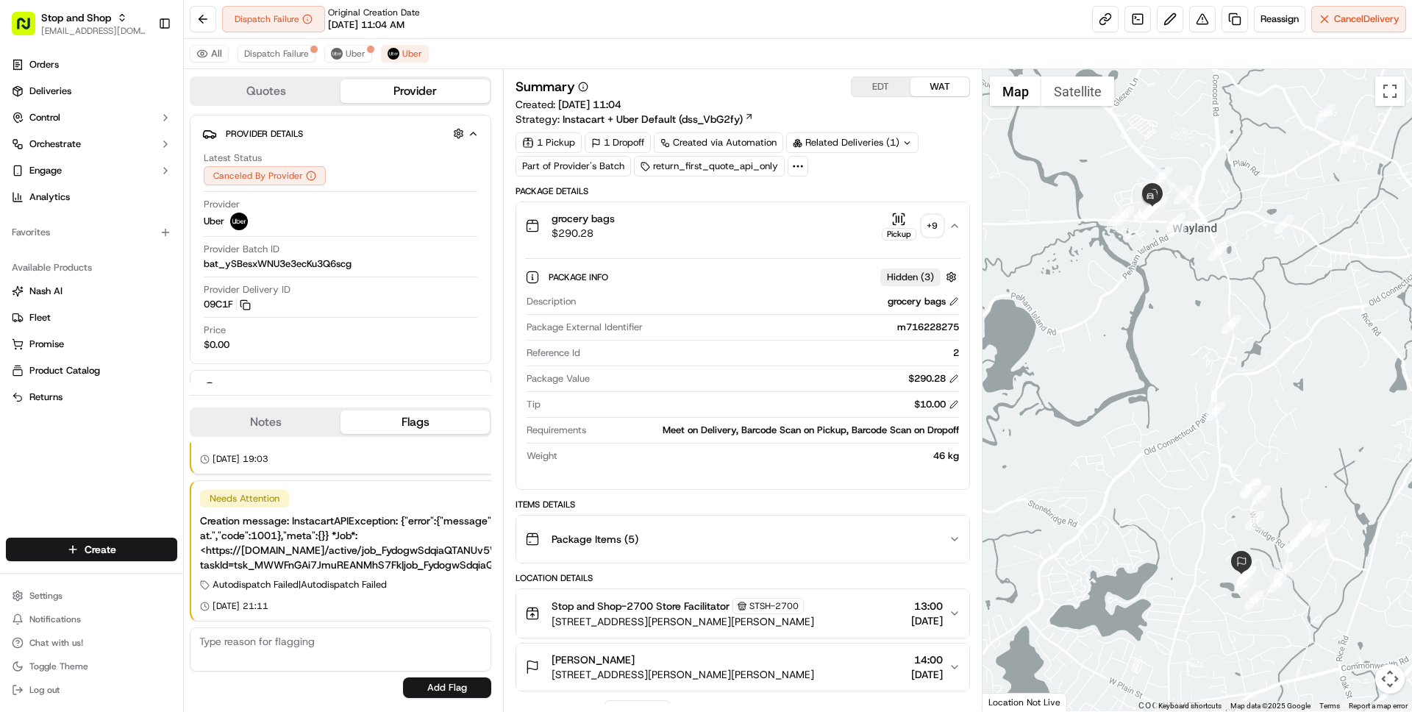
click at [659, 218] on div "grocery bags $290.28 Pickup + 9" at bounding box center [736, 225] width 423 height 29
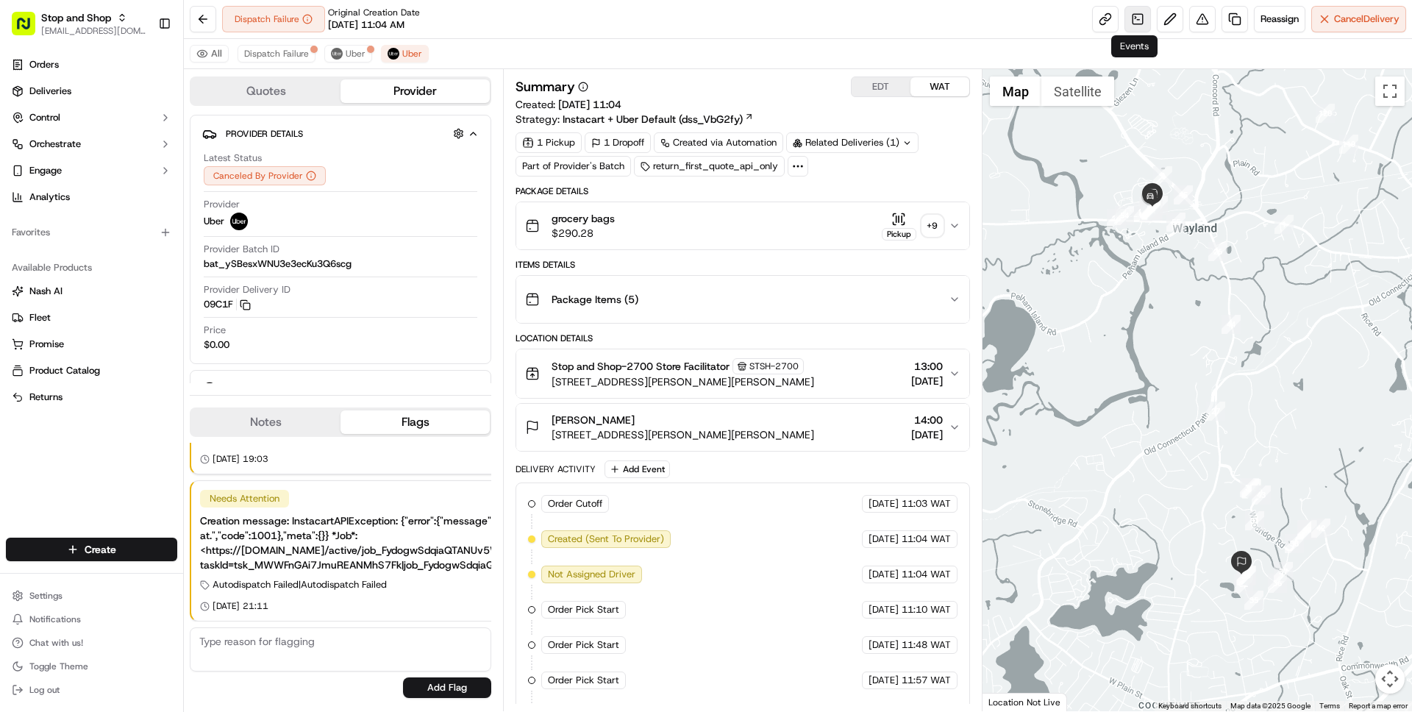
click at [1146, 20] on link at bounding box center [1137, 19] width 26 height 26
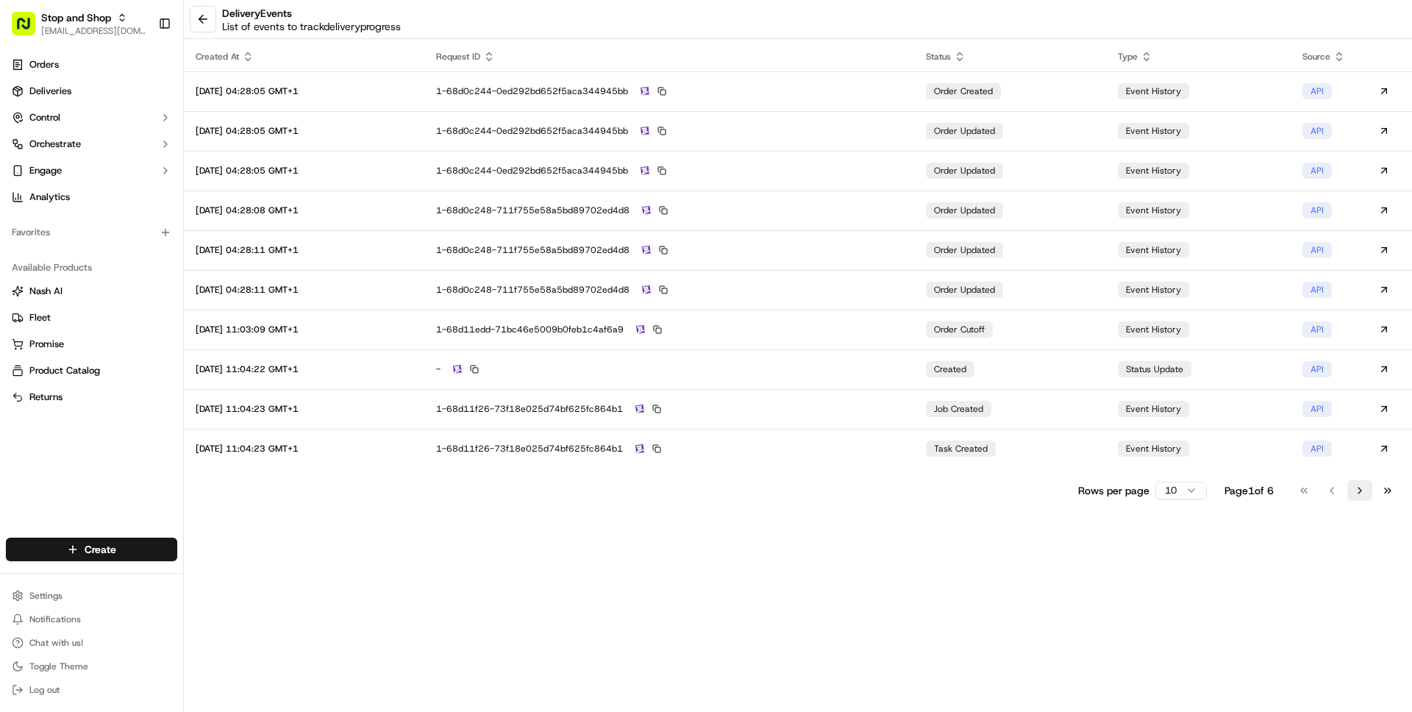
click at [1371, 493] on button "Go to next page" at bounding box center [1359, 490] width 25 height 21
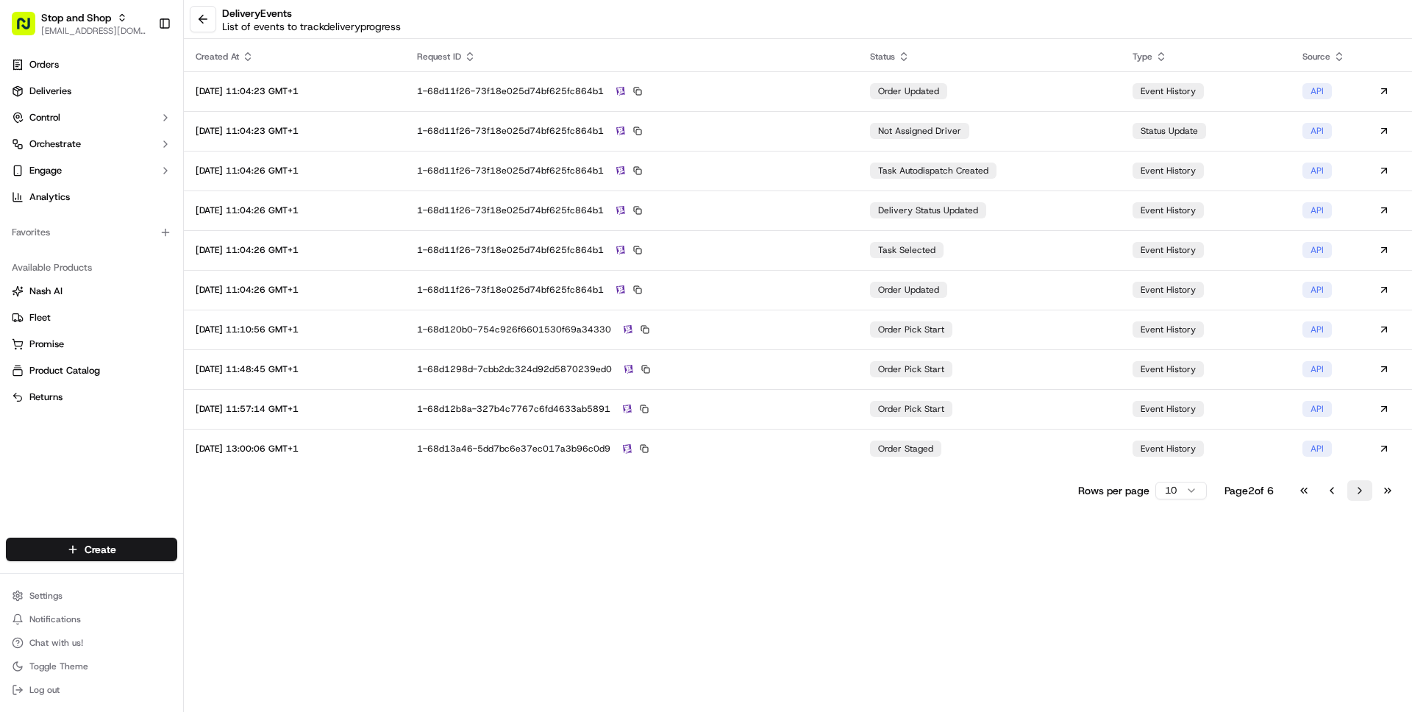
click at [1371, 493] on button "Go to next page" at bounding box center [1359, 490] width 25 height 21
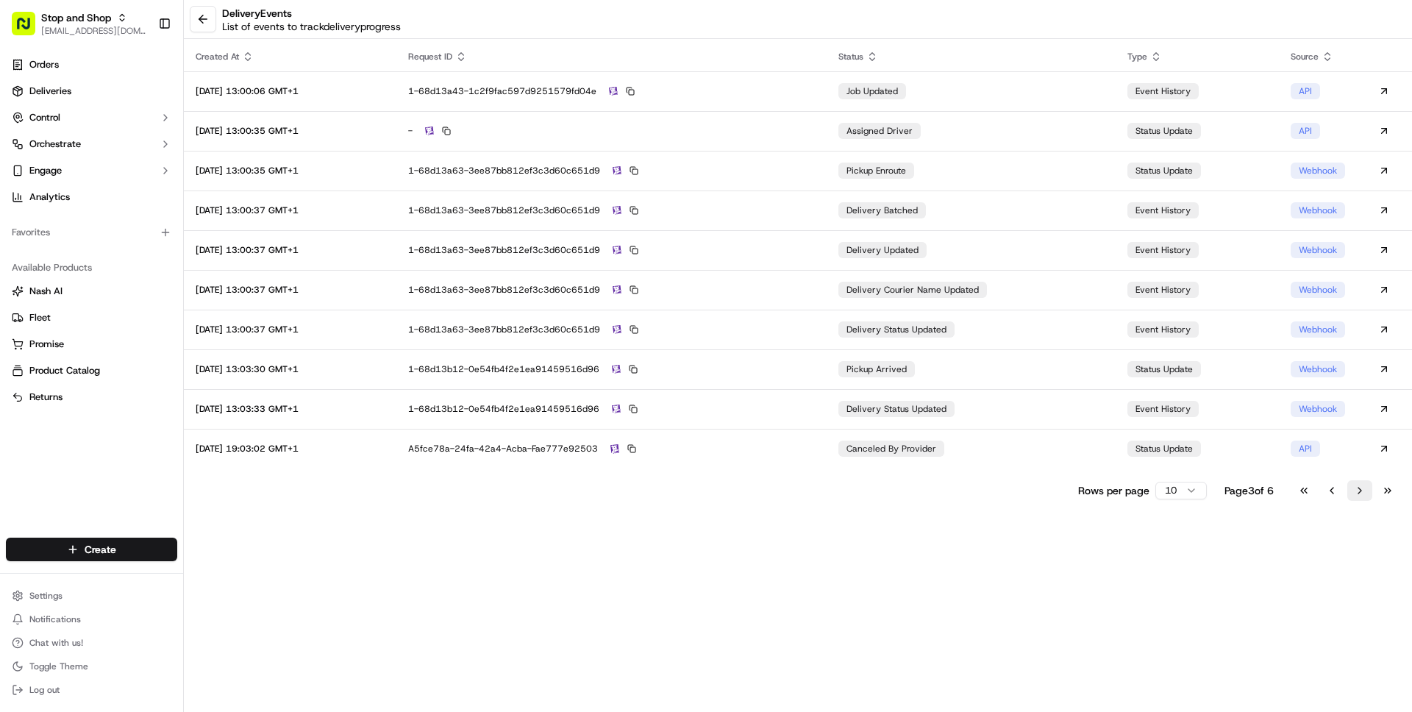
click at [1371, 493] on button "Go to next page" at bounding box center [1359, 490] width 25 height 21
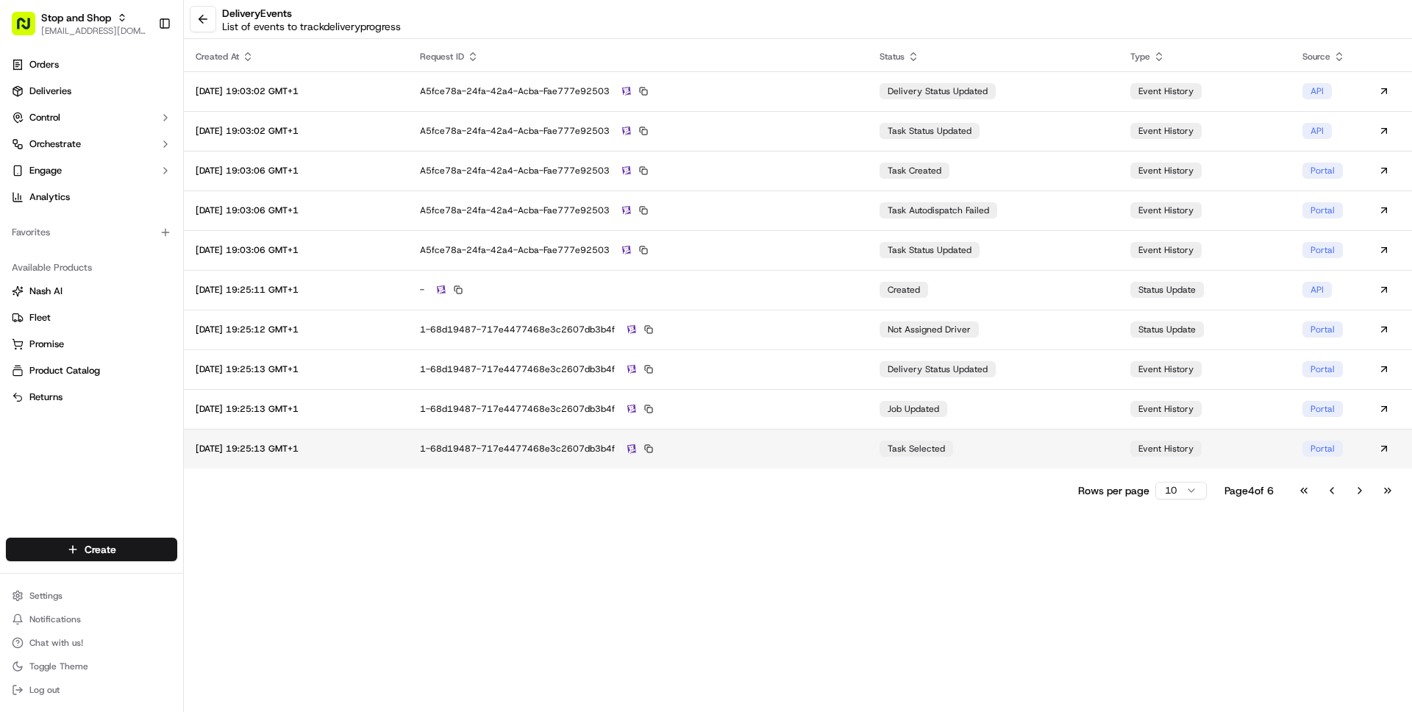
click at [856, 446] on div "1-68d19487-717e4477468e3c2607db3b4f" at bounding box center [638, 448] width 436 height 13
click at [207, 23] on button at bounding box center [203, 19] width 26 height 26
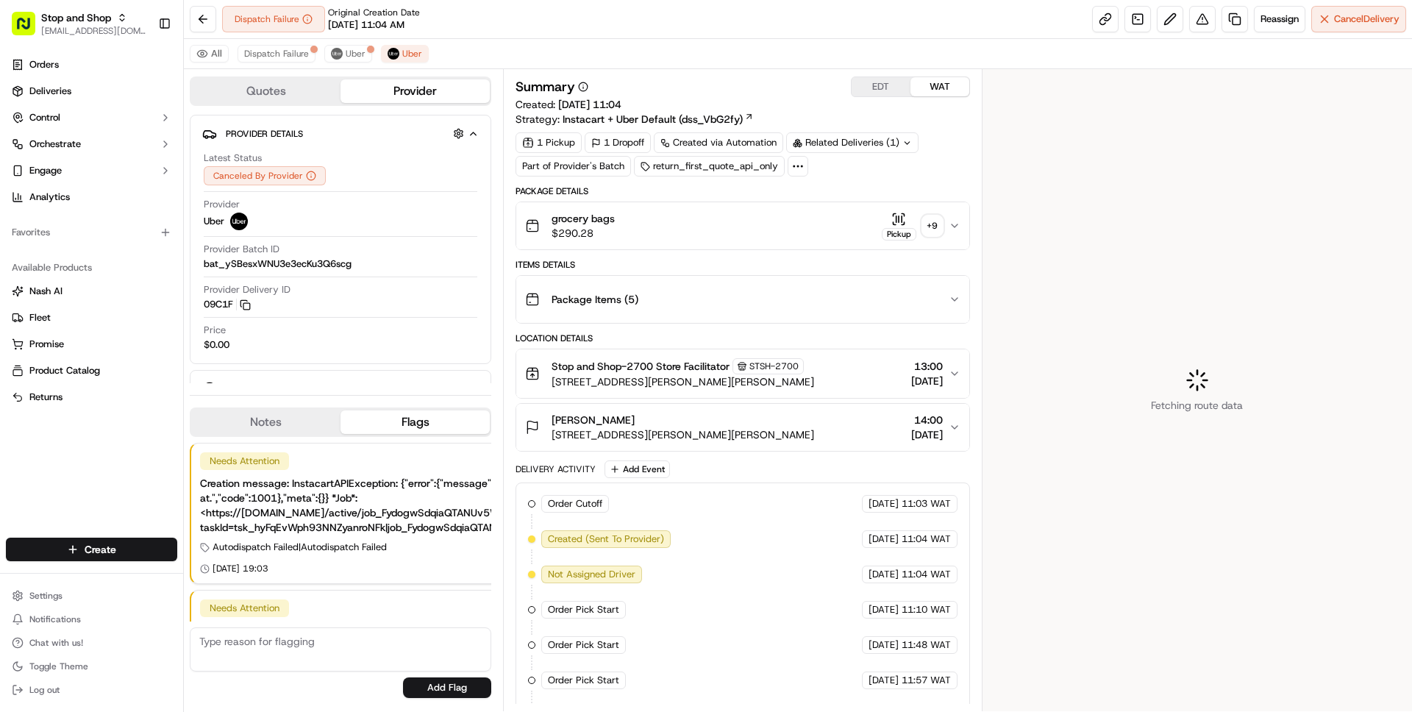
scroll to position [110, 0]
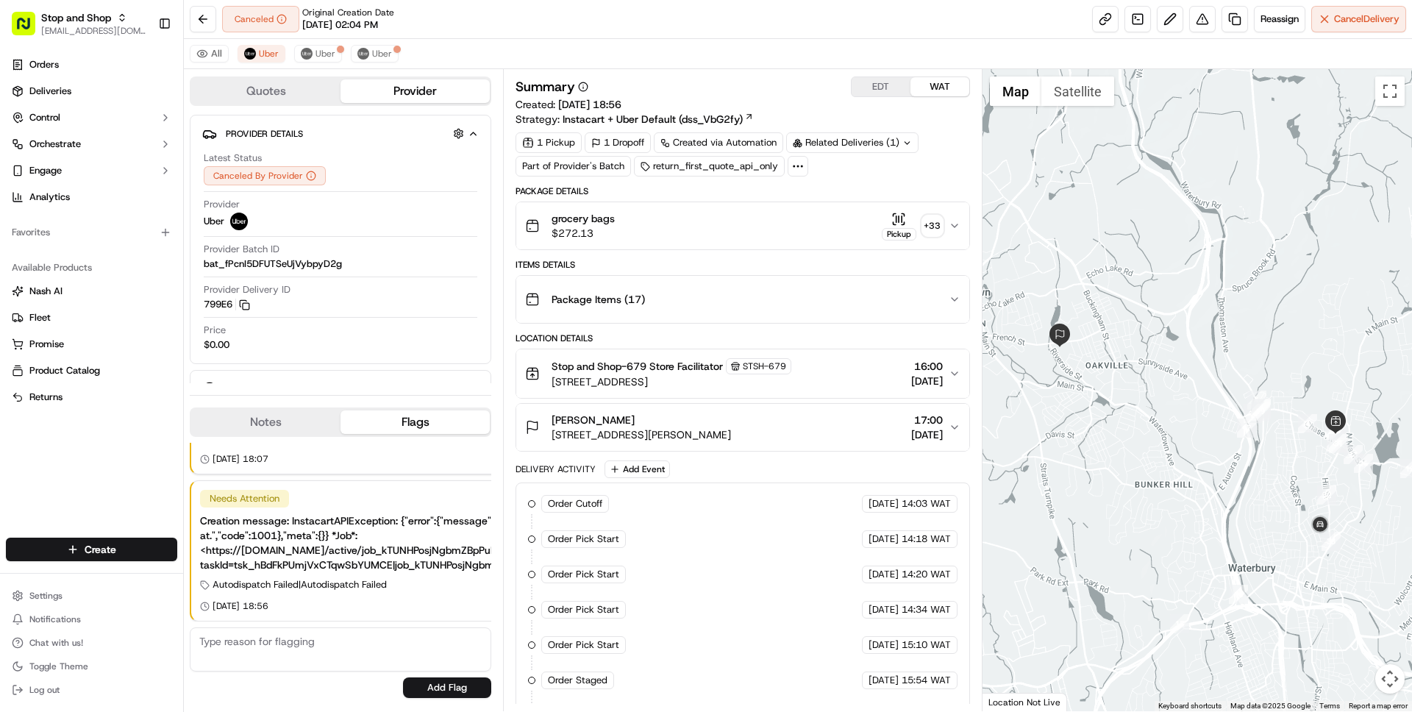
click at [762, 215] on div "grocery bags $272.13 Pickup + 33" at bounding box center [736, 225] width 423 height 29
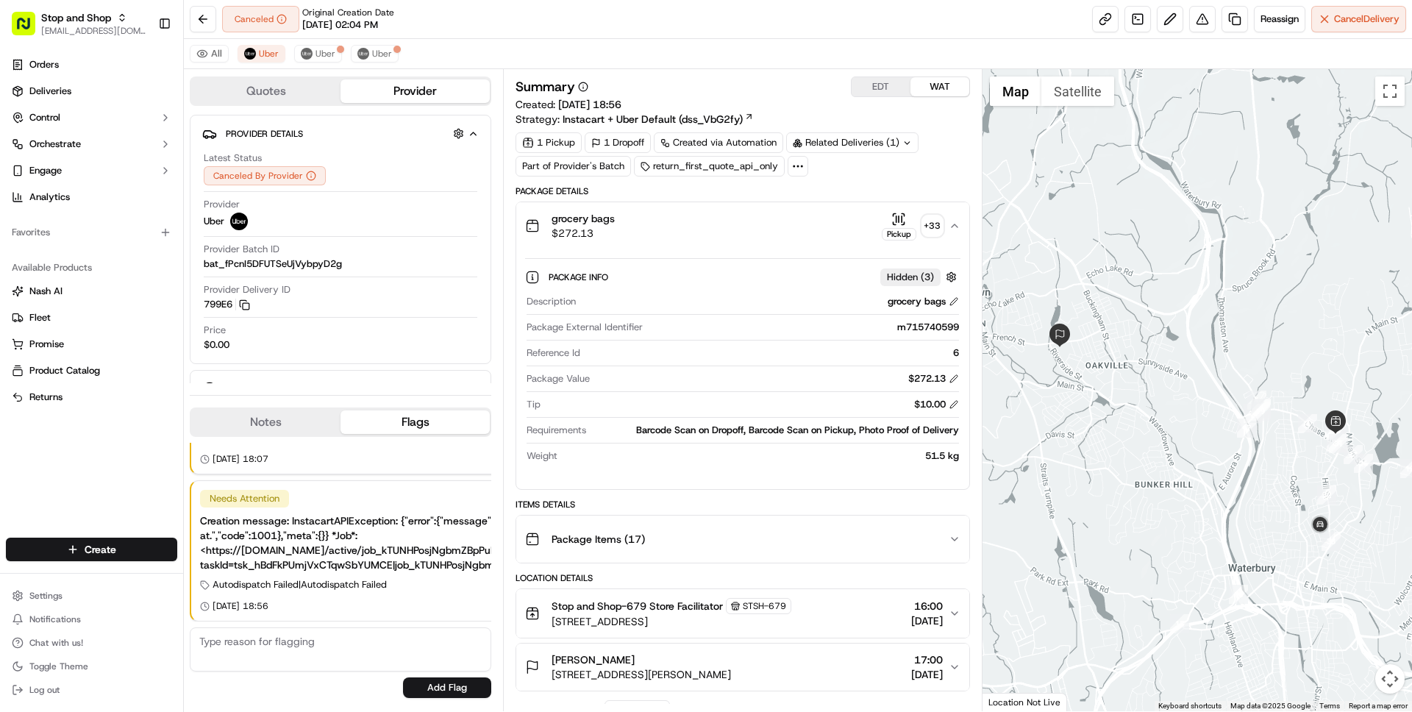
click at [762, 215] on div "grocery bags $272.13 Pickup + 33" at bounding box center [736, 225] width 423 height 29
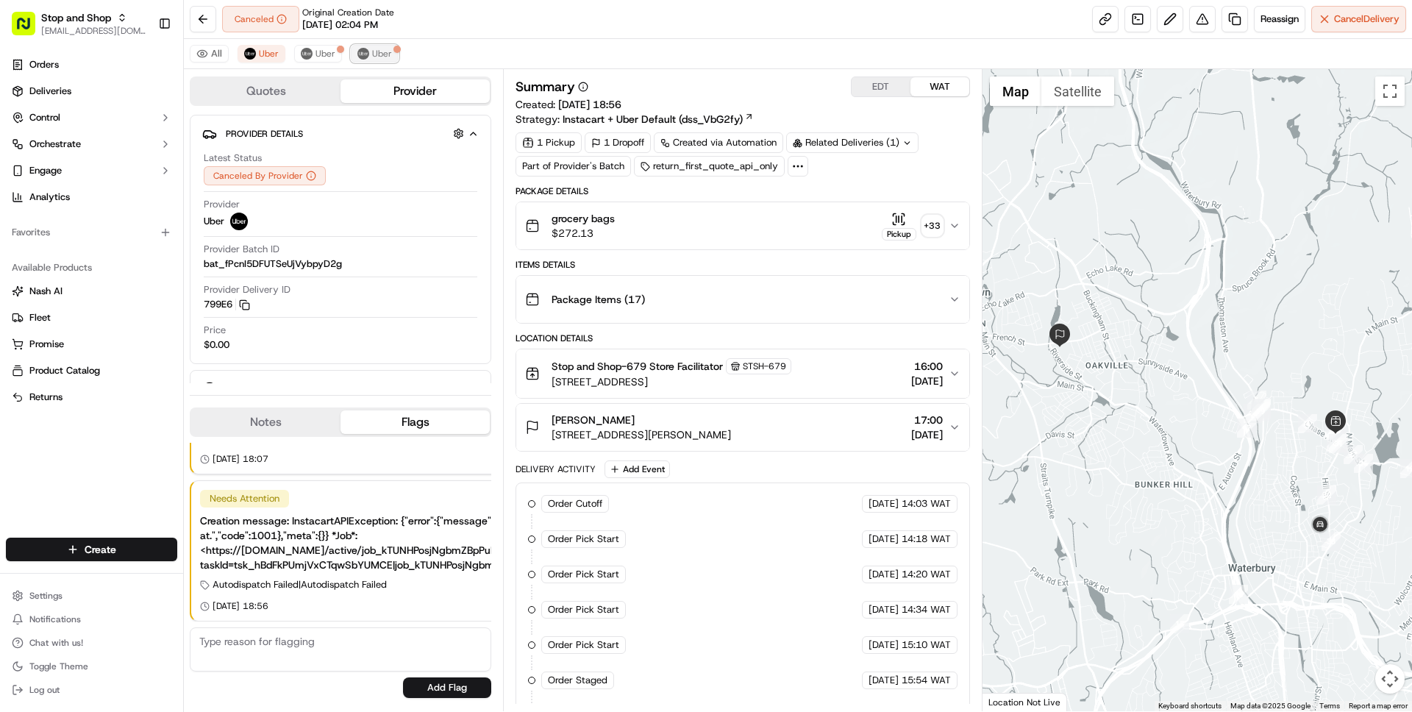
click at [373, 55] on span "Uber" at bounding box center [382, 54] width 20 height 12
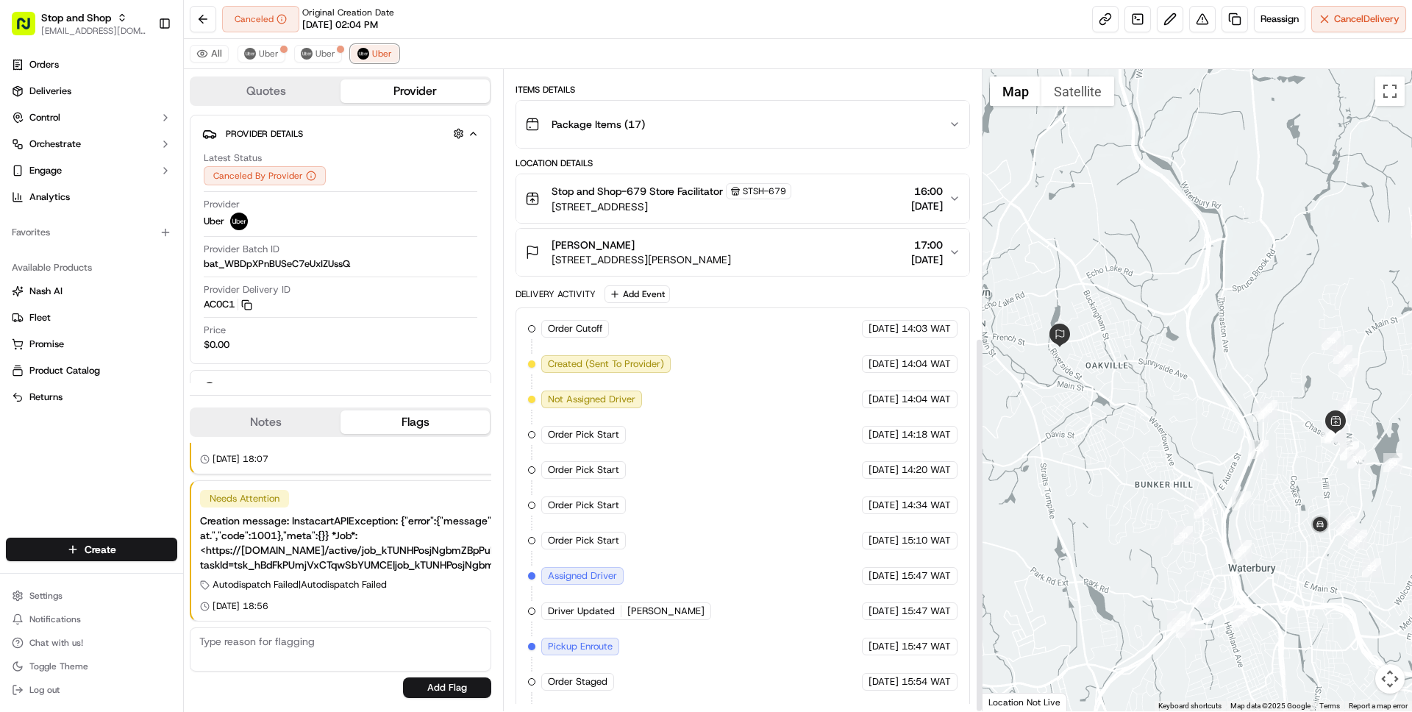
scroll to position [457, 0]
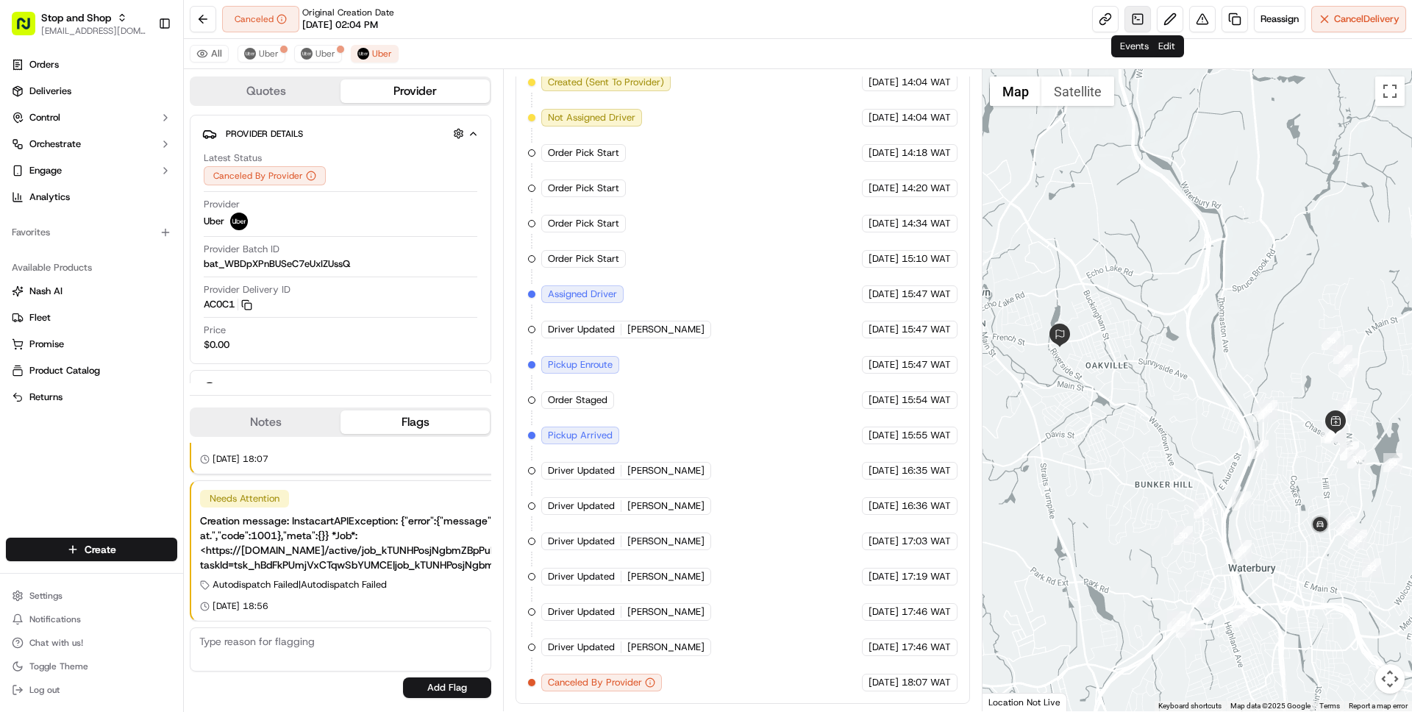
click at [1134, 18] on link at bounding box center [1137, 19] width 26 height 26
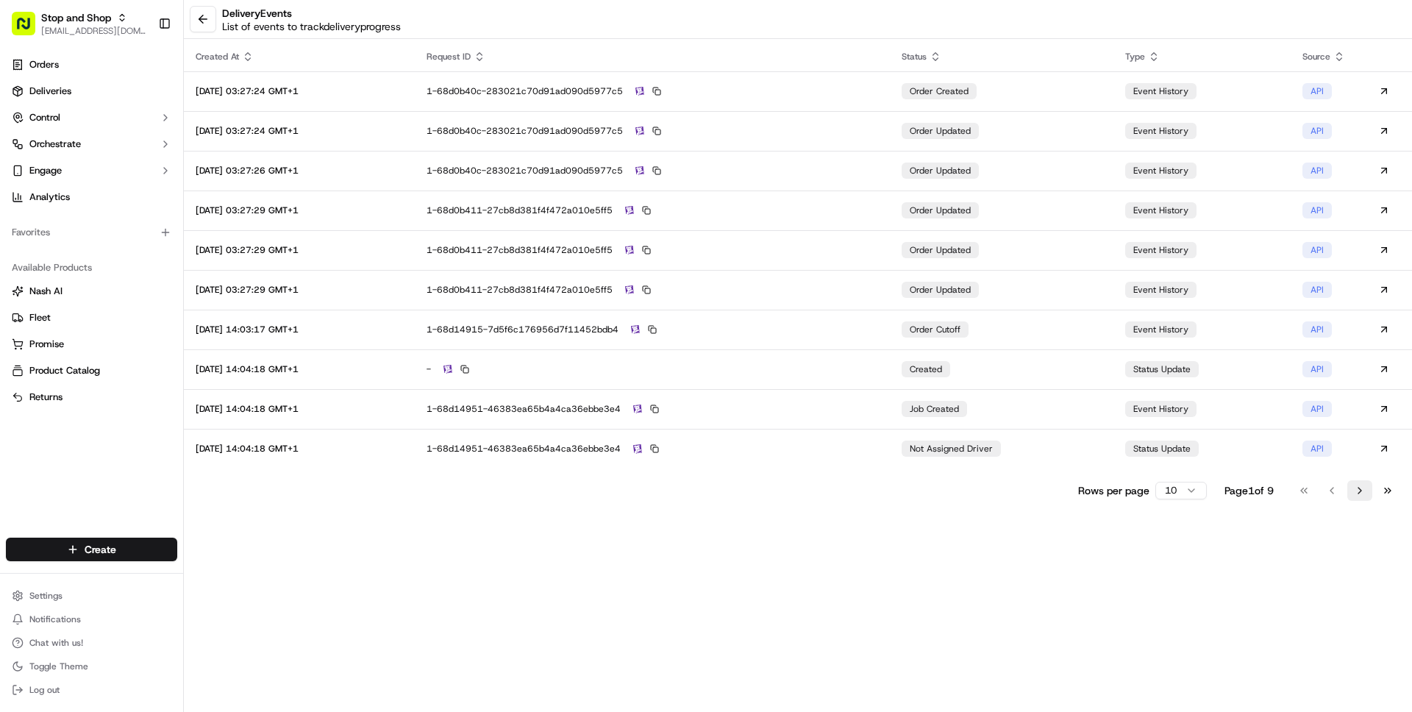
click at [1349, 488] on button "Go to next page" at bounding box center [1359, 490] width 25 height 21
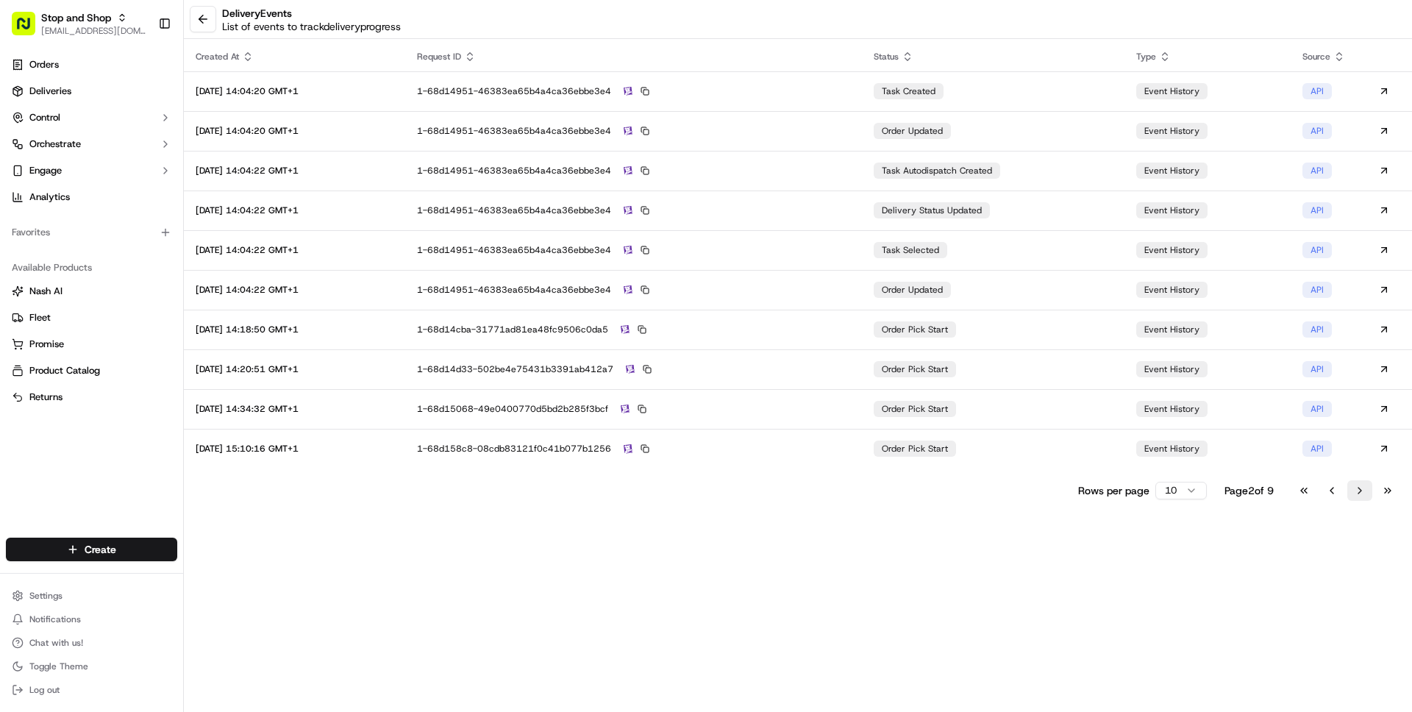
click at [1350, 489] on button "Go to next page" at bounding box center [1359, 490] width 25 height 21
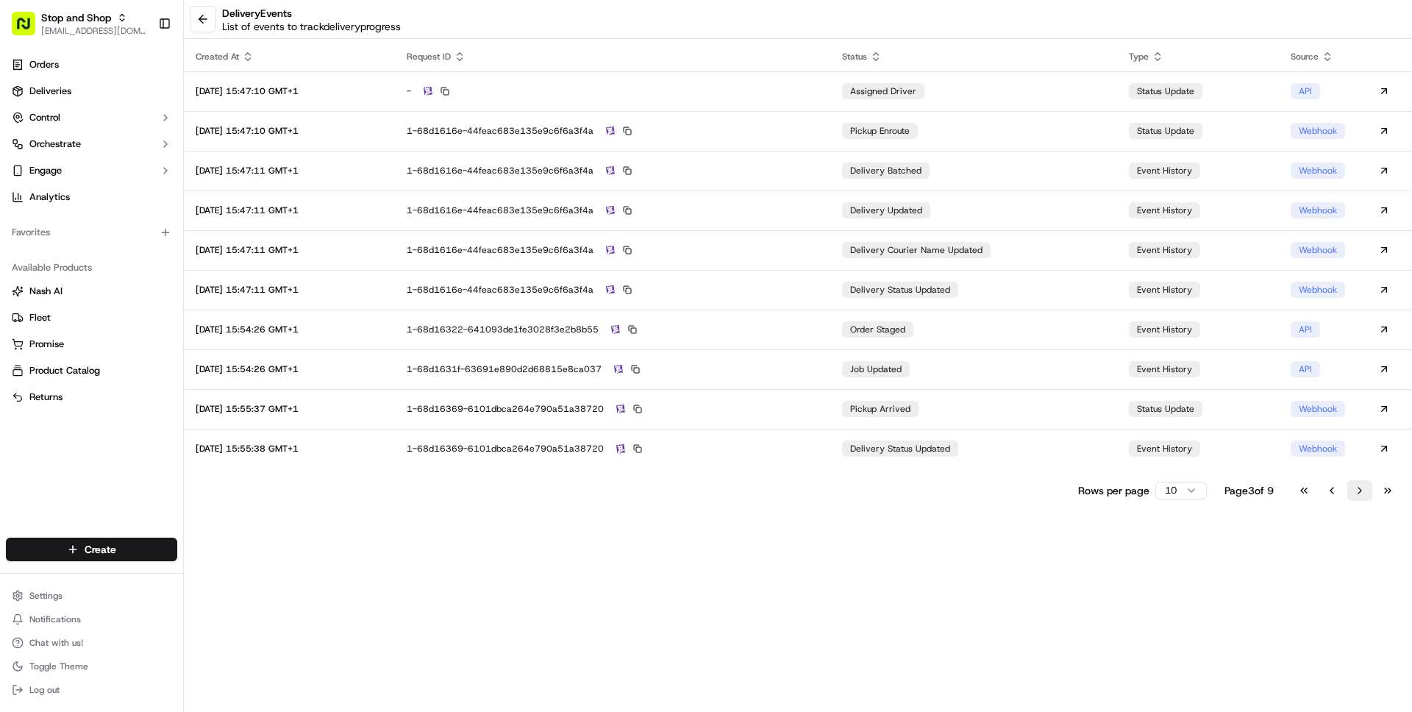
click at [1350, 489] on button "Go to next page" at bounding box center [1359, 490] width 25 height 21
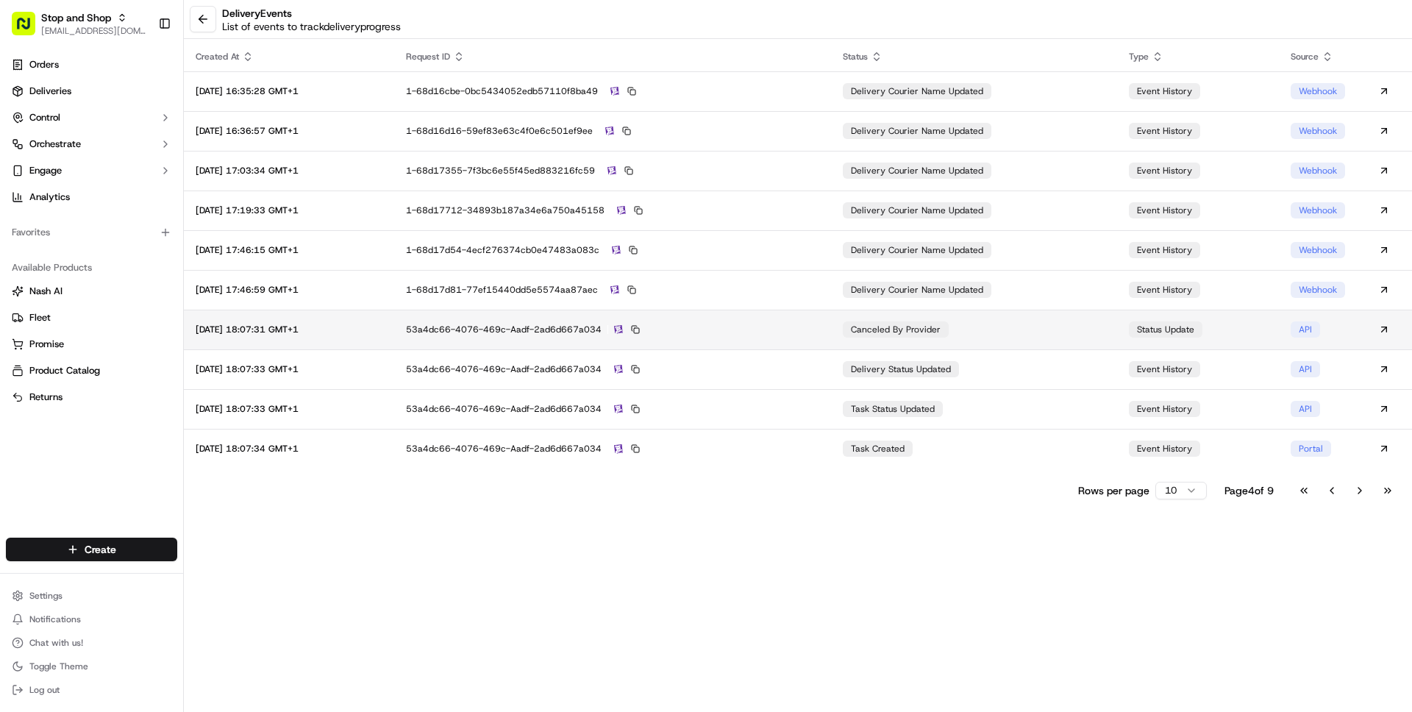
click at [761, 329] on div "53a4dc66-4076-469c-aadf-2ad6d667a034" at bounding box center [612, 329] width 413 height 13
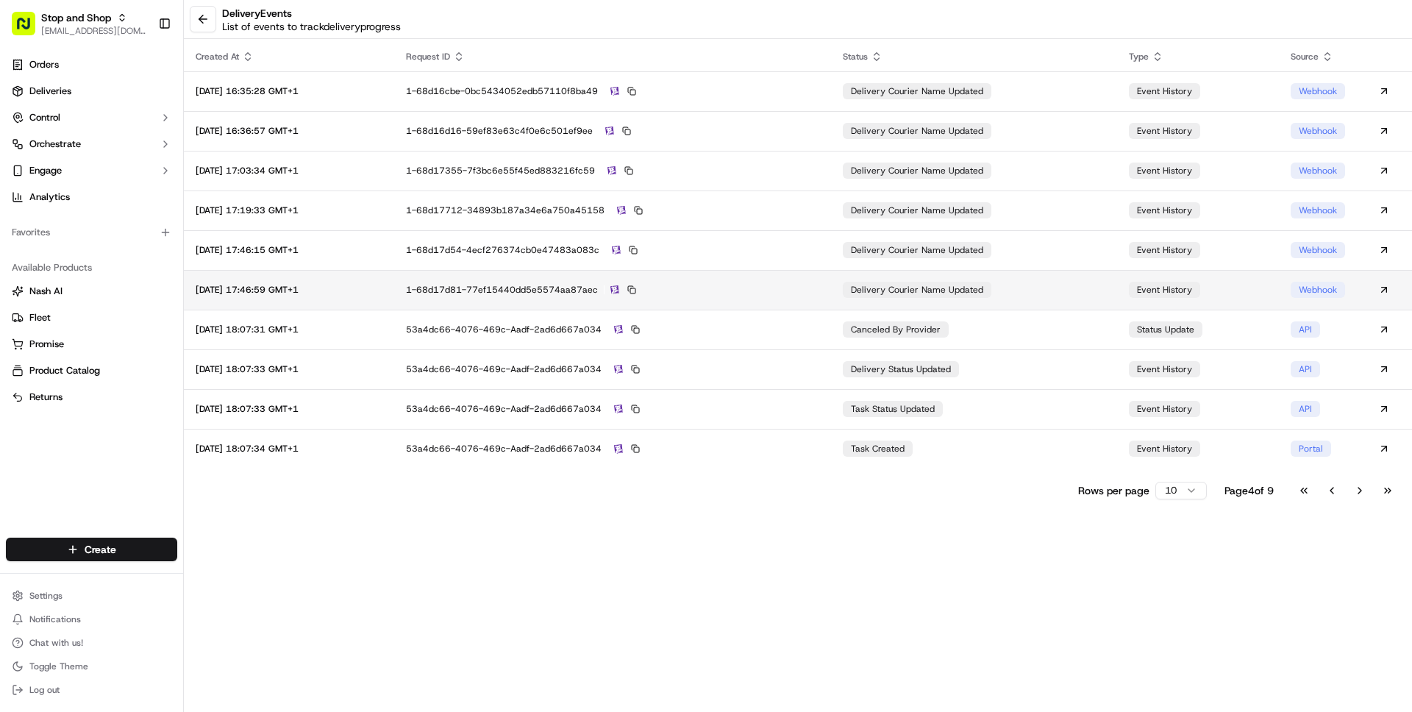
click at [746, 289] on div "1-68d17d81-77ef15440dd5e5574aa87aec" at bounding box center [612, 289] width 413 height 13
click at [203, 21] on button at bounding box center [203, 19] width 26 height 26
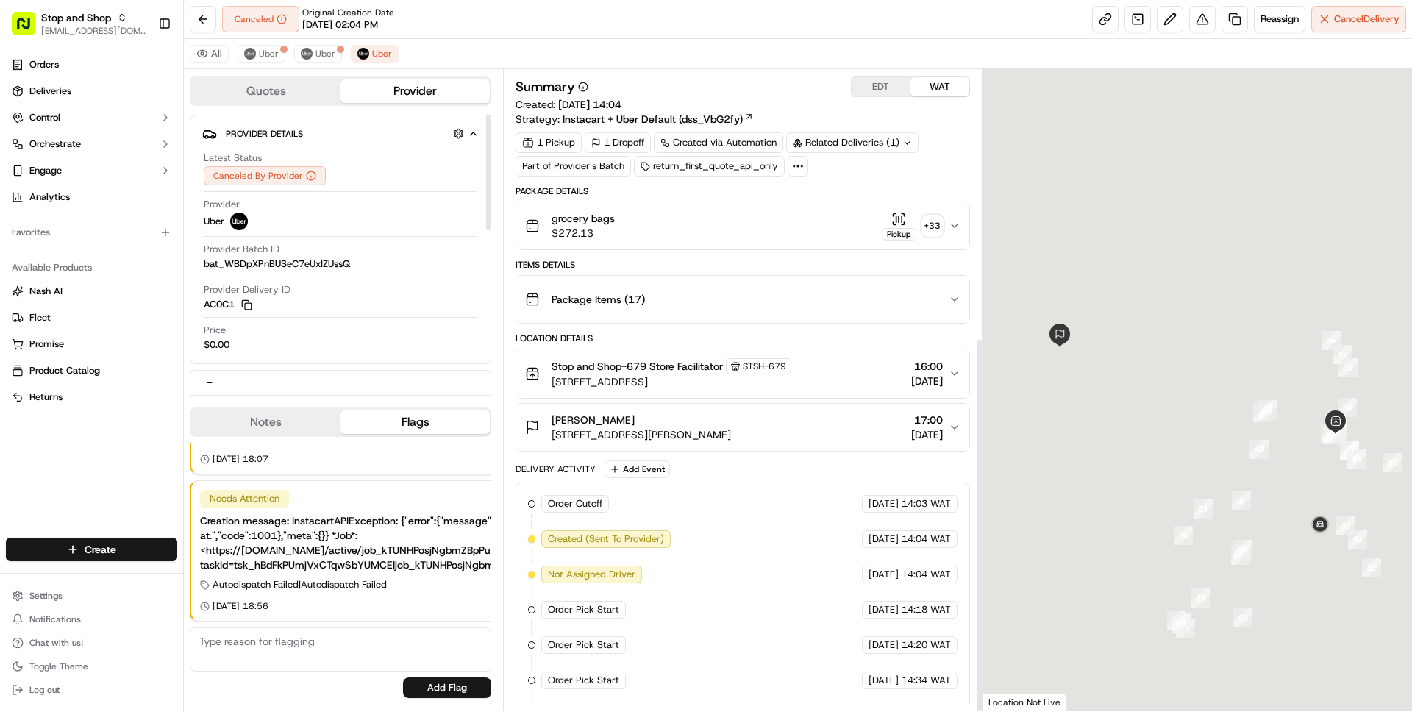
scroll to position [457, 0]
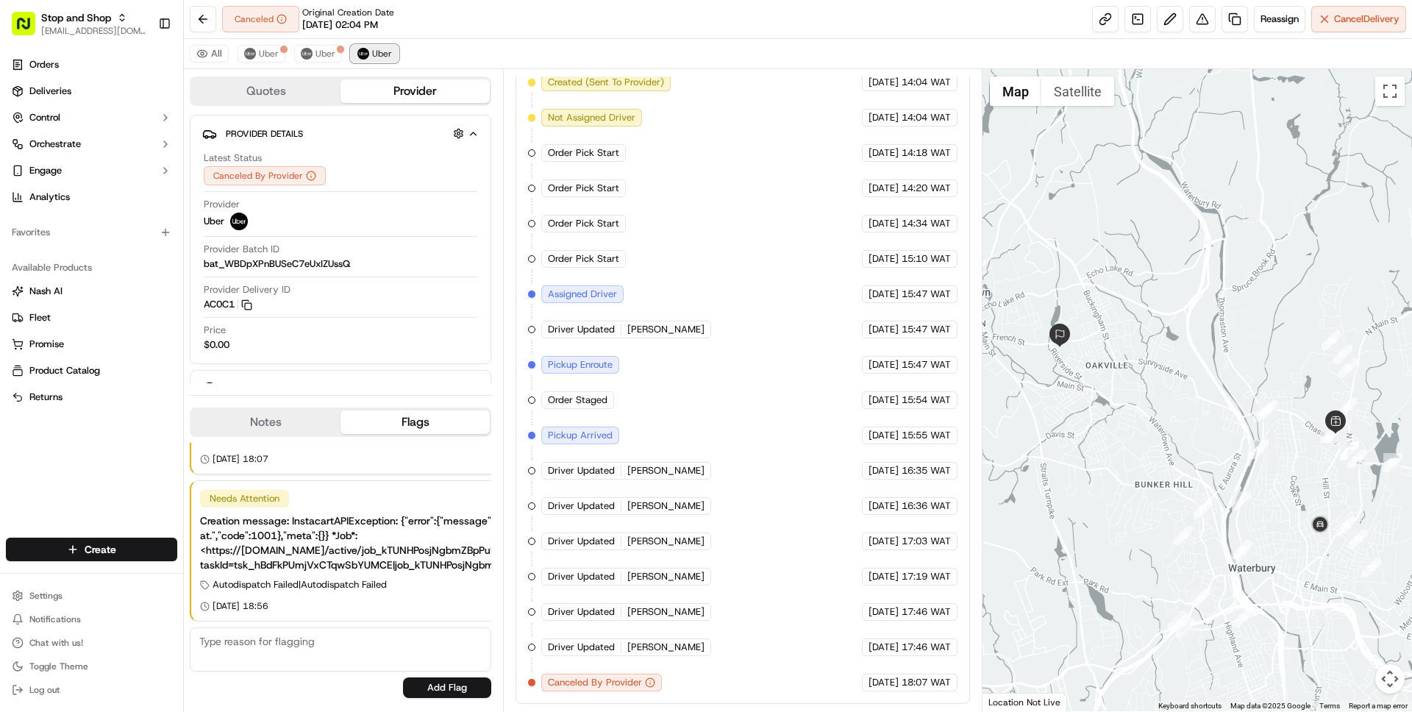
click at [365, 58] on button "Uber" at bounding box center [375, 54] width 48 height 18
click at [1135, 26] on link at bounding box center [1137, 19] width 26 height 26
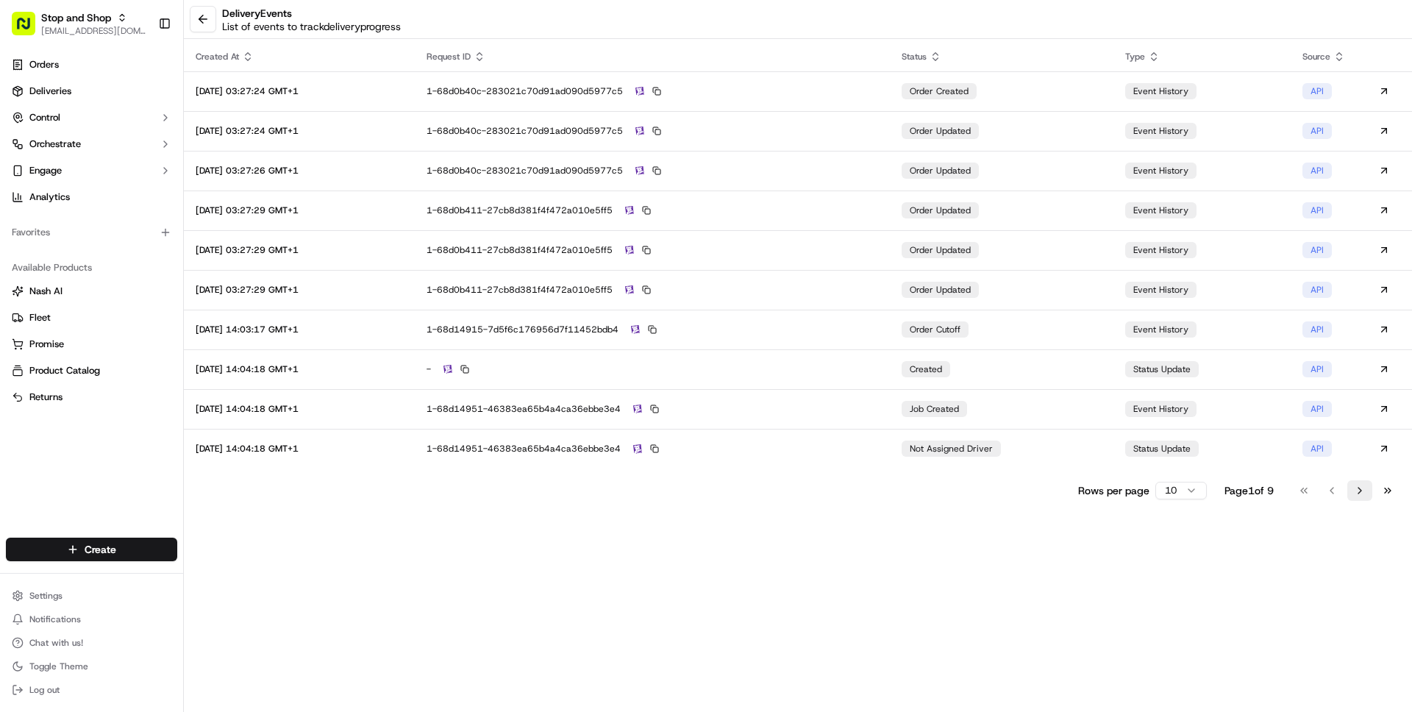
click at [1363, 486] on button "Go to next page" at bounding box center [1359, 490] width 25 height 21
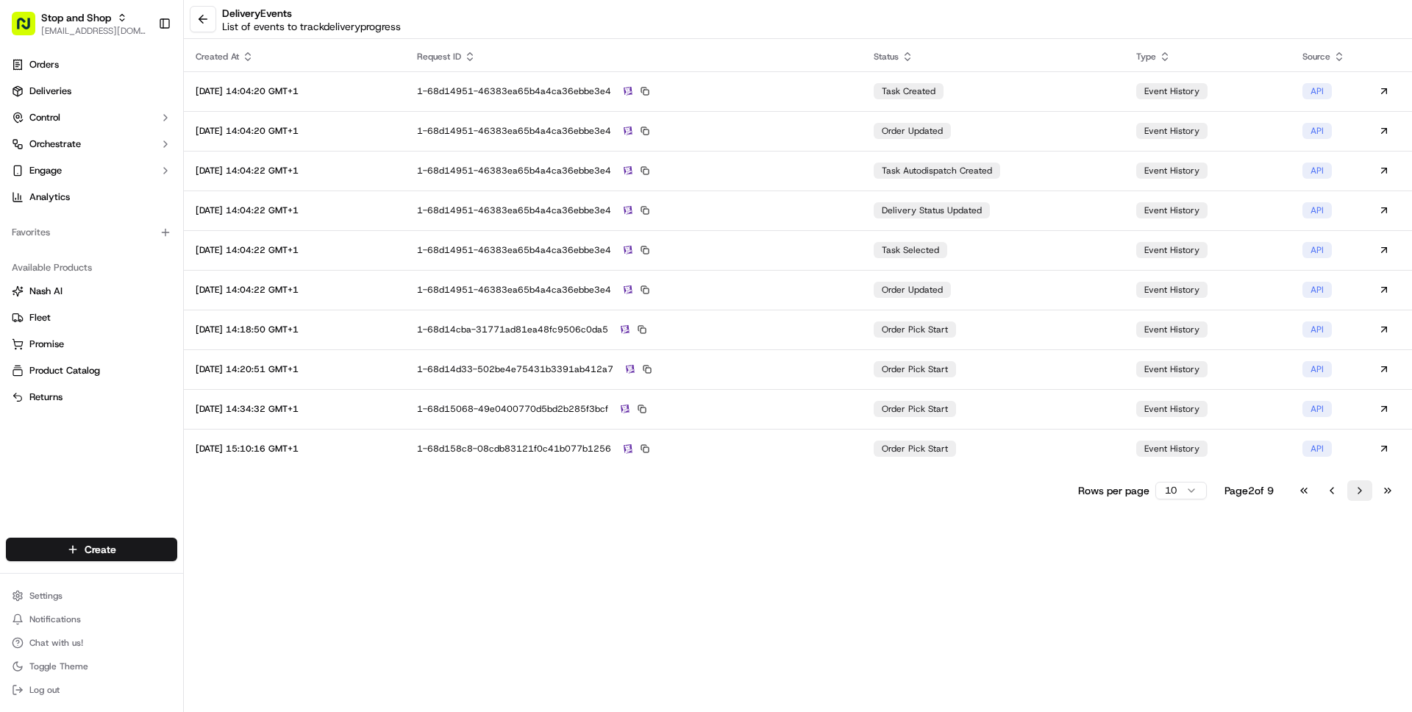
click at [1363, 486] on button "Go to next page" at bounding box center [1359, 490] width 25 height 21
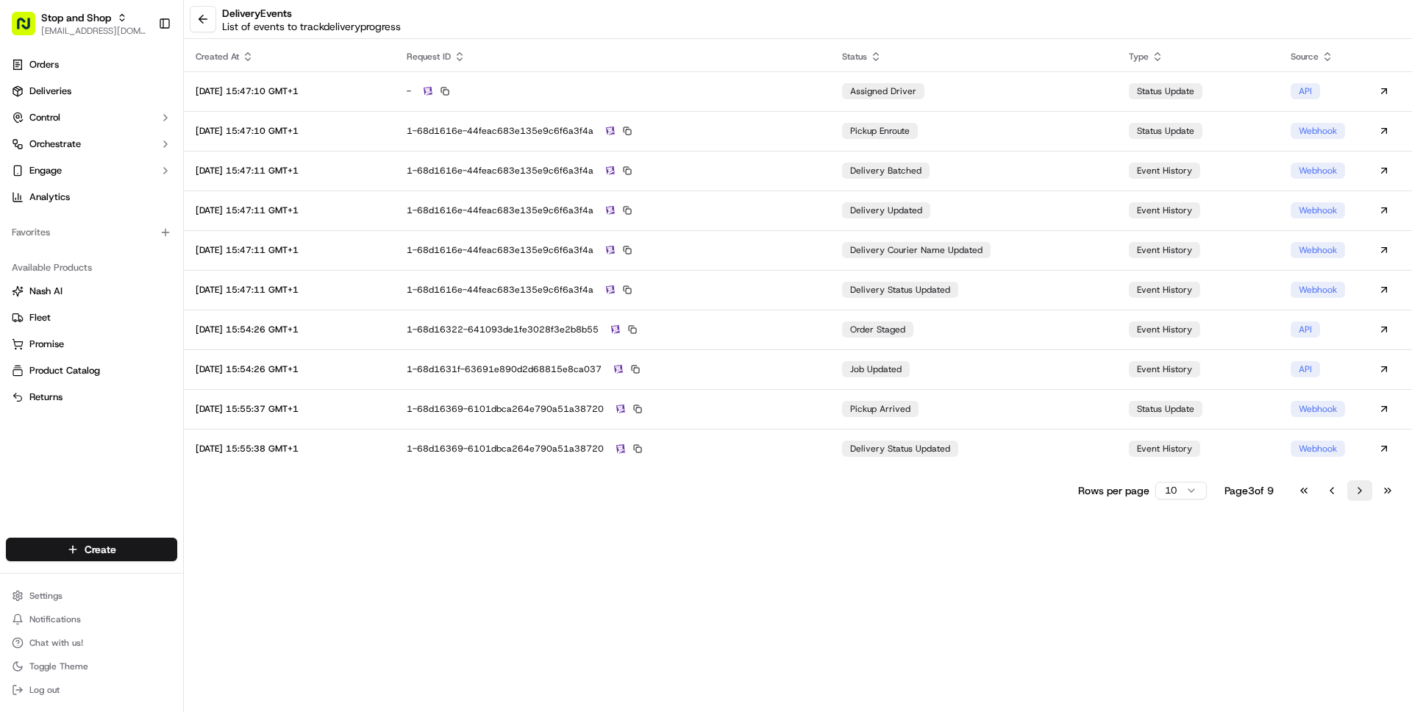
click at [1363, 487] on button "Go to next page" at bounding box center [1359, 490] width 25 height 21
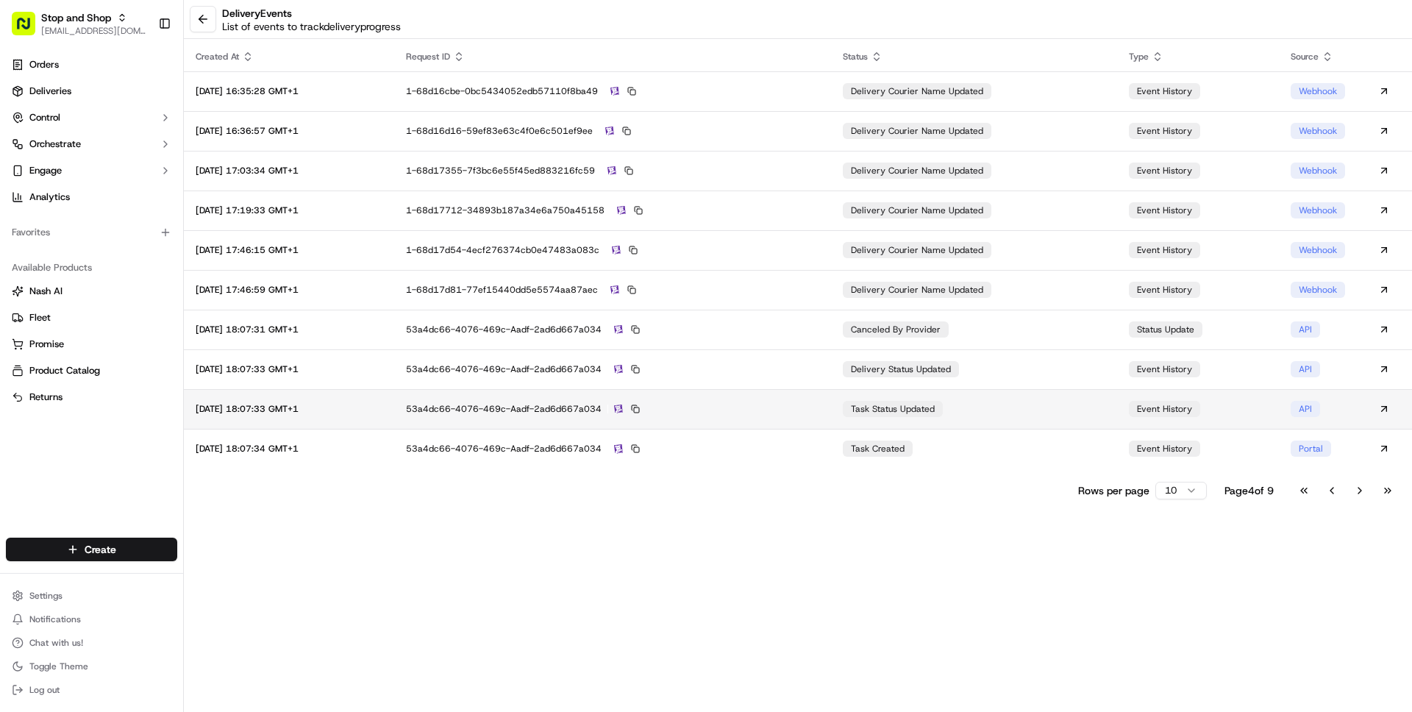
click at [831, 392] on td "53a4dc66-4076-469c-aadf-2ad6d667a034" at bounding box center [612, 409] width 437 height 40
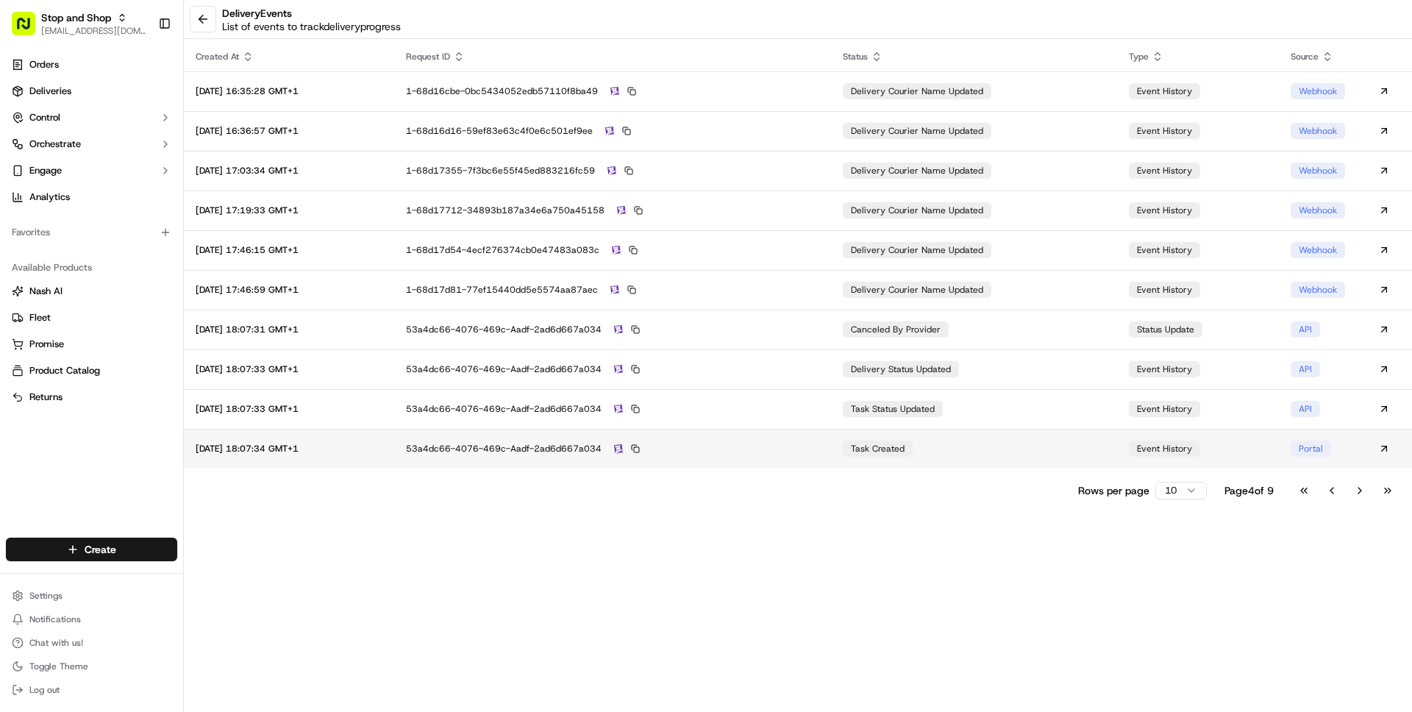
click at [804, 455] on td "53a4dc66-4076-469c-aadf-2ad6d667a034" at bounding box center [612, 449] width 437 height 40
click at [1355, 489] on button "Go to next page" at bounding box center [1359, 490] width 25 height 21
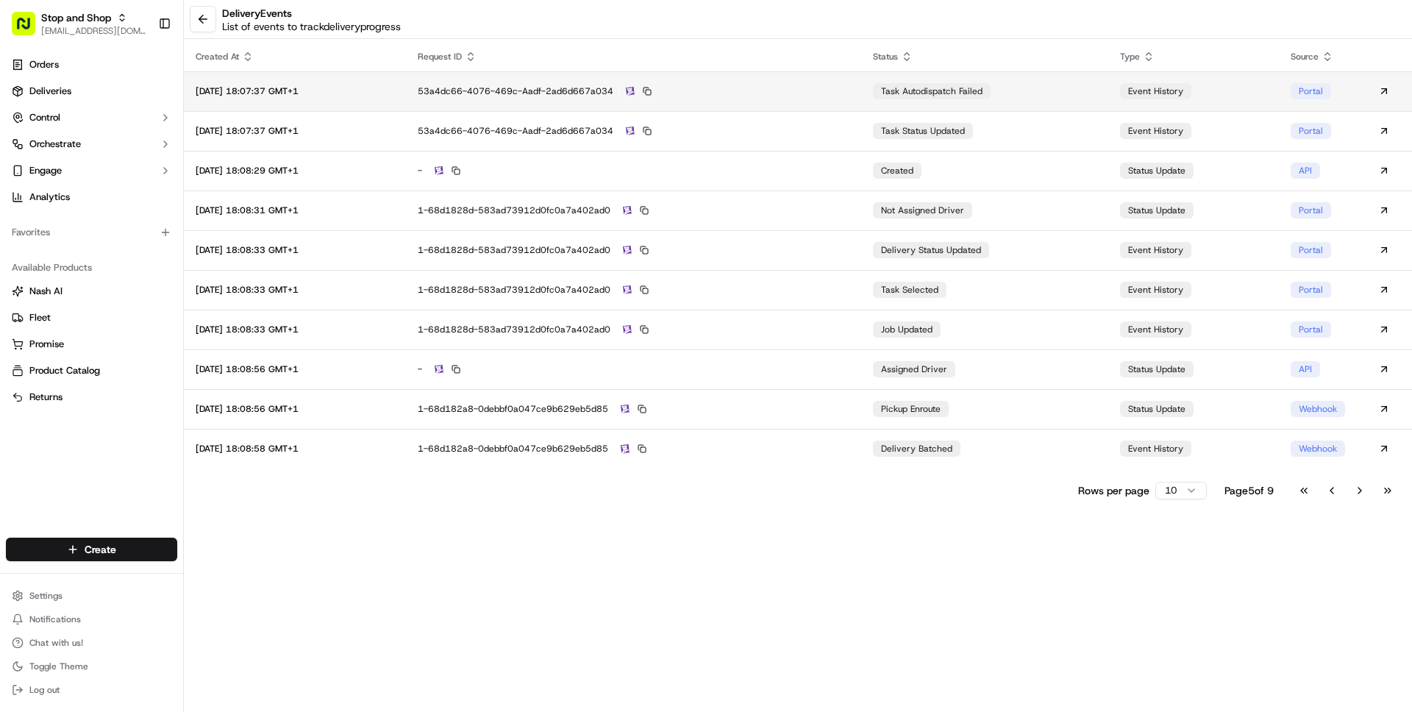
click at [827, 92] on div "53a4dc66-4076-469c-aadf-2ad6d667a034" at bounding box center [634, 91] width 432 height 13
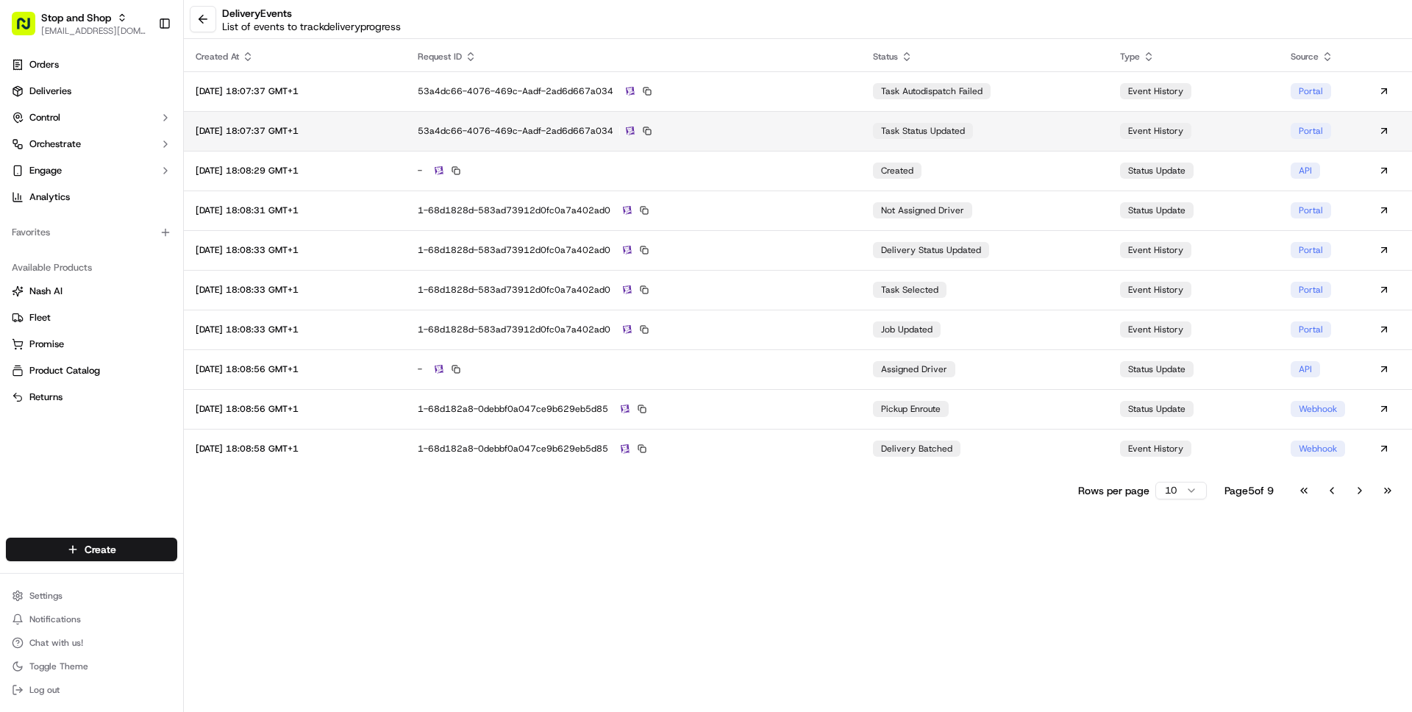
click at [849, 129] on div "53a4dc66-4076-469c-aadf-2ad6d667a034" at bounding box center [634, 130] width 432 height 13
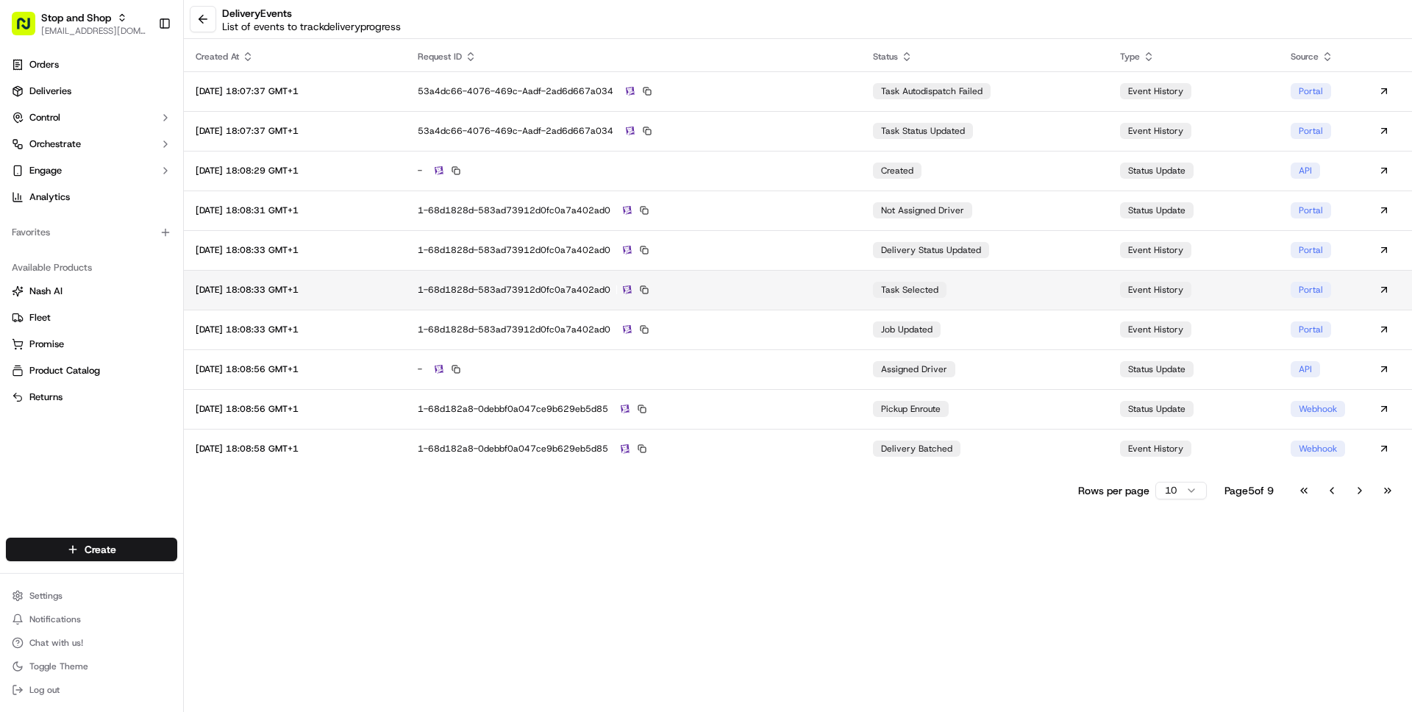
click at [791, 289] on div "1-68d1828d-583ad73912d0fc0a7a402ad0" at bounding box center [634, 289] width 432 height 13
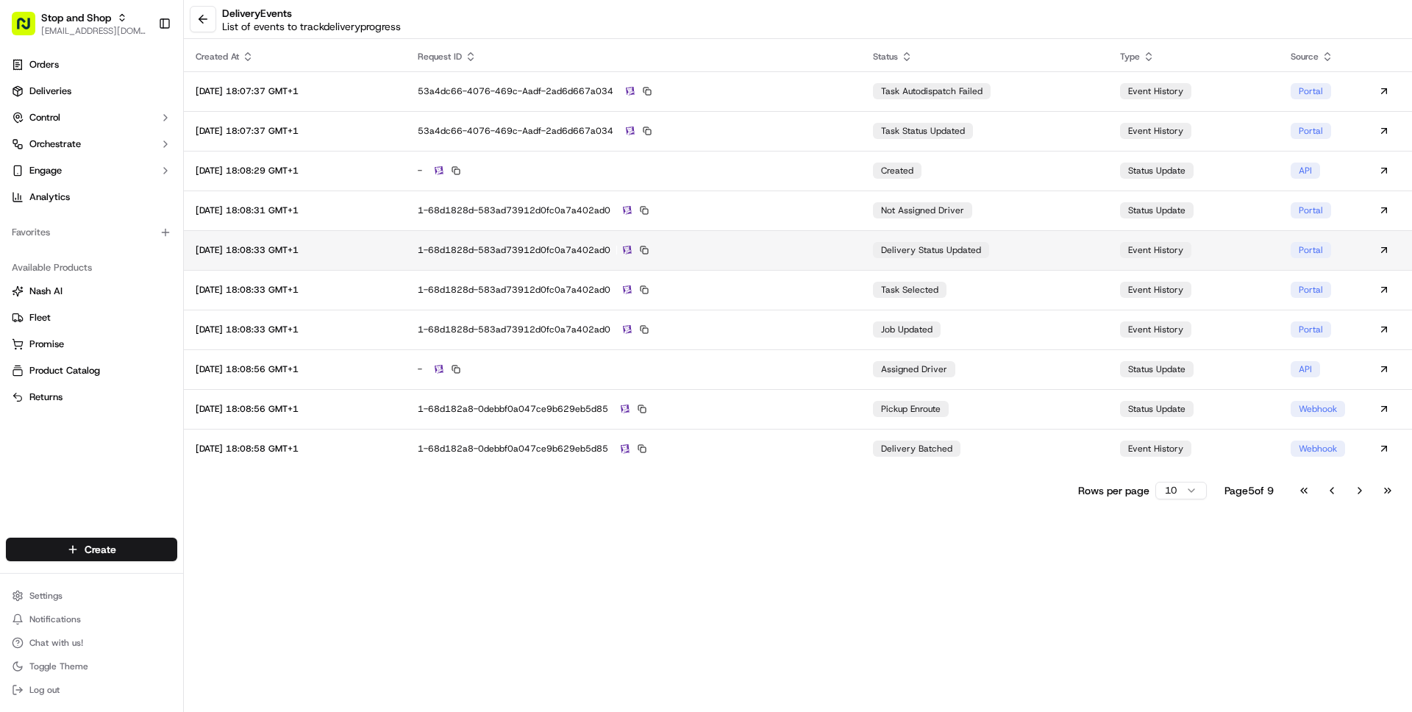
click at [790, 254] on div "1-68d1828d-583ad73912d0fc0a7a402ad0" at bounding box center [634, 249] width 432 height 13
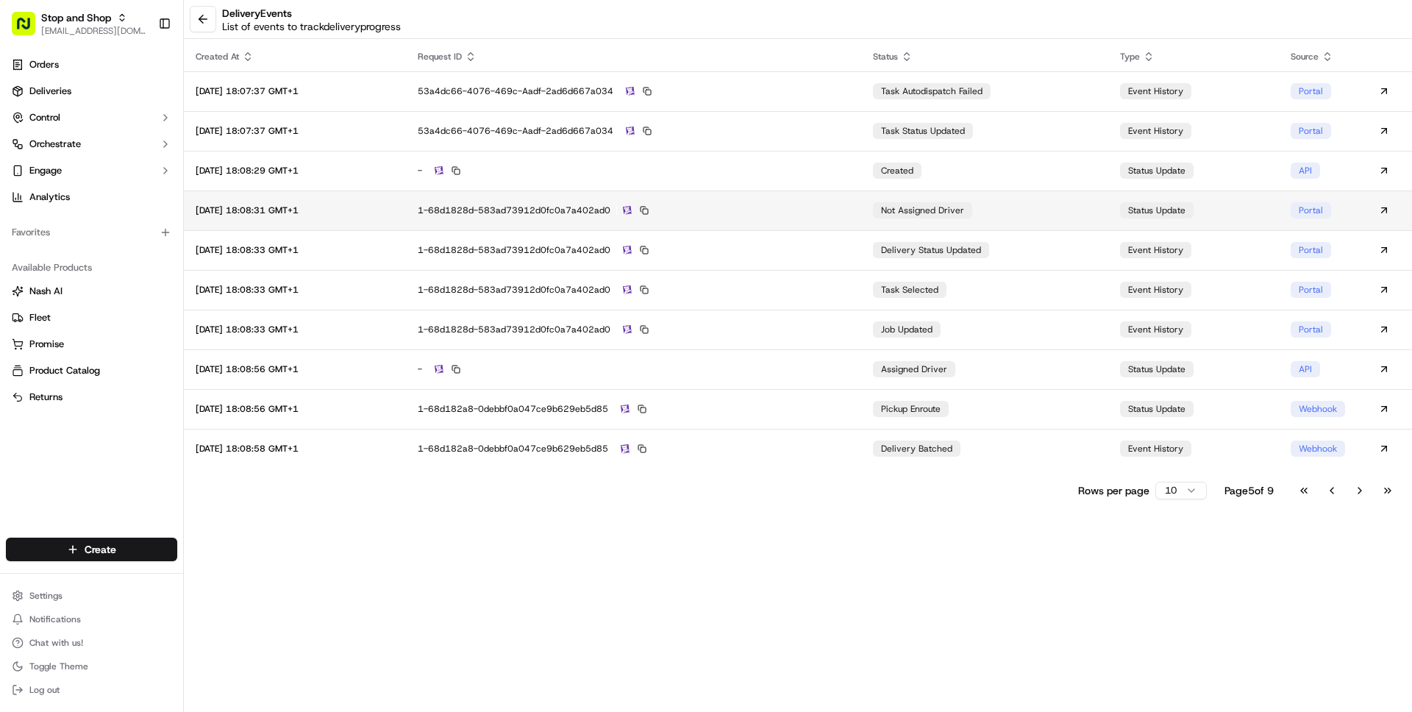
click at [791, 207] on div "1-68d1828d-583ad73912d0fc0a7a402ad0" at bounding box center [634, 210] width 432 height 13
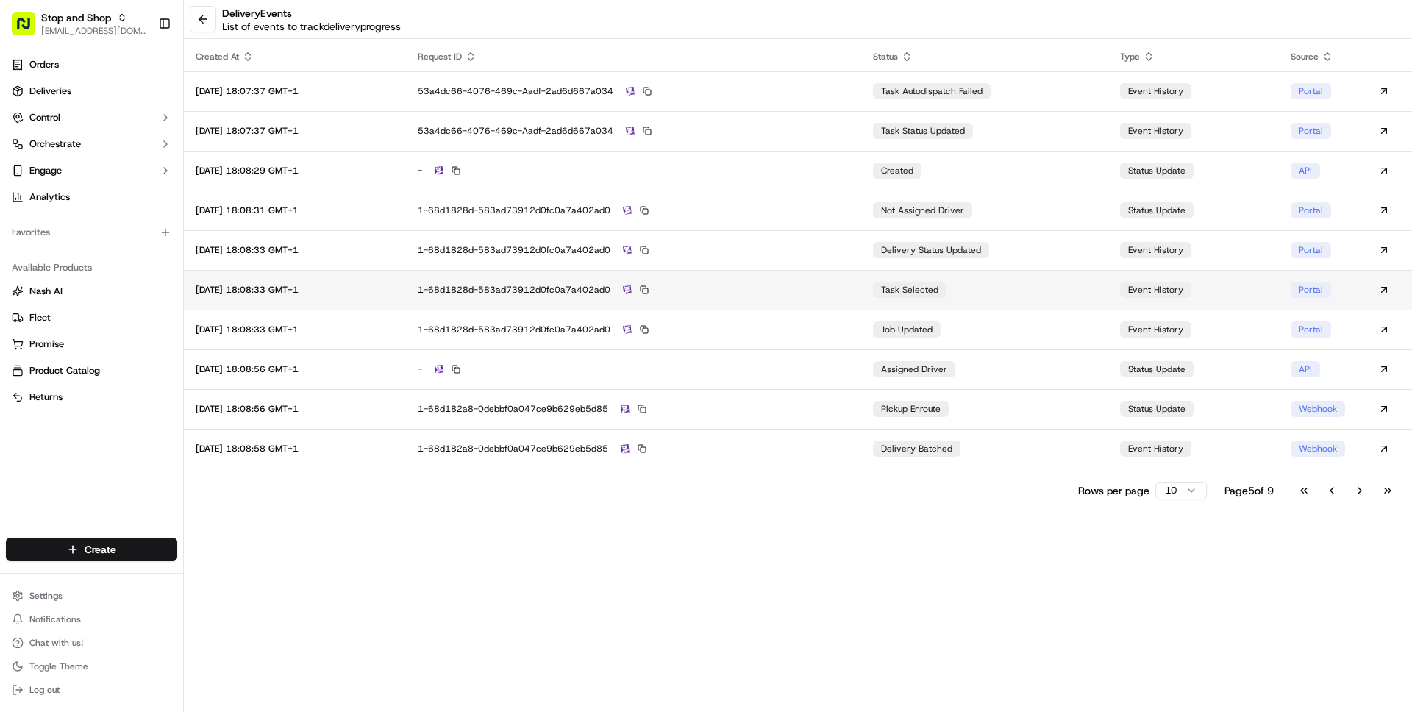
click at [844, 290] on div "1-68d1828d-583ad73912d0fc0a7a402ad0" at bounding box center [634, 289] width 432 height 13
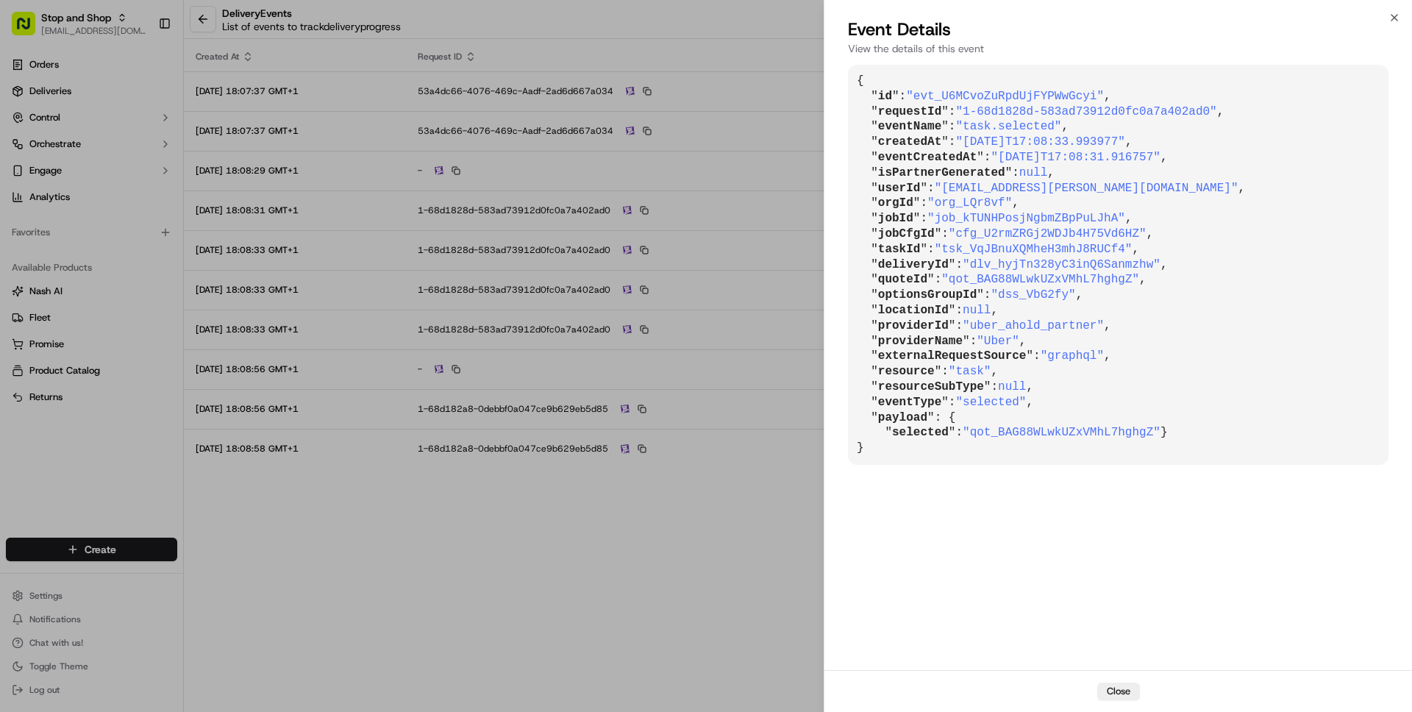
click at [963, 193] on span ""[EMAIL_ADDRESS][PERSON_NAME][DOMAIN_NAME]"" at bounding box center [1087, 188] width 304 height 13
drag, startPoint x: 963, startPoint y: 193, endPoint x: 1128, endPoint y: 189, distance: 164.8
click at [1128, 189] on span ""[EMAIL_ADDRESS][PERSON_NAME][DOMAIN_NAME]"" at bounding box center [1087, 188] width 304 height 13
copy span "[EMAIL_ADDRESS][PERSON_NAME][DOMAIN_NAME]"
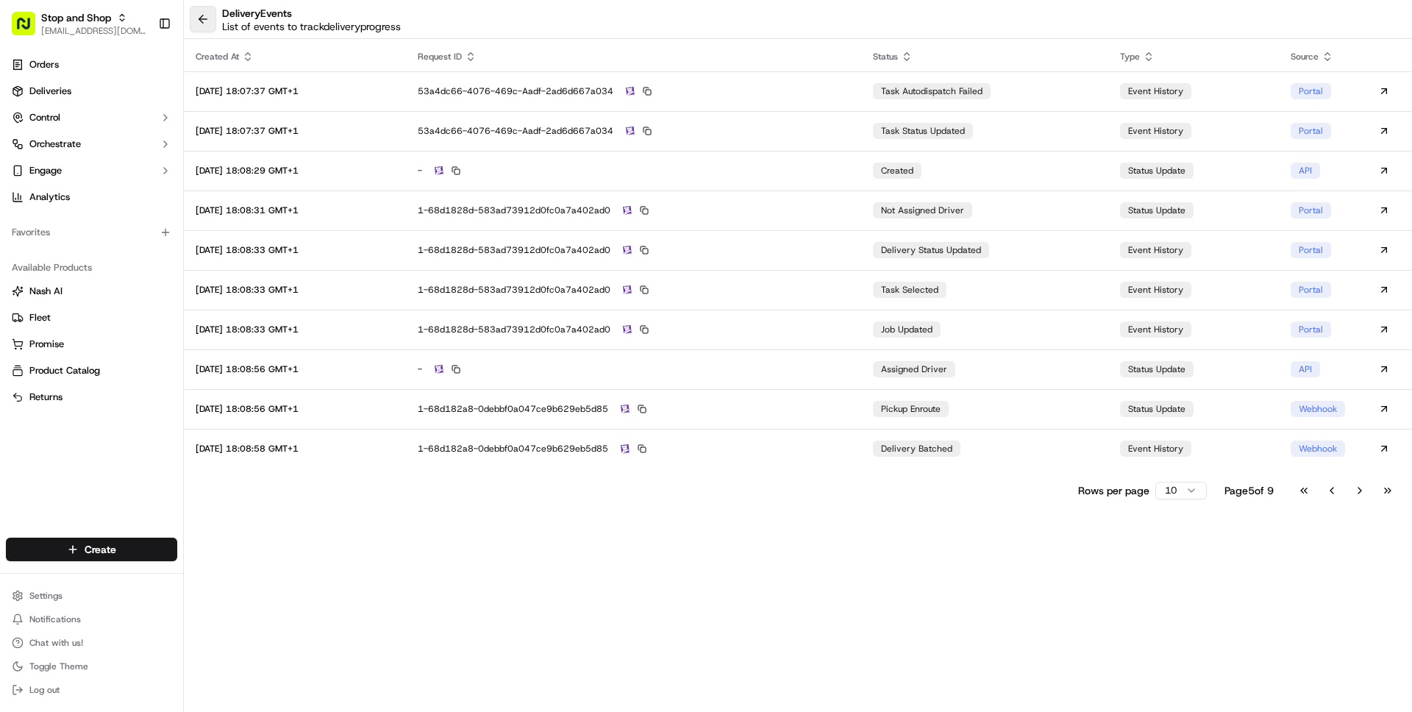
click at [204, 15] on button at bounding box center [203, 19] width 26 height 26
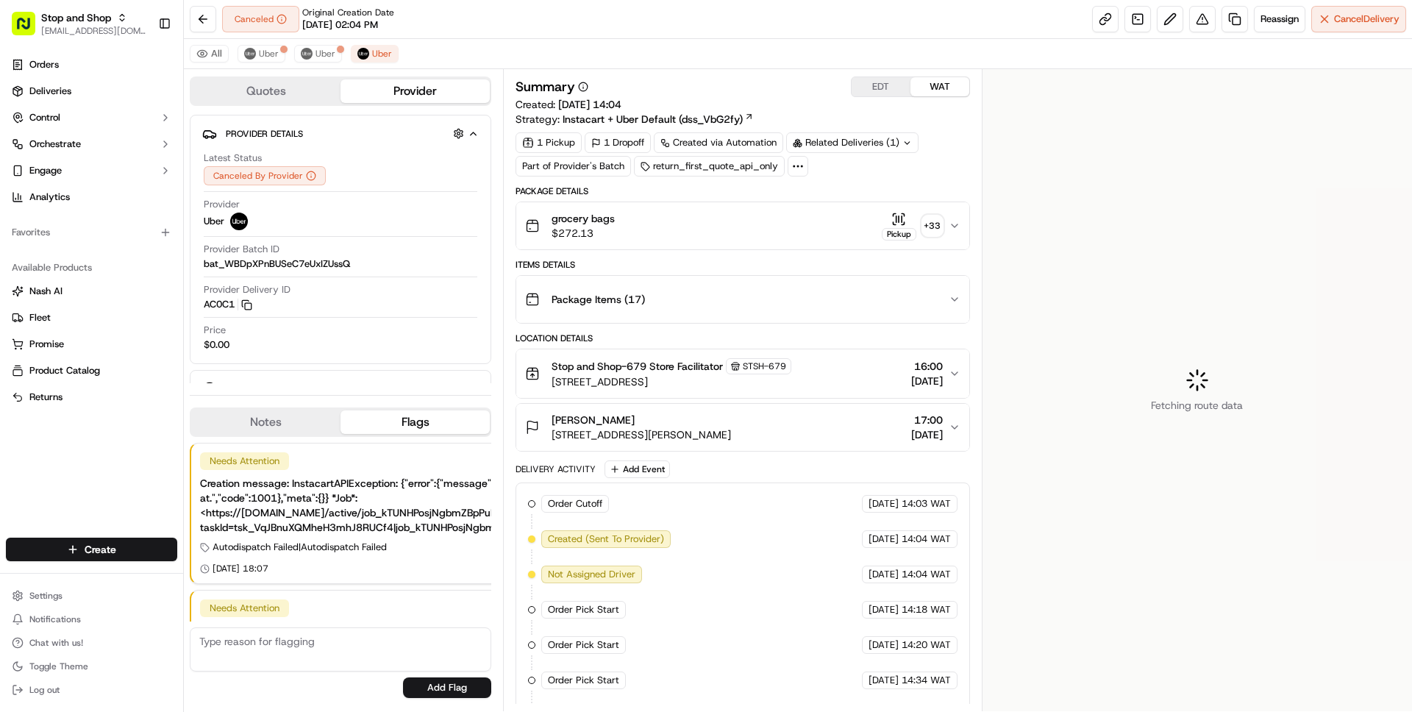
scroll to position [110, 0]
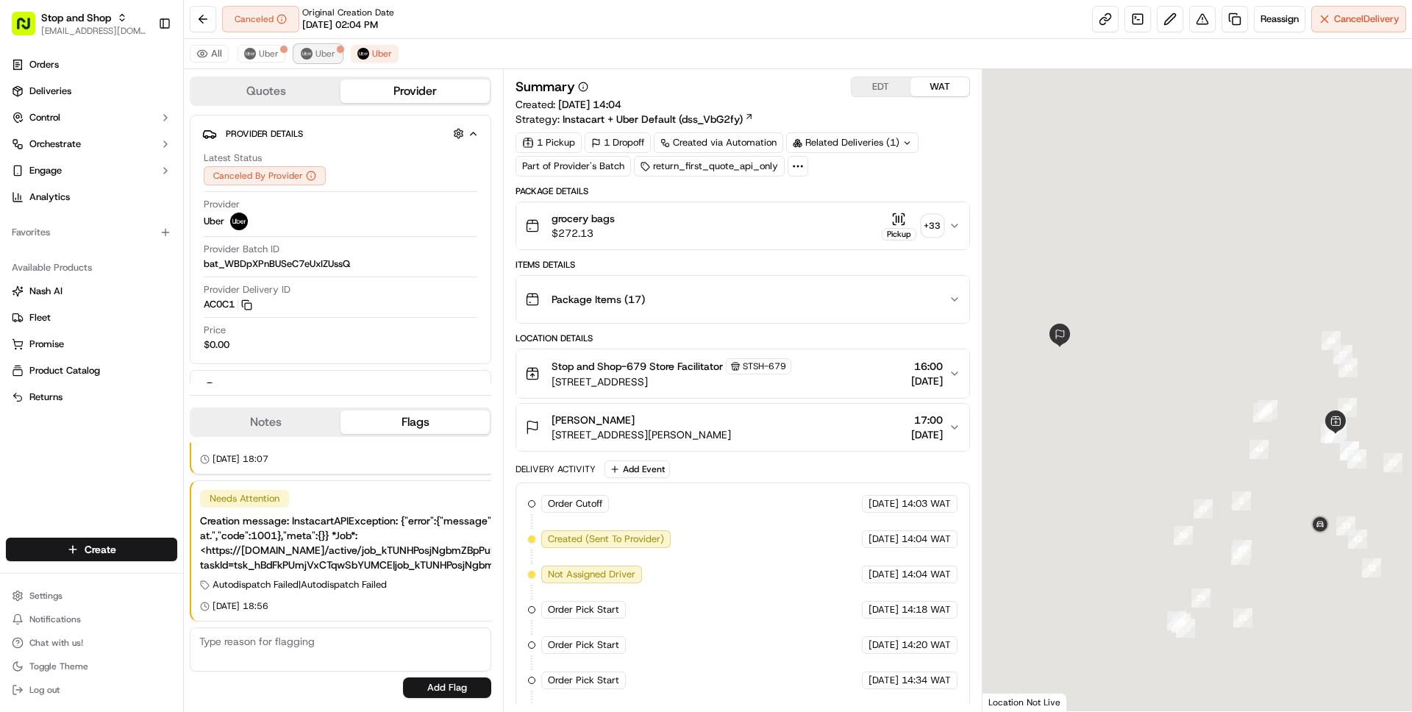
click at [322, 58] on span "Uber" at bounding box center [325, 54] width 20 height 12
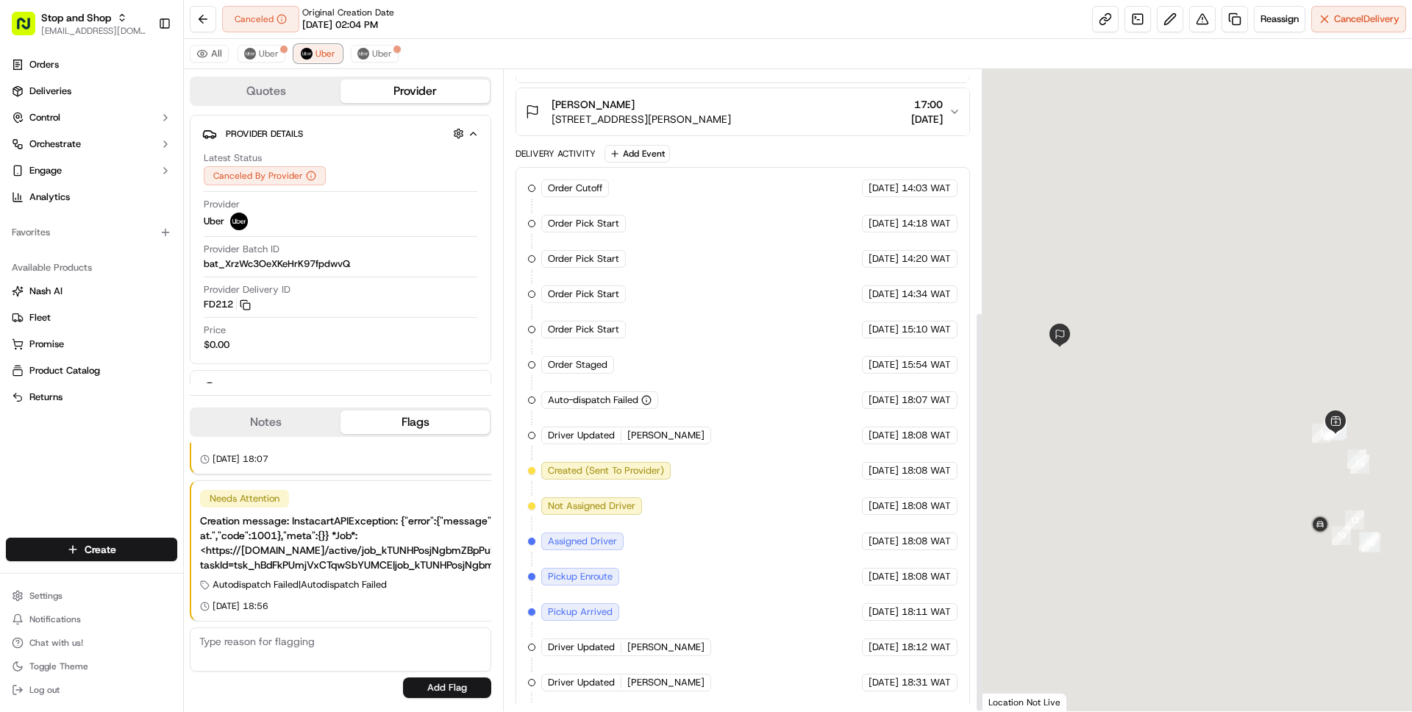
scroll to position [386, 0]
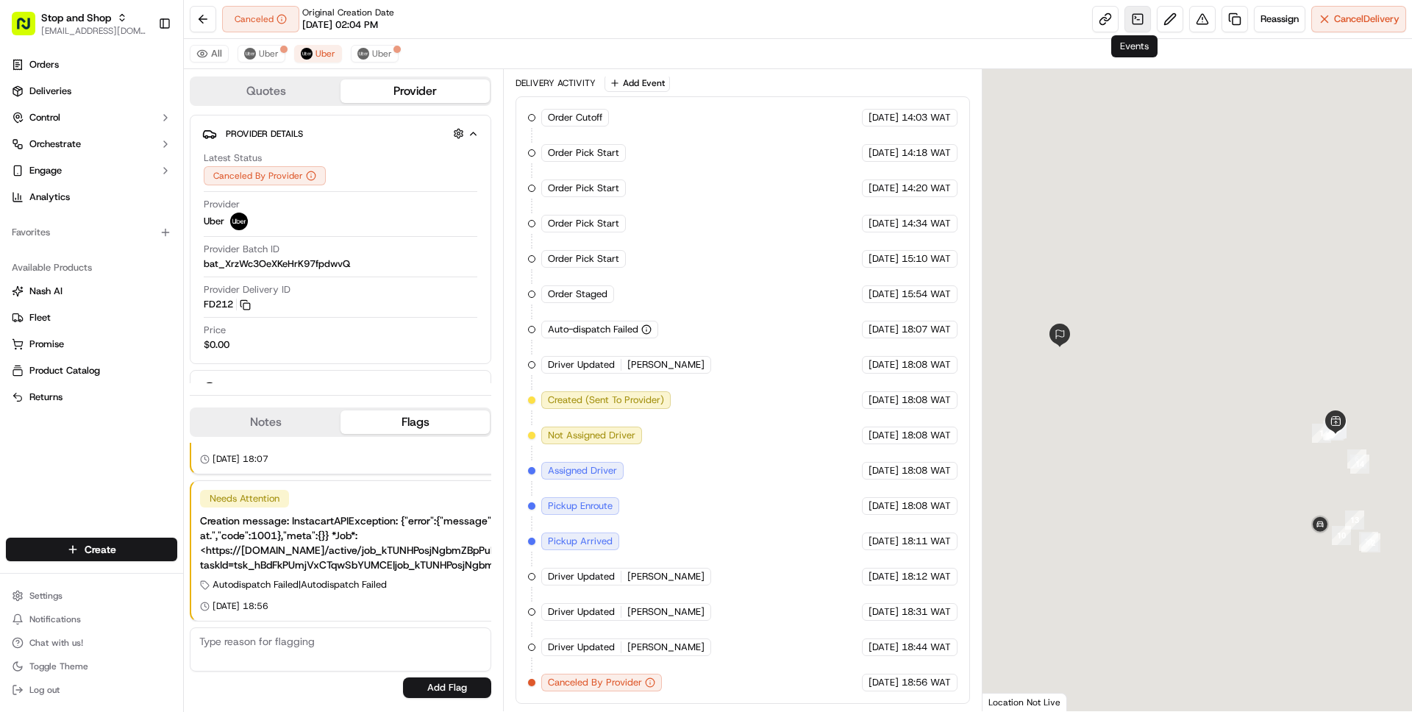
click at [1135, 21] on link at bounding box center [1137, 19] width 26 height 26
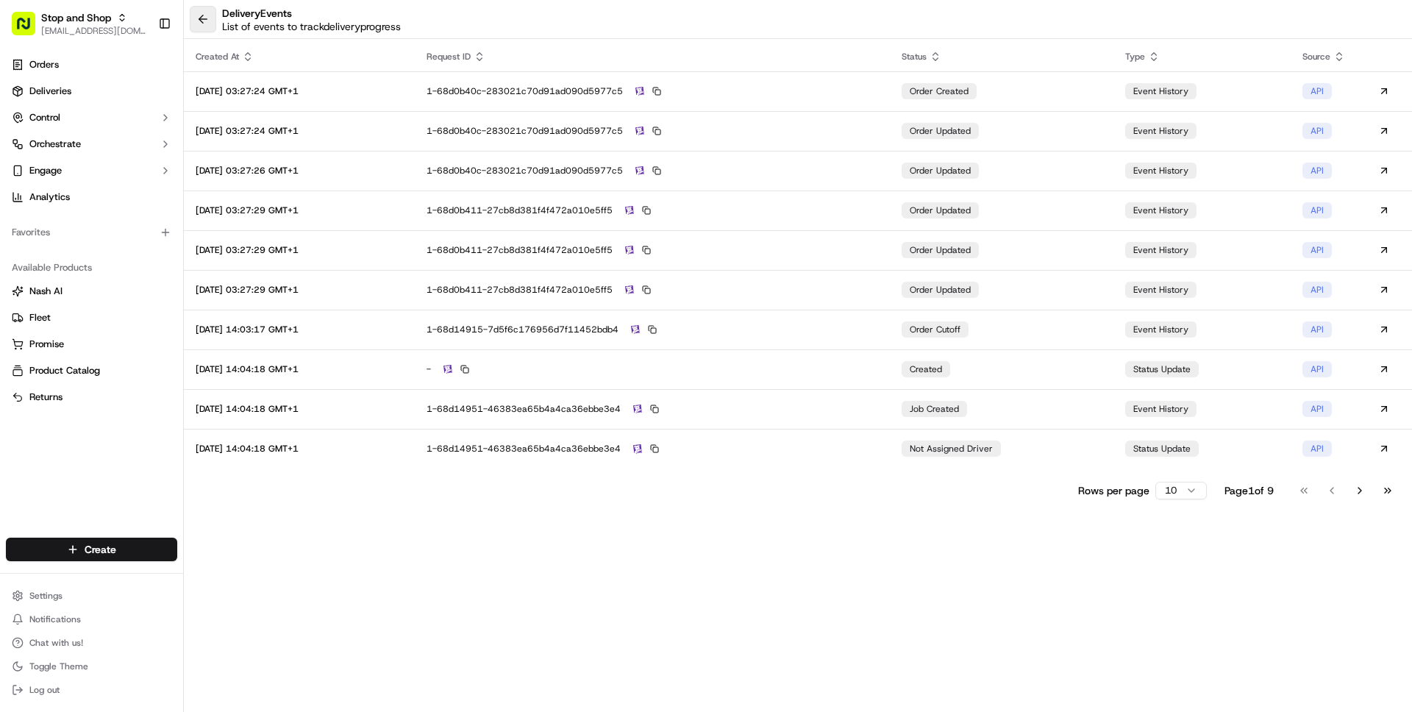
click at [196, 16] on button at bounding box center [203, 19] width 26 height 26
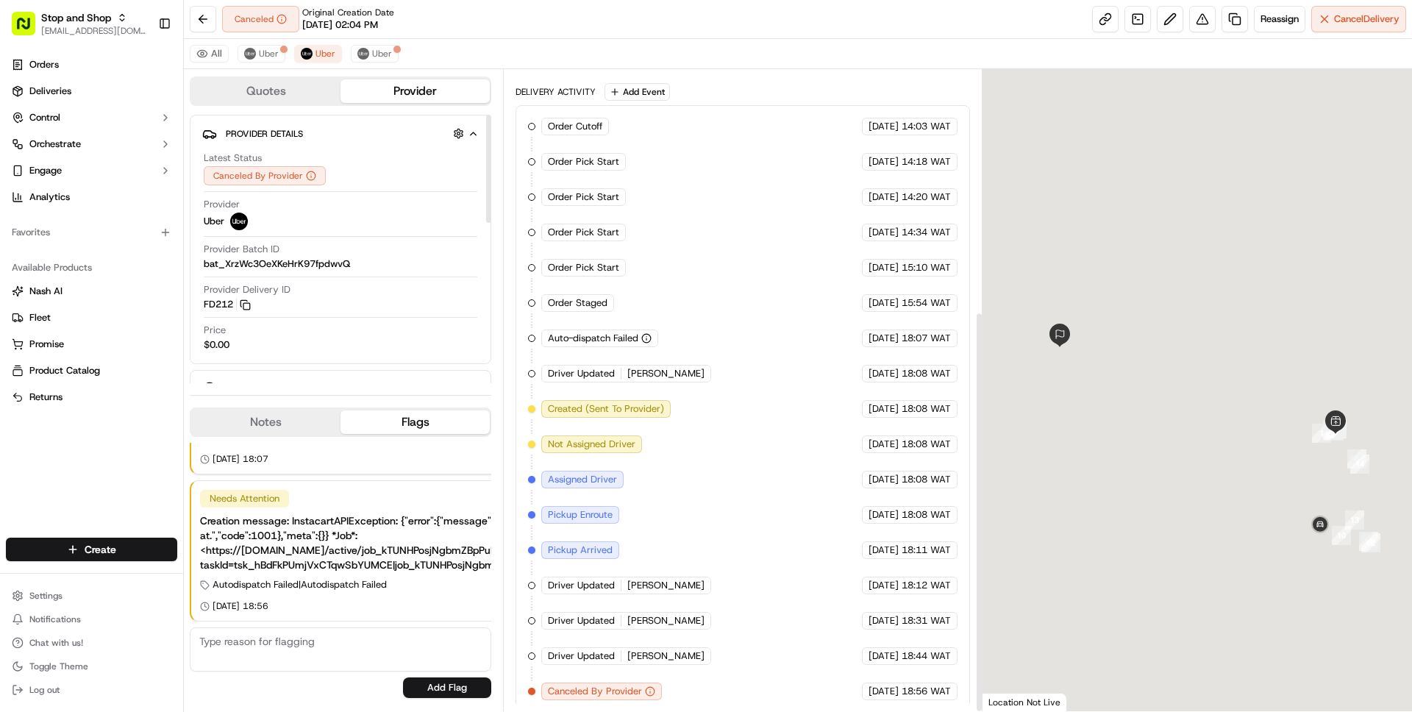
scroll to position [386, 0]
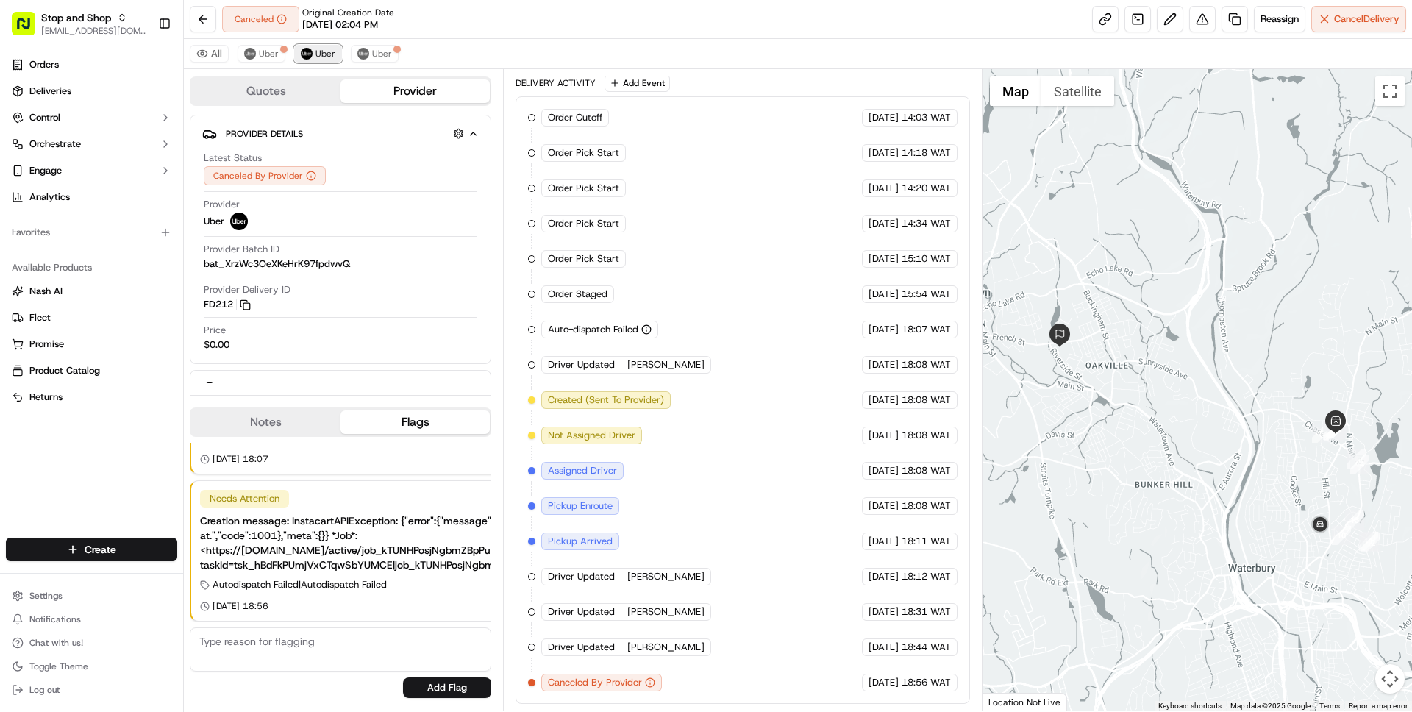
click at [317, 56] on span "Uber" at bounding box center [325, 54] width 20 height 12
click at [252, 53] on img at bounding box center [250, 54] width 12 height 12
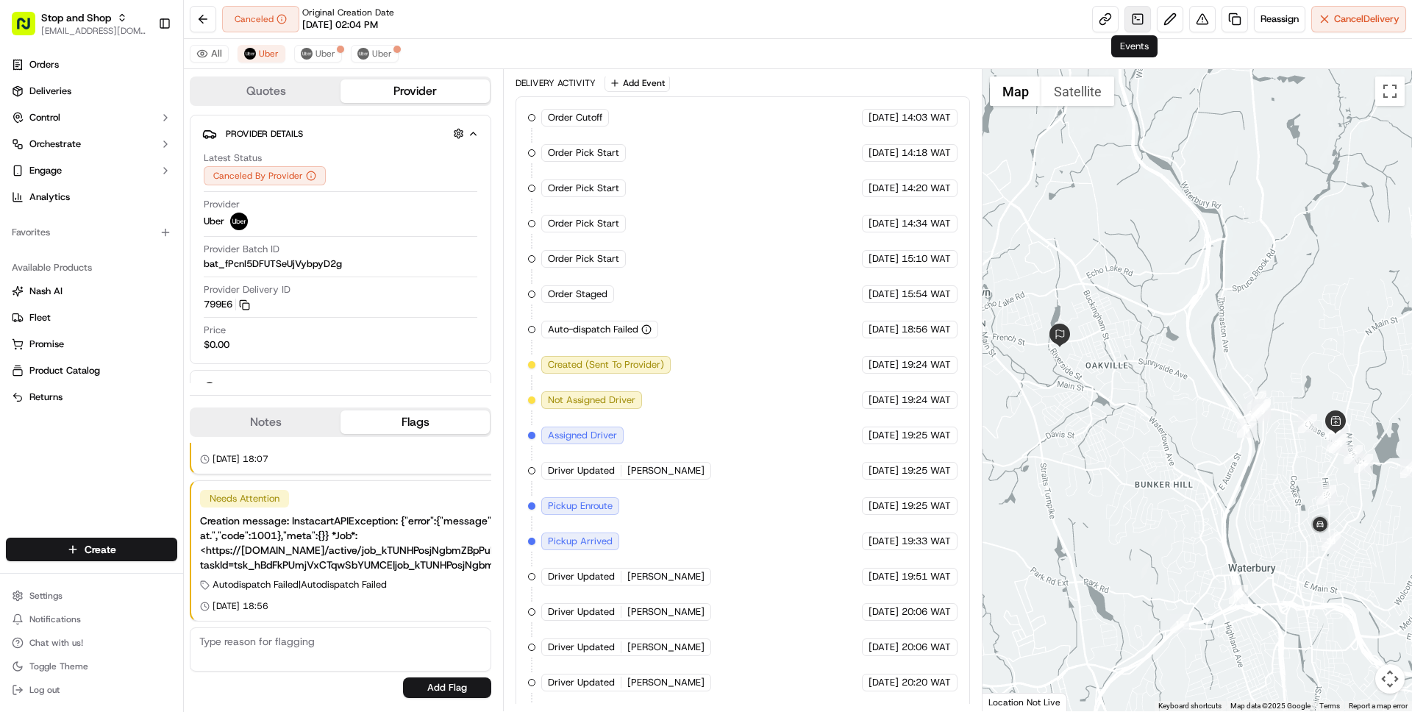
click at [1145, 16] on link at bounding box center [1137, 19] width 26 height 26
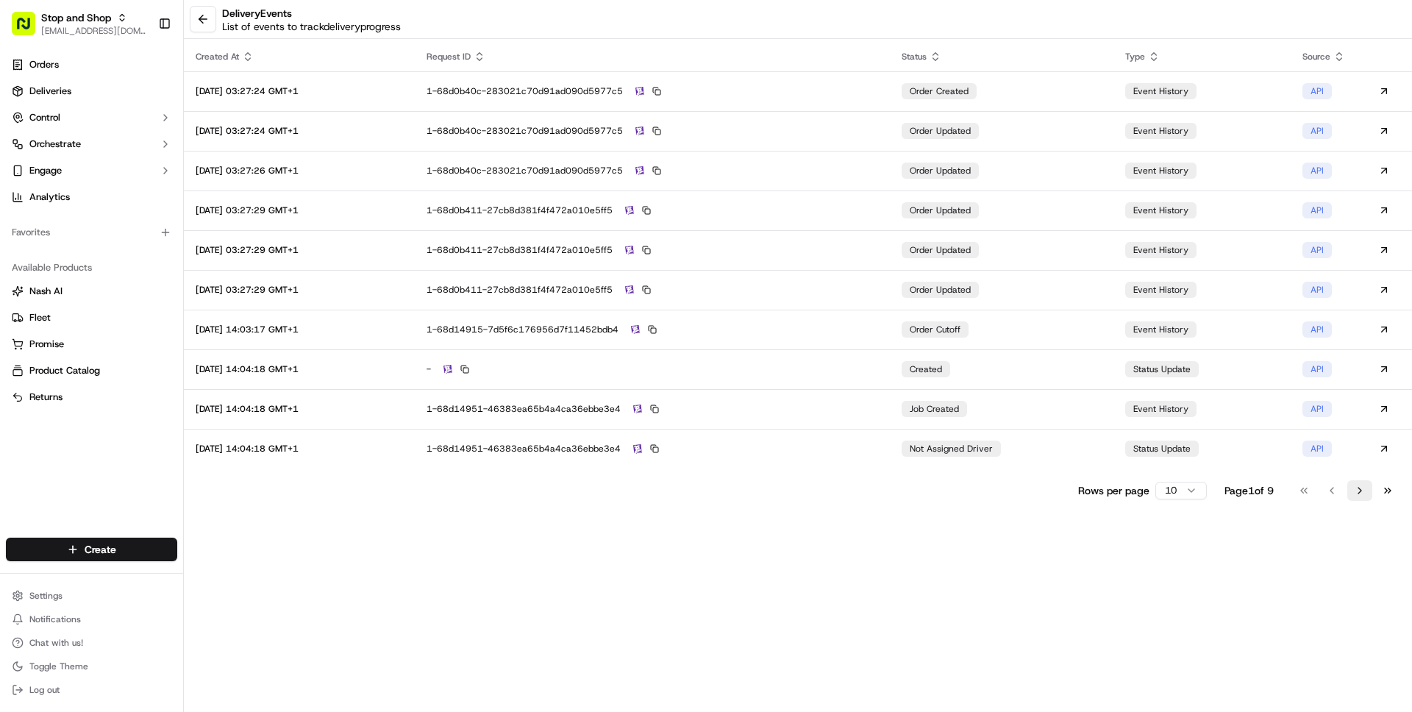
click at [1349, 490] on button "Go to next page" at bounding box center [1359, 490] width 25 height 21
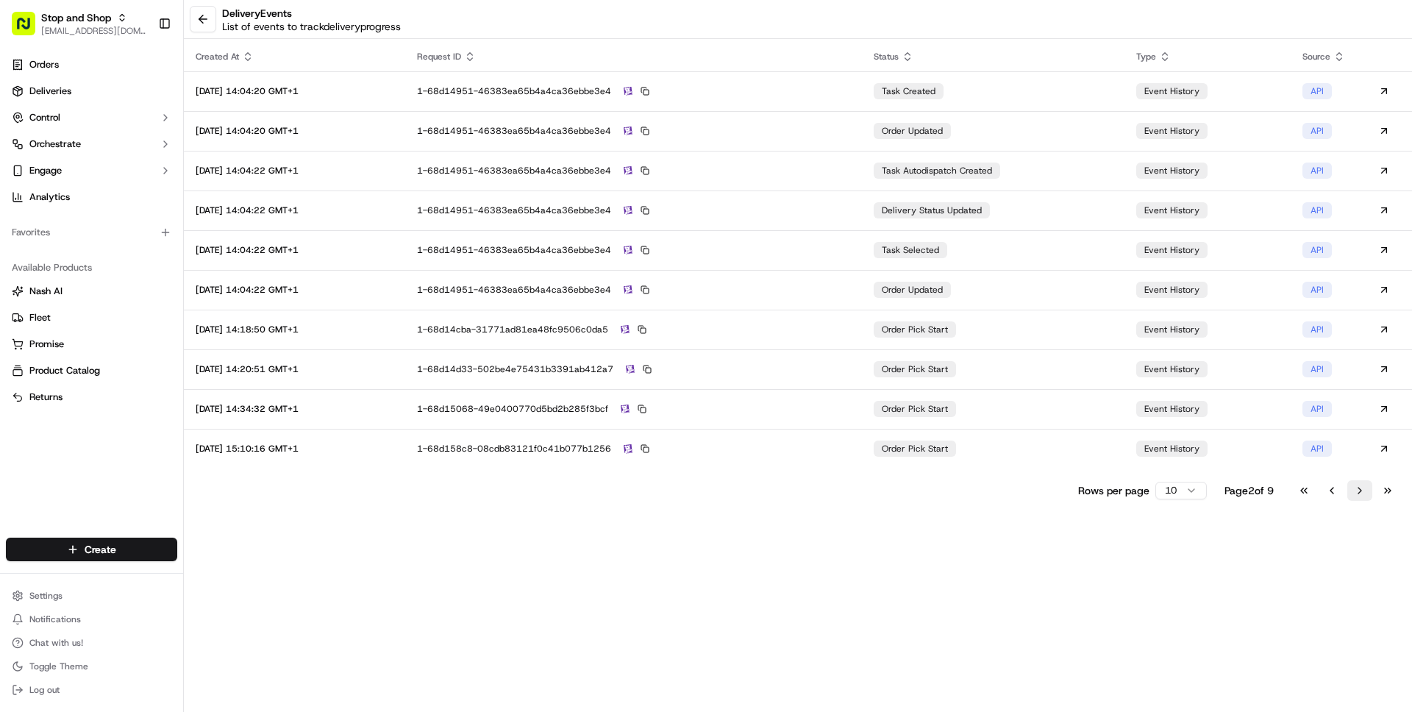
click at [1349, 490] on button "Go to next page" at bounding box center [1359, 490] width 25 height 21
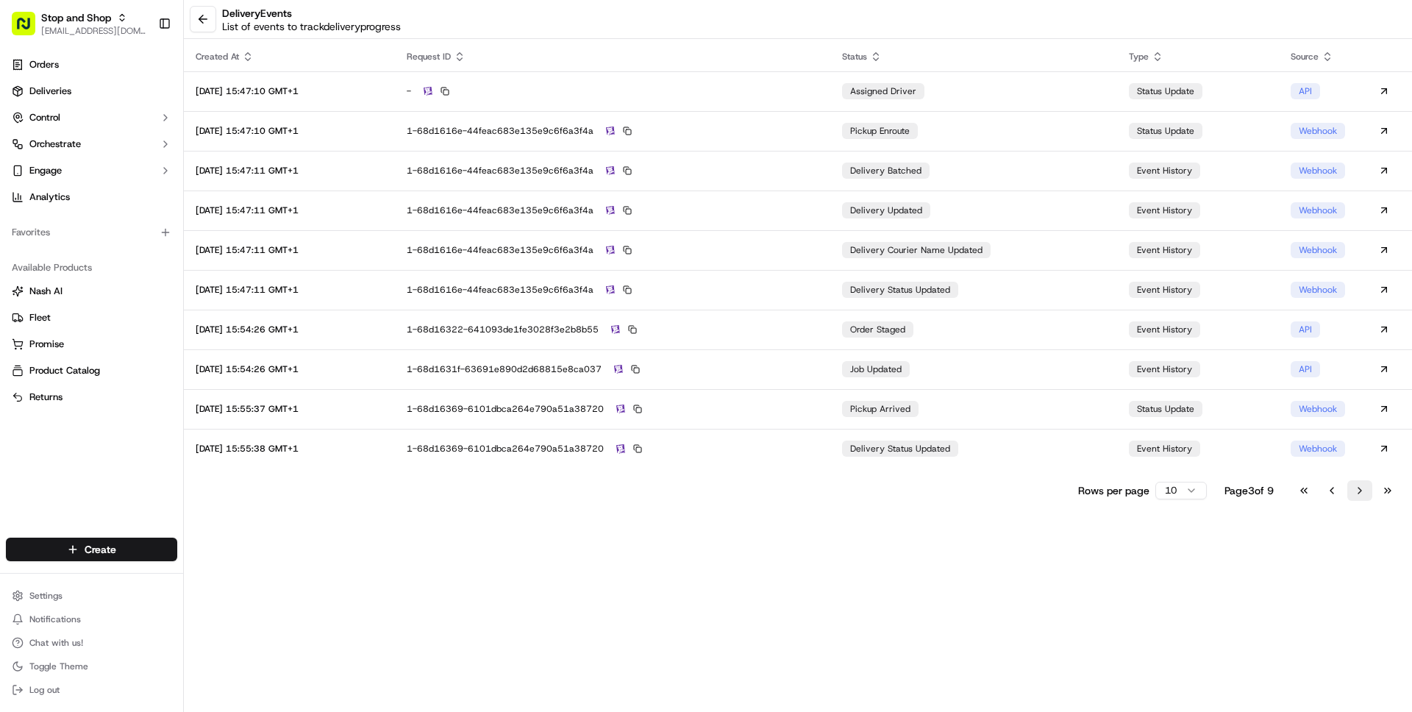
click at [1349, 490] on button "Go to next page" at bounding box center [1359, 490] width 25 height 21
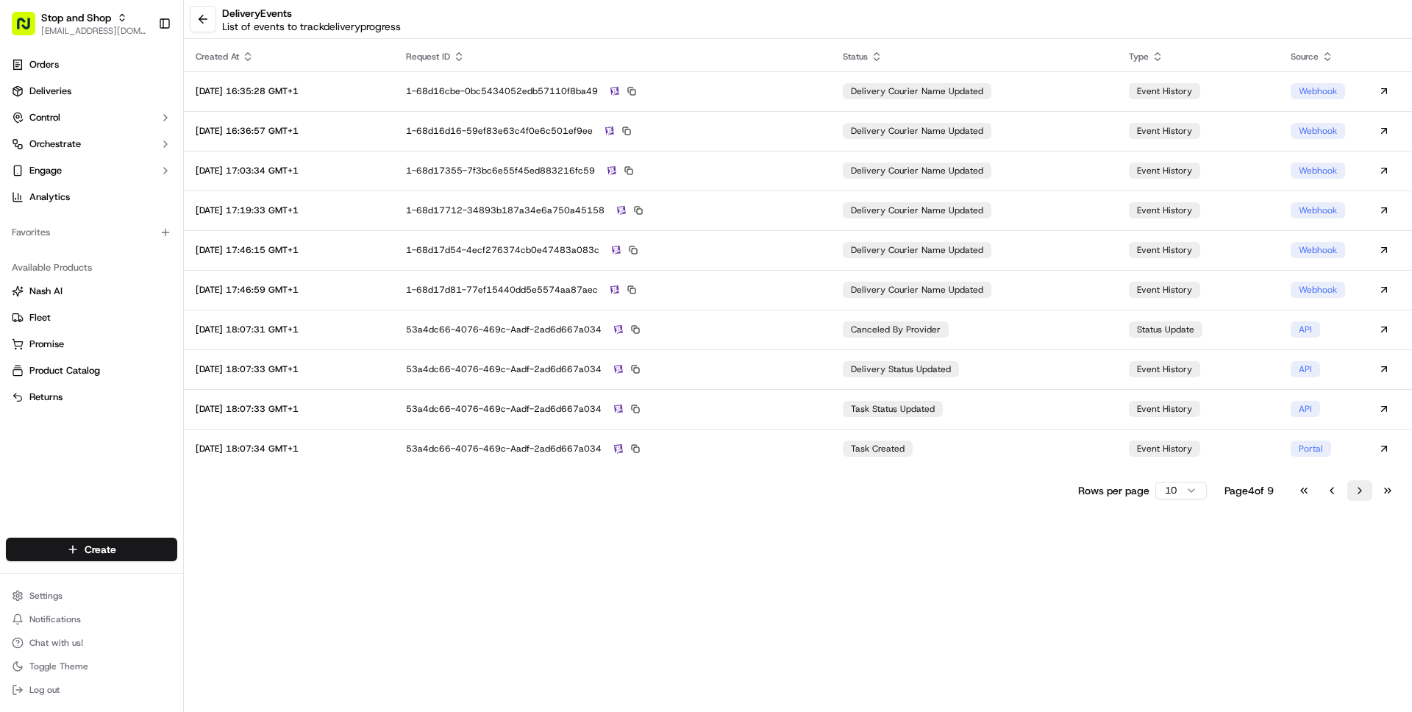
click at [1349, 490] on button "Go to next page" at bounding box center [1359, 490] width 25 height 21
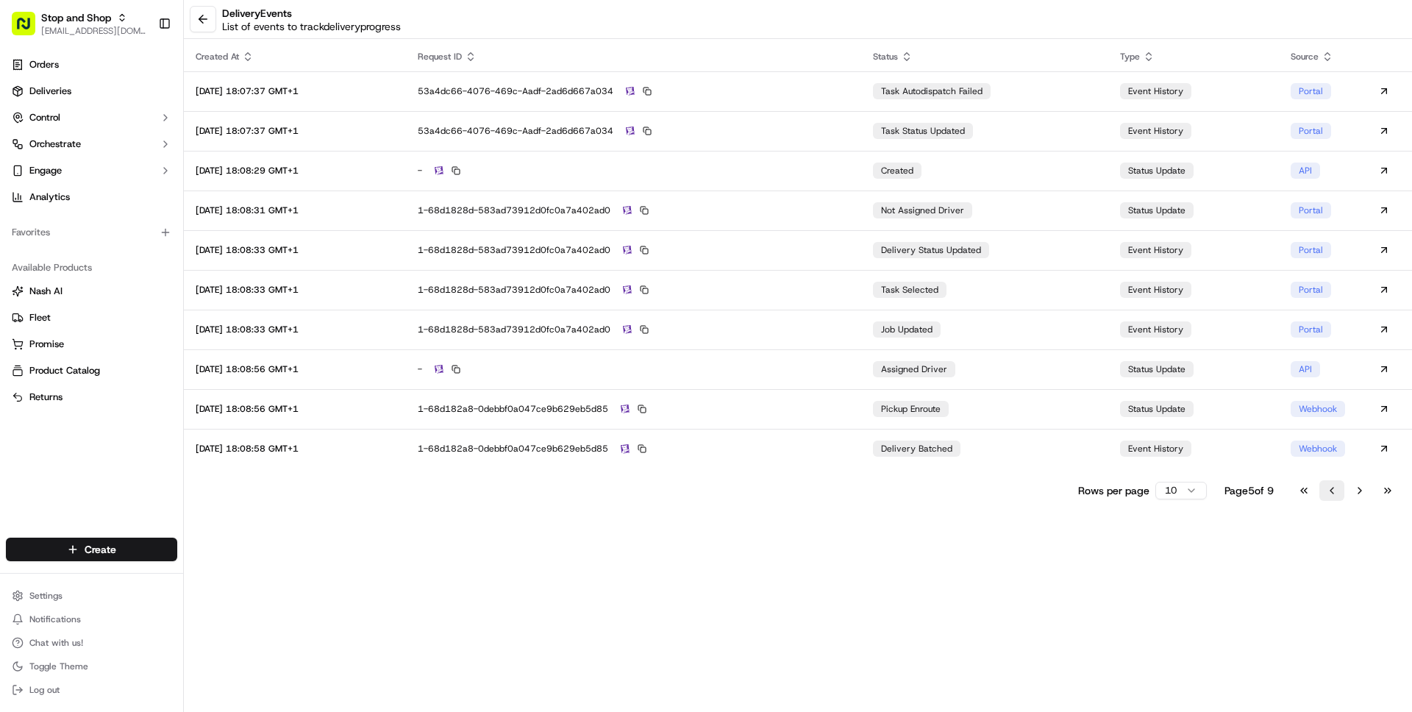
click at [1327, 490] on button "Go to previous page" at bounding box center [1331, 490] width 25 height 21
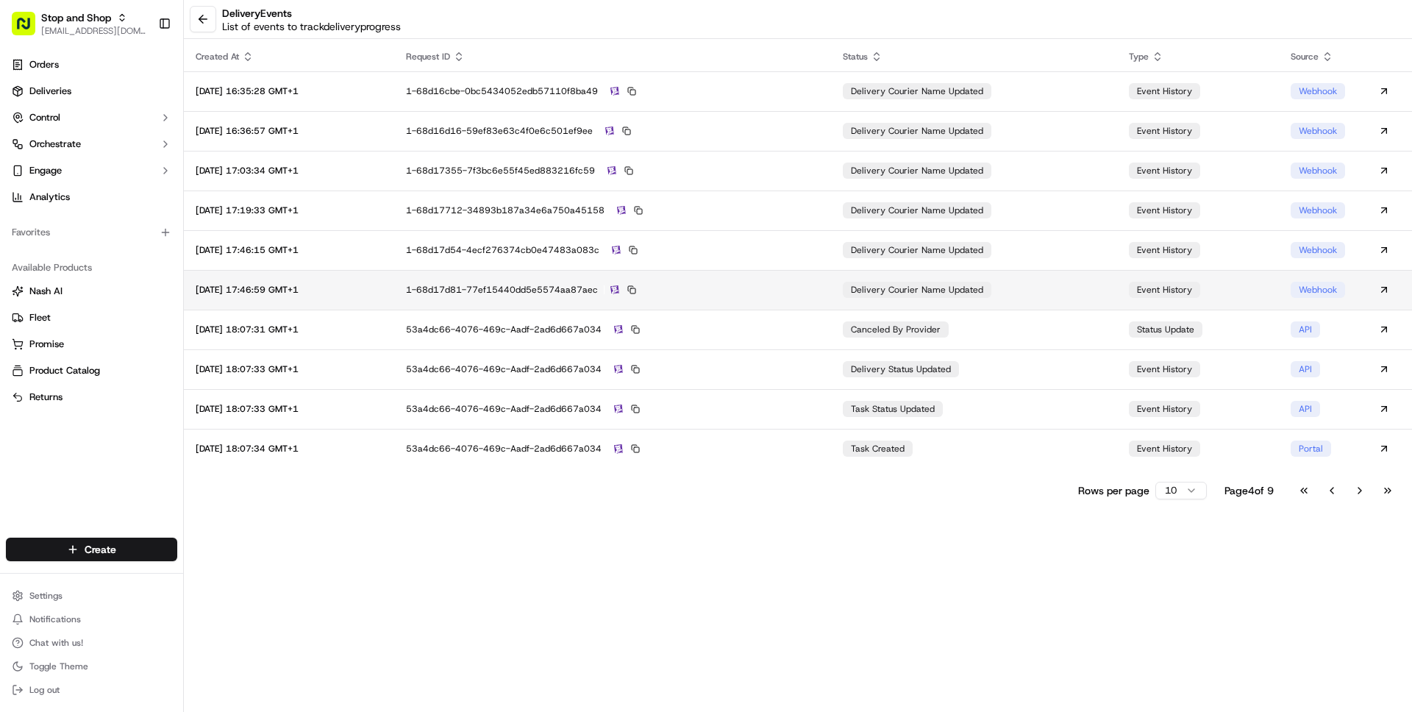
click at [819, 291] on div "1-68d17d81-77ef15440dd5e5574aa87aec" at bounding box center [612, 289] width 413 height 13
click at [1363, 487] on button "Go to next page" at bounding box center [1359, 490] width 25 height 21
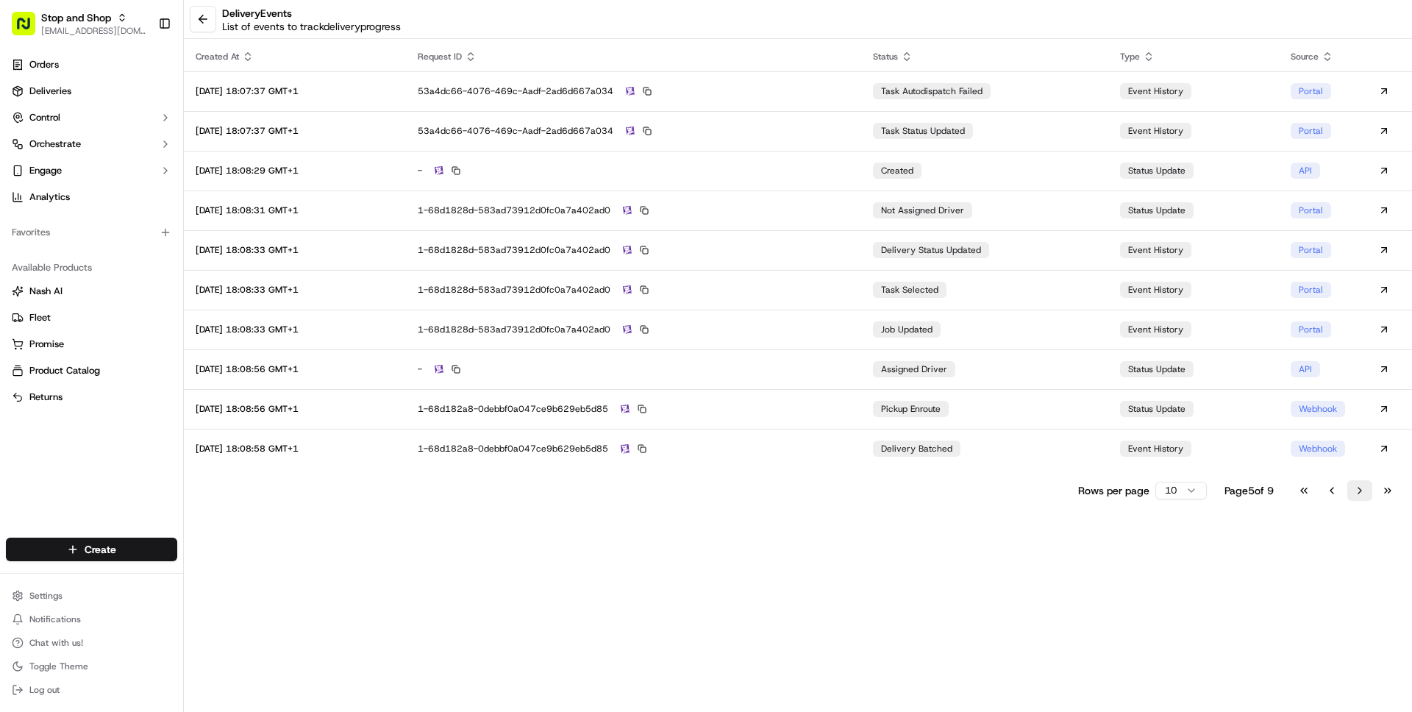
click at [1363, 487] on button "Go to next page" at bounding box center [1359, 490] width 25 height 21
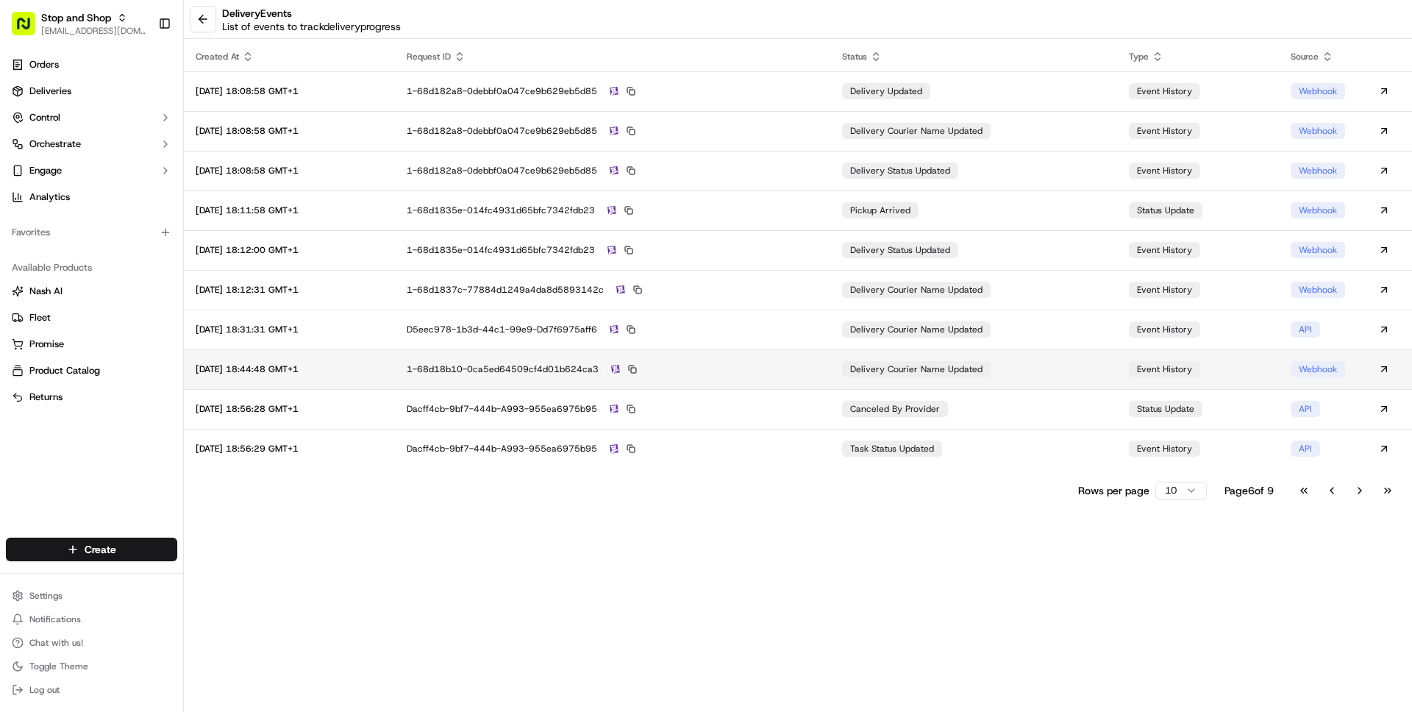
click at [818, 371] on div "1-68d18b10-0ca5ed64509cf4d01b624ca3" at bounding box center [613, 369] width 412 height 13
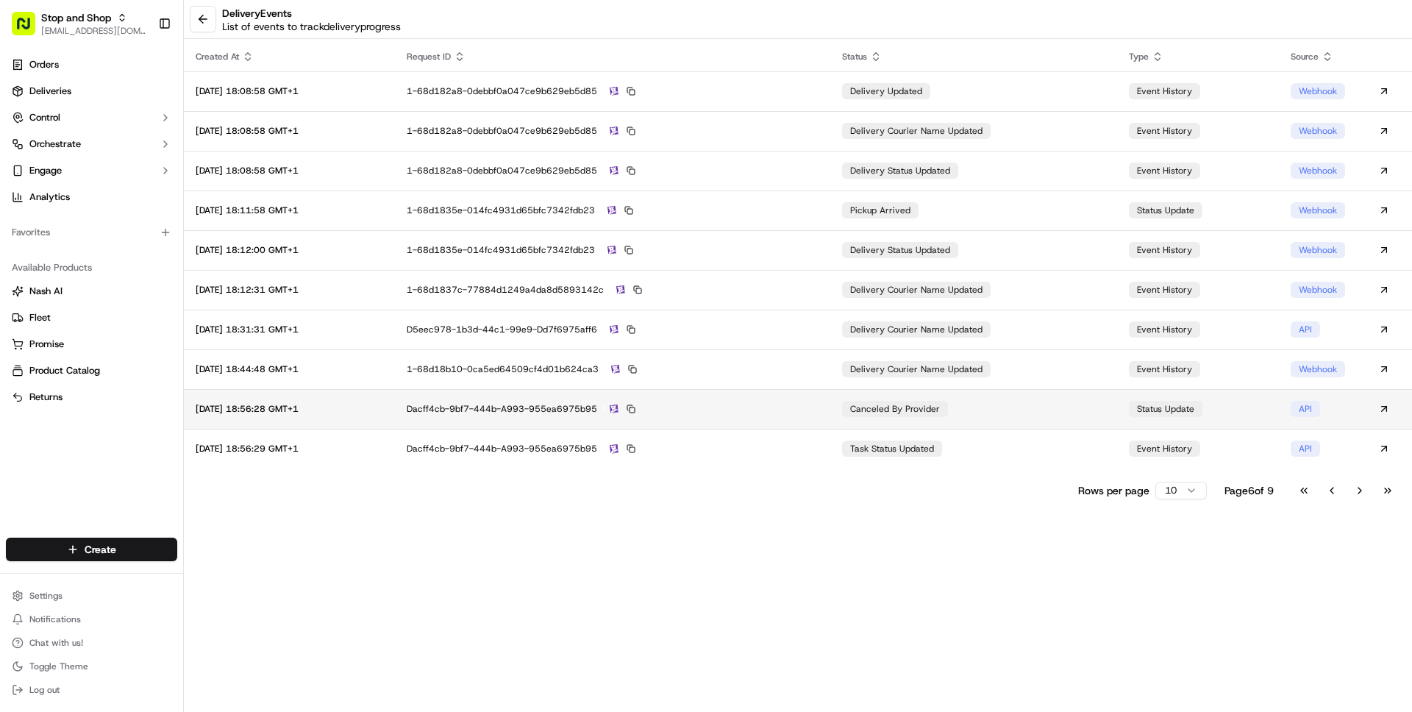
click at [818, 405] on div "dacff4cb-9bf7-444b-a993-955ea6975b95" at bounding box center [613, 408] width 412 height 13
click at [1362, 487] on button "Go to next page" at bounding box center [1359, 490] width 25 height 21
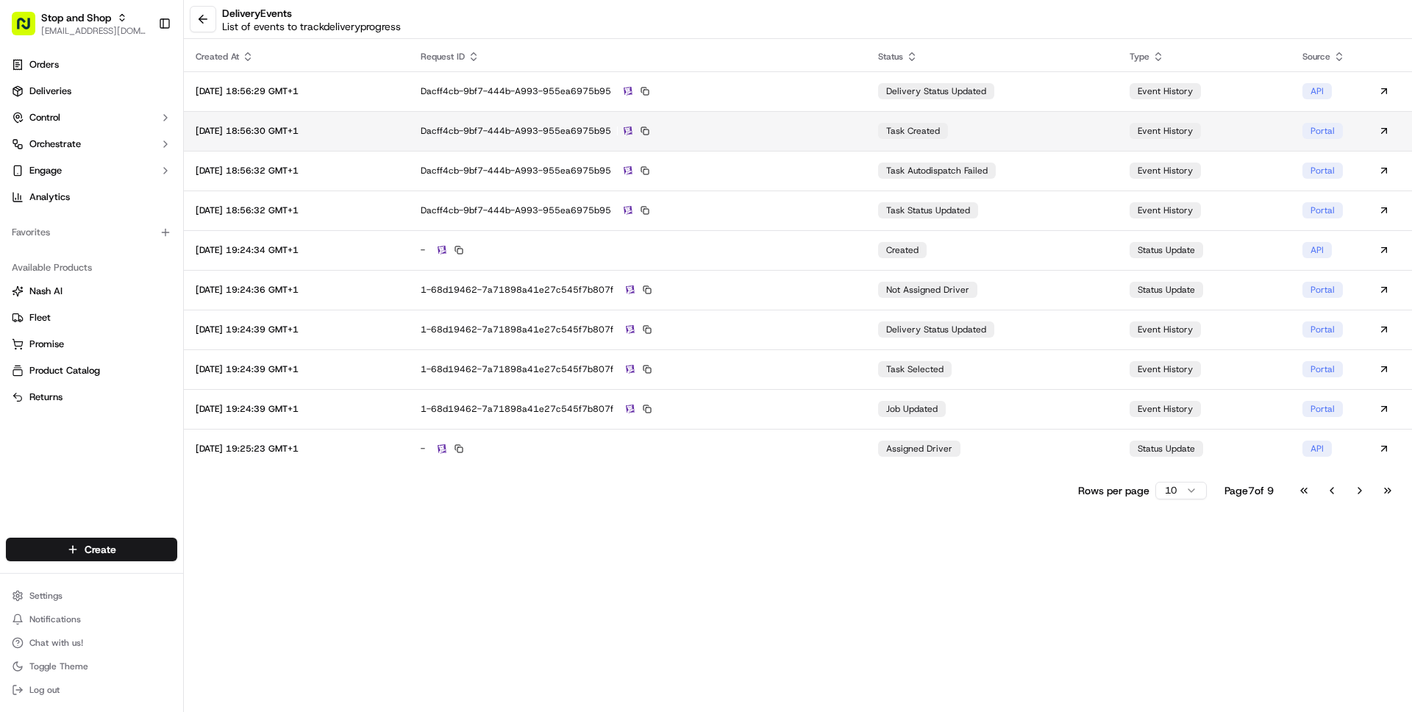
click at [835, 127] on div "dacff4cb-9bf7-444b-a993-955ea6975b95" at bounding box center [638, 130] width 434 height 13
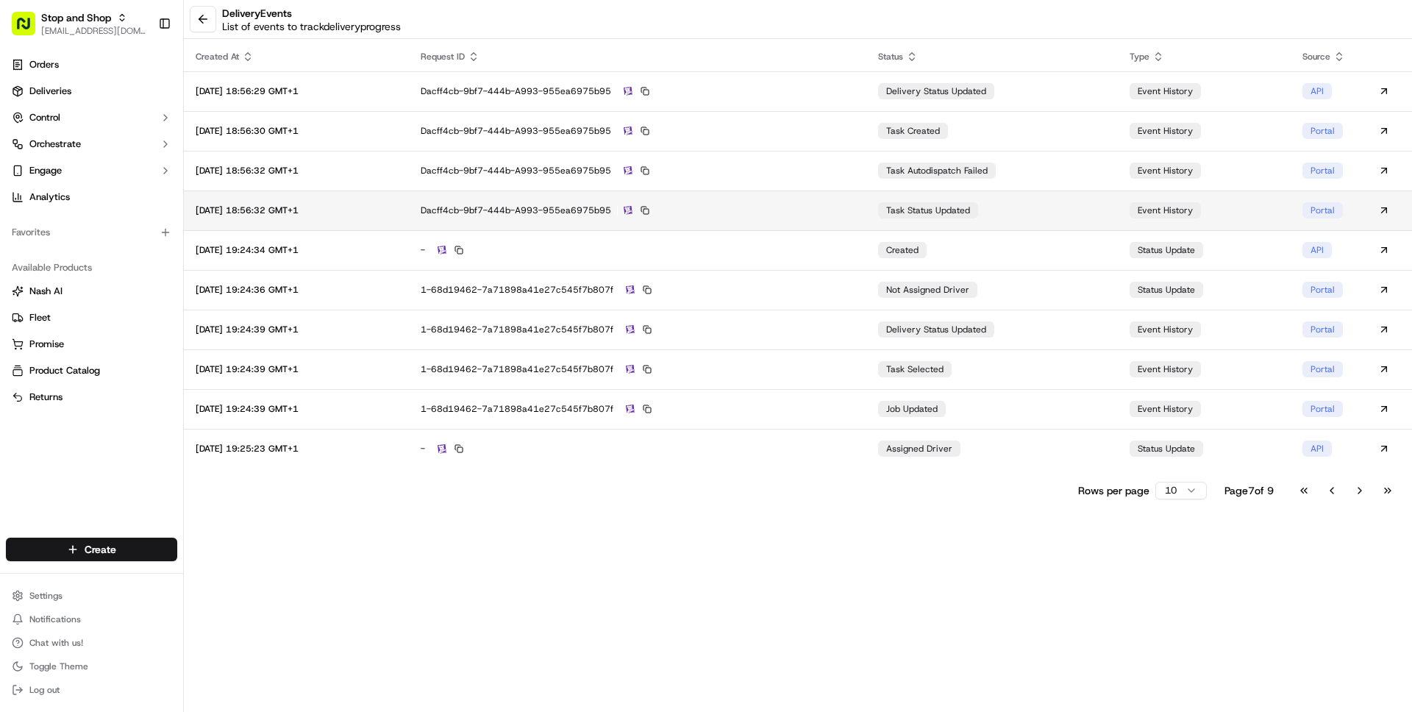
click at [838, 210] on div "dacff4cb-9bf7-444b-a993-955ea6975b95" at bounding box center [638, 210] width 434 height 13
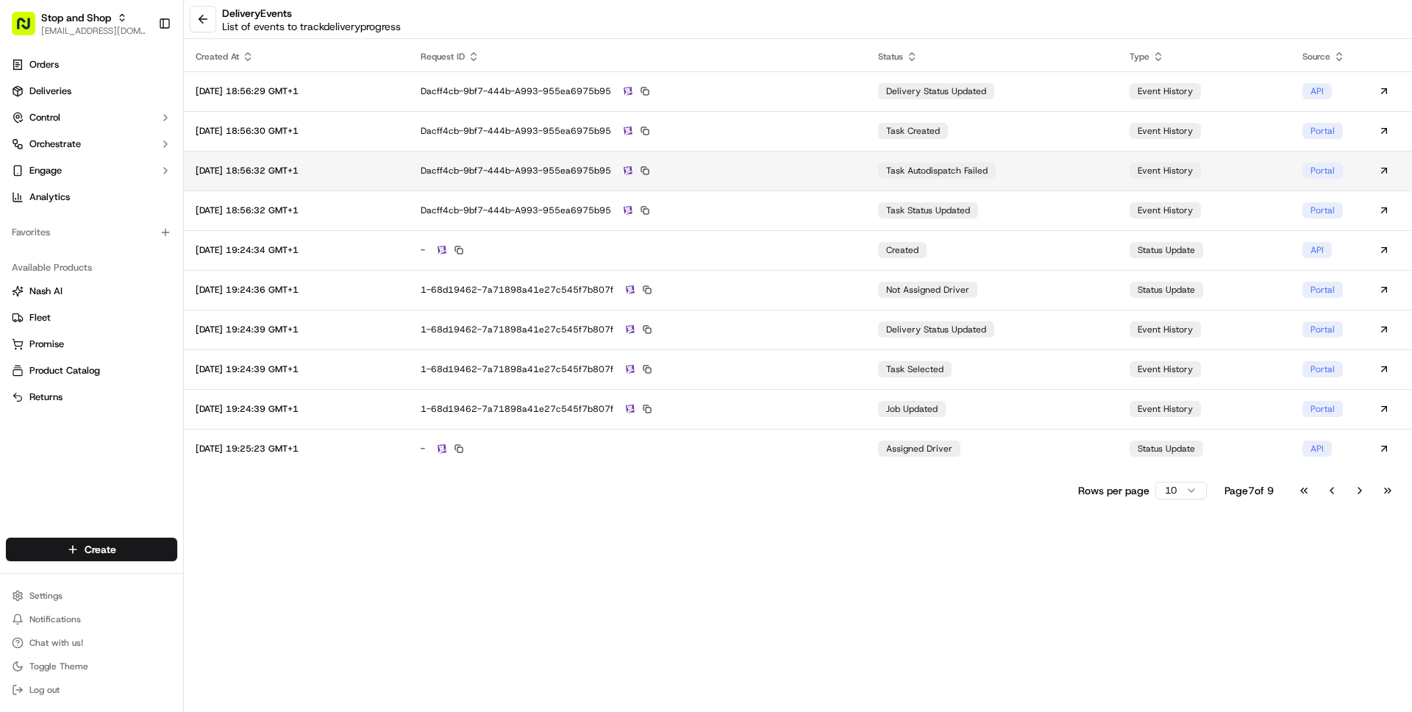
click at [845, 173] on div "dacff4cb-9bf7-444b-a993-955ea6975b95" at bounding box center [638, 170] width 434 height 13
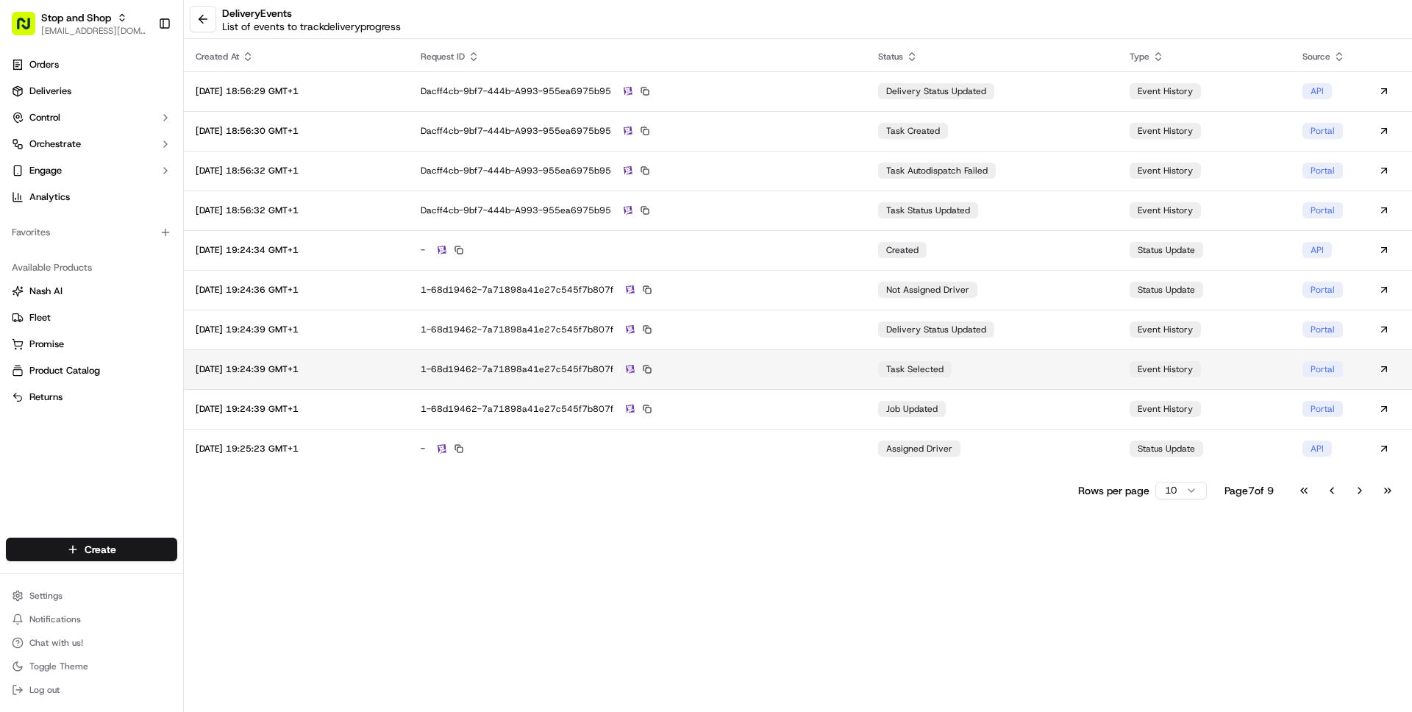
click at [843, 363] on div "1-68d19462-7a71898a41e27c545f7b807f" at bounding box center [638, 369] width 434 height 13
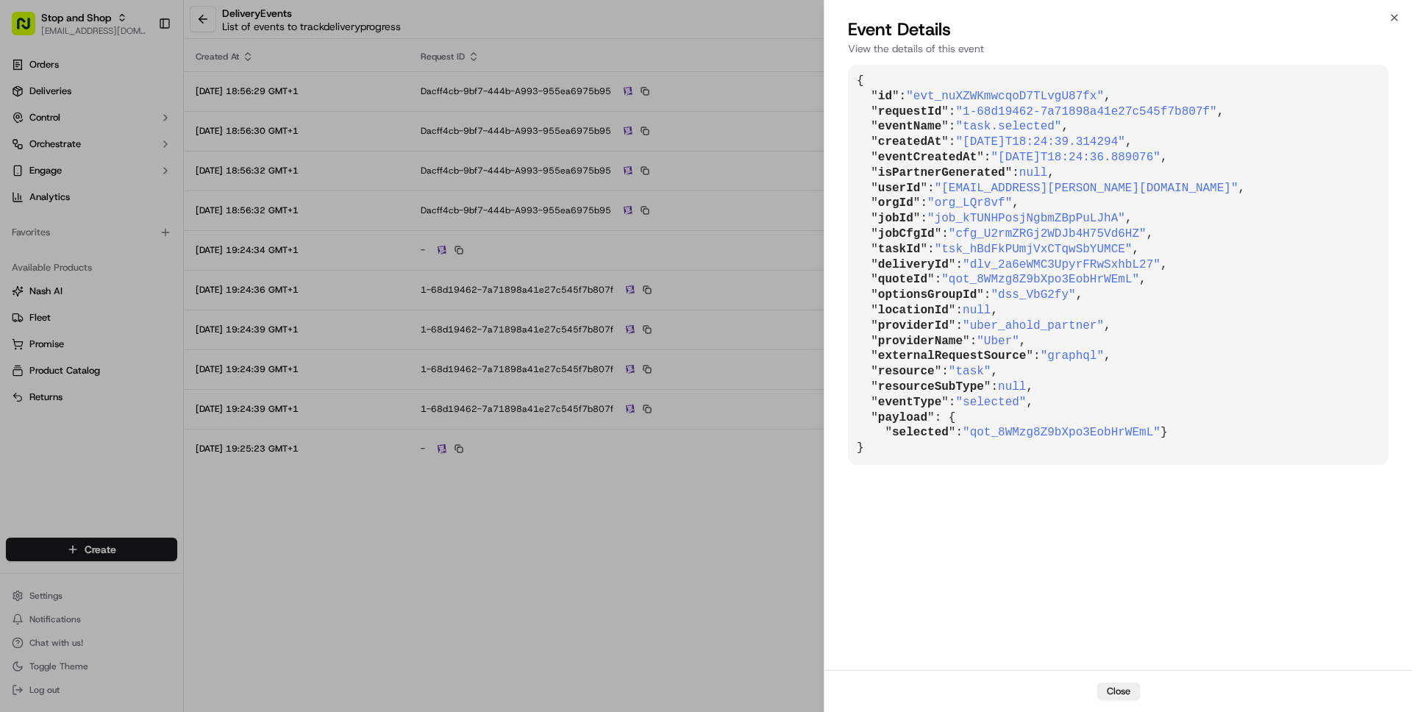
click at [966, 187] on span ""[EMAIL_ADDRESS][PERSON_NAME][DOMAIN_NAME]"" at bounding box center [1087, 188] width 304 height 13
drag, startPoint x: 966, startPoint y: 187, endPoint x: 1119, endPoint y: 193, distance: 153.1
click at [1119, 193] on span ""[EMAIL_ADDRESS][PERSON_NAME][DOMAIN_NAME]"" at bounding box center [1087, 188] width 304 height 13
copy span "[EMAIL_ADDRESS][PERSON_NAME][DOMAIN_NAME]"
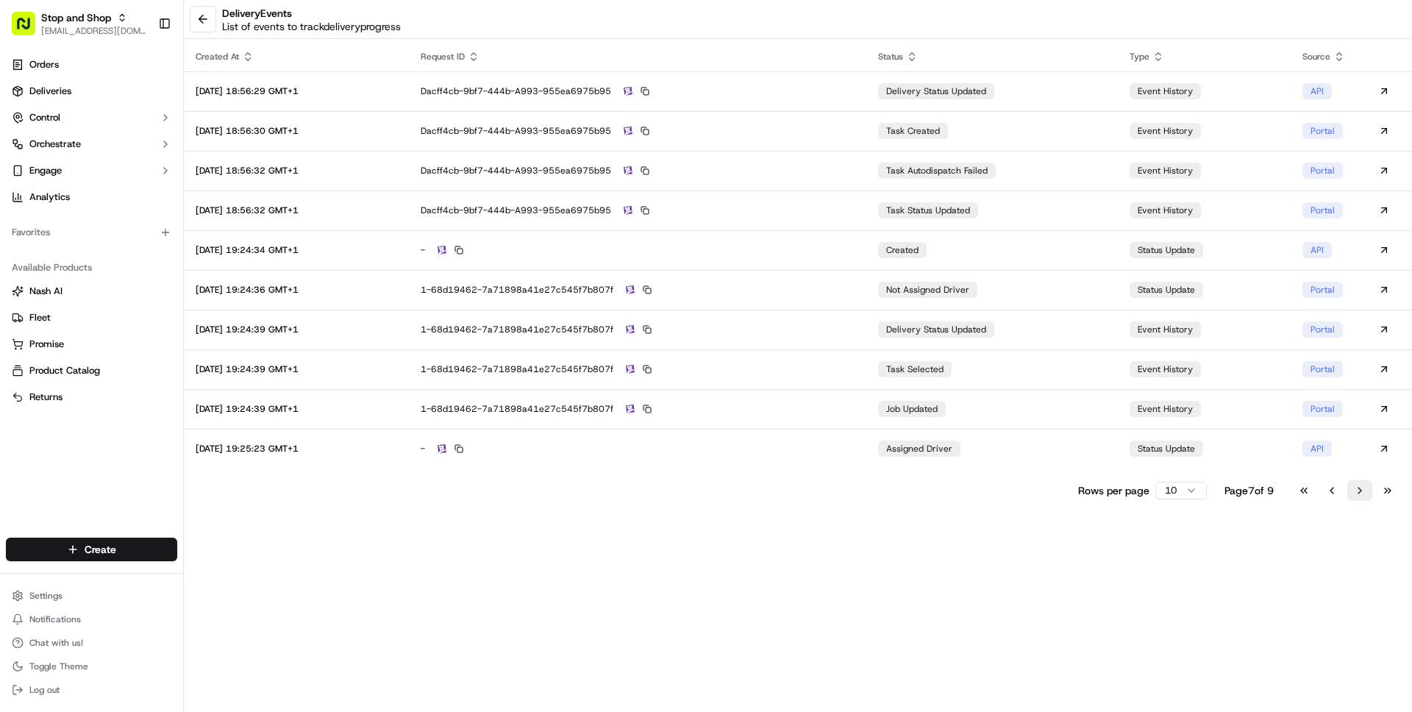
click at [1353, 489] on button "Go to next page" at bounding box center [1359, 490] width 25 height 21
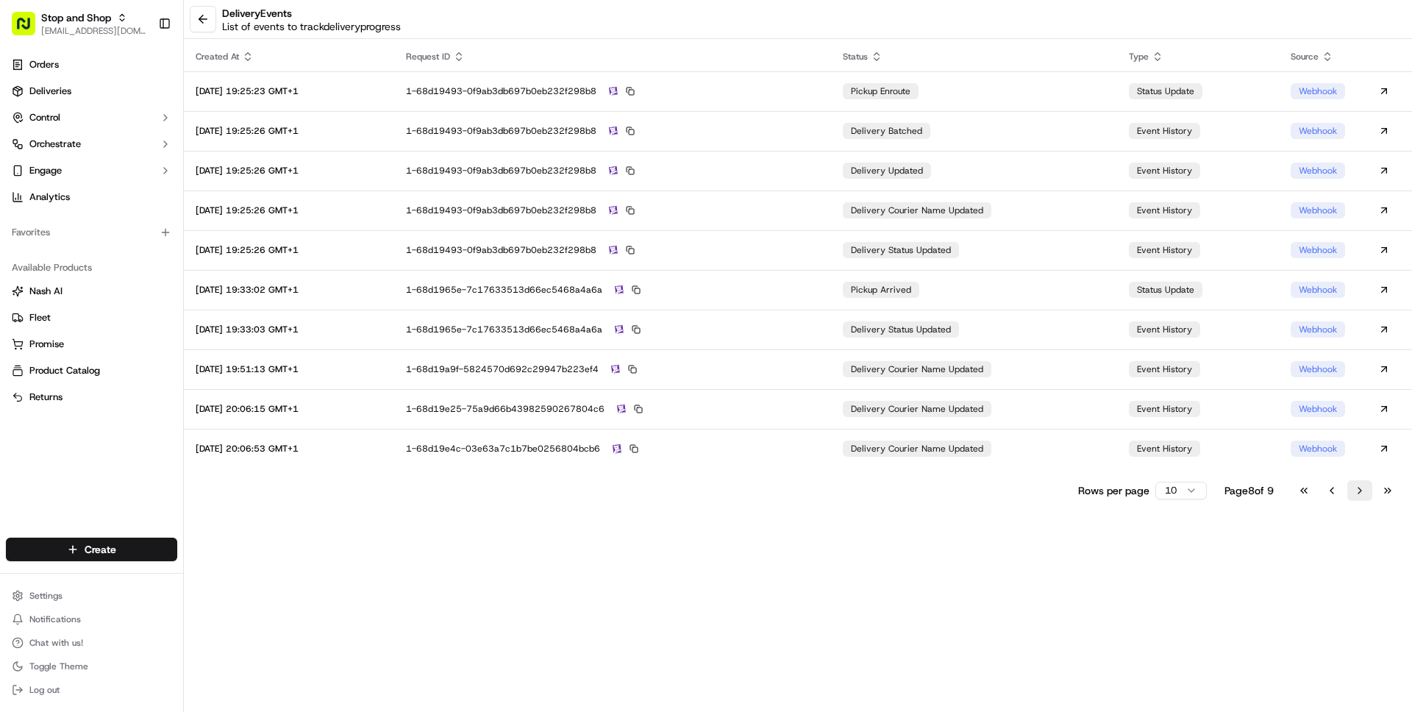
click at [1354, 489] on button "Go to next page" at bounding box center [1359, 490] width 25 height 21
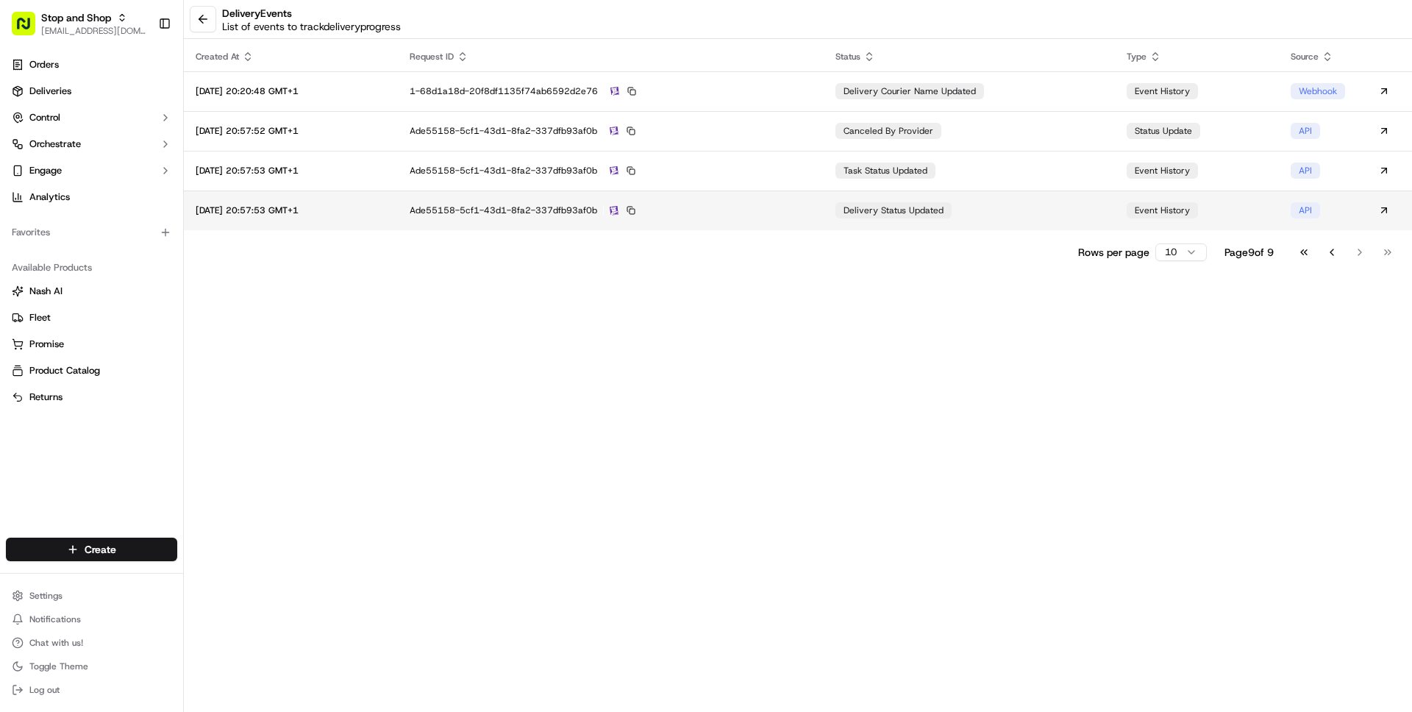
click at [813, 210] on div "ade55158-5cf1-43d1-8fa2-337dfb93af0b" at bounding box center [611, 210] width 403 height 13
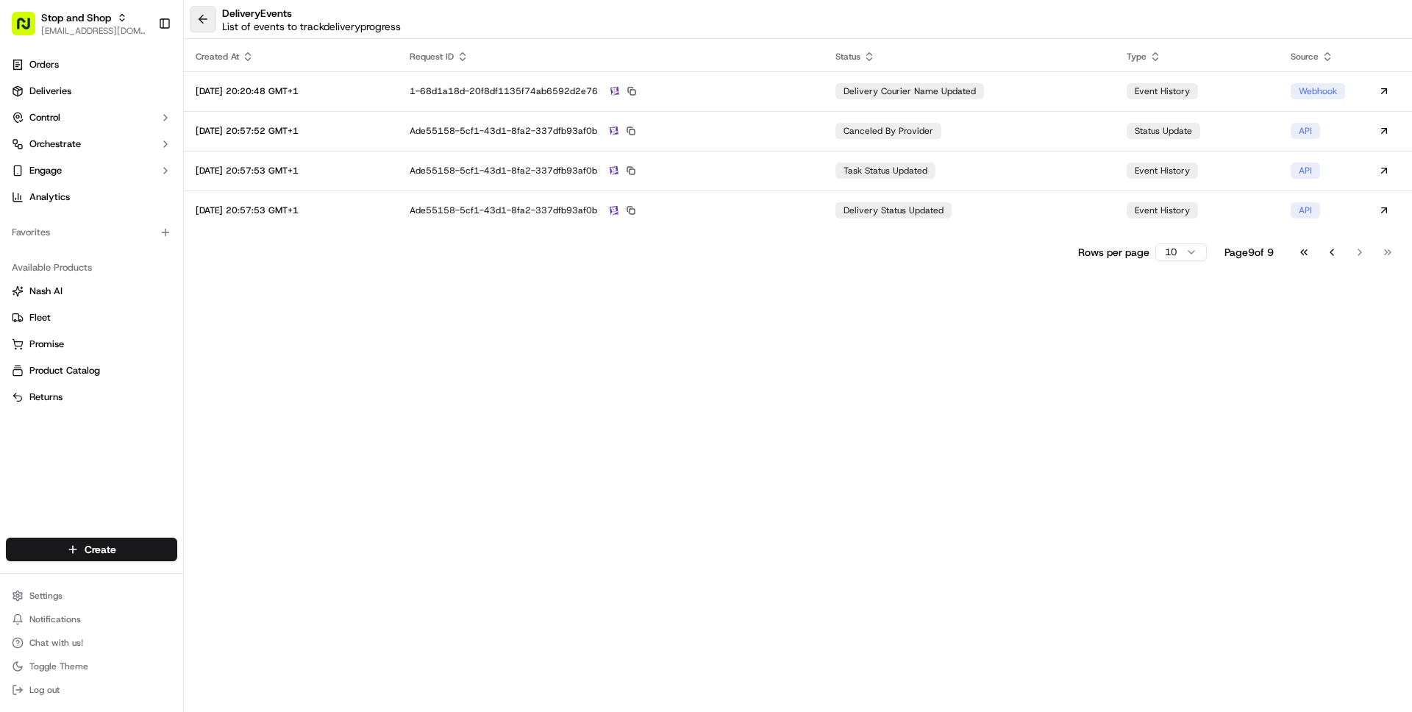
click at [205, 18] on button at bounding box center [203, 19] width 26 height 26
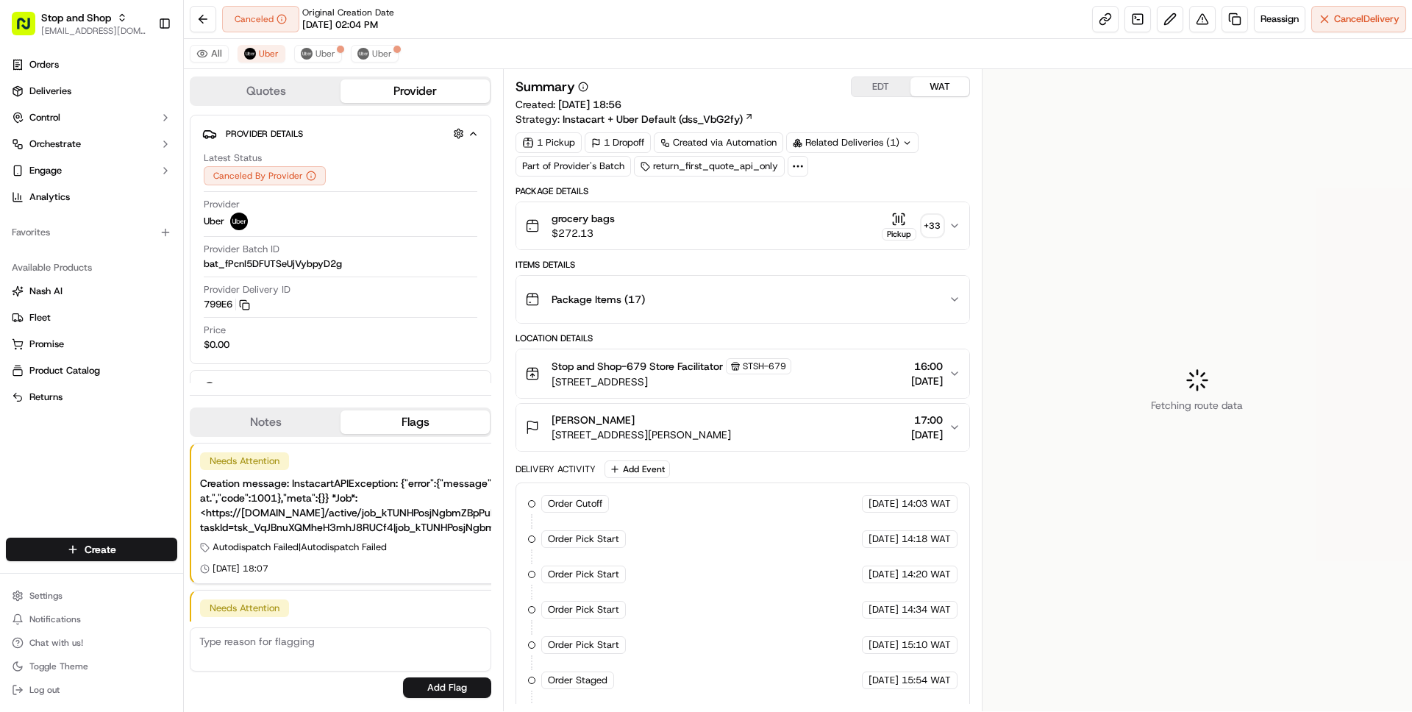
scroll to position [110, 0]
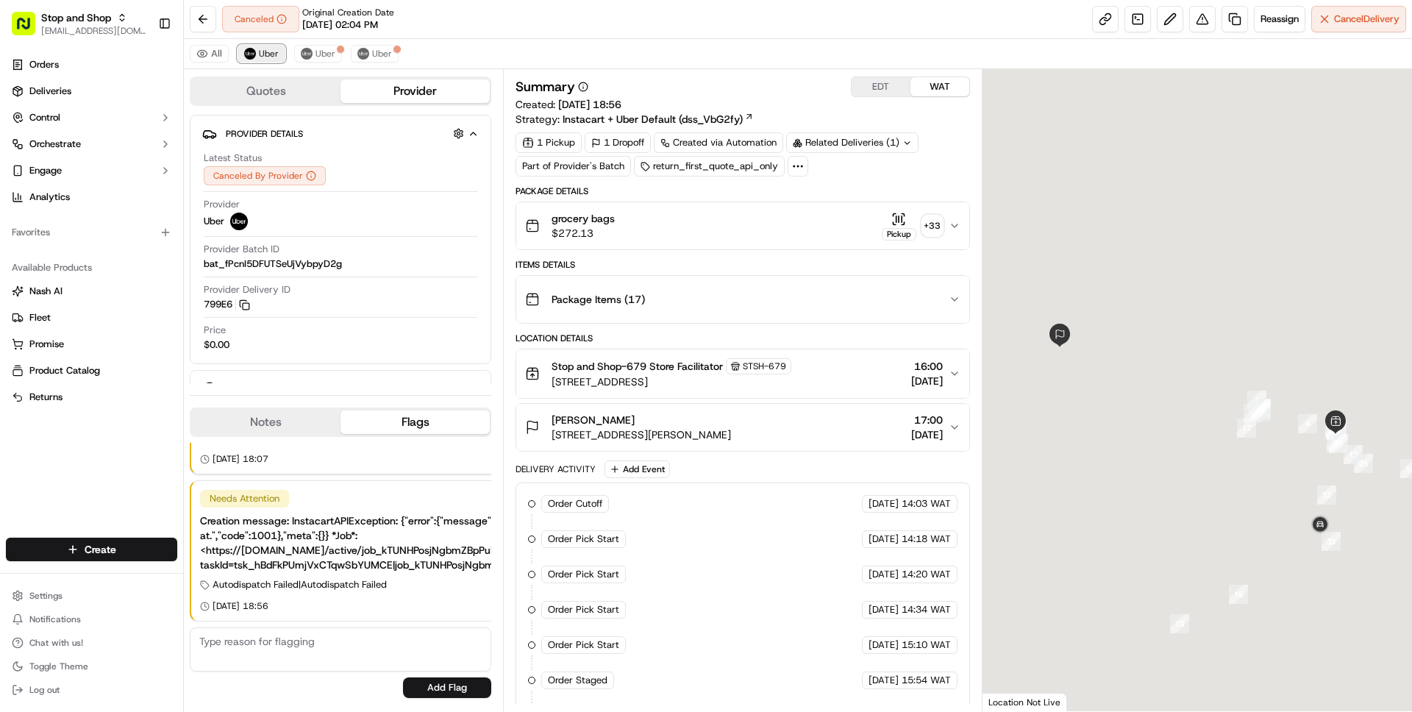
click at [265, 57] on span "Uber" at bounding box center [269, 54] width 20 height 12
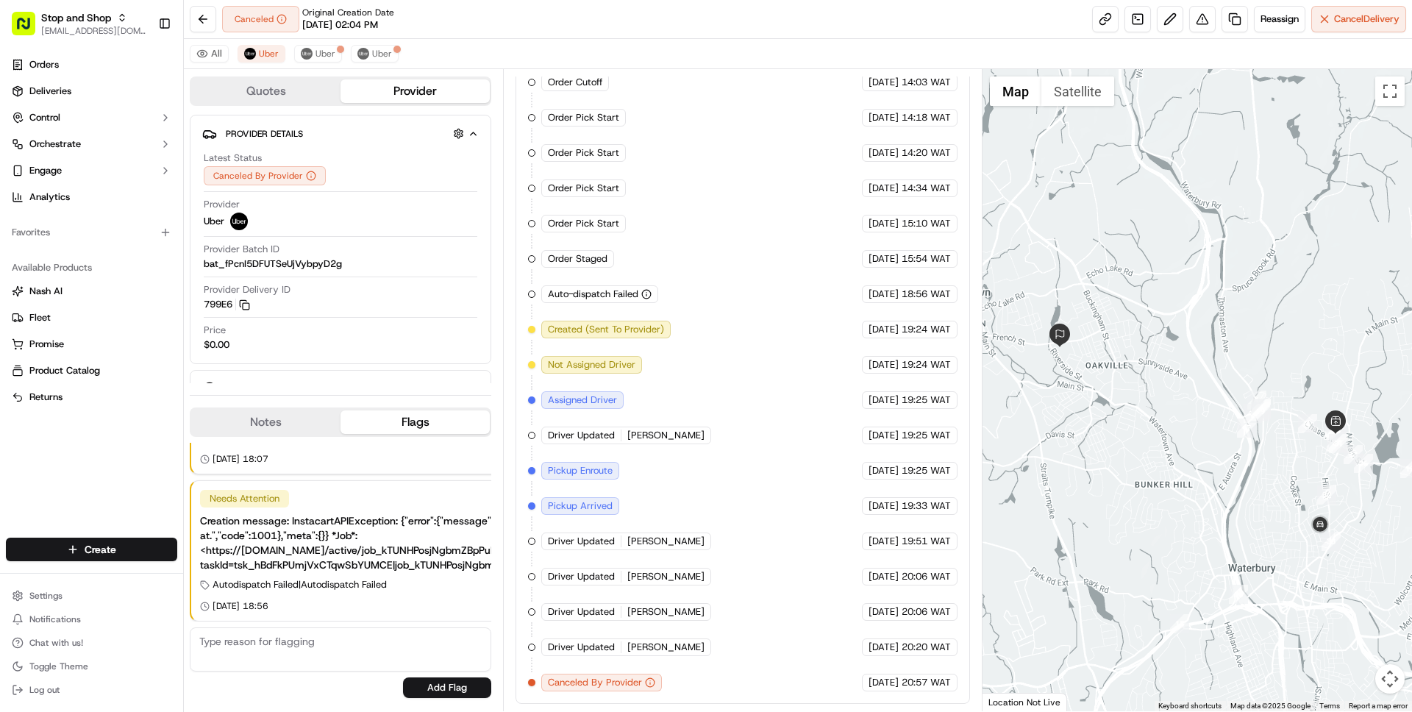
scroll to position [0, 0]
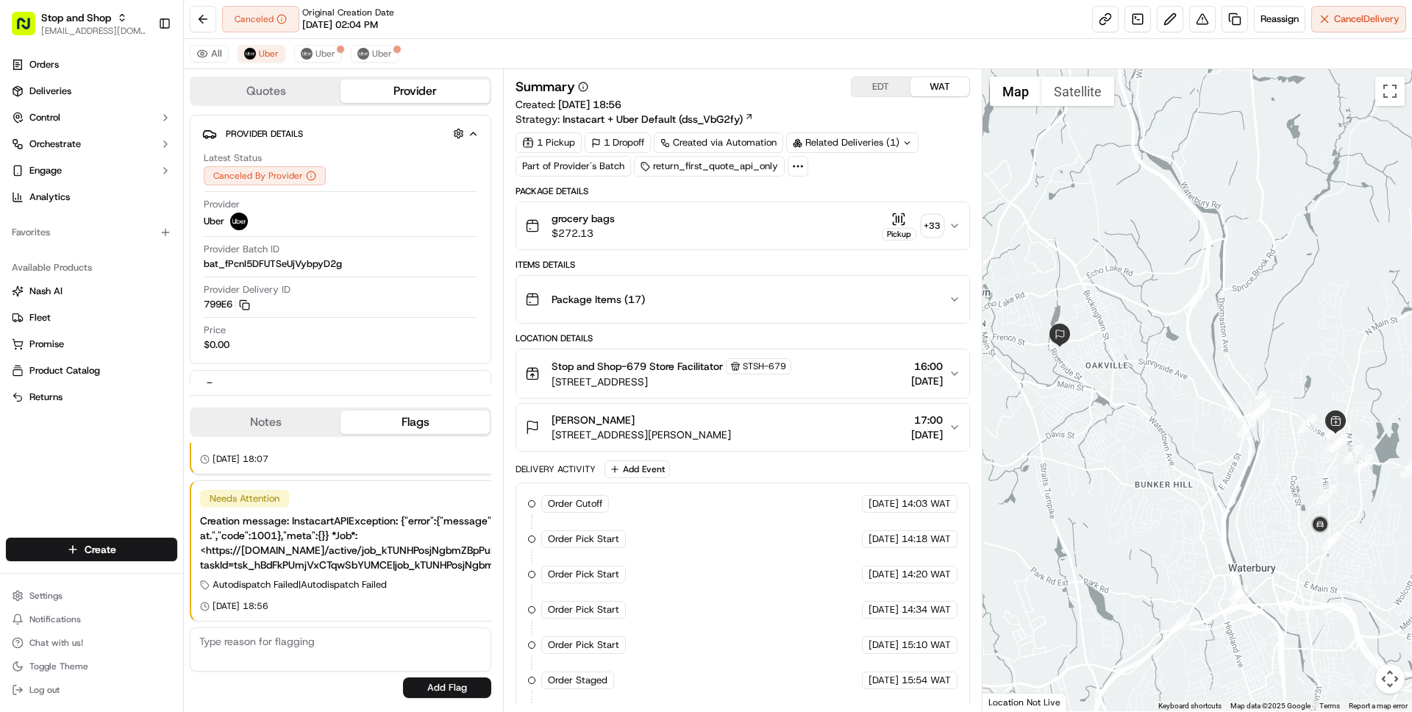
click at [706, 235] on div "grocery bags $272.13 Pickup + 33" at bounding box center [736, 225] width 423 height 29
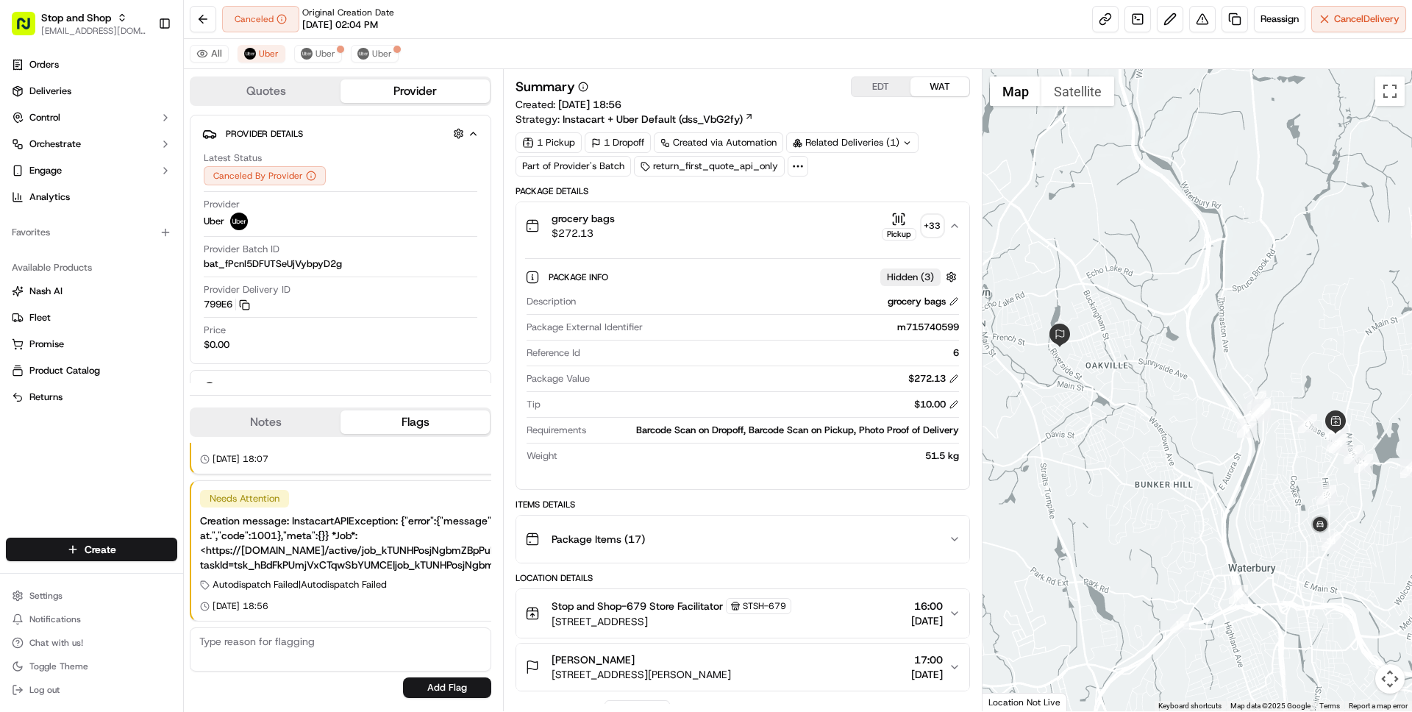
click at [707, 235] on div "grocery bags $272.13 Pickup + 33" at bounding box center [736, 225] width 423 height 29
